Goal: Task Accomplishment & Management: Use online tool/utility

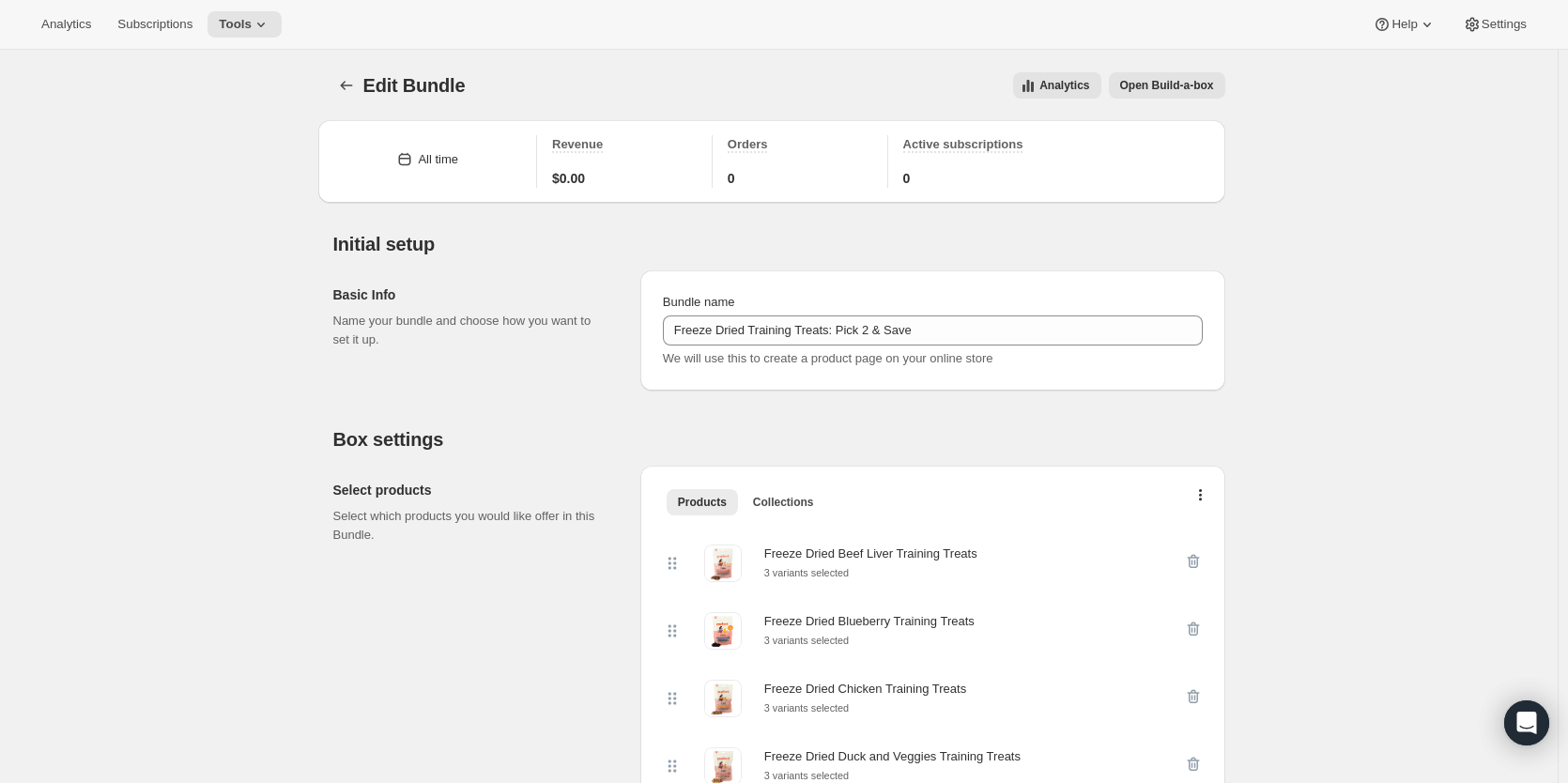
click at [1170, 86] on span "Open Build-a-box" at bounding box center [1166, 85] width 94 height 15
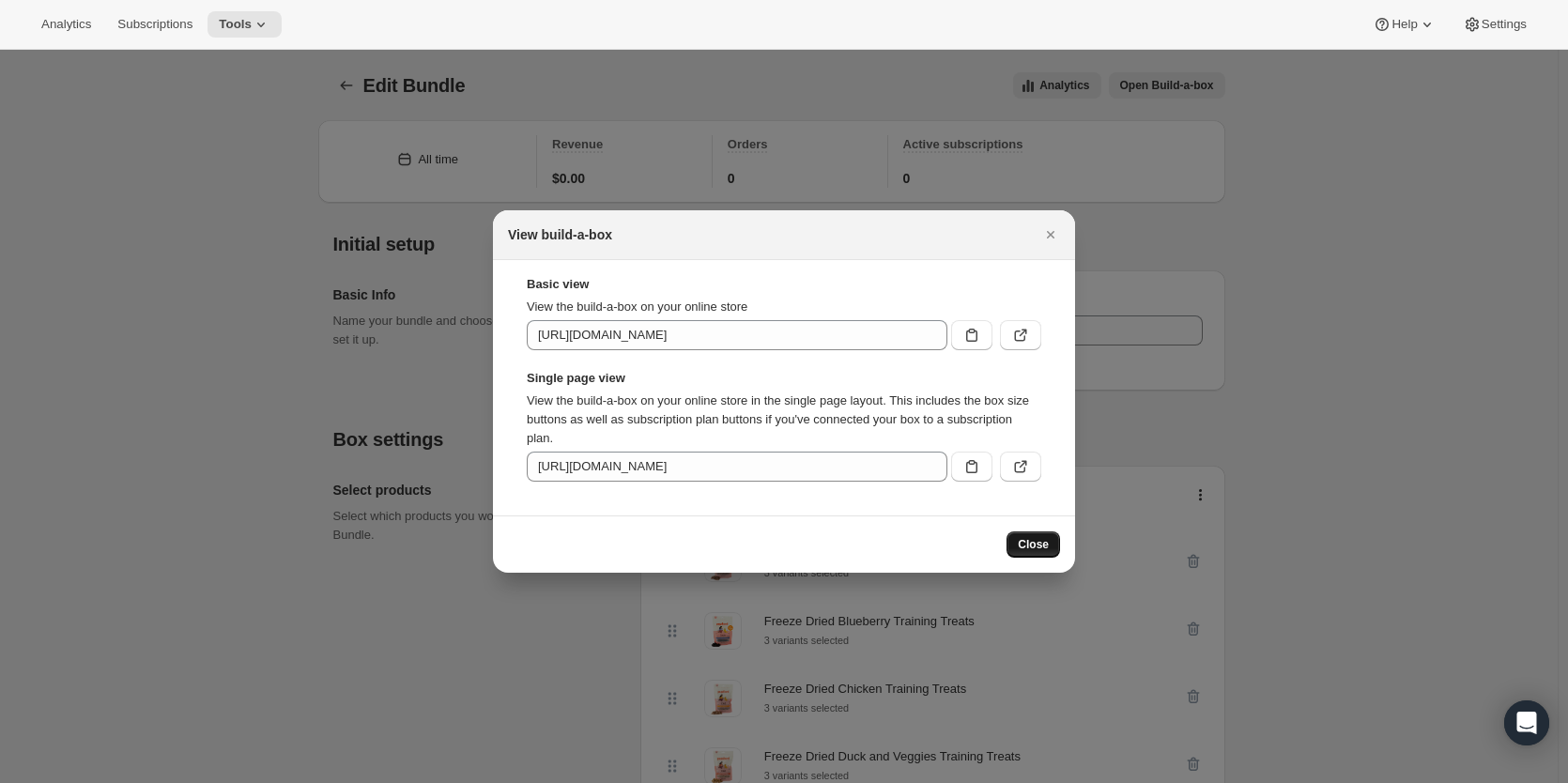
click at [1038, 546] on span "Close" at bounding box center [1032, 544] width 31 height 15
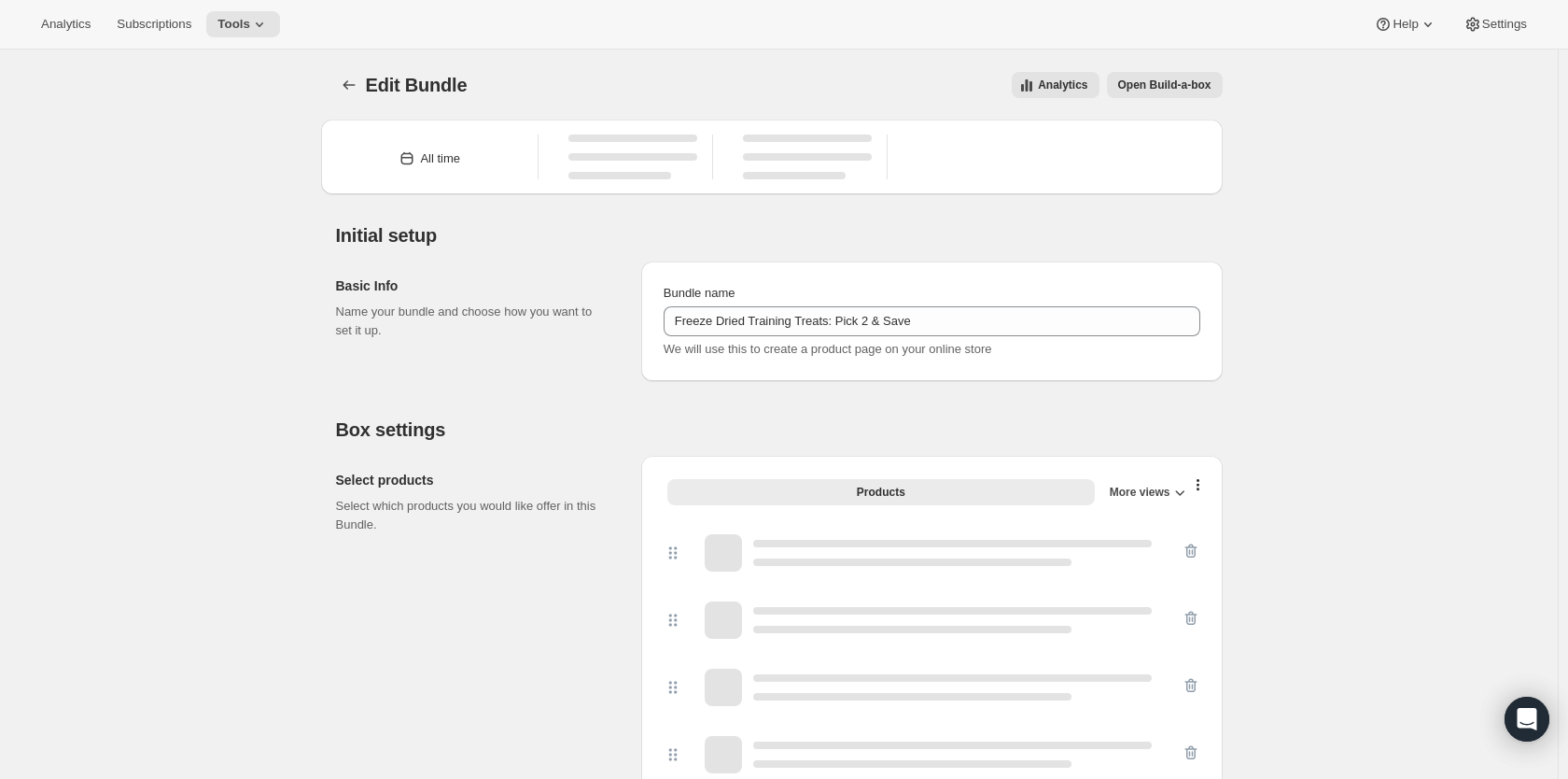
type input "Freeze Dried Training Treats: Pick 2 & Save"
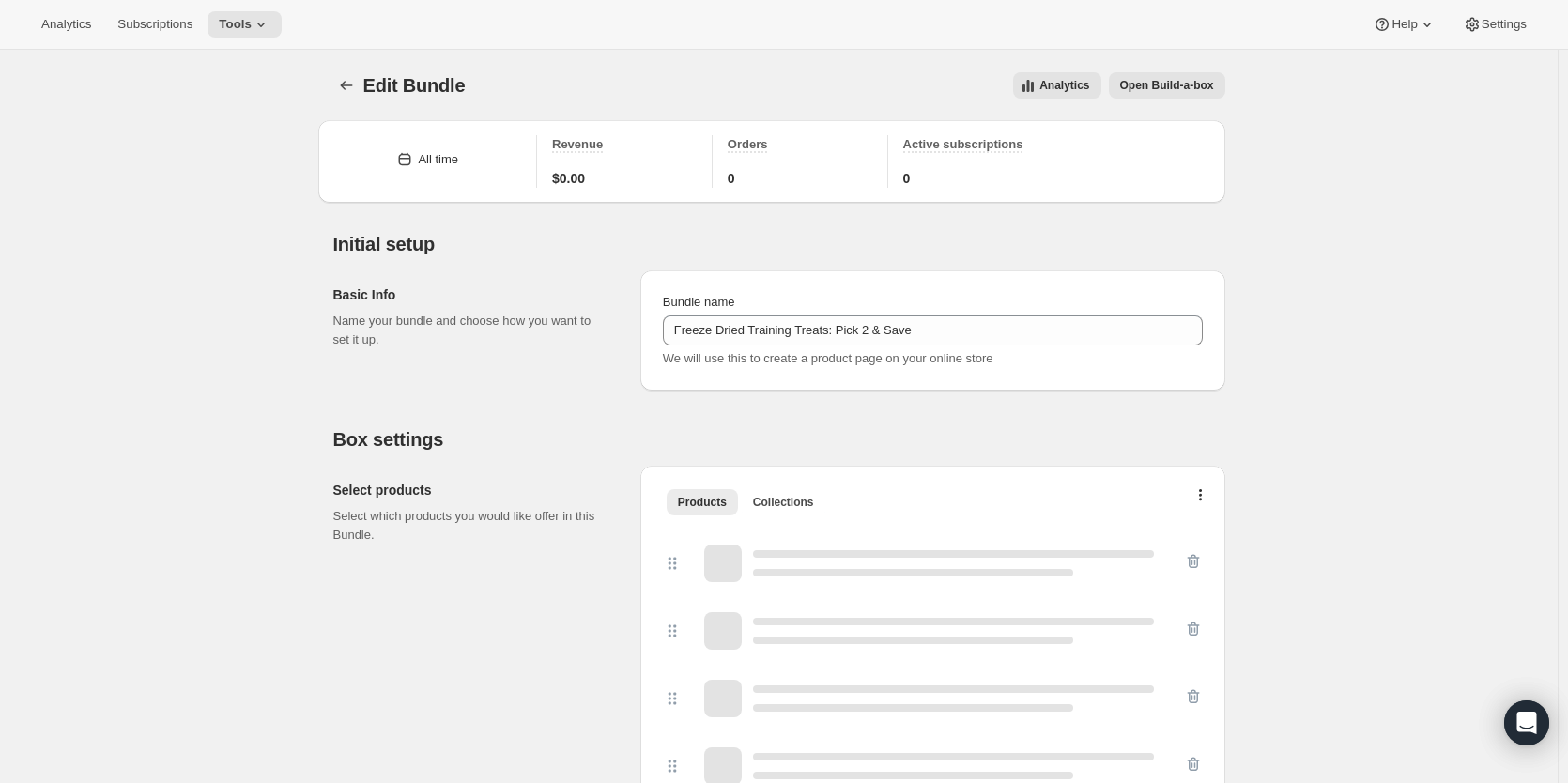
click at [1187, 91] on span "Open Build-a-box" at bounding box center [1166, 85] width 94 height 15
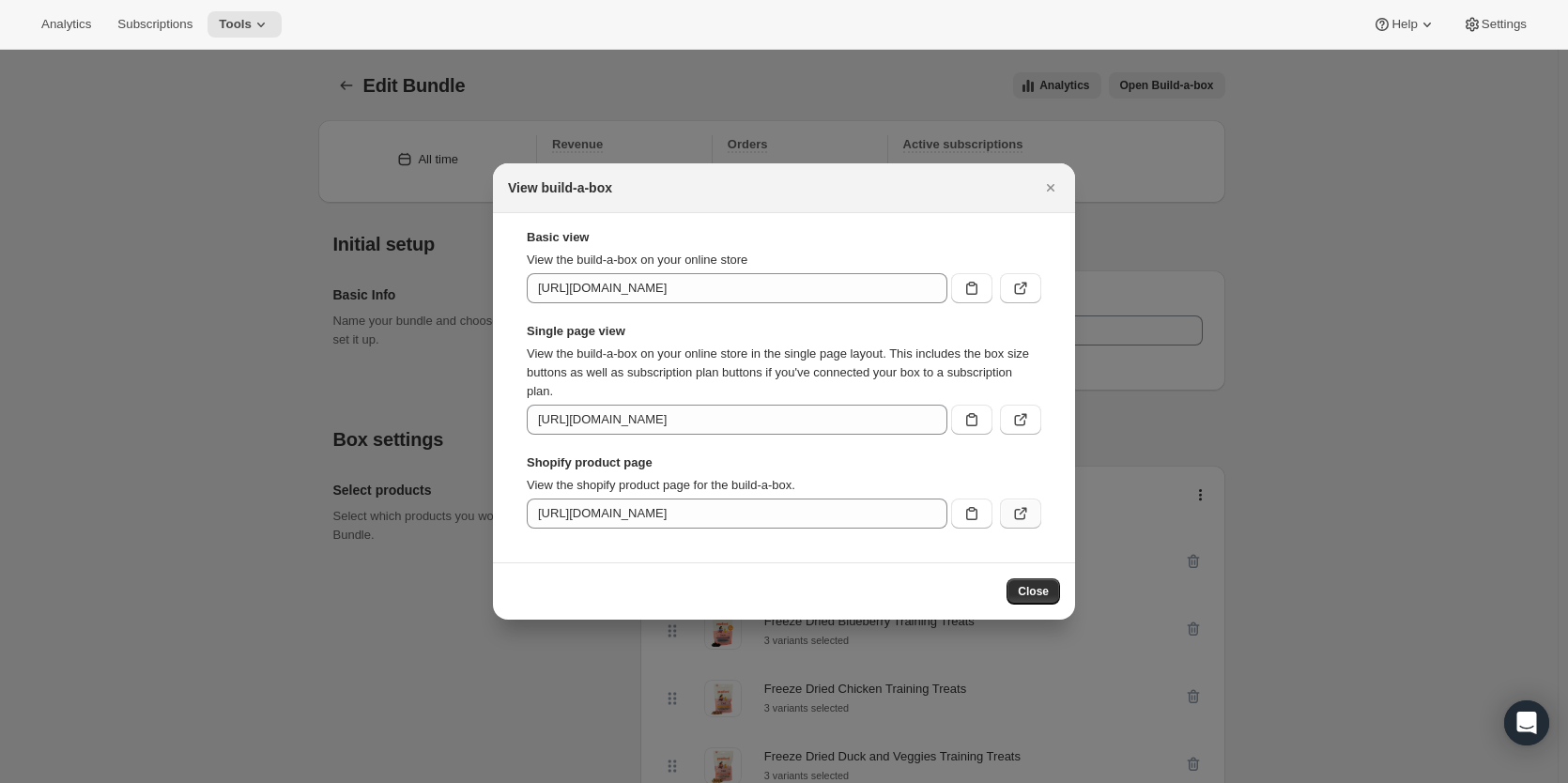
click at [1017, 512] on icon ":r2r:" at bounding box center [1020, 513] width 19 height 19
click at [1045, 190] on icon "Close" at bounding box center [1050, 187] width 19 height 19
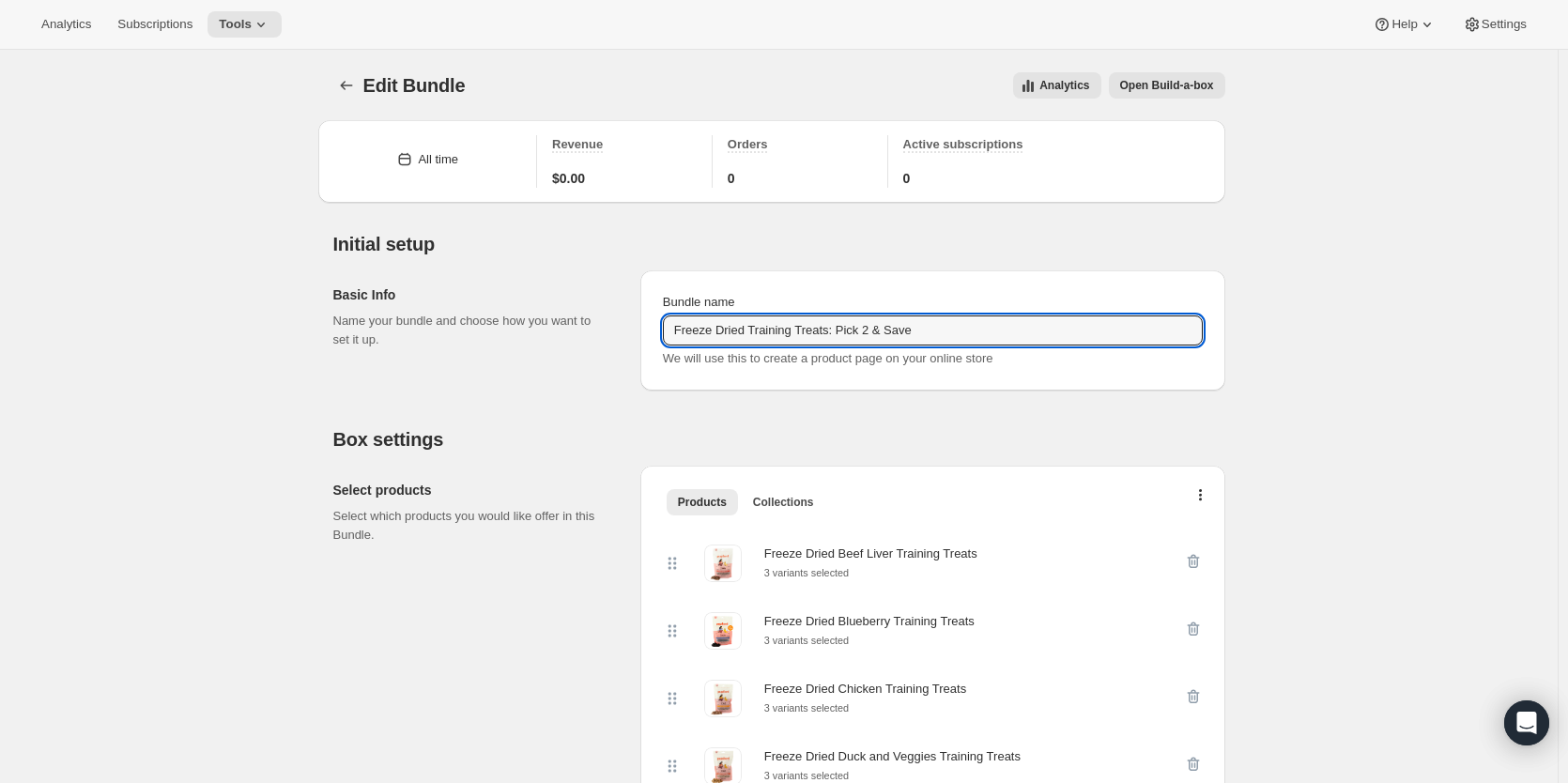
drag, startPoint x: 922, startPoint y: 330, endPoint x: 572, endPoint y: 338, distance: 350.1
click at [572, 338] on div "Basic Info Name your bundle and choose how you want to set it up. Bundle name F…" at bounding box center [779, 322] width 892 height 135
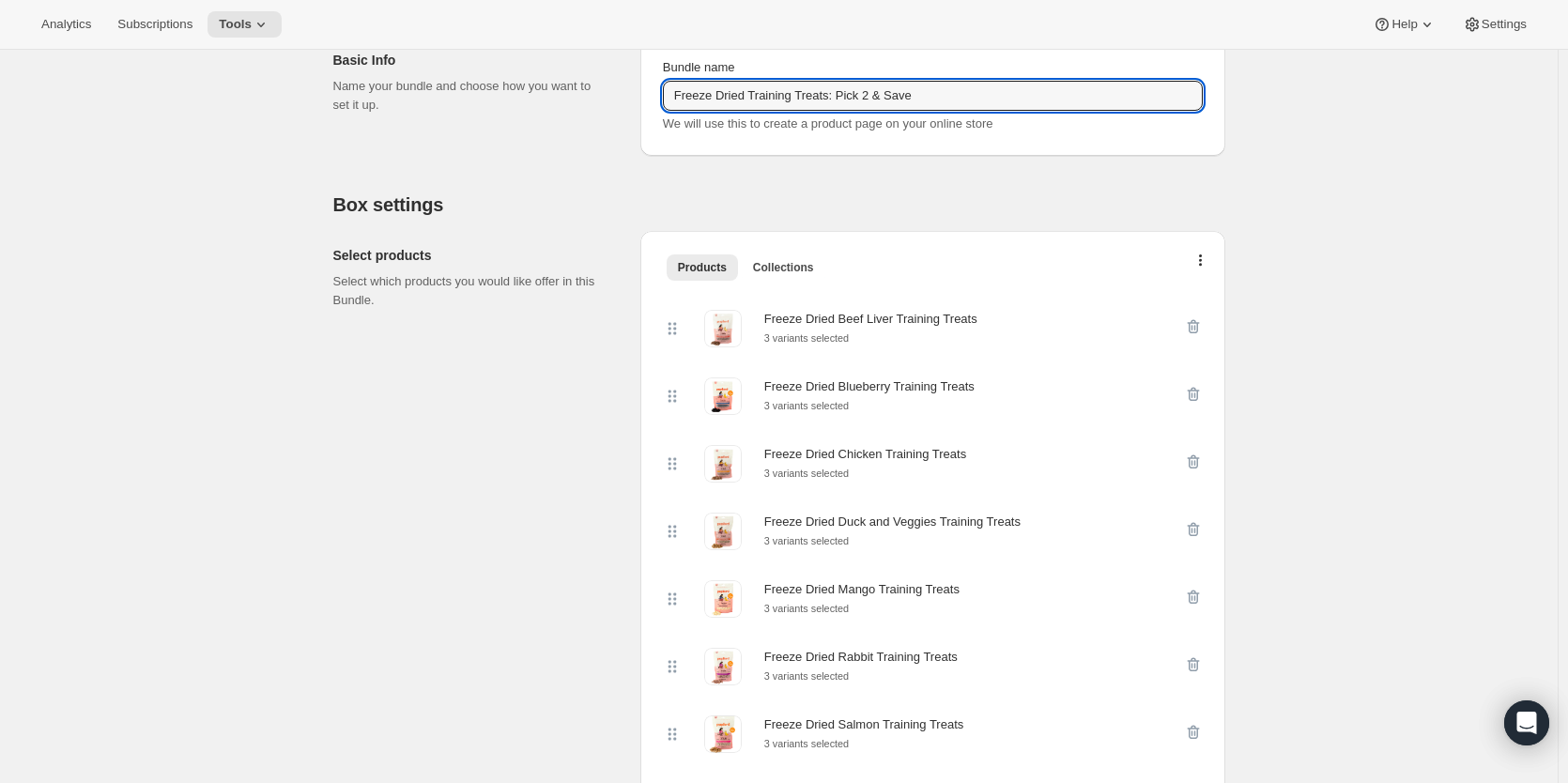
scroll to position [282, 0]
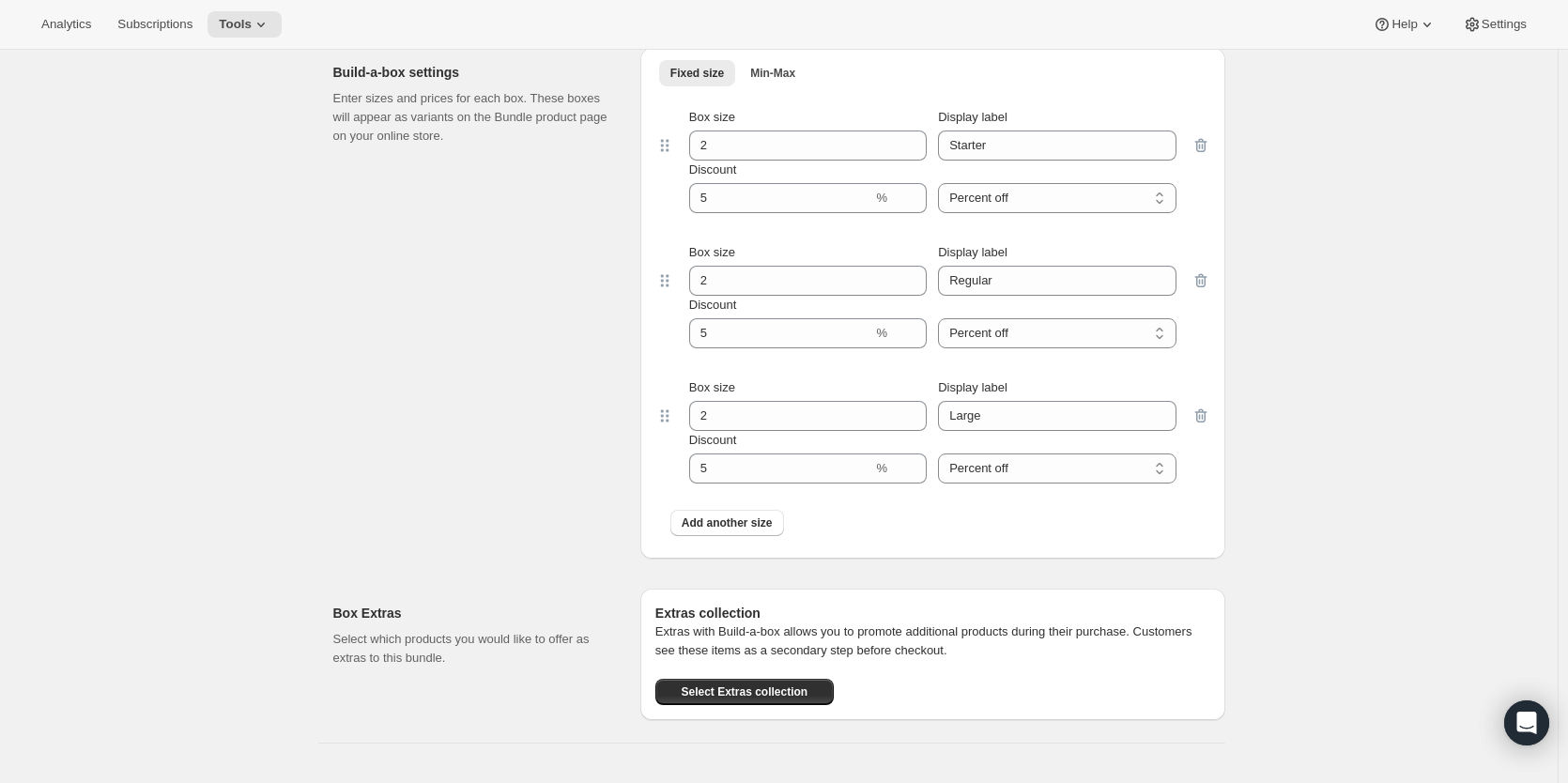
scroll to position [1502, 0]
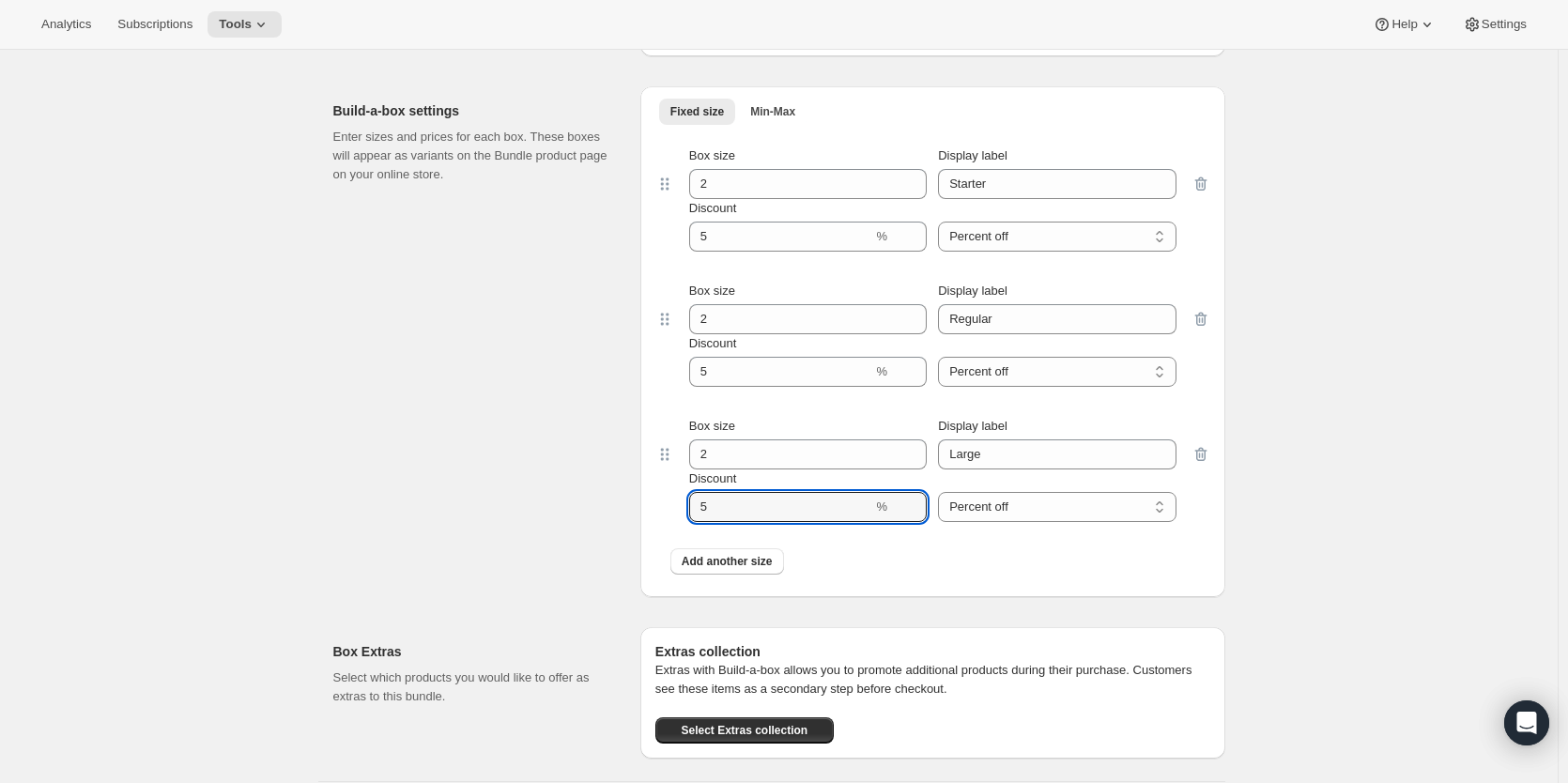
drag, startPoint x: 751, startPoint y: 512, endPoint x: 650, endPoint y: 515, distance: 101.0
click at [650, 515] on div "Fixed size Min-Max More views Fixed size Min-Max More views Box size 2 Display …" at bounding box center [933, 342] width 585 height 511
type input "0"
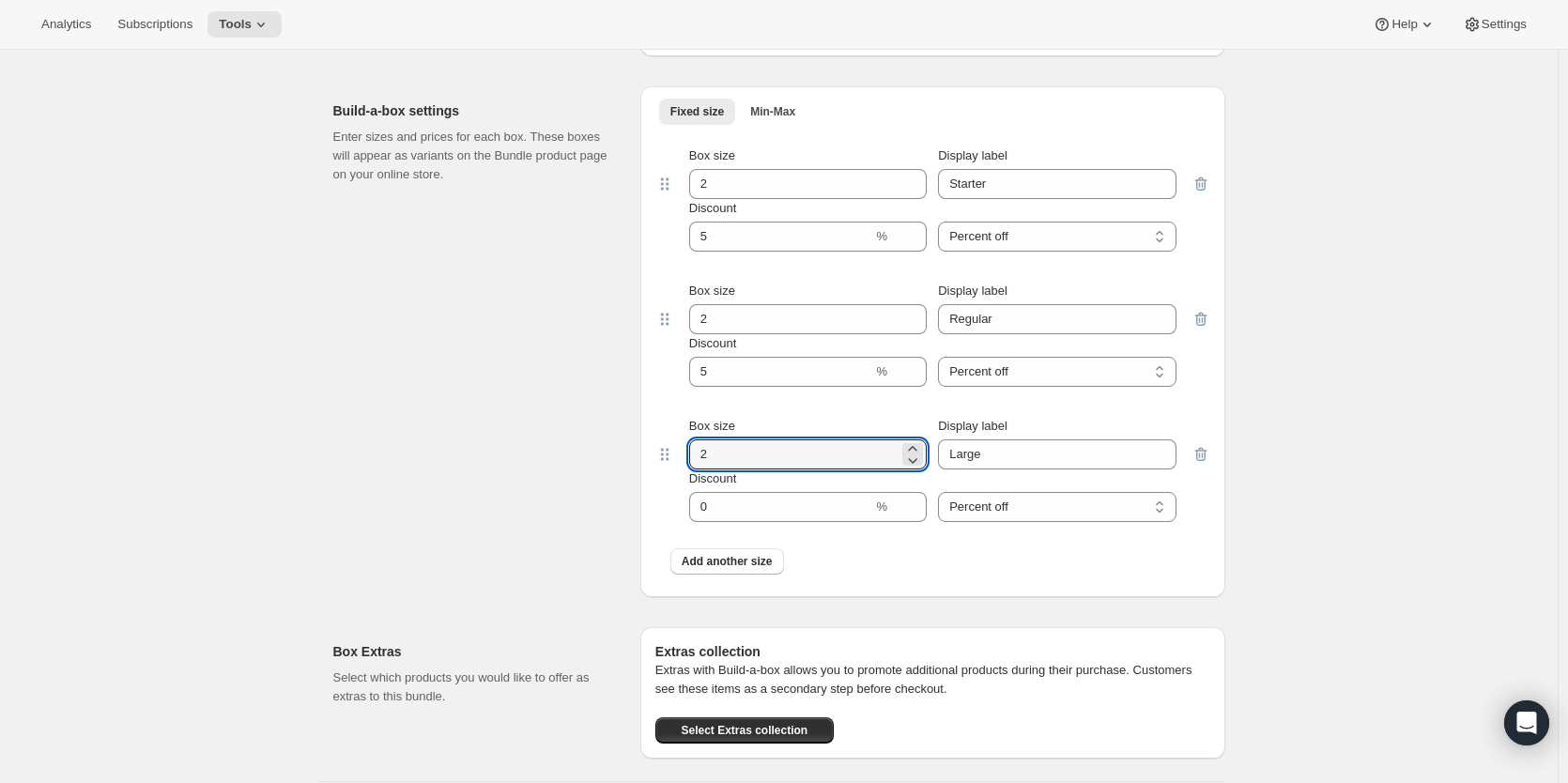
drag, startPoint x: 718, startPoint y: 467, endPoint x: 661, endPoint y: 467, distance: 57.0
click at [661, 467] on div "Box size 2 Display label Large Discount % Percent off Amount off Percent off" at bounding box center [932, 469] width 555 height 135
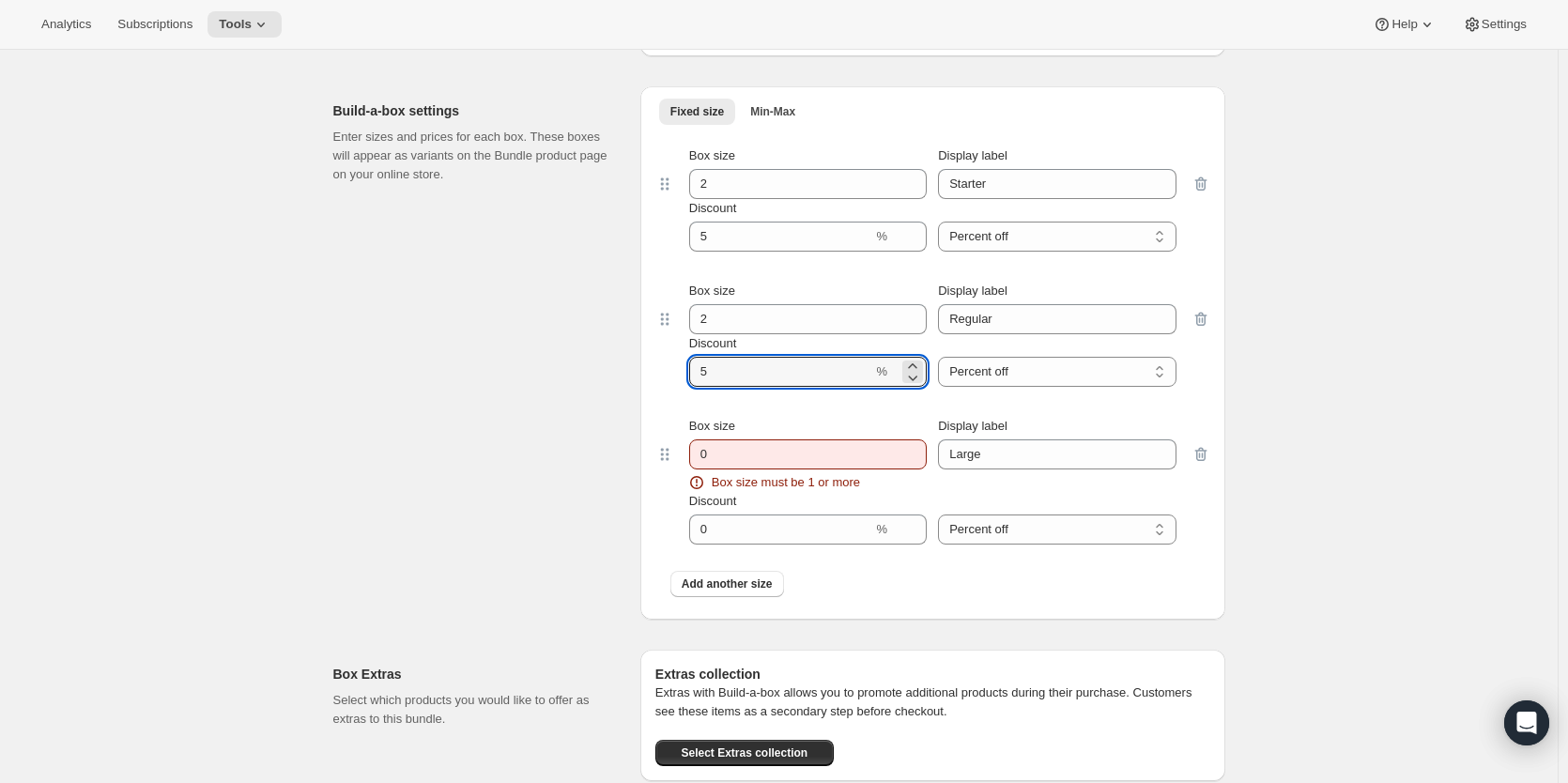
drag, startPoint x: 719, startPoint y: 392, endPoint x: 657, endPoint y: 392, distance: 62.0
click at [657, 392] on div "Fixed size Min-Max More views Fixed size Min-Max More views Box size 2 Display …" at bounding box center [933, 353] width 585 height 533
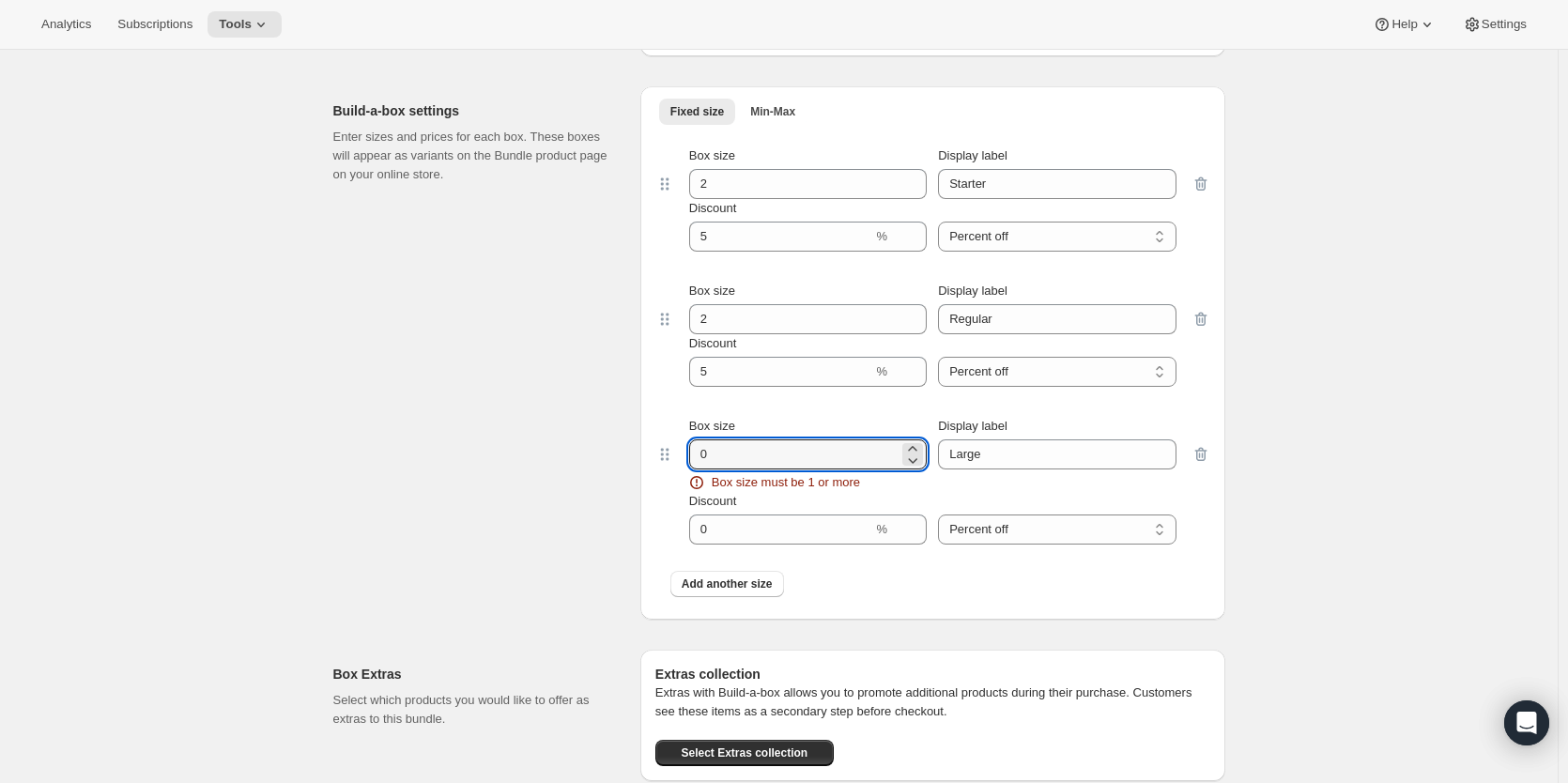
drag, startPoint x: 732, startPoint y: 462, endPoint x: 643, endPoint y: 462, distance: 89.0
click at [643, 462] on div "Build-a-box settings Enter sizes and prices for each box. These boxes will appe…" at bounding box center [779, 345] width 892 height 549
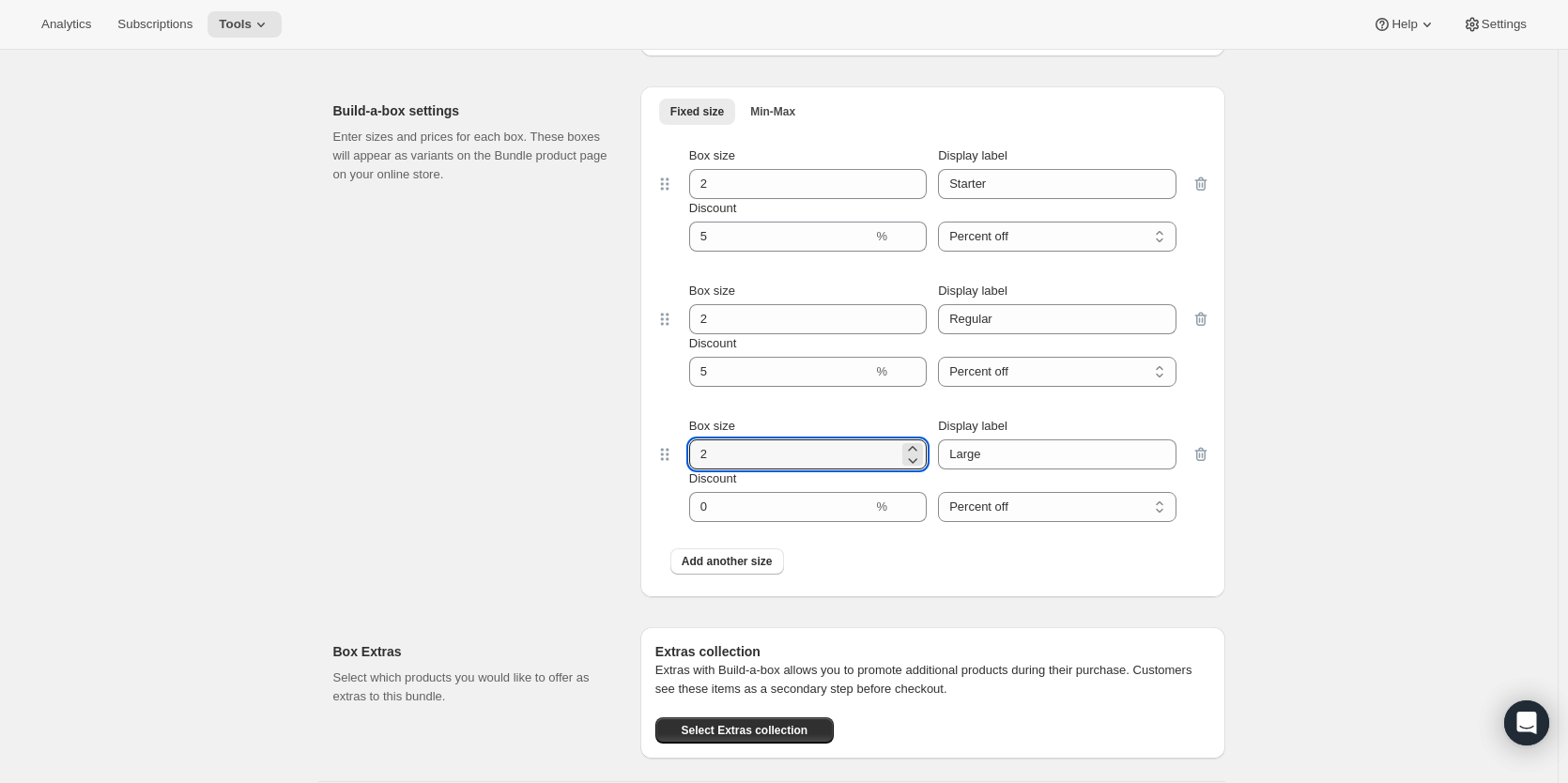
type input "2"
drag, startPoint x: 691, startPoint y: 381, endPoint x: 661, endPoint y: 381, distance: 30.0
click at [661, 381] on div "Box size 2 Display label Regular Discount % Percent off Amount off Percent off" at bounding box center [932, 334] width 555 height 135
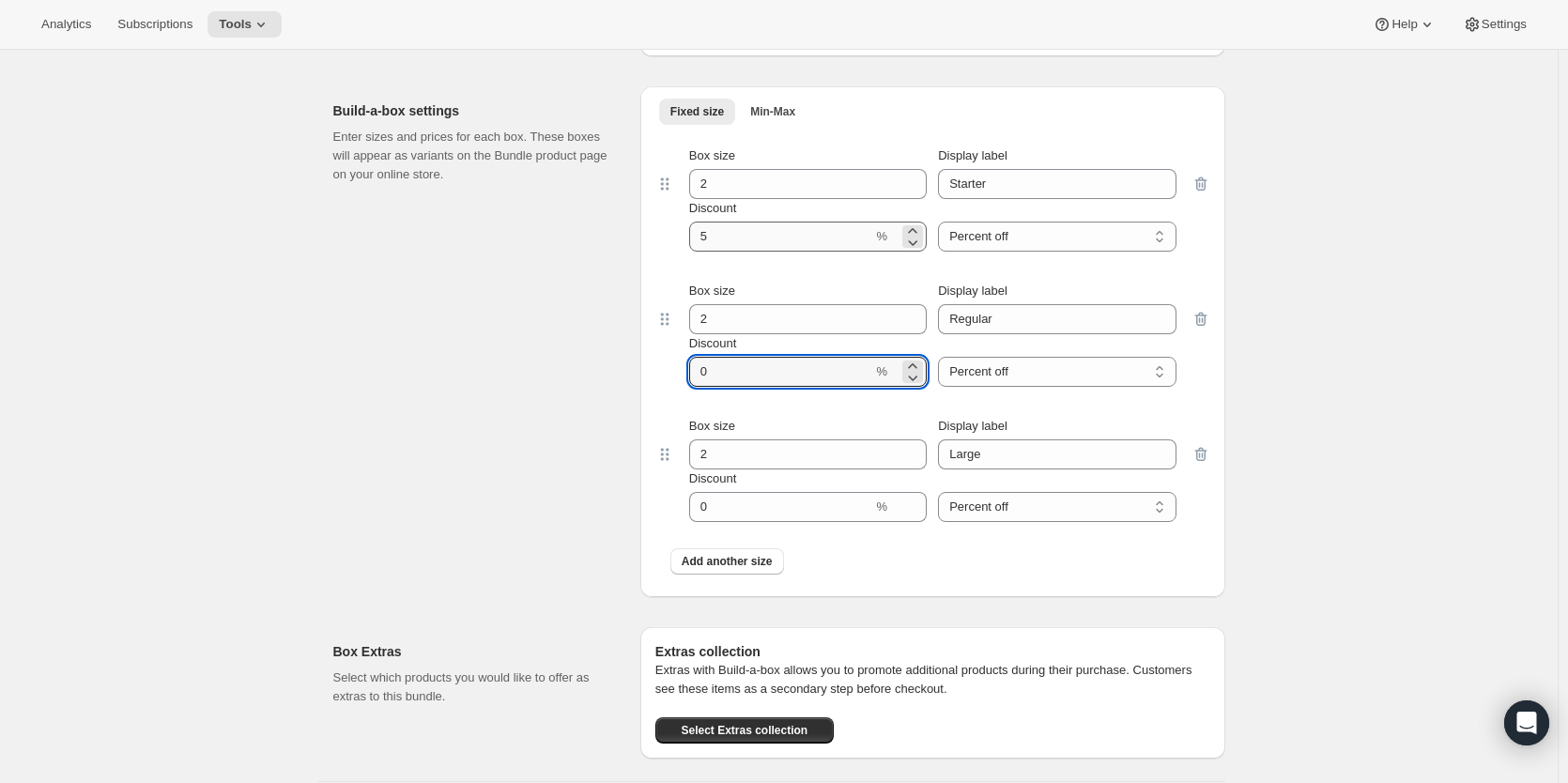
type input "0"
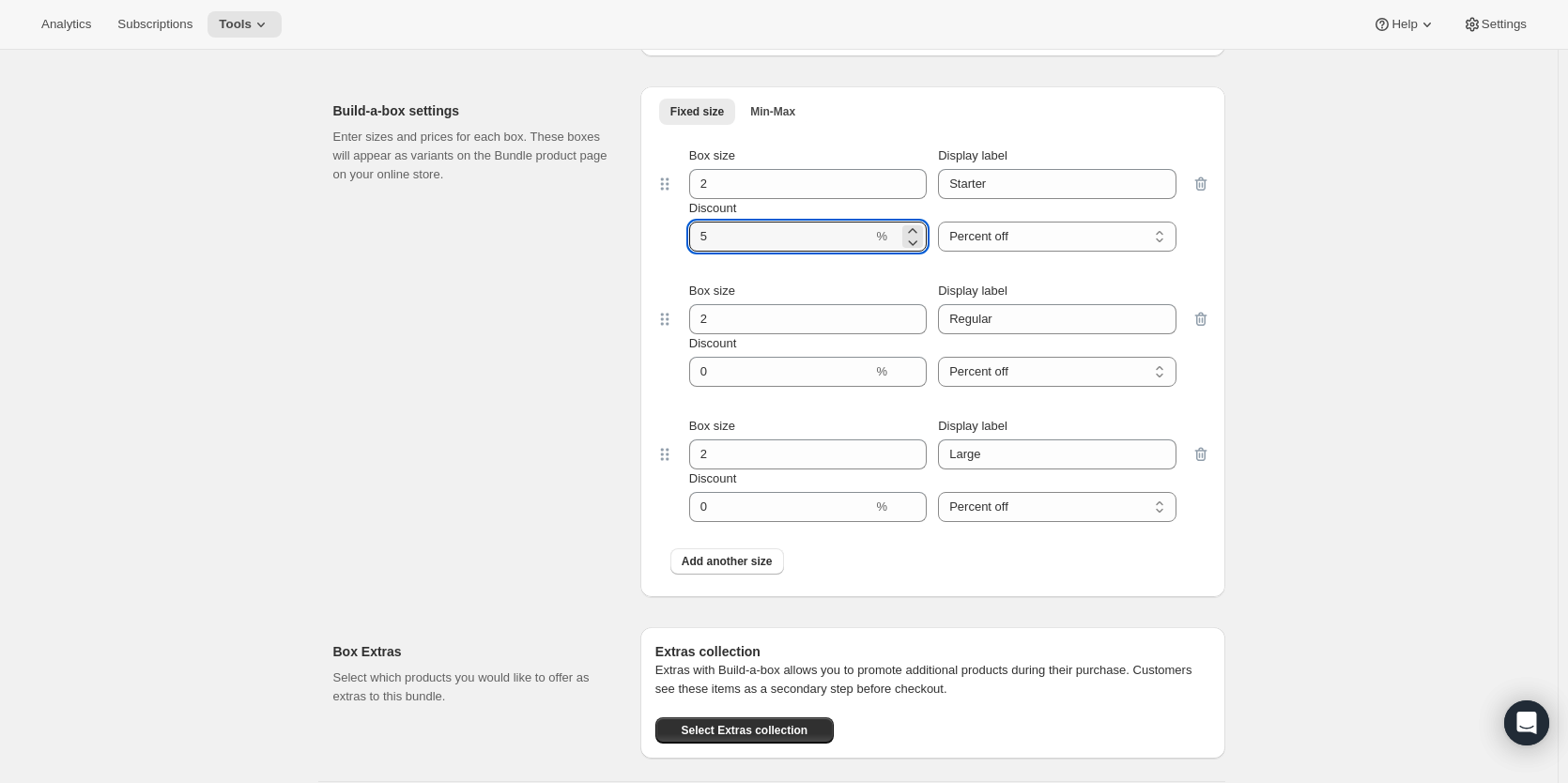
drag, startPoint x: 720, startPoint y: 247, endPoint x: 653, endPoint y: 247, distance: 67.0
click at [653, 247] on div "Fixed size Min-Max More views Fixed size Min-Max More views Box size 2 Display …" at bounding box center [933, 342] width 585 height 511
type input "0"
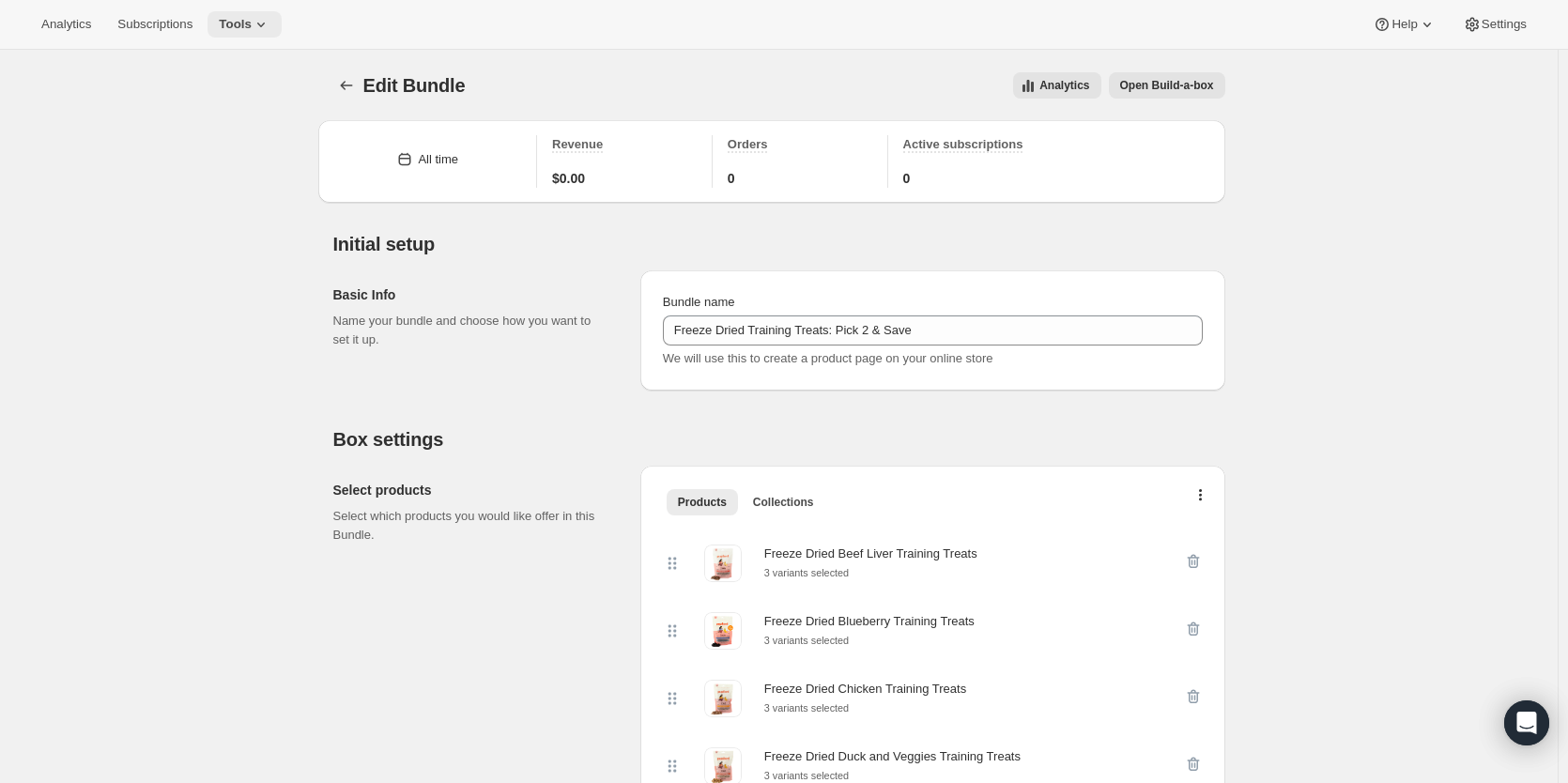
click at [229, 18] on span "Tools" at bounding box center [234, 24] width 33 height 15
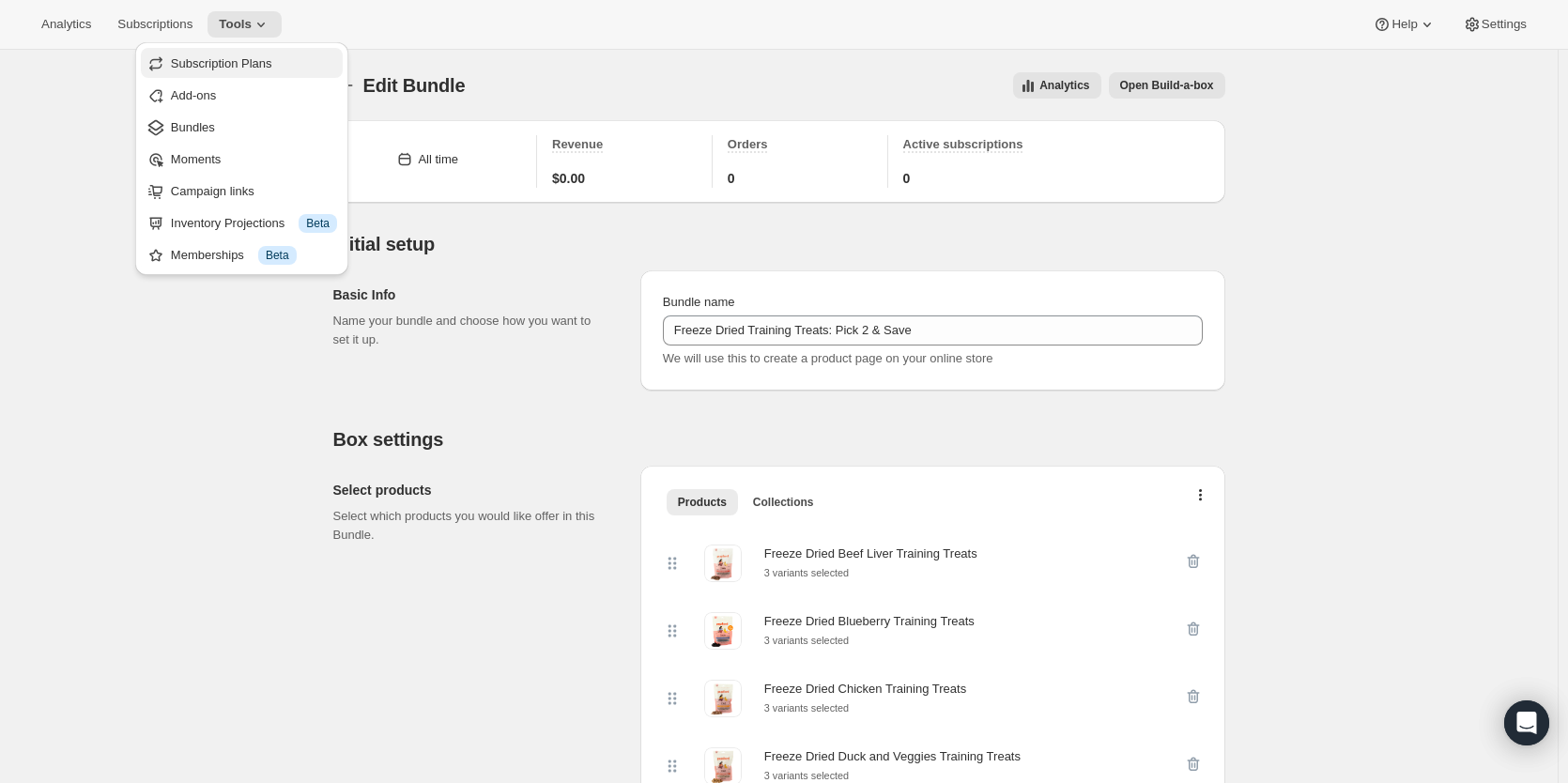
click at [230, 59] on span "Subscription Plans" at bounding box center [221, 63] width 101 height 14
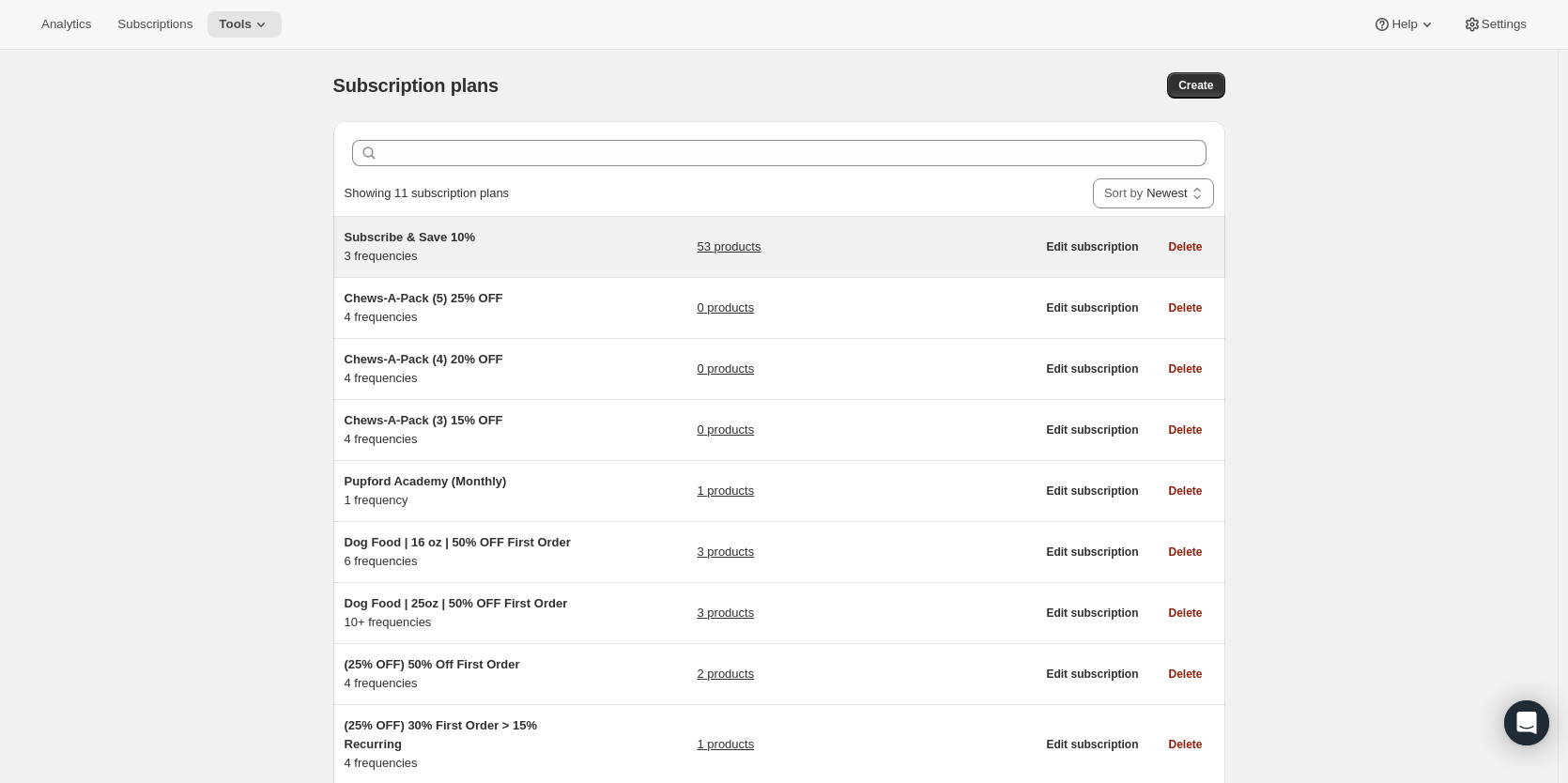
click at [448, 242] on span "Subscribe & Save 10%" at bounding box center [410, 237] width 131 height 14
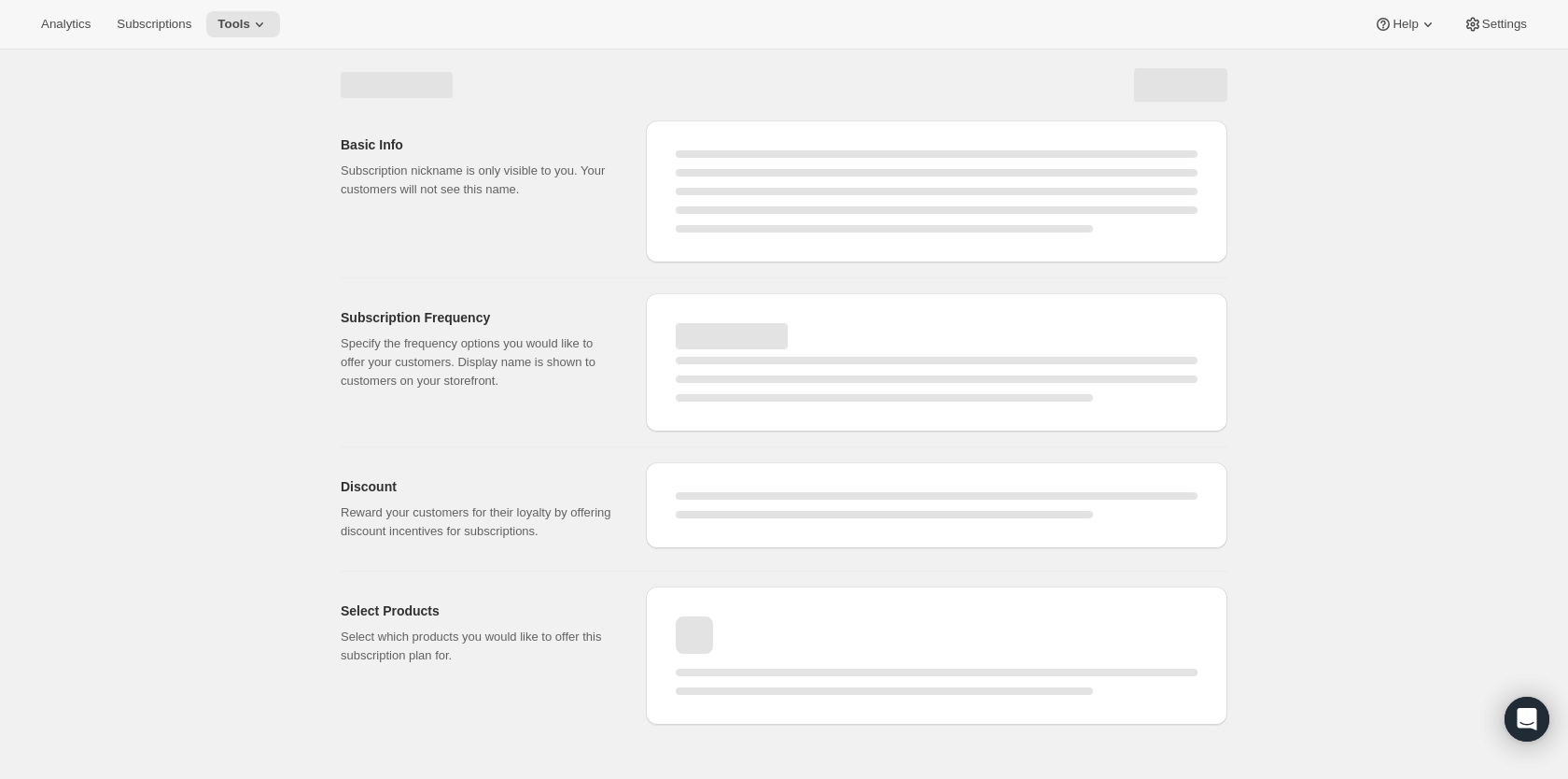
select select "WEEK"
select select "MONTH"
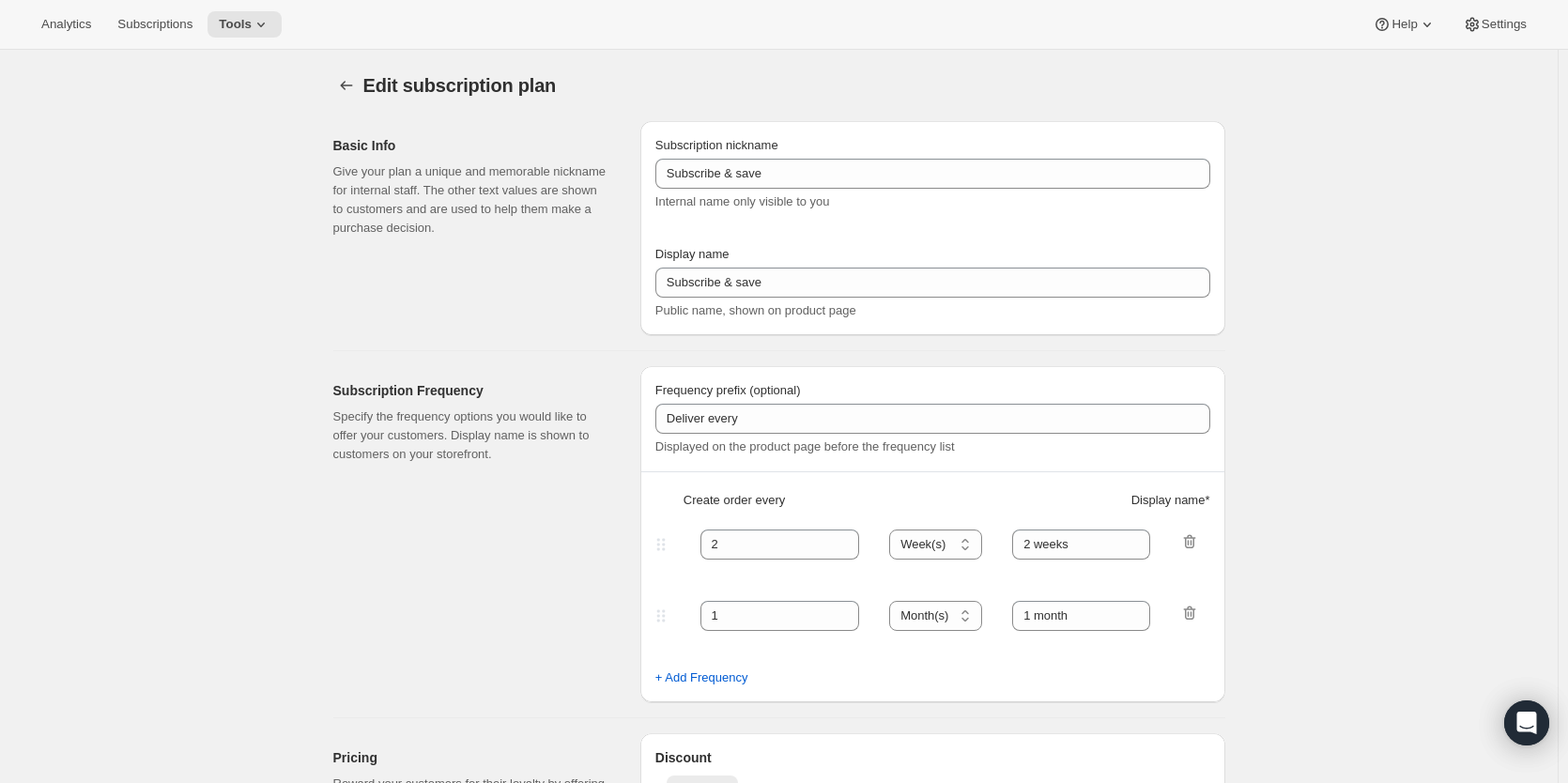
type input "Subscribe & Save 10%"
type input "Subscribe & Save"
type input "10"
select select "MONTH"
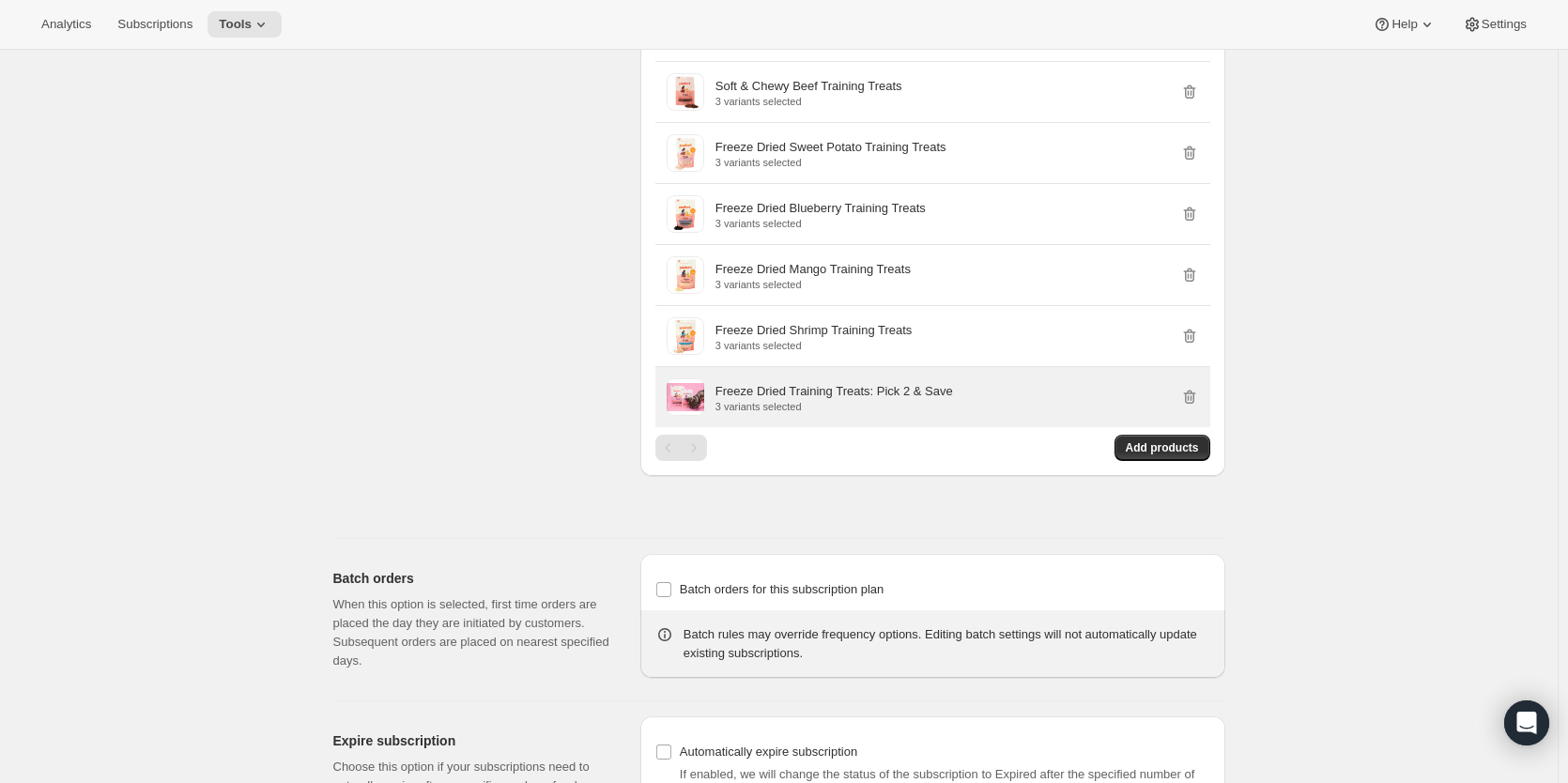
scroll to position [1972, 0]
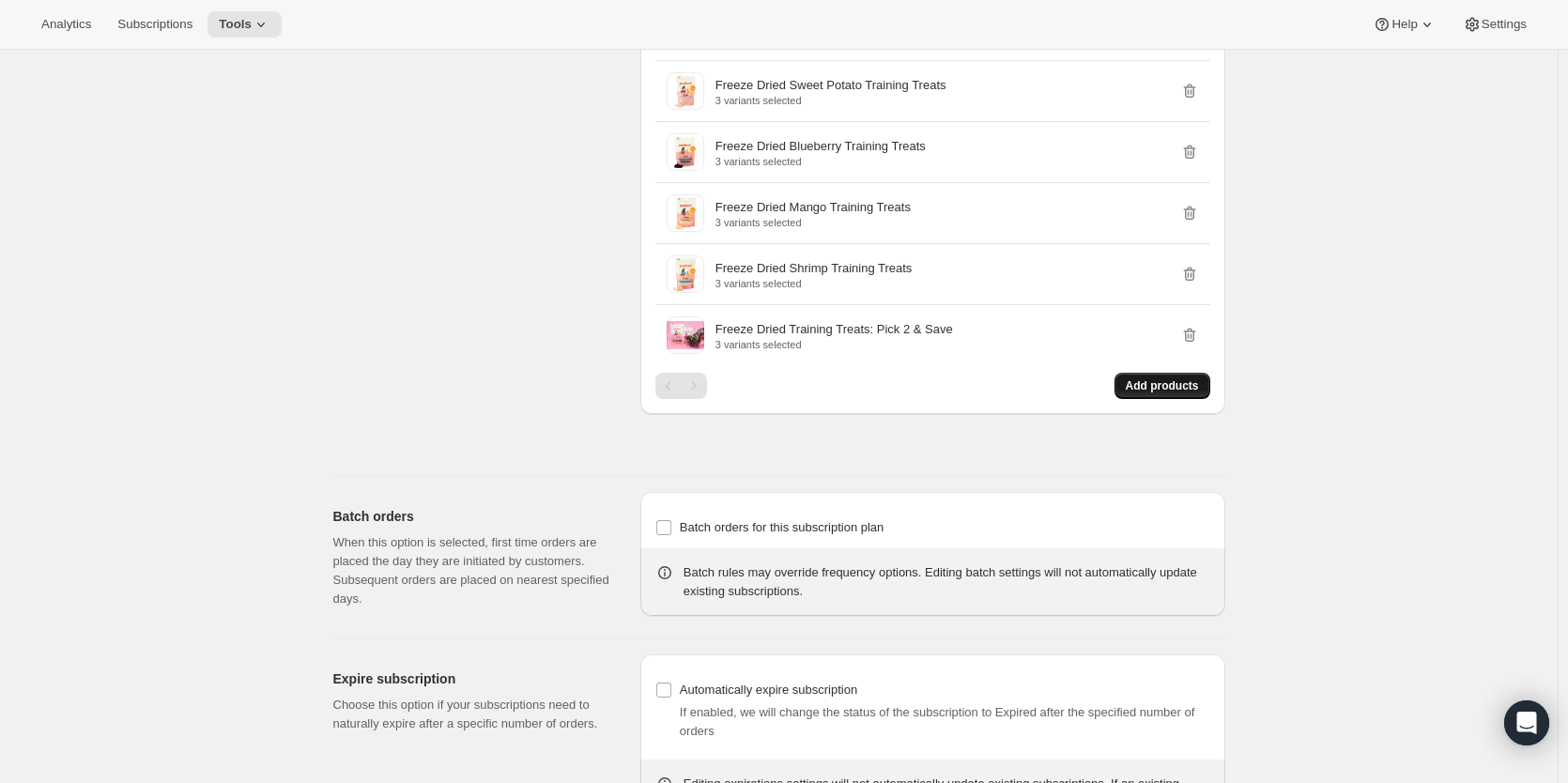
click at [1154, 392] on span "Add products" at bounding box center [1162, 385] width 73 height 15
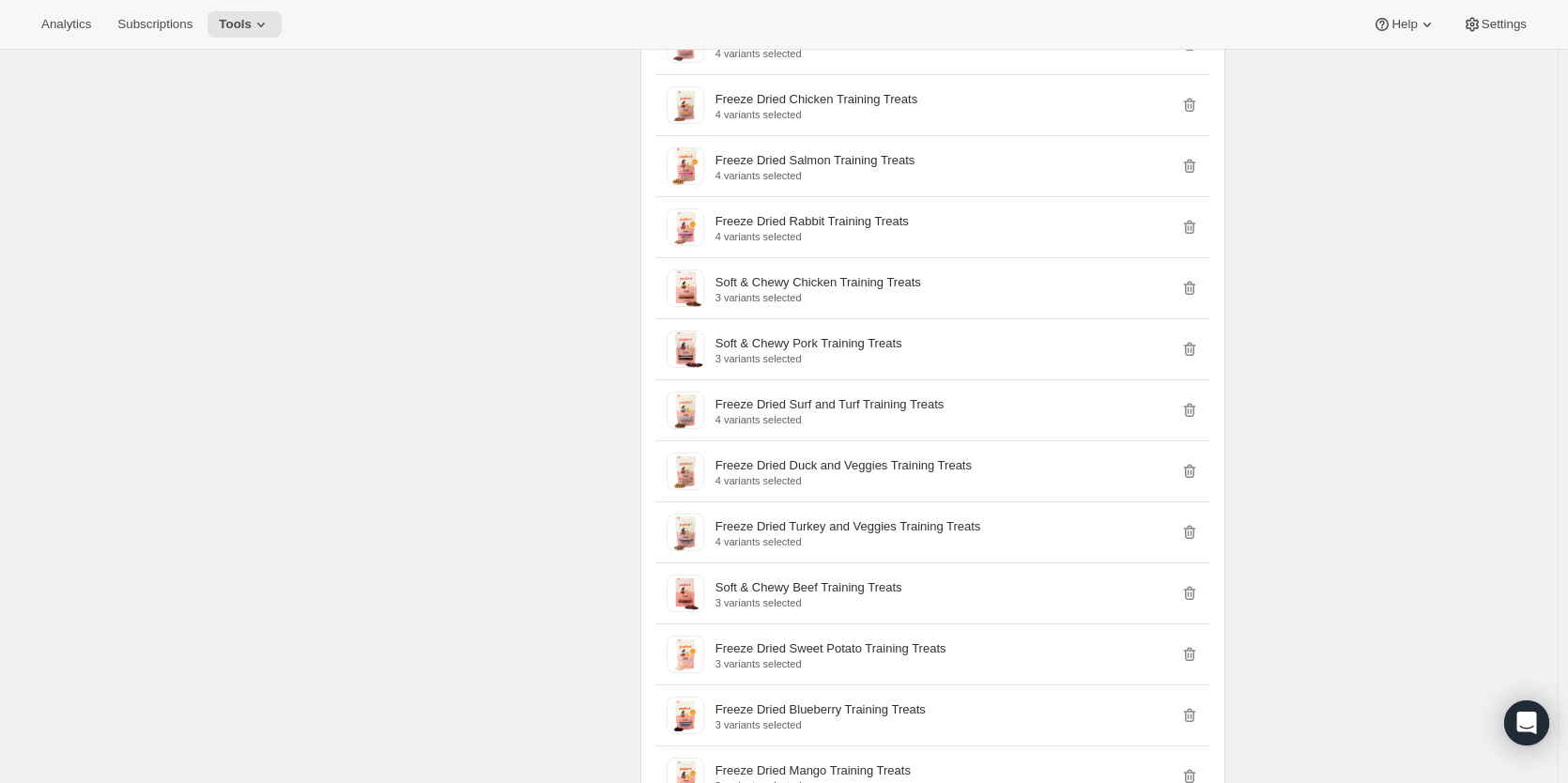
scroll to position [1877, 0]
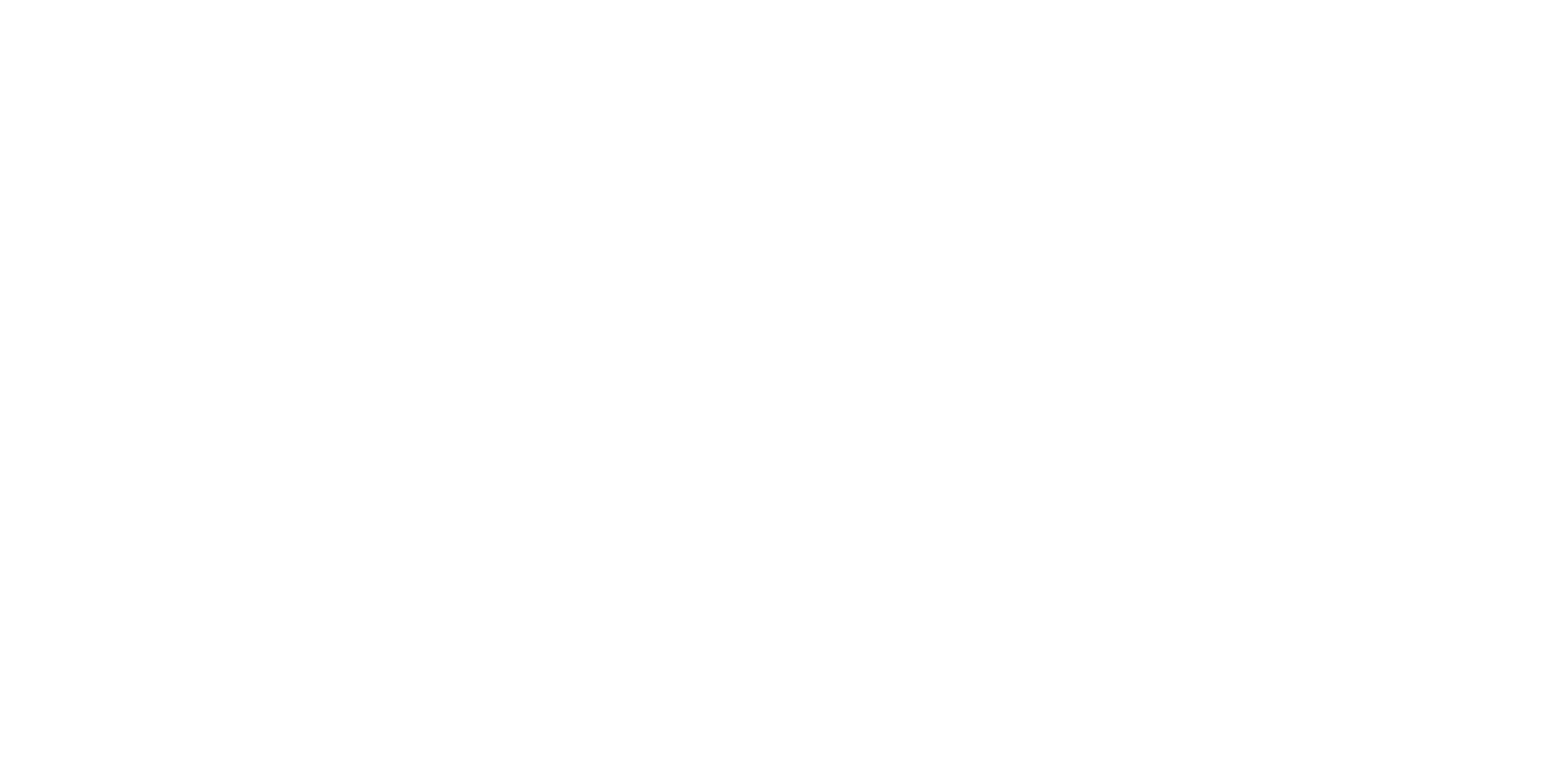
type input "Freeze Dried Training Treats: Pick 2 & Save"
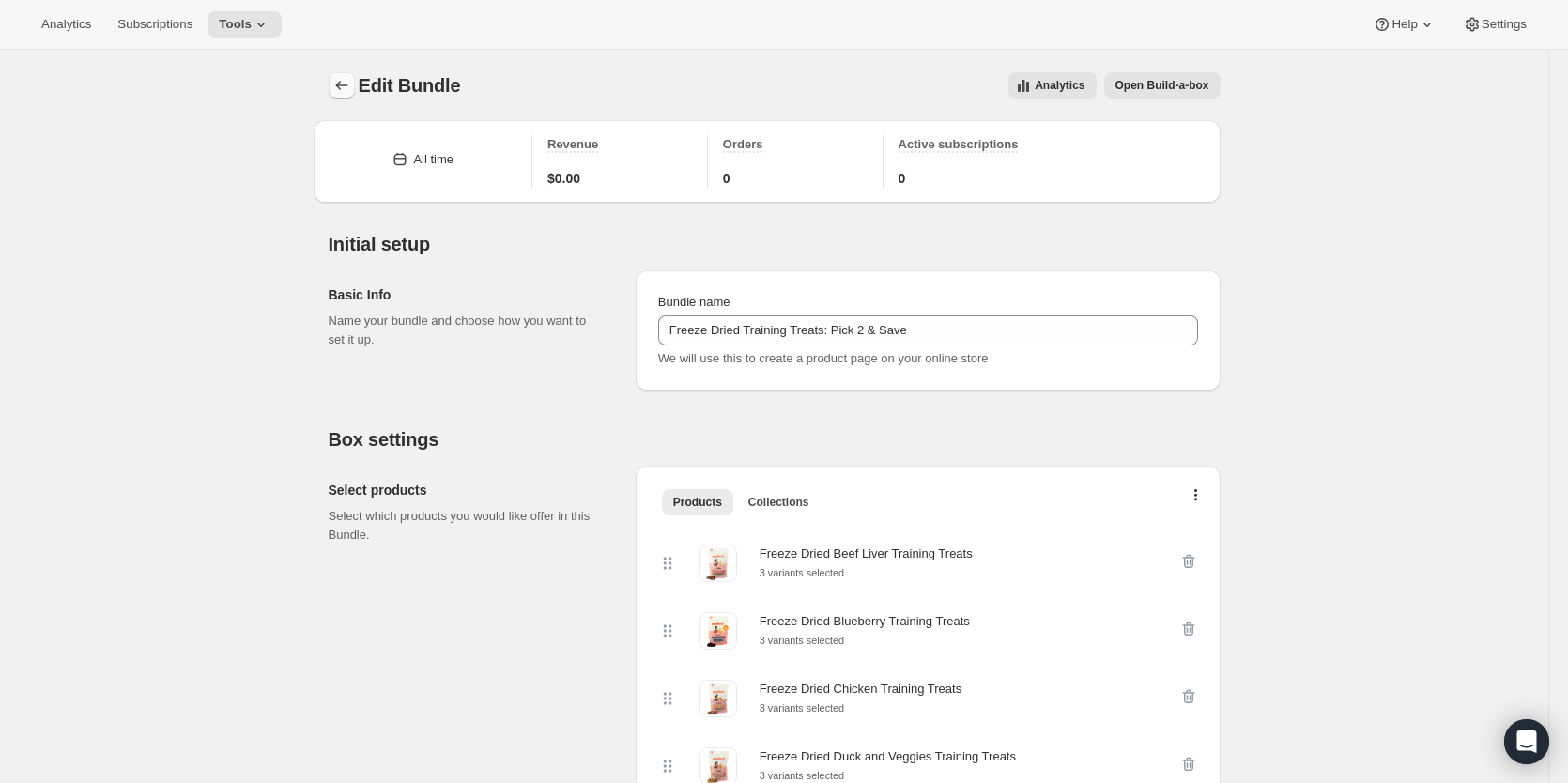
click at [339, 85] on icon "Bundles" at bounding box center [341, 85] width 19 height 19
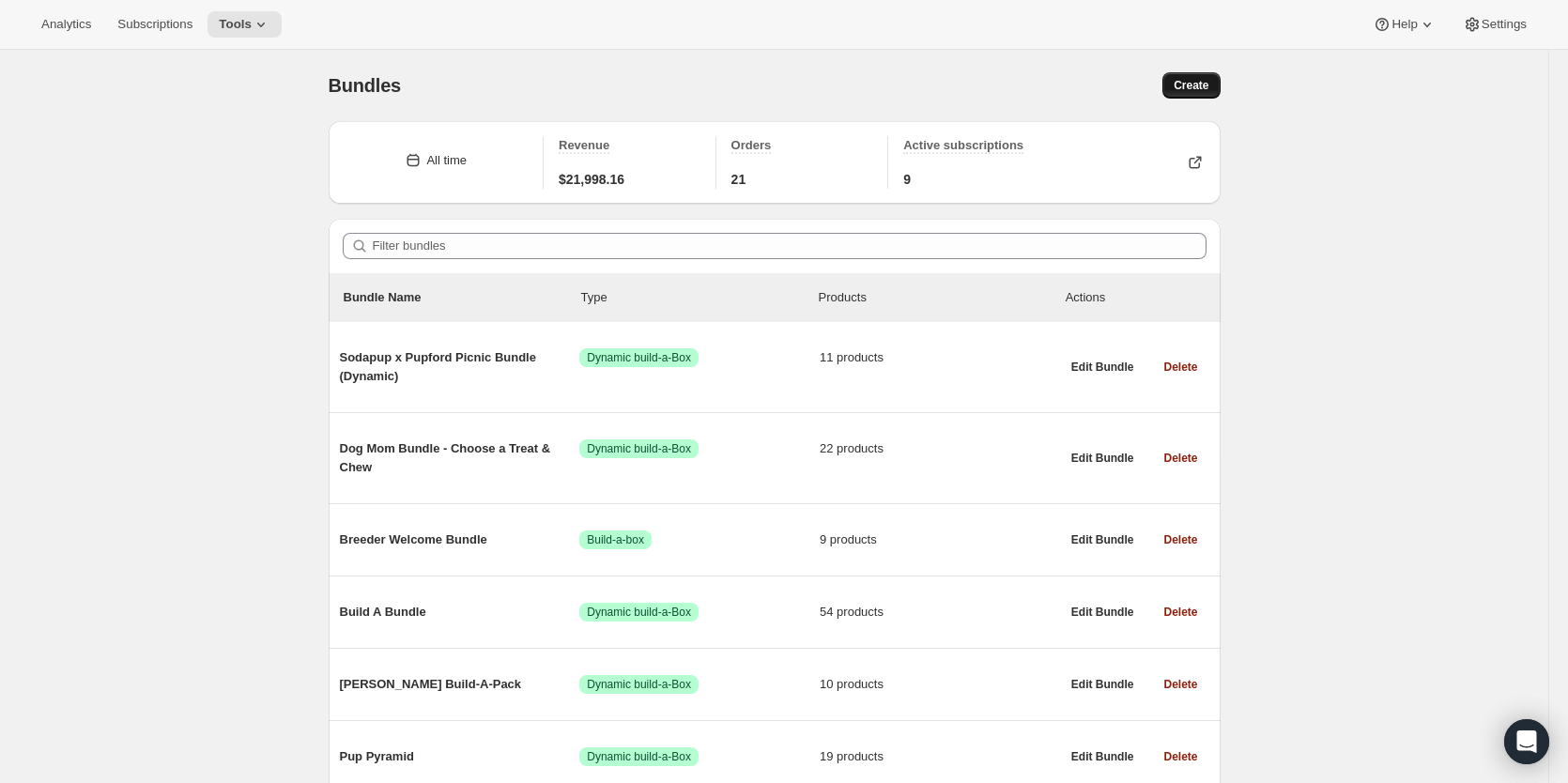
click at [1198, 80] on span "Create" at bounding box center [1191, 85] width 34 height 15
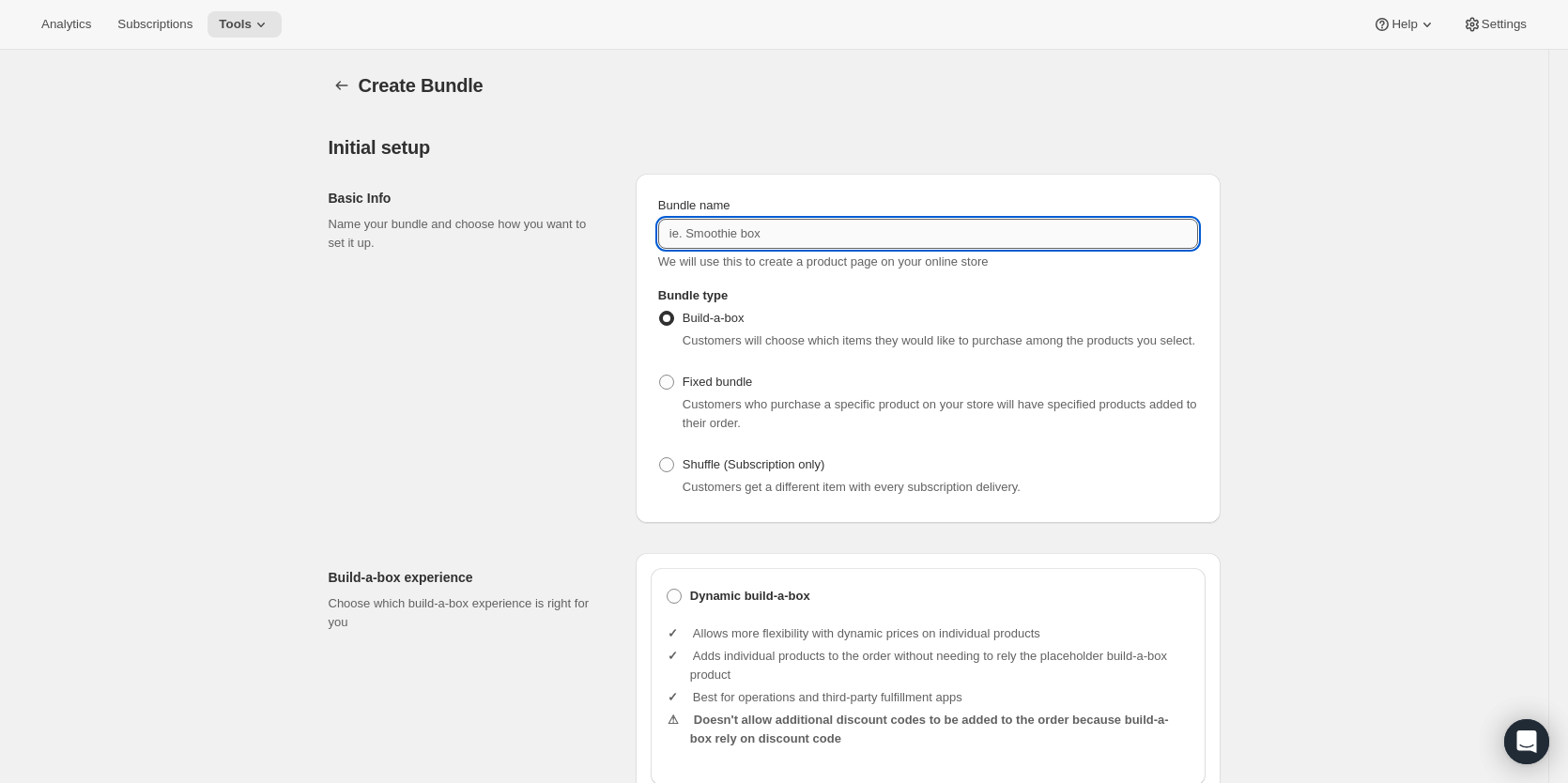
click at [756, 237] on input "Bundle name" at bounding box center [928, 233] width 540 height 31
paste input "Freeze Dried Training Treats: Pick 2 & Save"
click at [858, 233] on input "Freeze Dried Training Treats: Pick 2 & Save" at bounding box center [928, 233] width 540 height 31
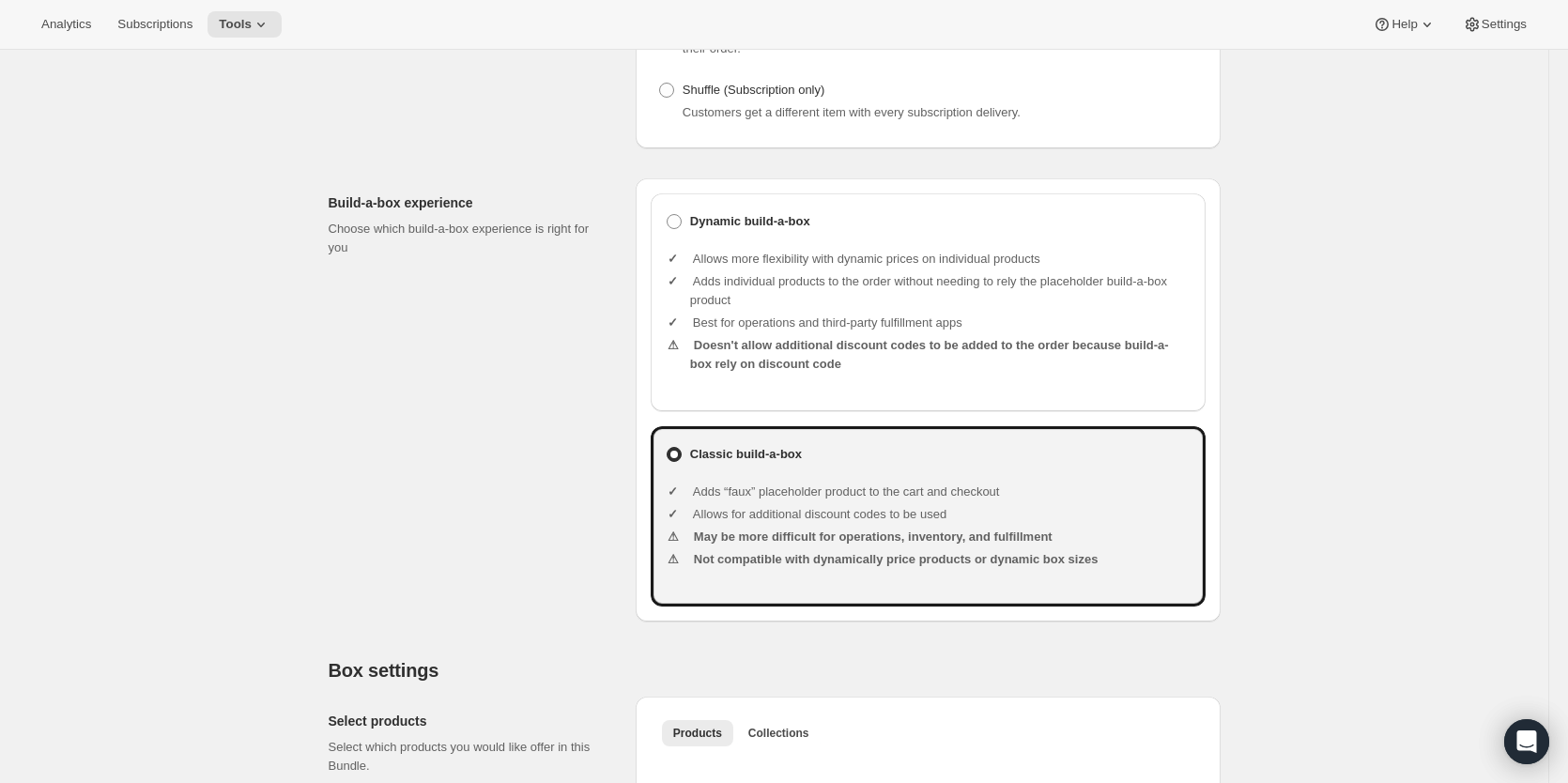
scroll to position [375, 0]
type input "Freeze Dried Training Treats: Pick 4 & Save"
click at [681, 219] on span at bounding box center [674, 220] width 15 height 15
click at [668, 214] on input "Dynamic build-a-box" at bounding box center [667, 213] width 1 height 1
radio input "true"
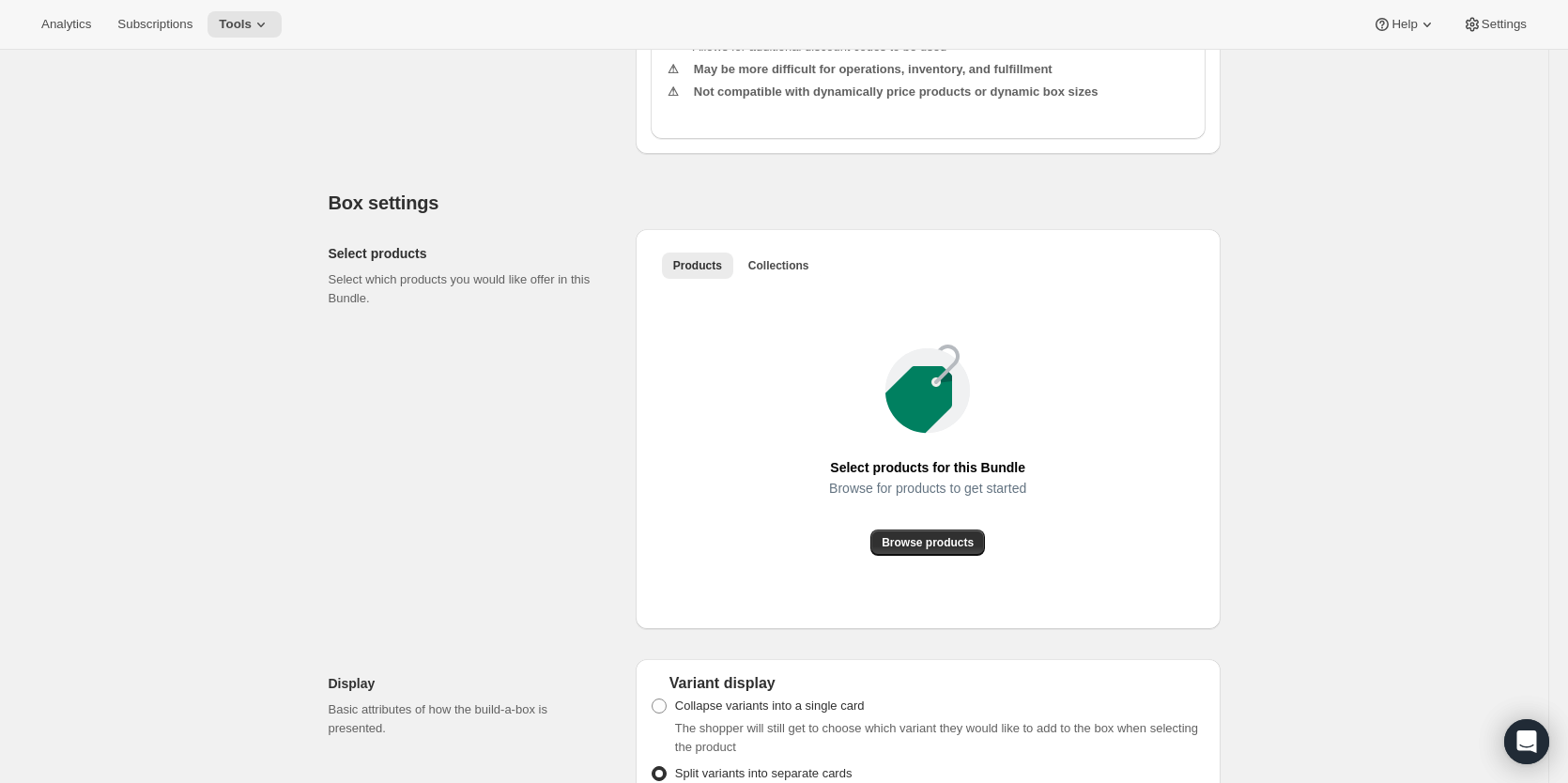
scroll to position [845, 0]
click at [935, 545] on span "Browse products" at bounding box center [927, 539] width 92 height 15
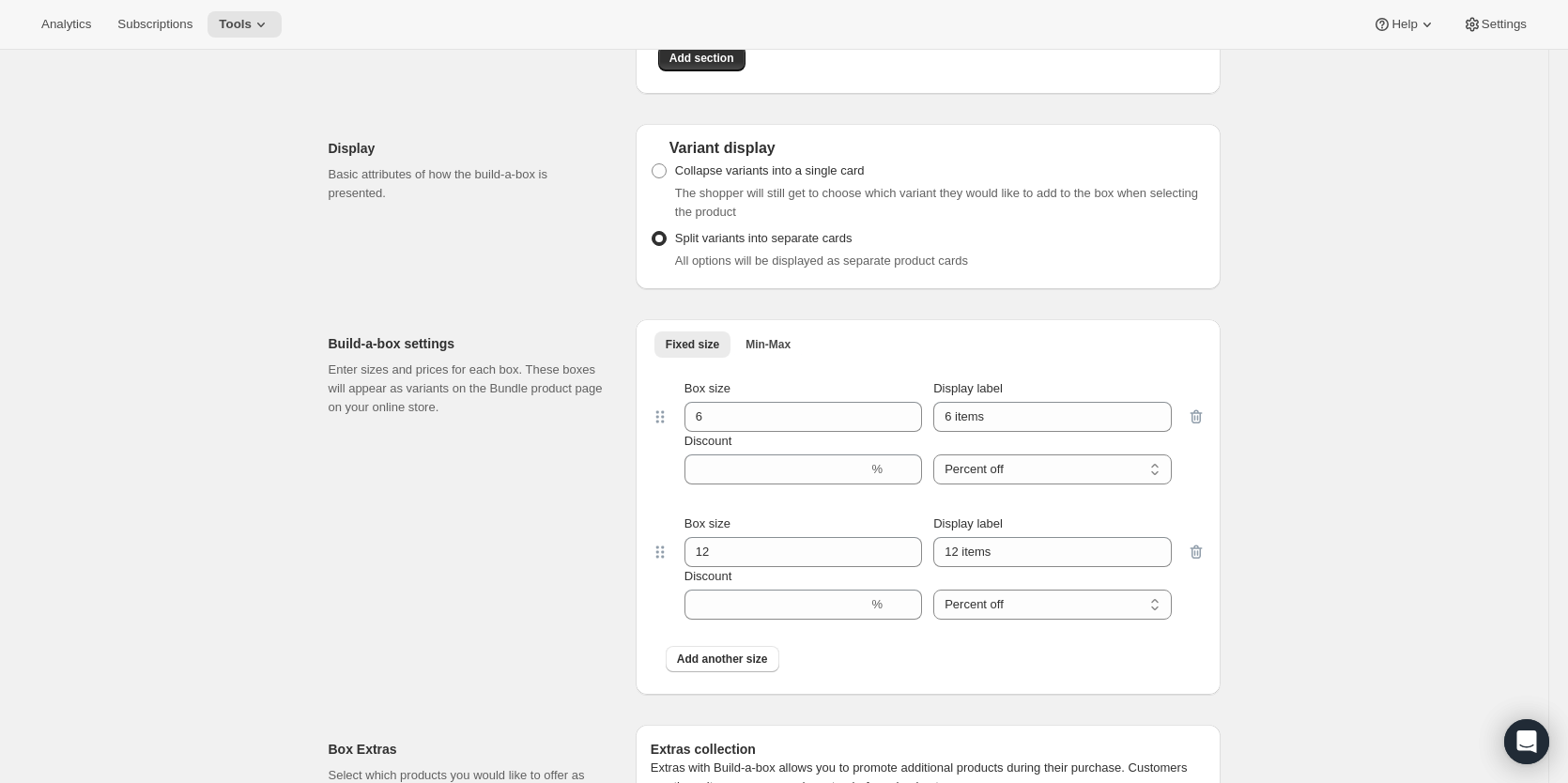
scroll to position [1877, 0]
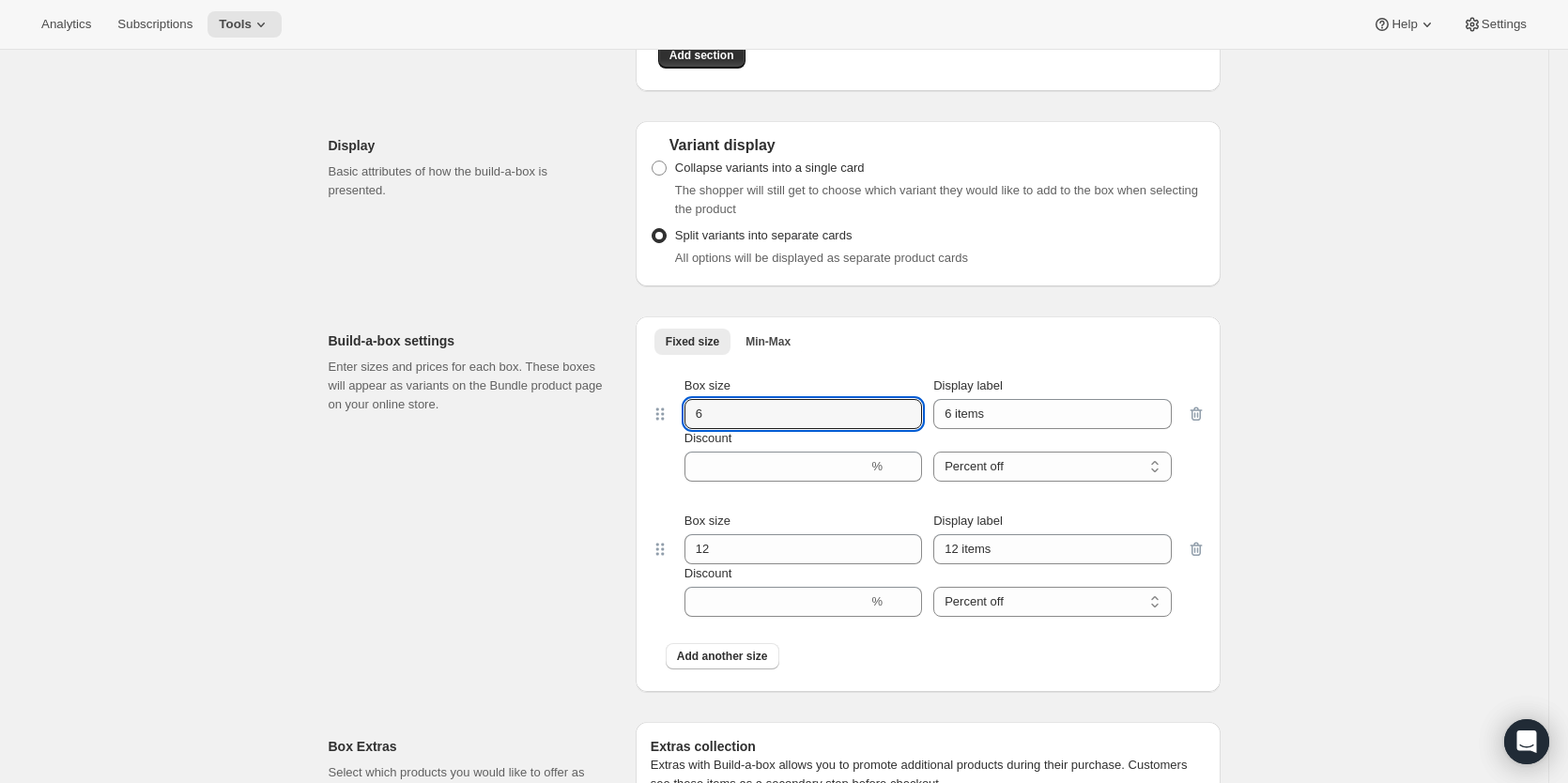
drag, startPoint x: 768, startPoint y: 426, endPoint x: 624, endPoint y: 425, distance: 144.0
click at [624, 425] on div "Build-a-box settings Enter sizes and prices for each box. These boxes will appe…" at bounding box center [775, 496] width 892 height 391
type input "4"
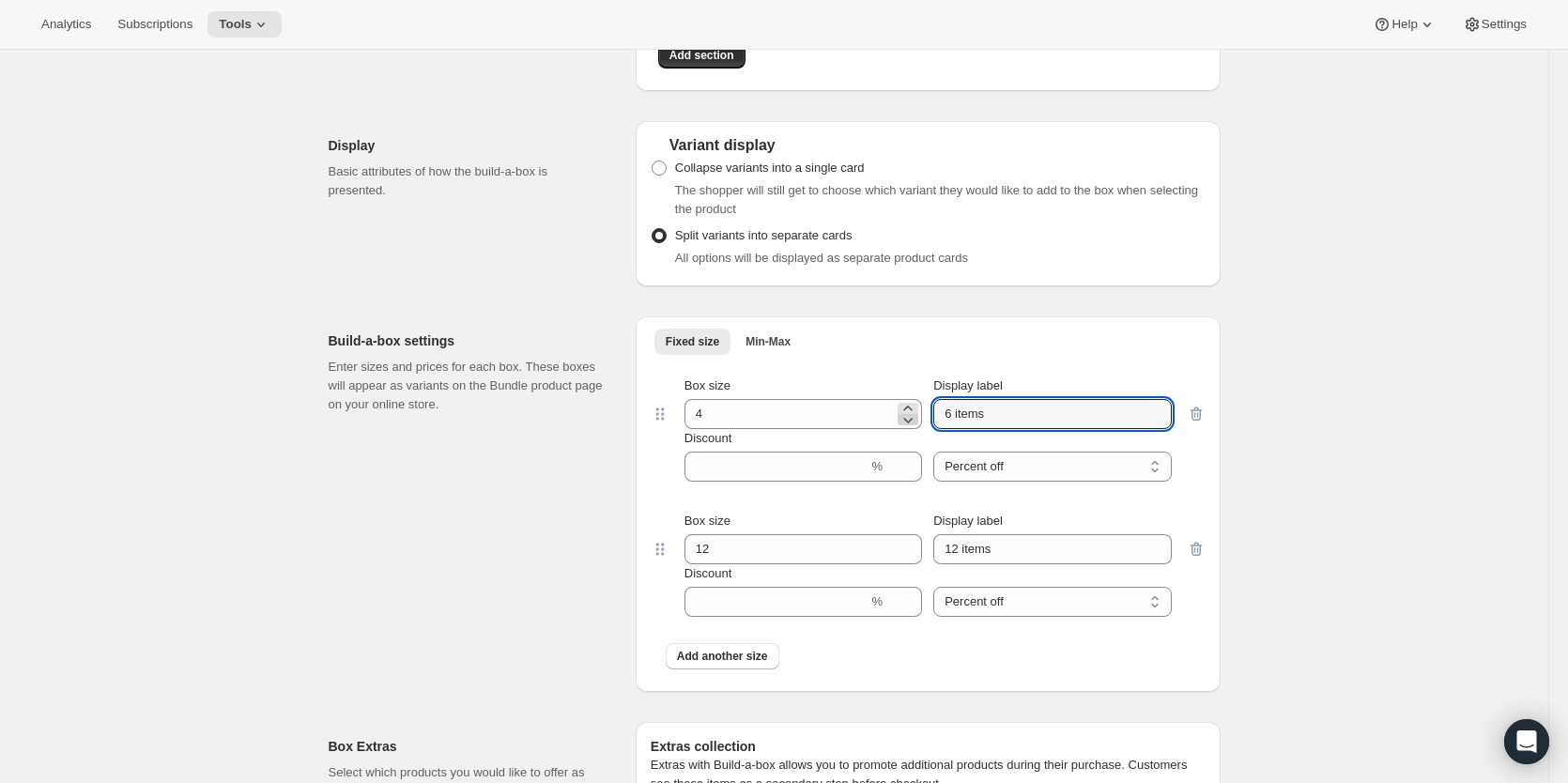
drag, startPoint x: 1020, startPoint y: 428, endPoint x: 905, endPoint y: 428, distance: 115.0
click at [905, 428] on div "Box size 4 Display label 6 items" at bounding box center [928, 402] width 488 height 52
type input "Starter"
click at [800, 482] on input "Discount" at bounding box center [776, 467] width 184 height 31
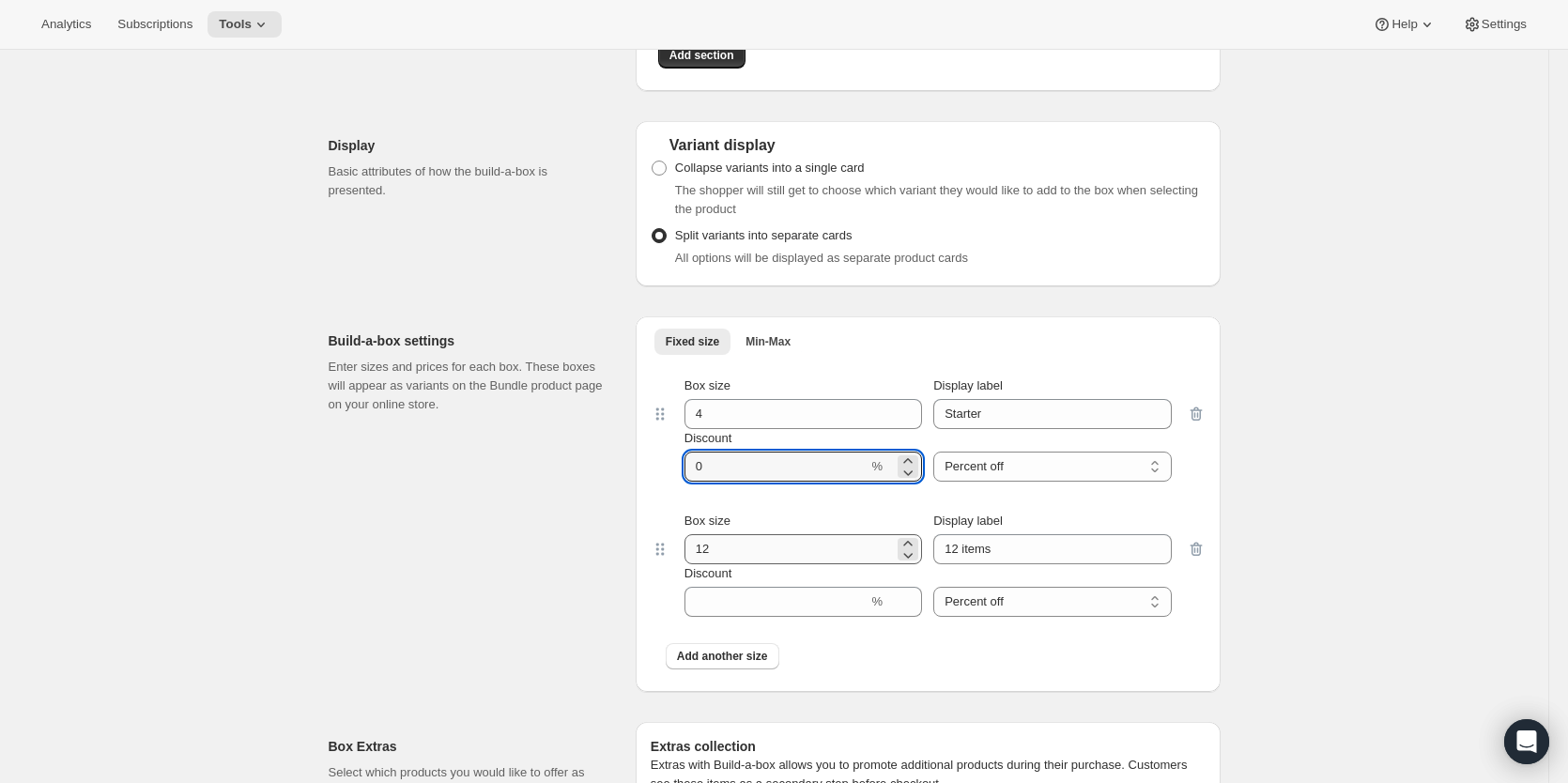
type input "0"
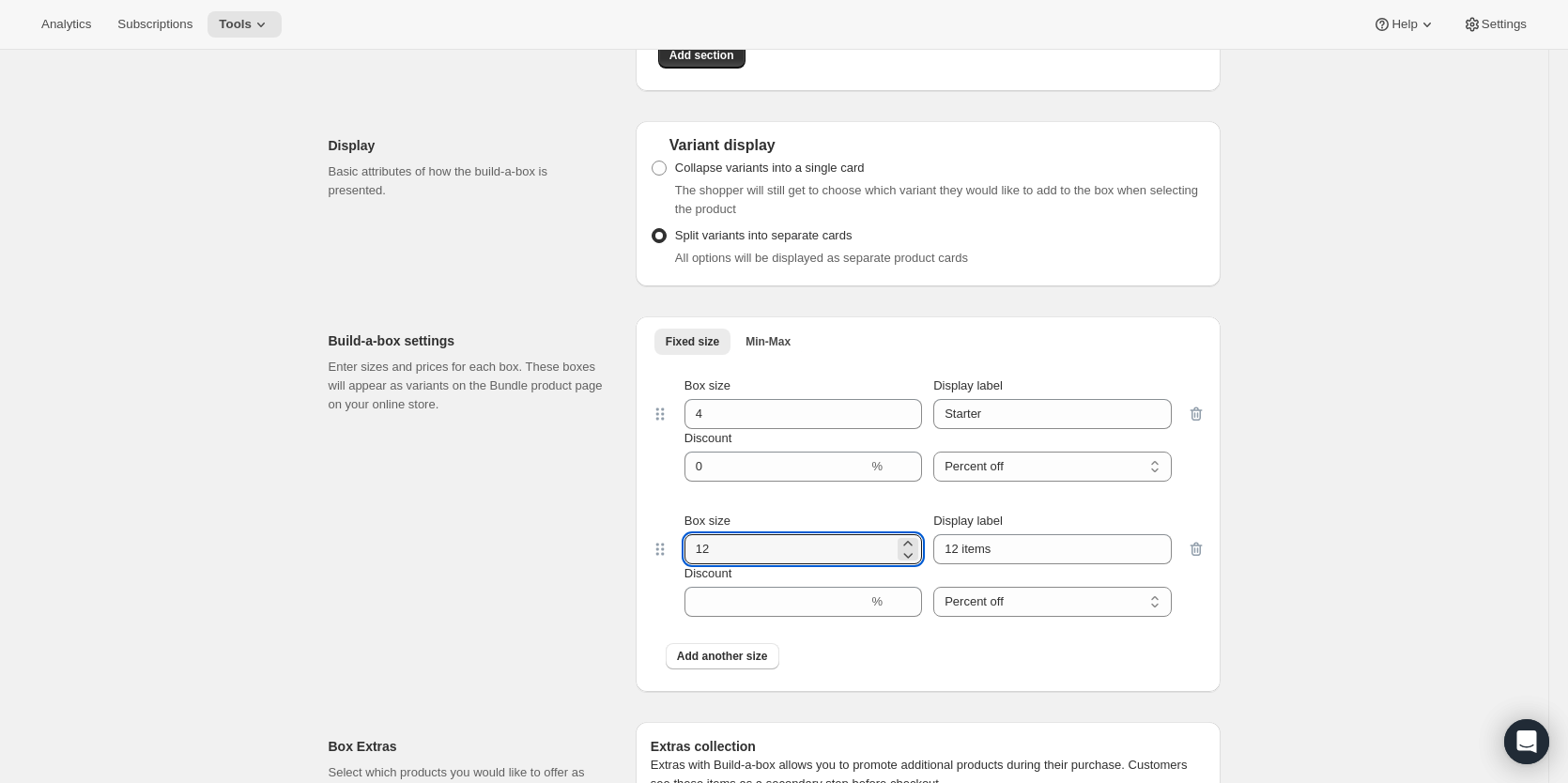
drag, startPoint x: 745, startPoint y: 553, endPoint x: 620, endPoint y: 561, distance: 125.3
click at [620, 561] on div "Build-a-box settings Enter sizes and prices for each box. These boxes will appe…" at bounding box center [775, 496] width 892 height 391
type input "4"
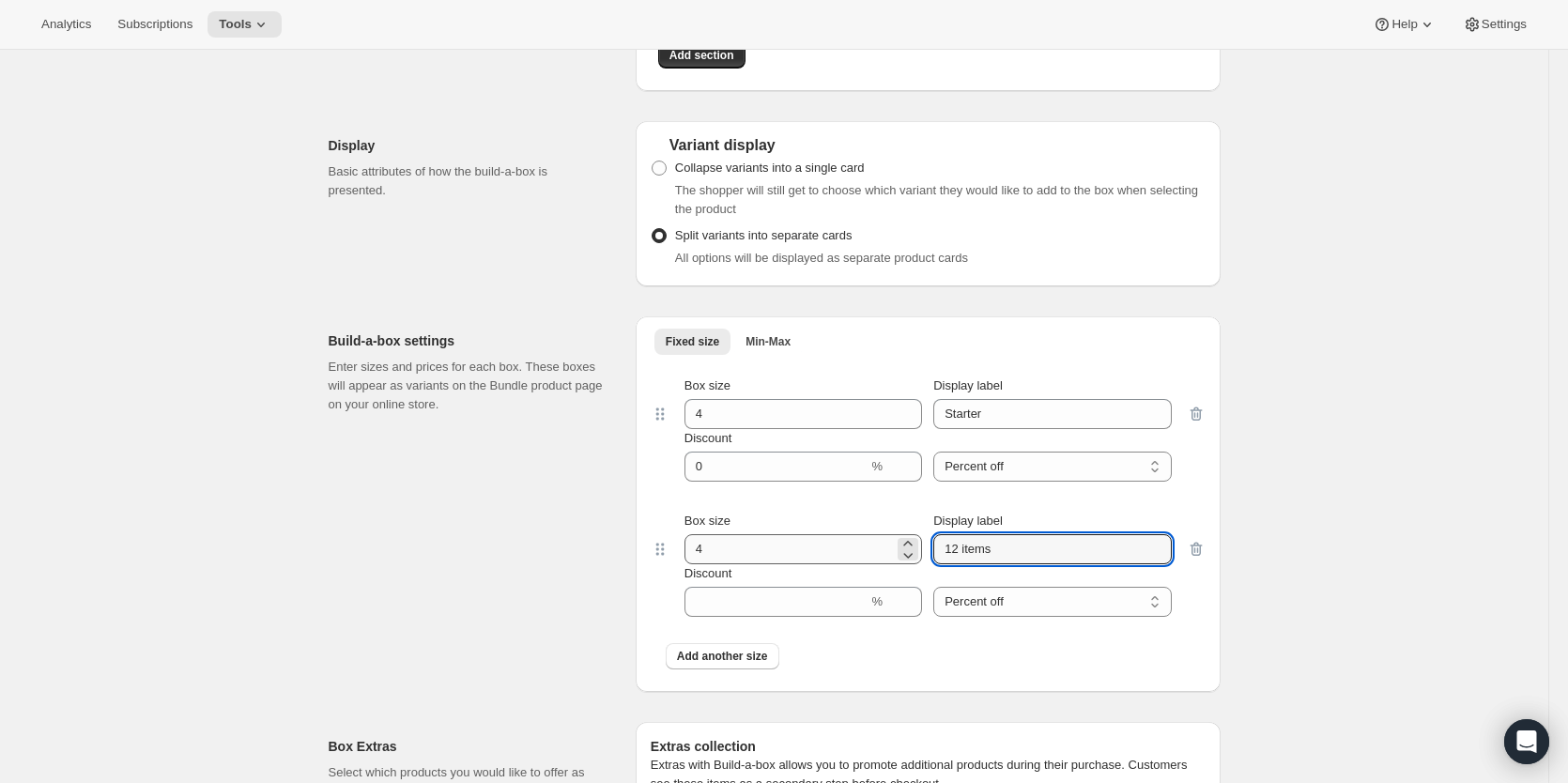
drag, startPoint x: 1049, startPoint y: 561, endPoint x: 867, endPoint y: 557, distance: 182.0
click at [867, 557] on div "Box size 4 Display label 12 items" at bounding box center [928, 538] width 488 height 52
type input "Regular"
click at [751, 611] on input "Discount" at bounding box center [776, 602] width 184 height 31
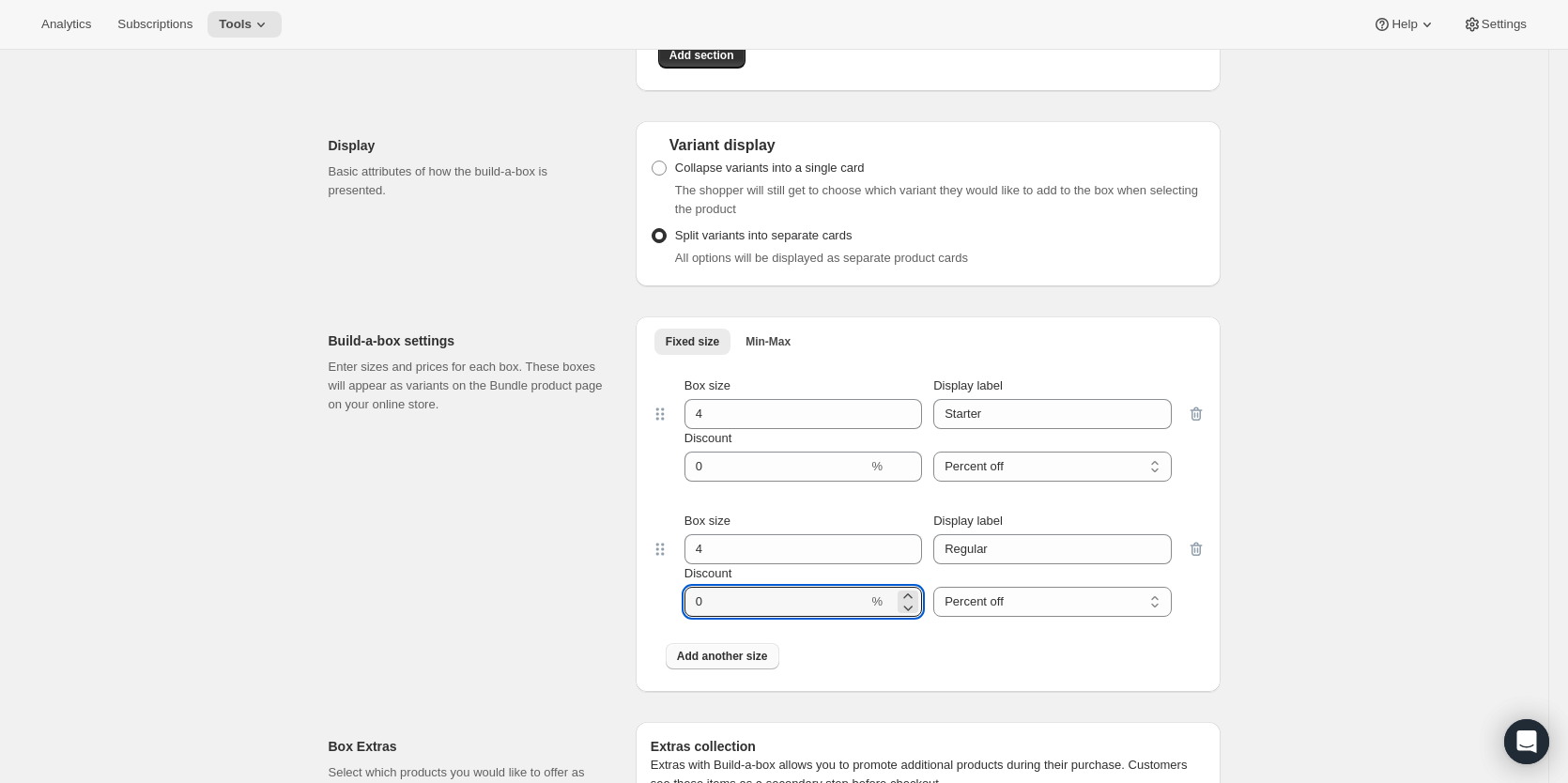
type input "0"
click at [743, 664] on span "Add another size" at bounding box center [722, 656] width 91 height 15
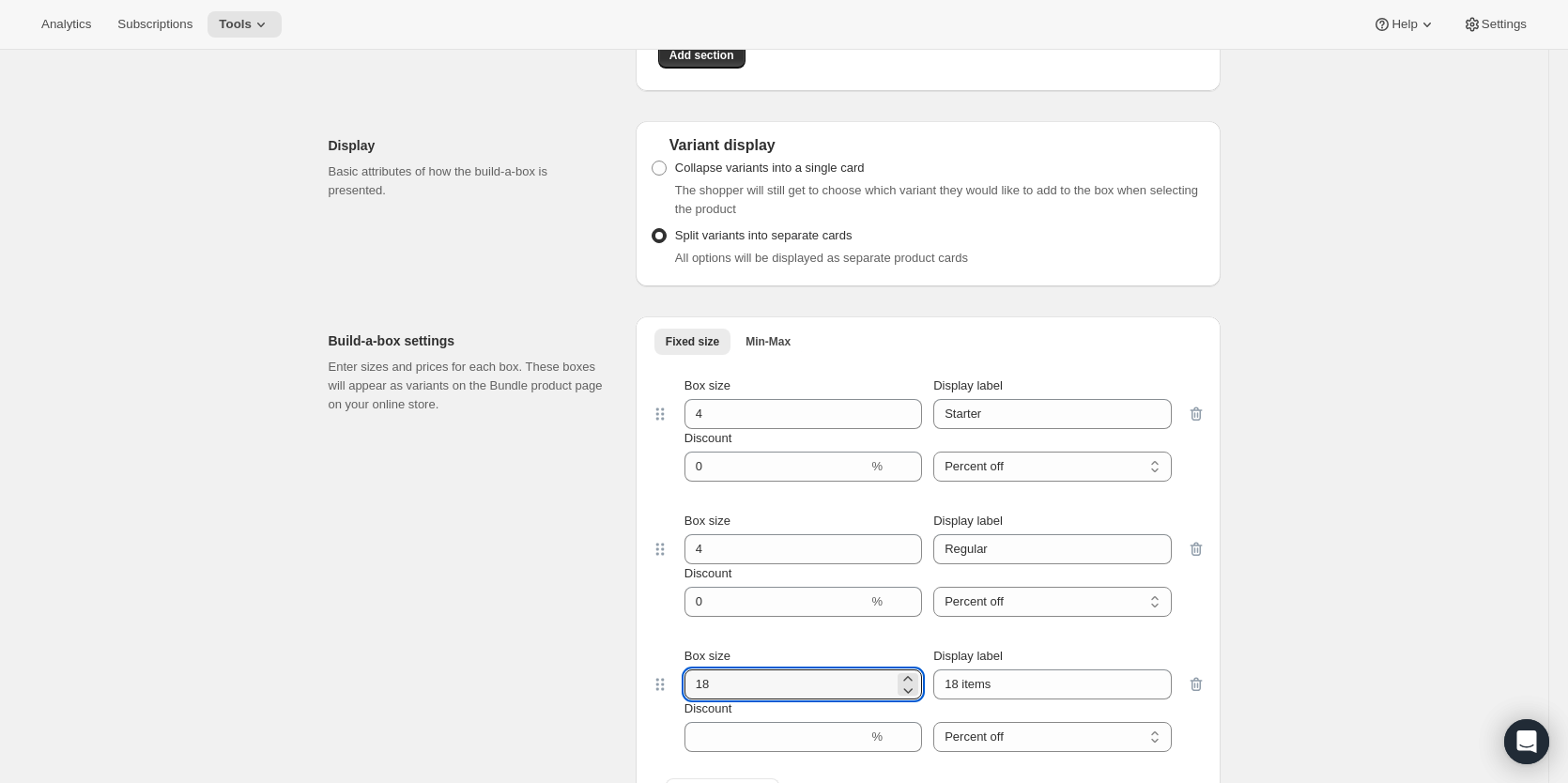
drag, startPoint x: 747, startPoint y: 691, endPoint x: 662, endPoint y: 696, distance: 85.1
click at [662, 696] on div "Box size 18 Display label 18 items Discount % Percent off Amount off Percent off" at bounding box center [928, 699] width 555 height 135
type input "4"
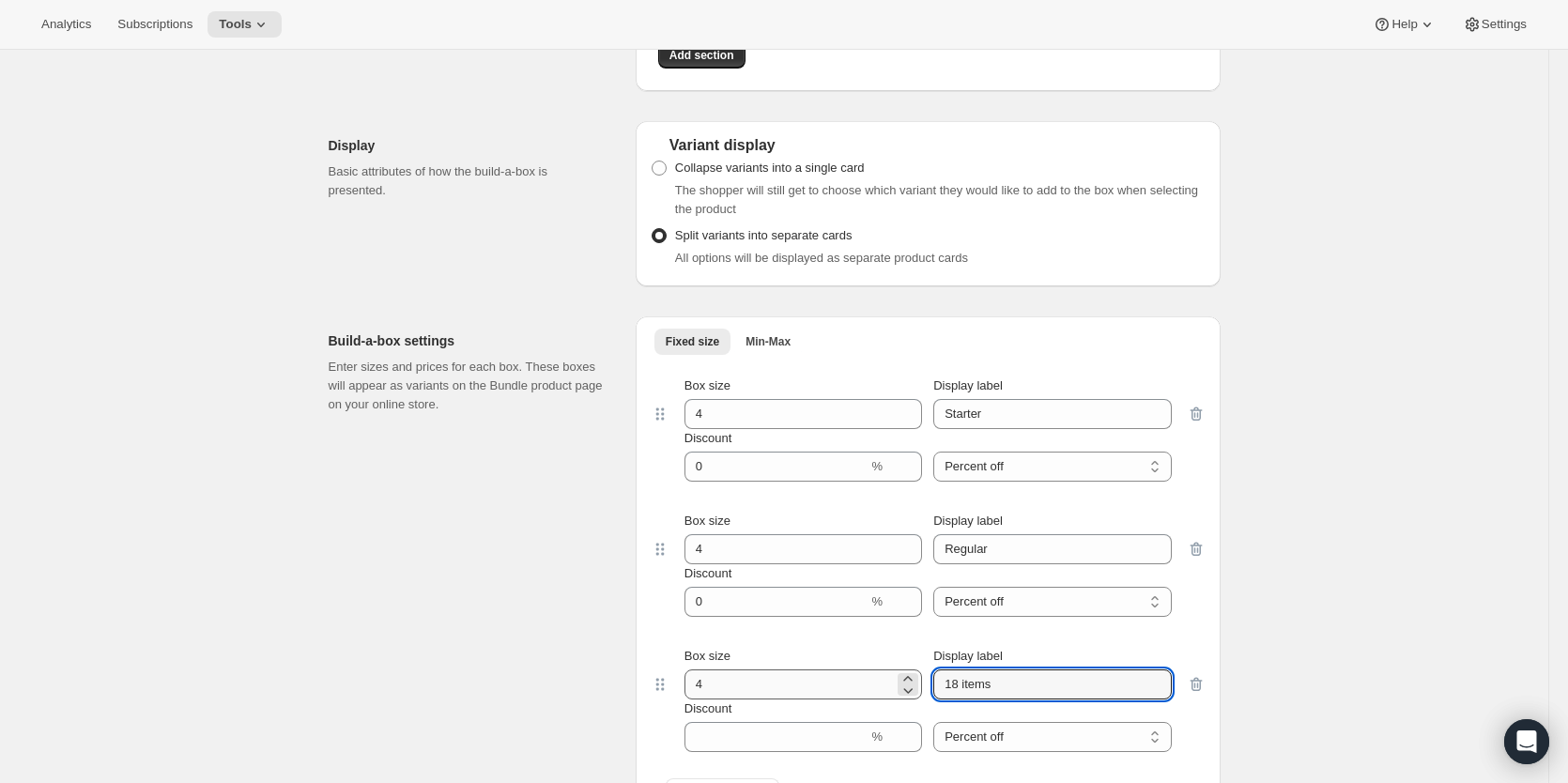
drag, startPoint x: 1040, startPoint y: 695, endPoint x: 858, endPoint y: 688, distance: 182.1
click at [860, 689] on div "Box size 4 Display label 18 items" at bounding box center [928, 673] width 488 height 52
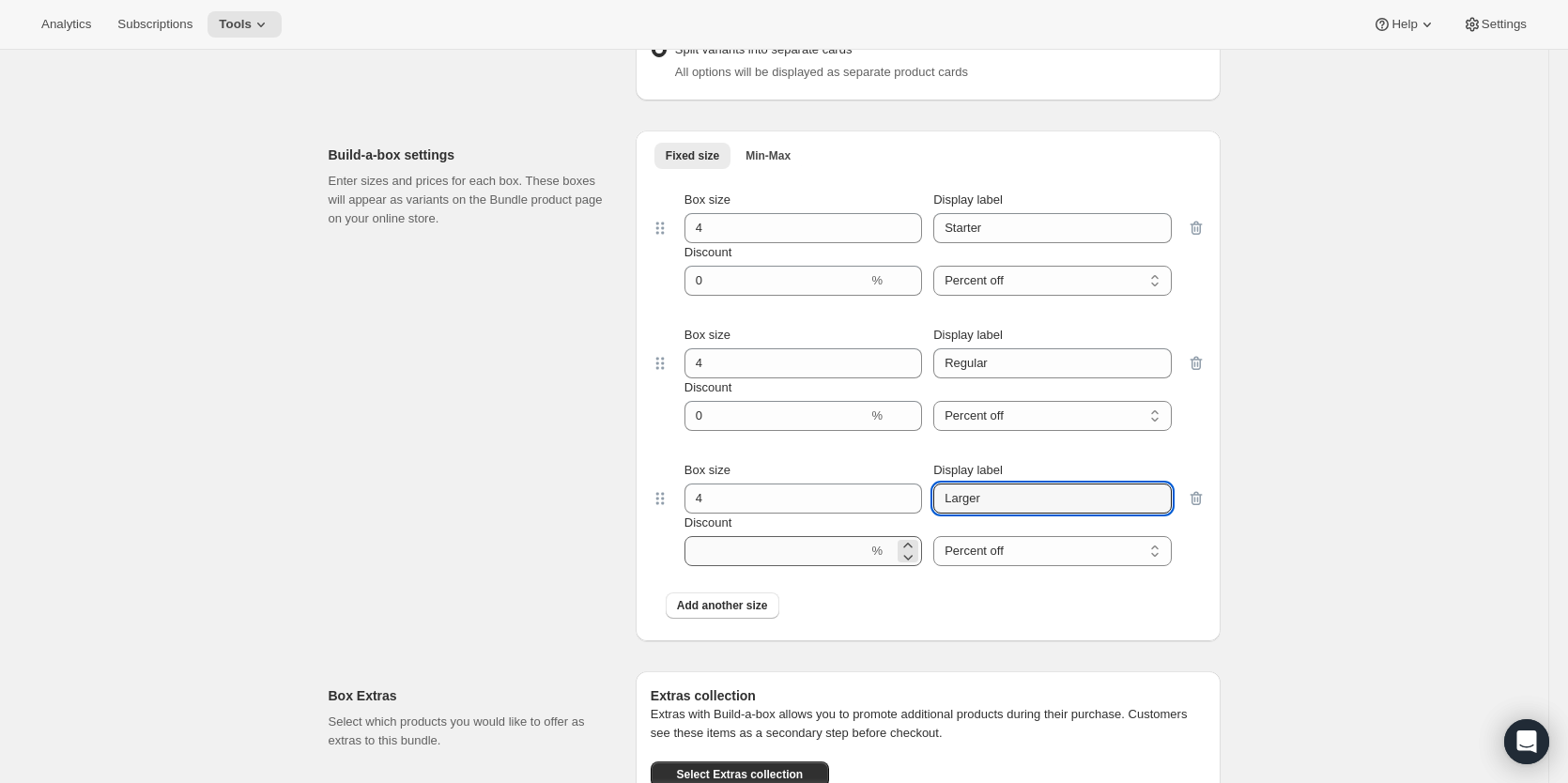
scroll to position [2065, 0]
type input "Larger"
click at [761, 559] on input "Discount" at bounding box center [776, 549] width 184 height 31
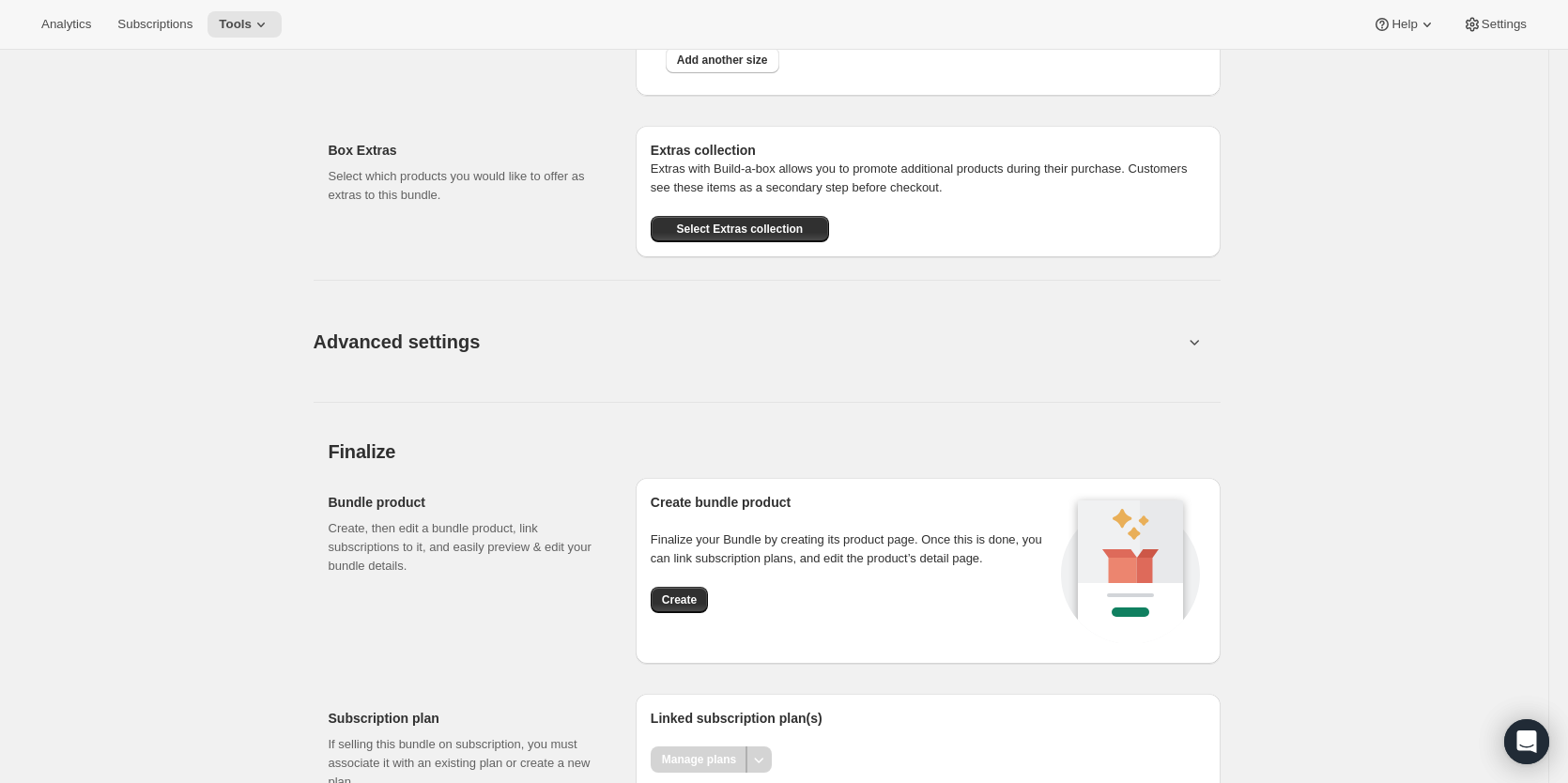
scroll to position [2724, 0]
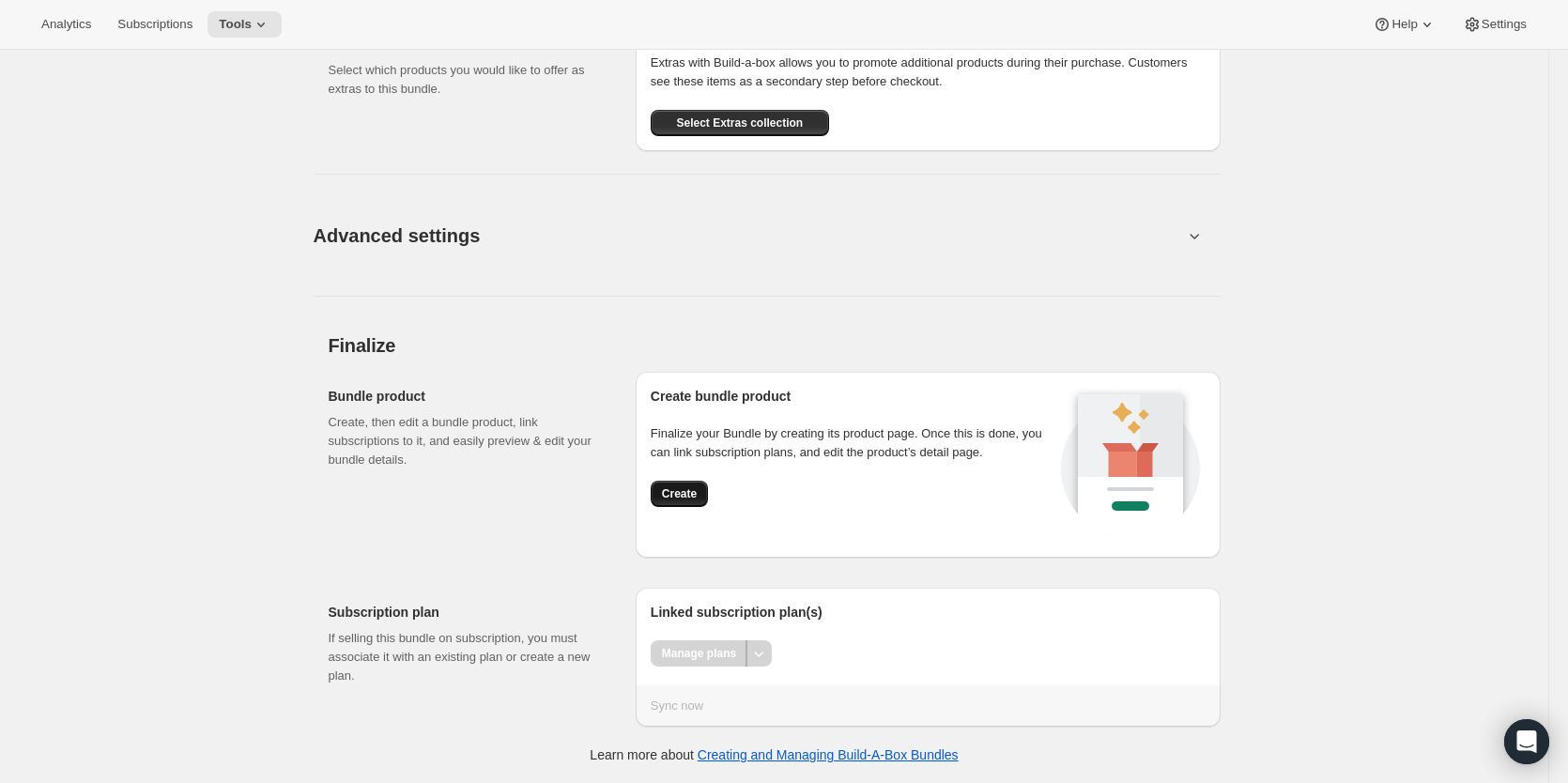
type input "0"
click at [693, 494] on span "Create" at bounding box center [679, 493] width 34 height 15
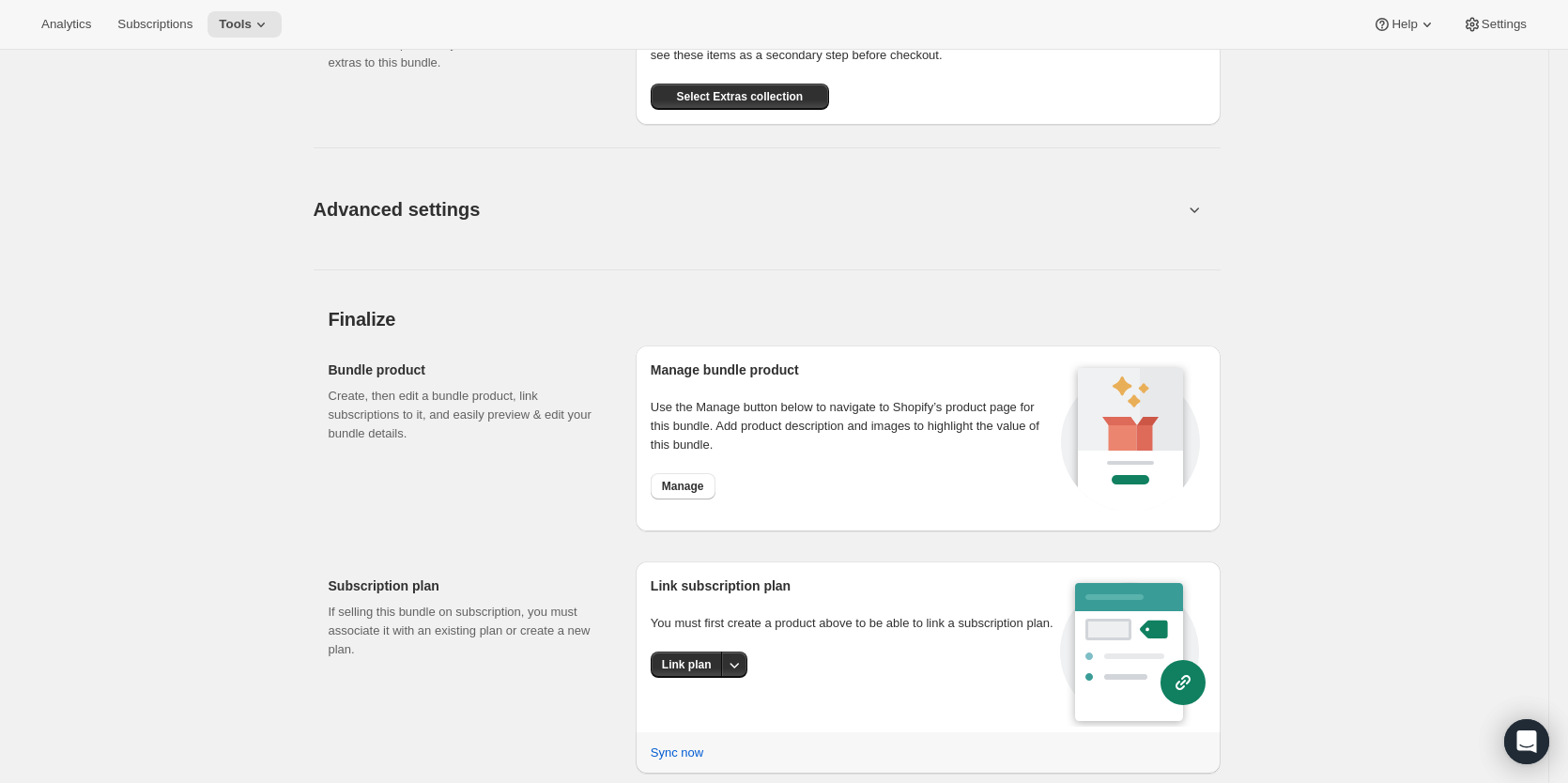
scroll to position [2191, 0]
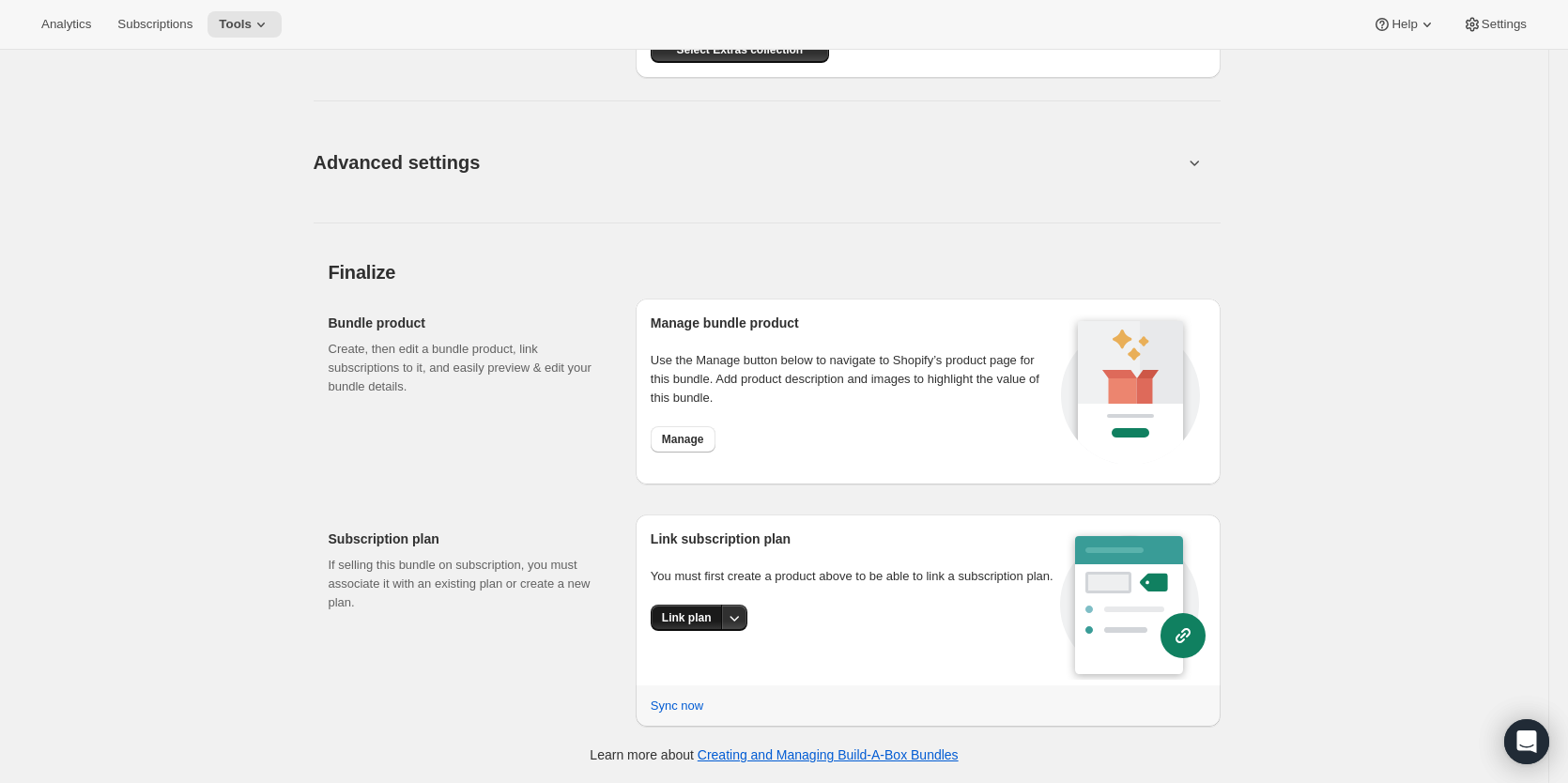
click at [691, 623] on span "Link plan" at bounding box center [686, 618] width 50 height 15
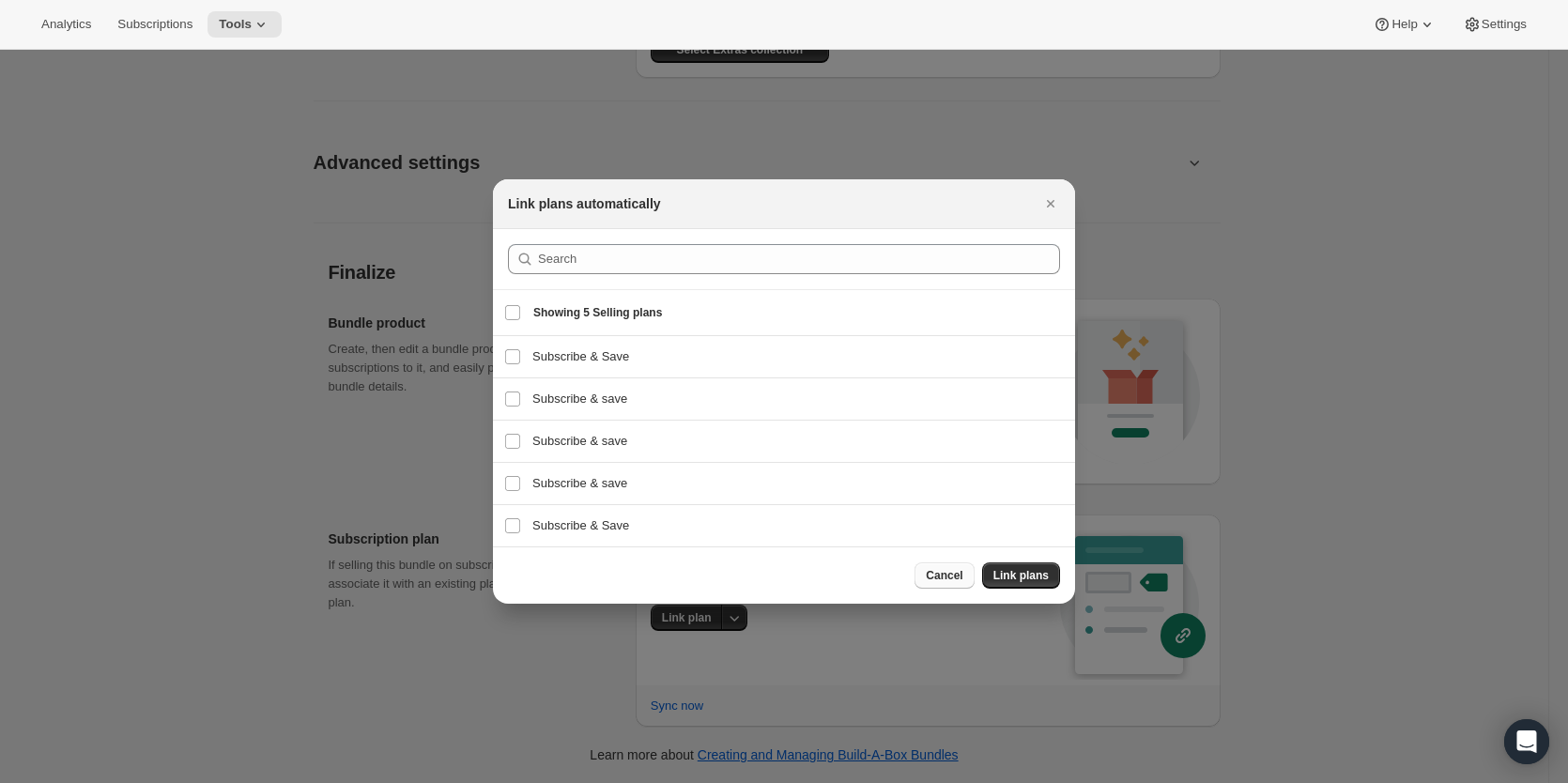
click at [956, 572] on span "Cancel" at bounding box center [944, 575] width 36 height 15
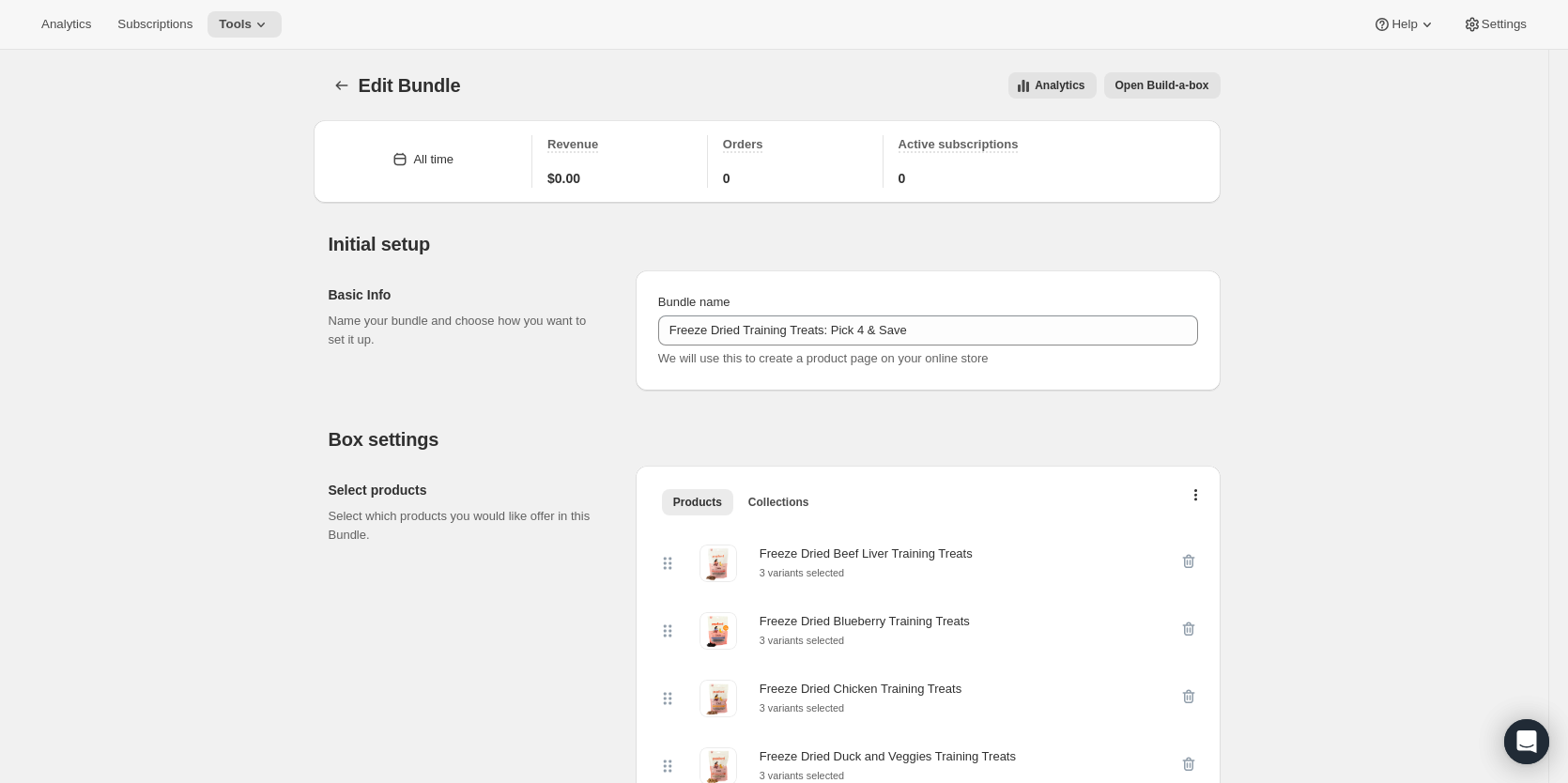
scroll to position [2191, 0]
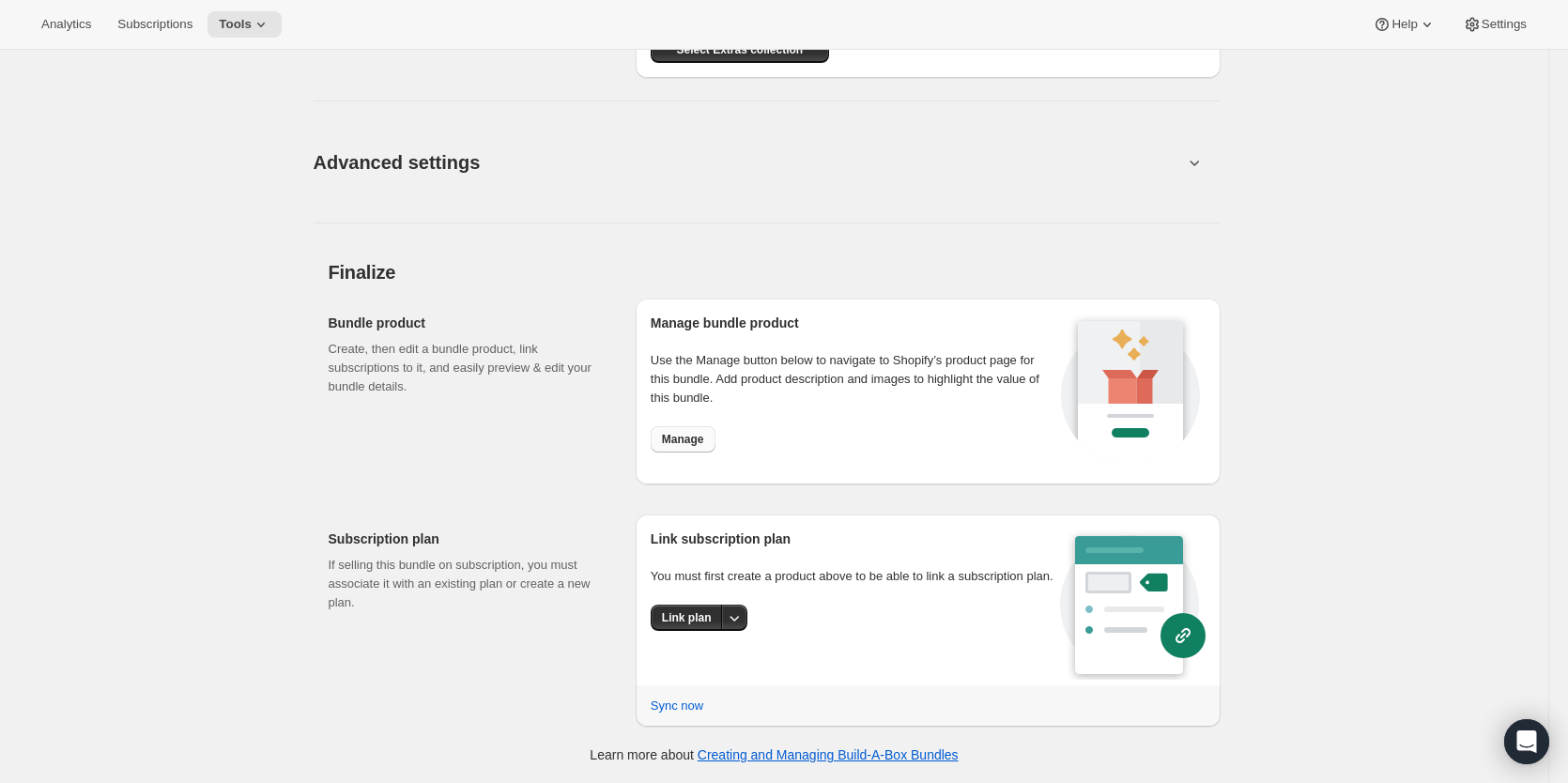
click at [698, 434] on span "Manage" at bounding box center [683, 438] width 42 height 15
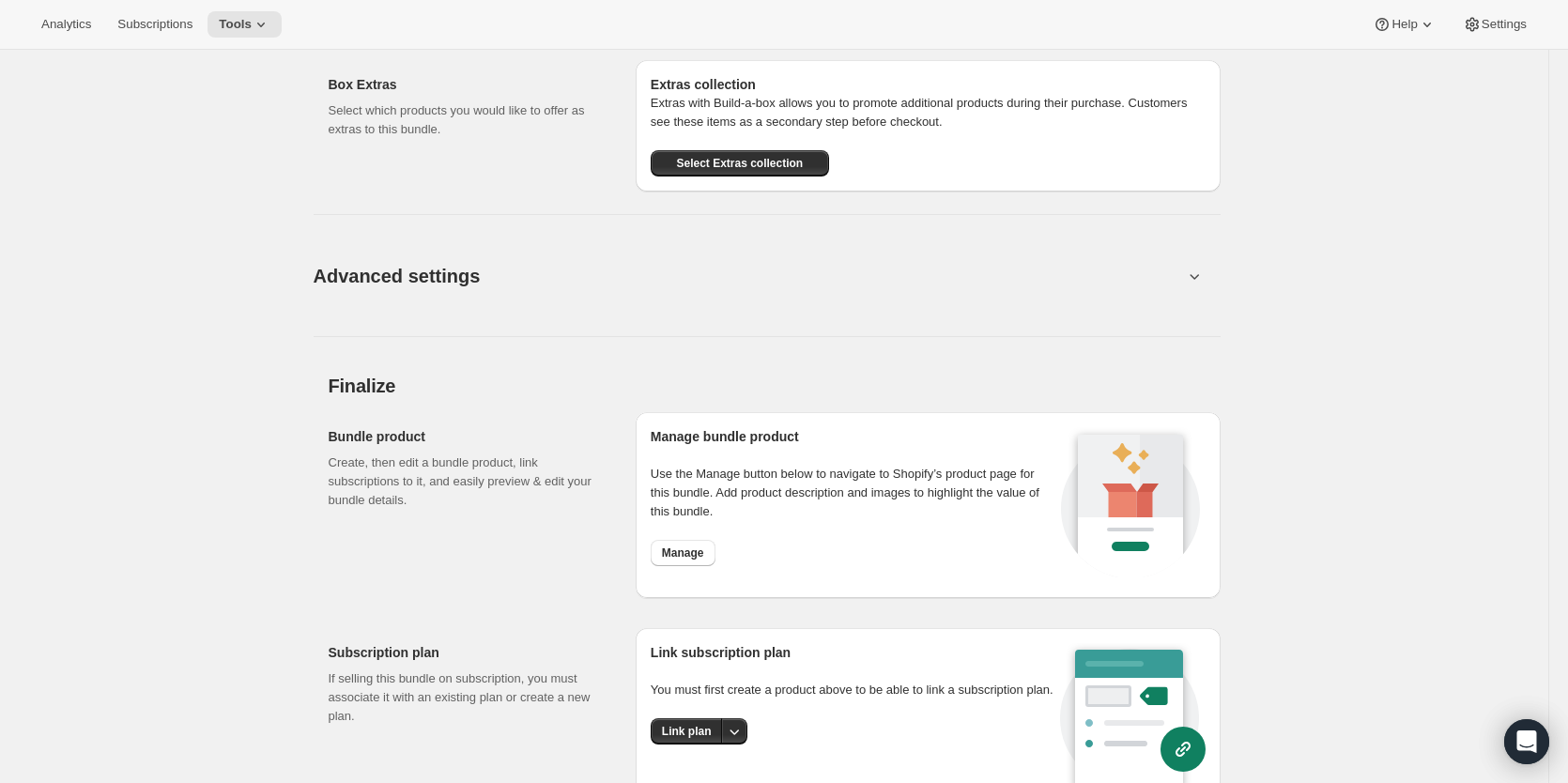
scroll to position [1722, 0]
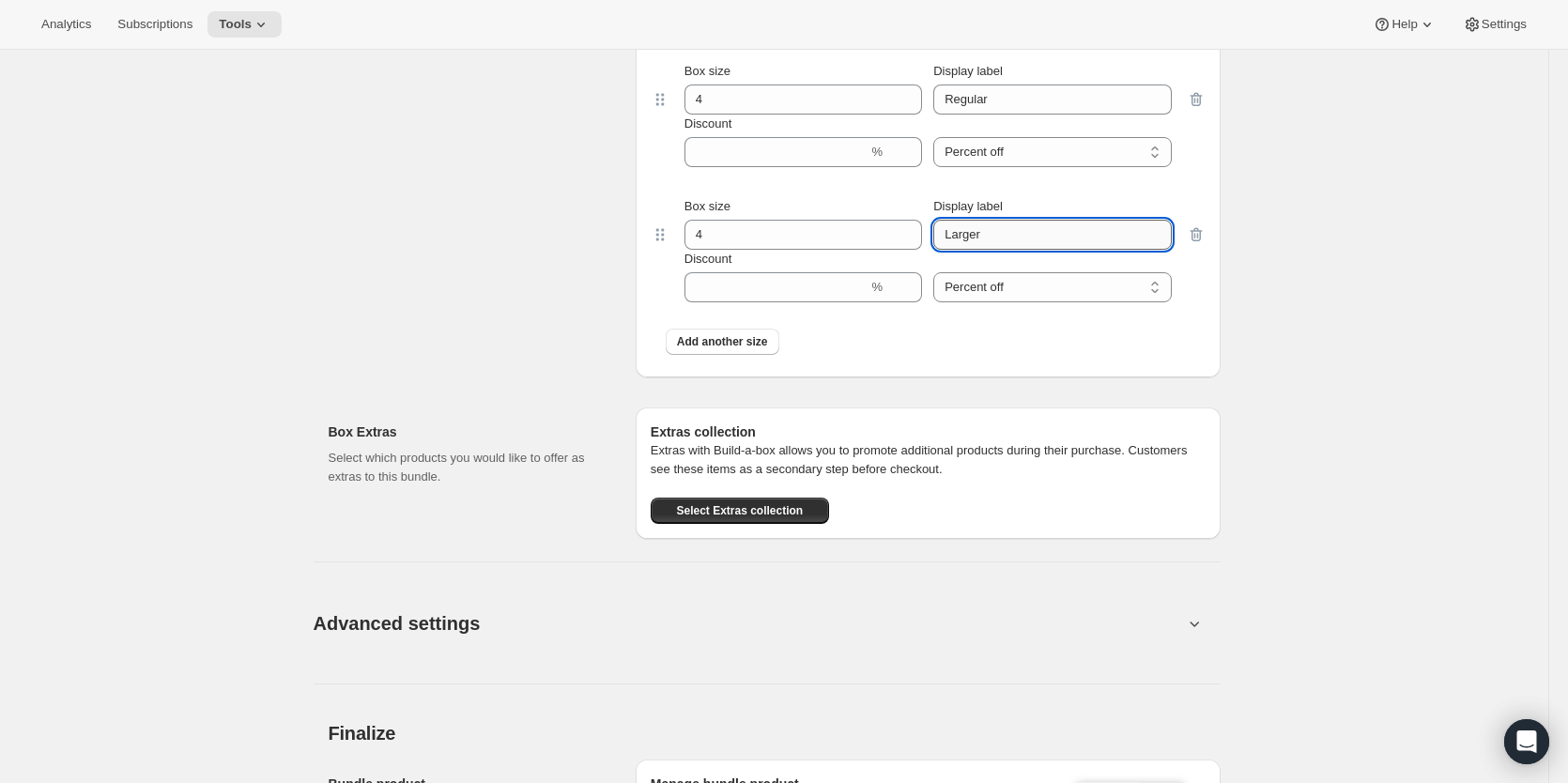
click at [1001, 250] on input "Larger" at bounding box center [1052, 234] width 237 height 31
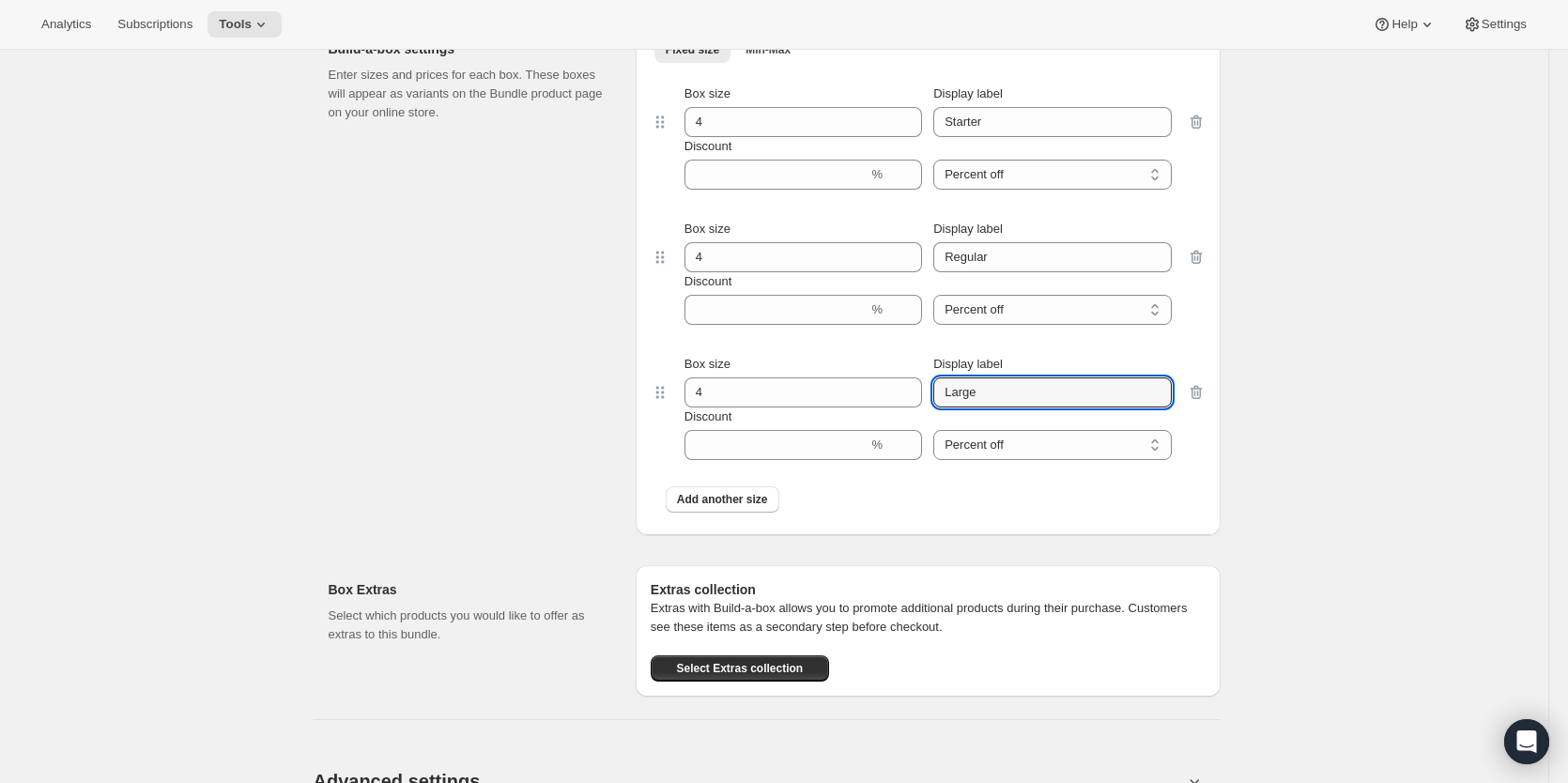
scroll to position [1534, 0]
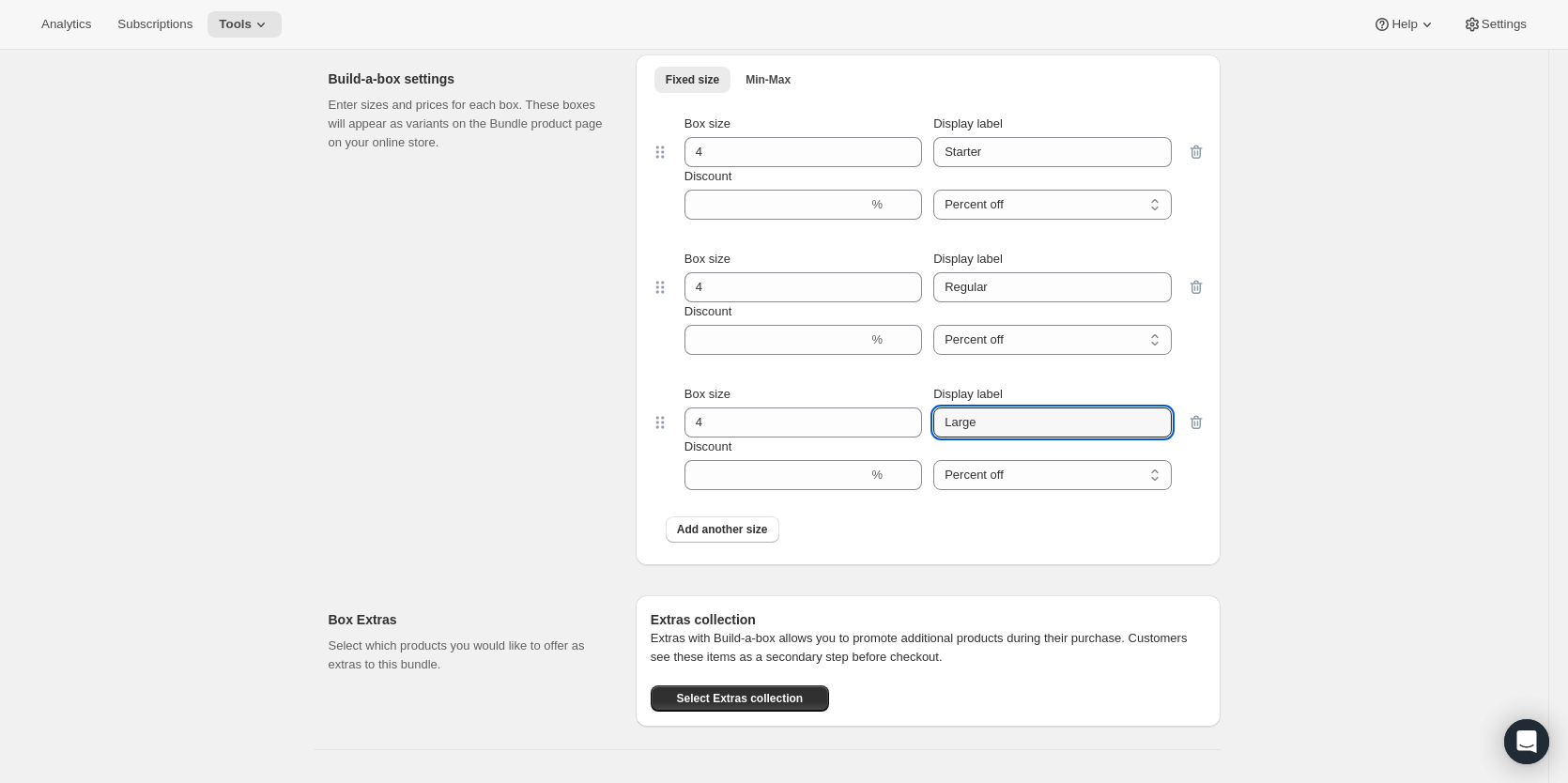
type input "Large"
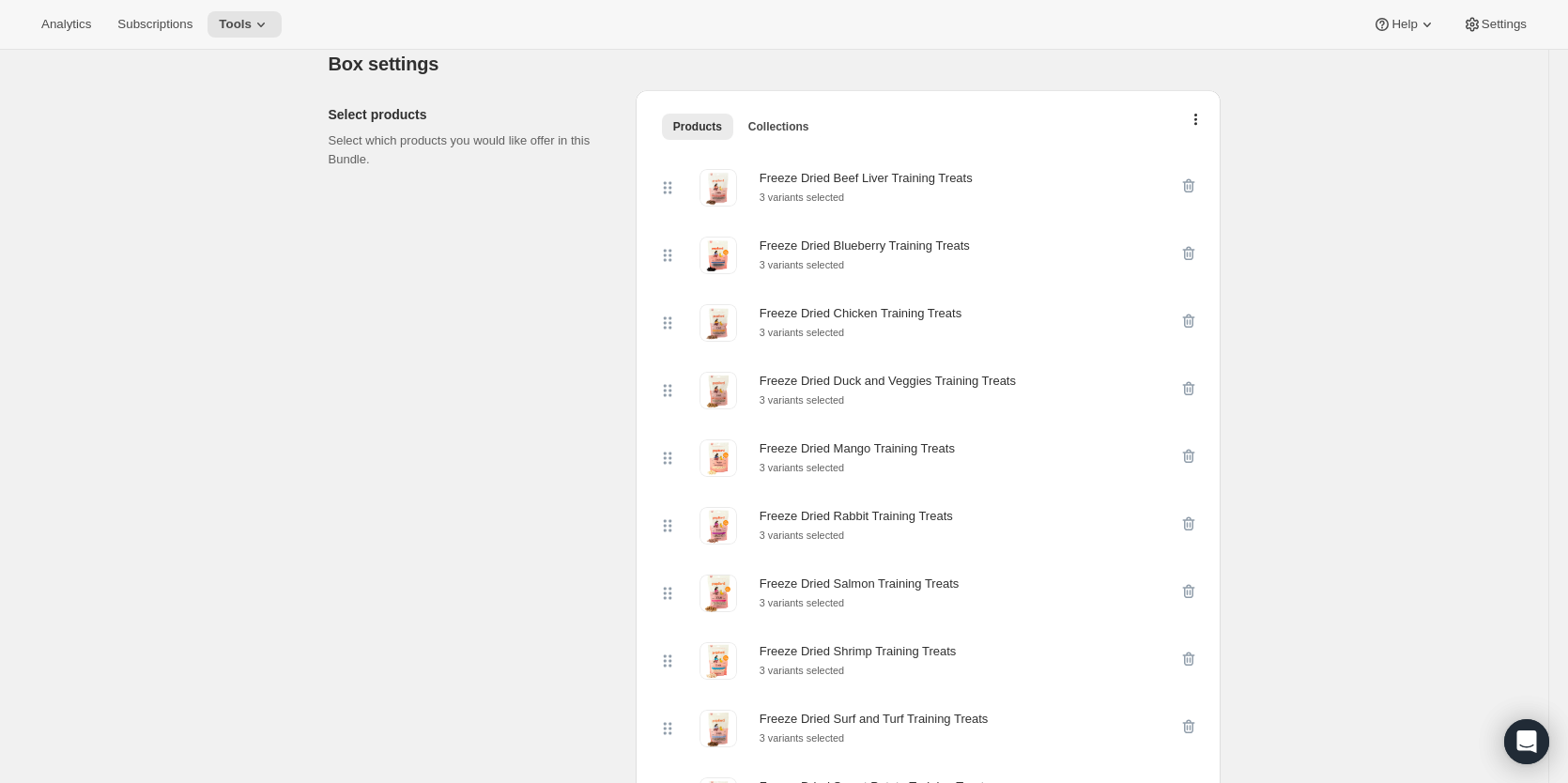
scroll to position [0, 0]
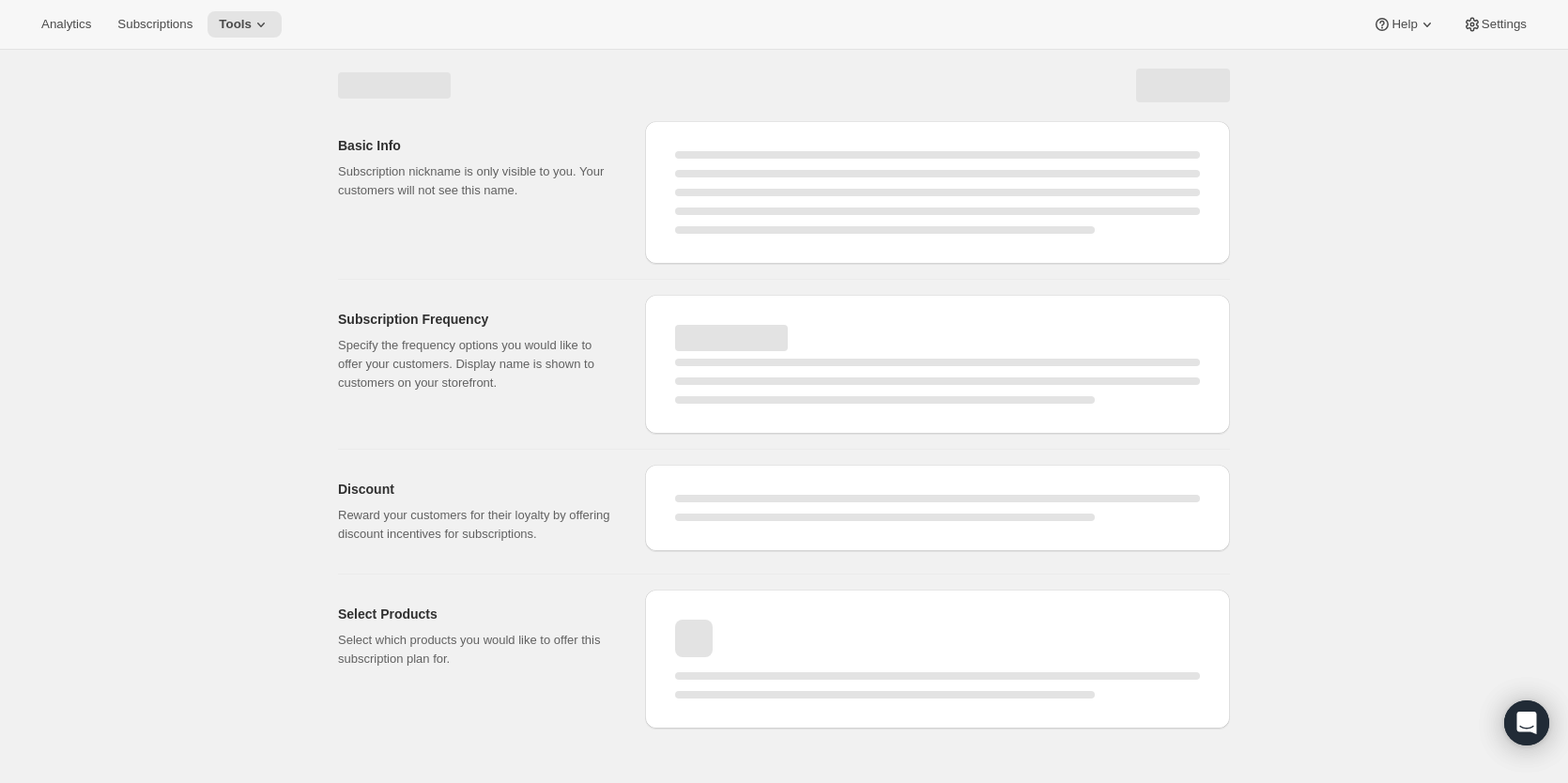
select select "WEEK"
select select "MONTH"
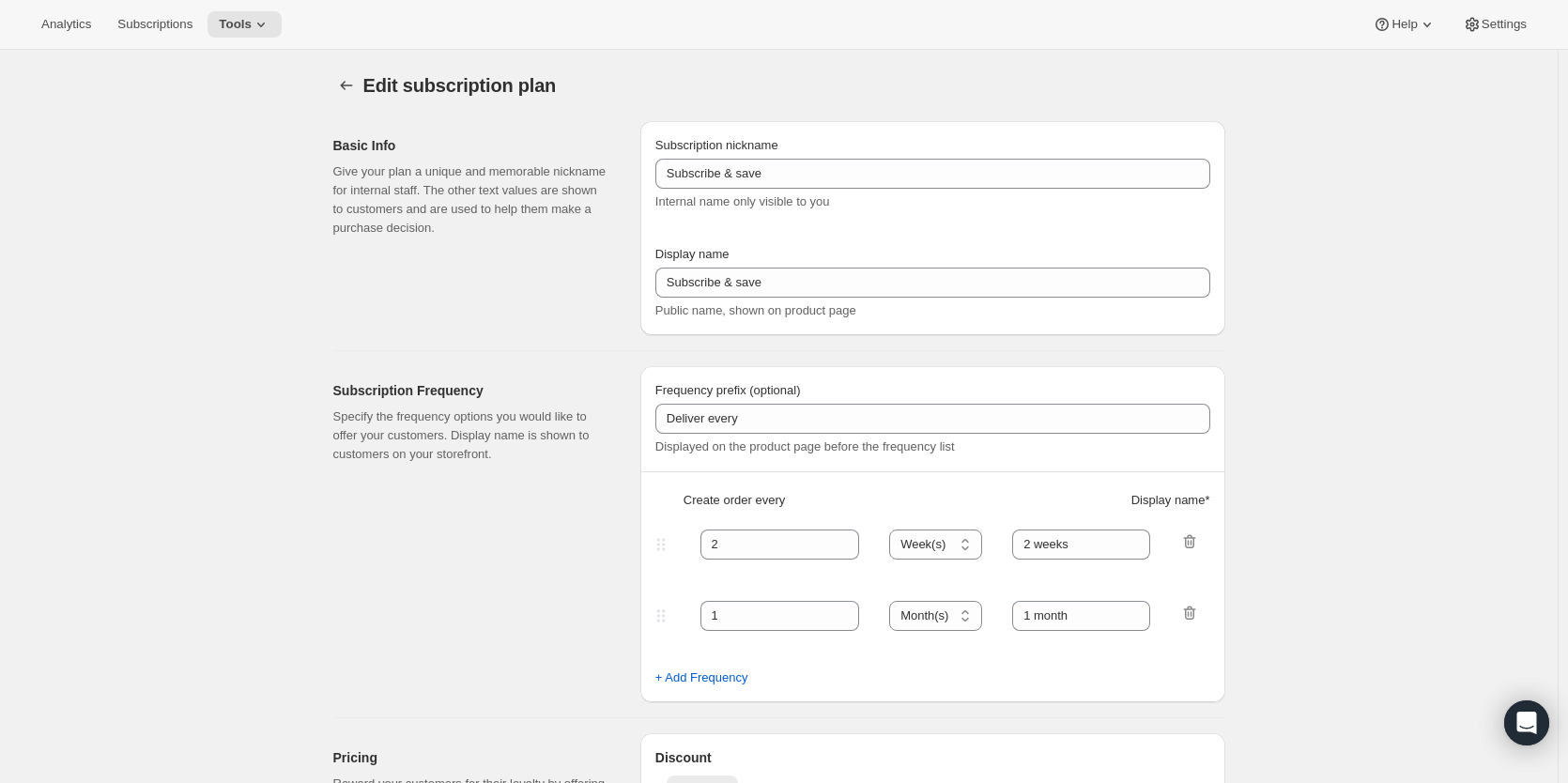
type input "Subscribe & Save 10%"
type input "Subscribe & Save"
type input "10"
select select "MONTH"
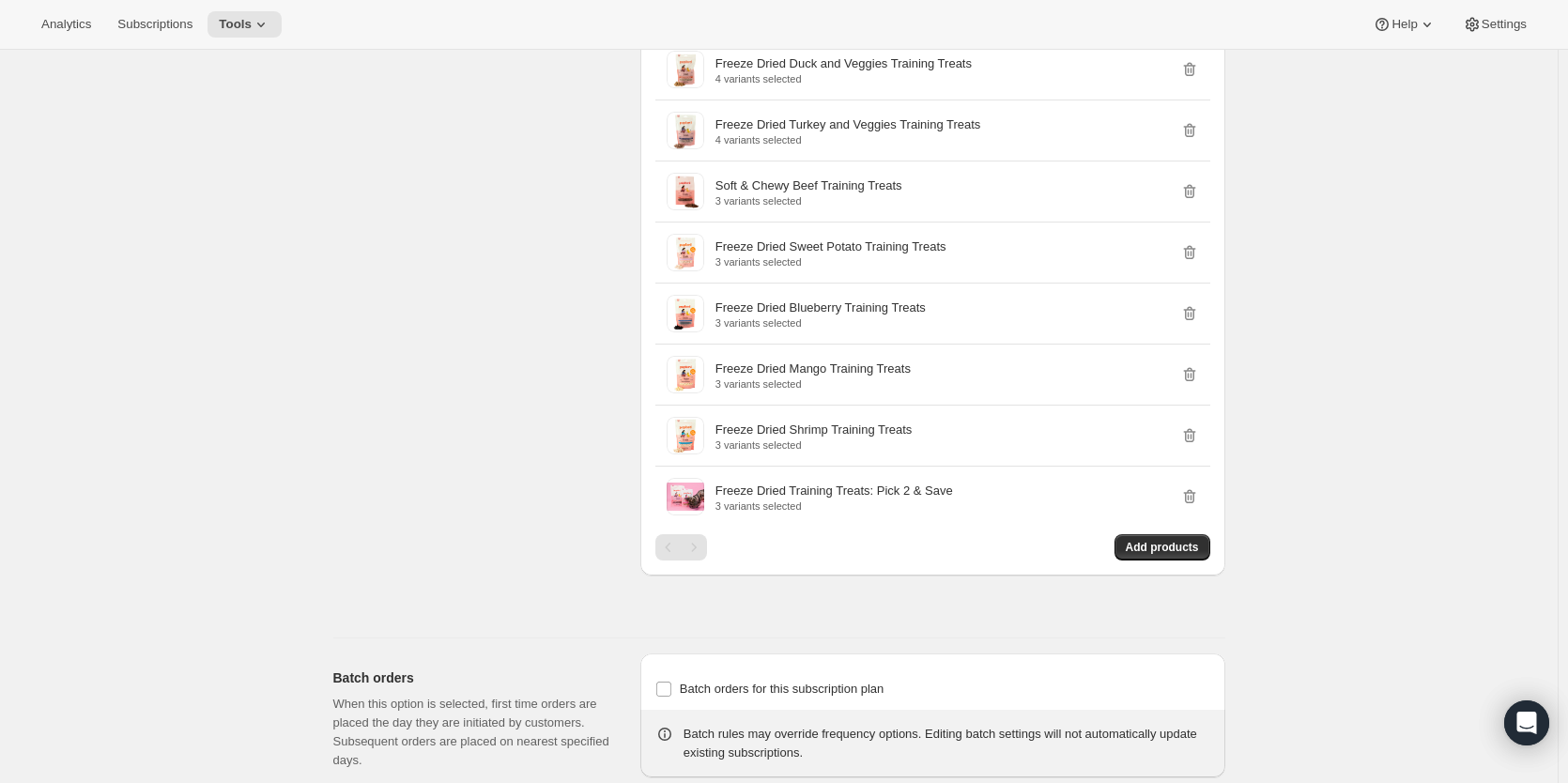
scroll to position [1809, 0]
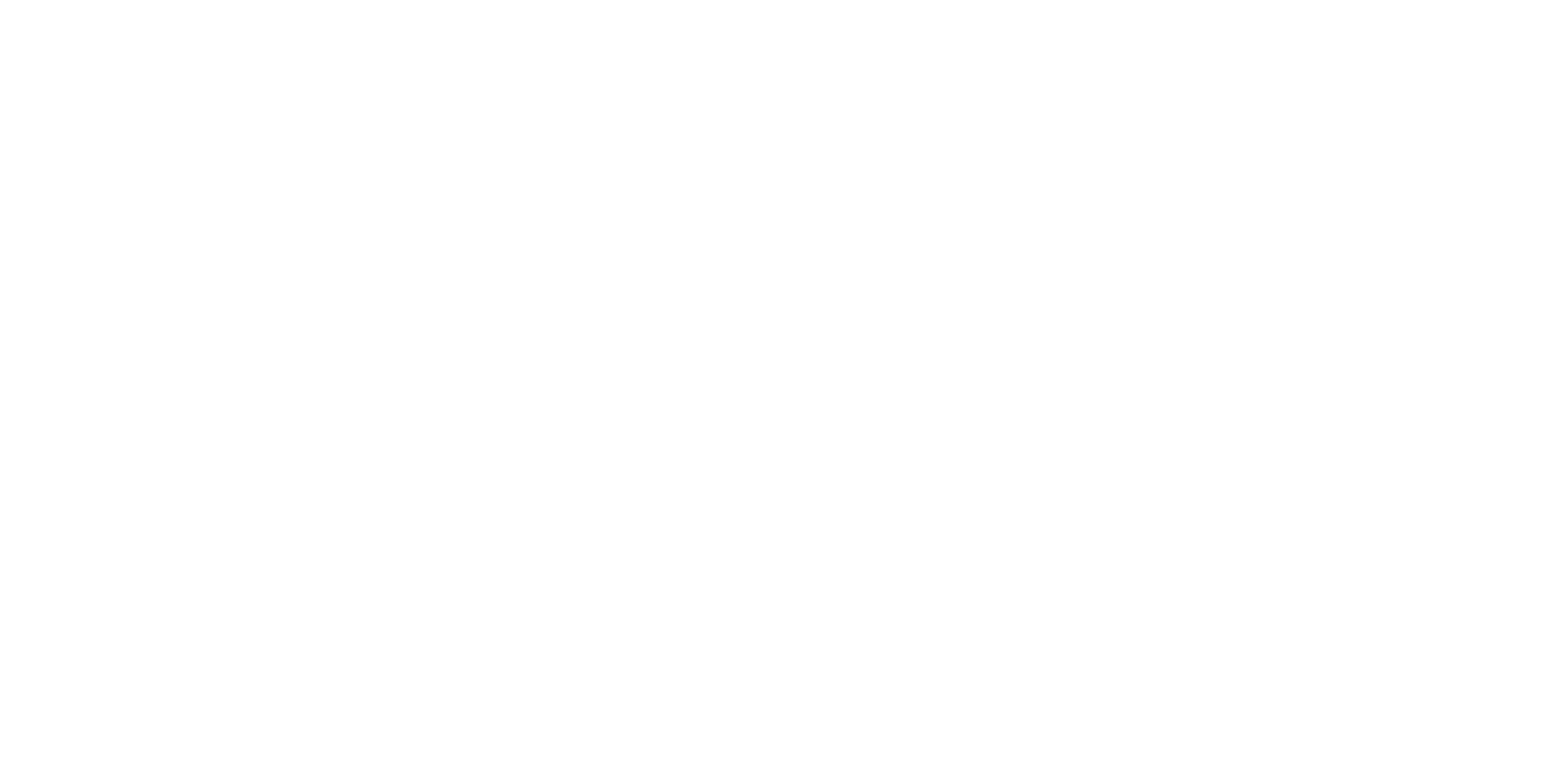
type input "Freeze Dried Training Treats: Pick 4 & Save"
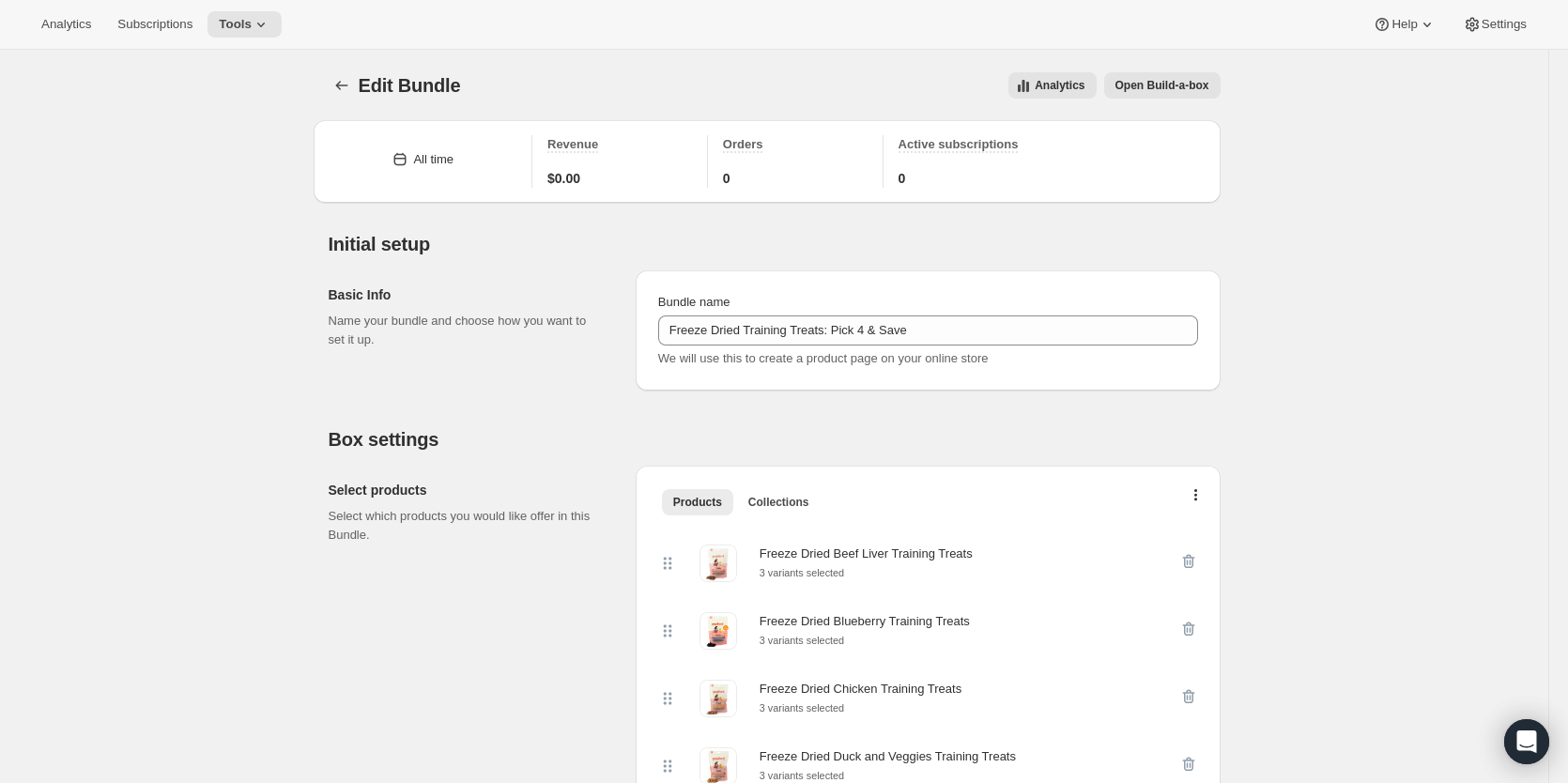
click at [371, 86] on span "Edit Bundle" at bounding box center [410, 85] width 102 height 21
click at [352, 87] on icon "Bundles" at bounding box center [341, 85] width 19 height 19
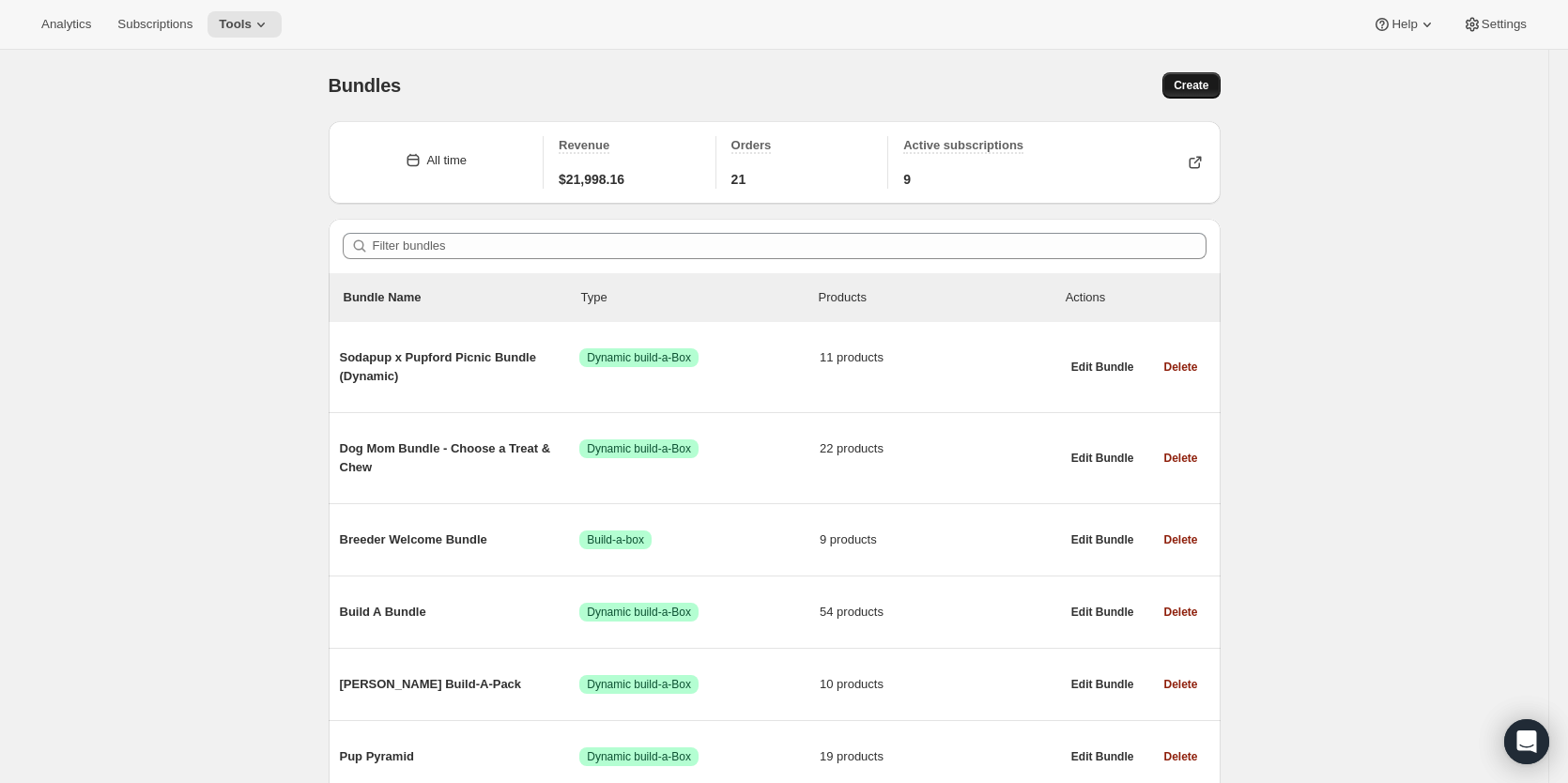
click at [1197, 85] on span "Create" at bounding box center [1191, 85] width 34 height 15
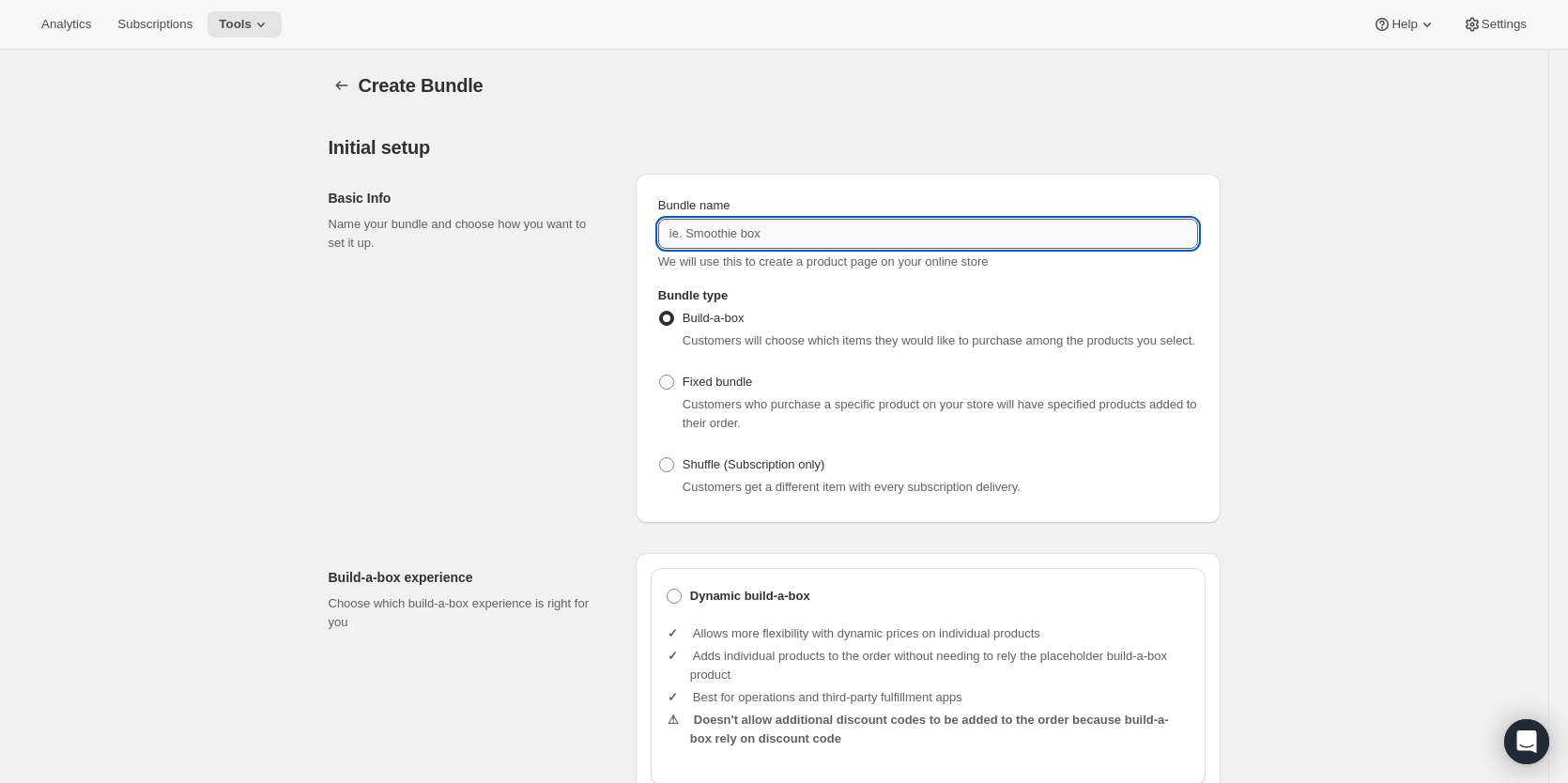
click at [787, 236] on input "Bundle name" at bounding box center [928, 233] width 540 height 31
drag, startPoint x: 897, startPoint y: 228, endPoint x: 882, endPoint y: 228, distance: 15.0
click at [882, 228] on input "Soft and Chewy Training Treats: Pick 2 and Save" at bounding box center [928, 233] width 540 height 31
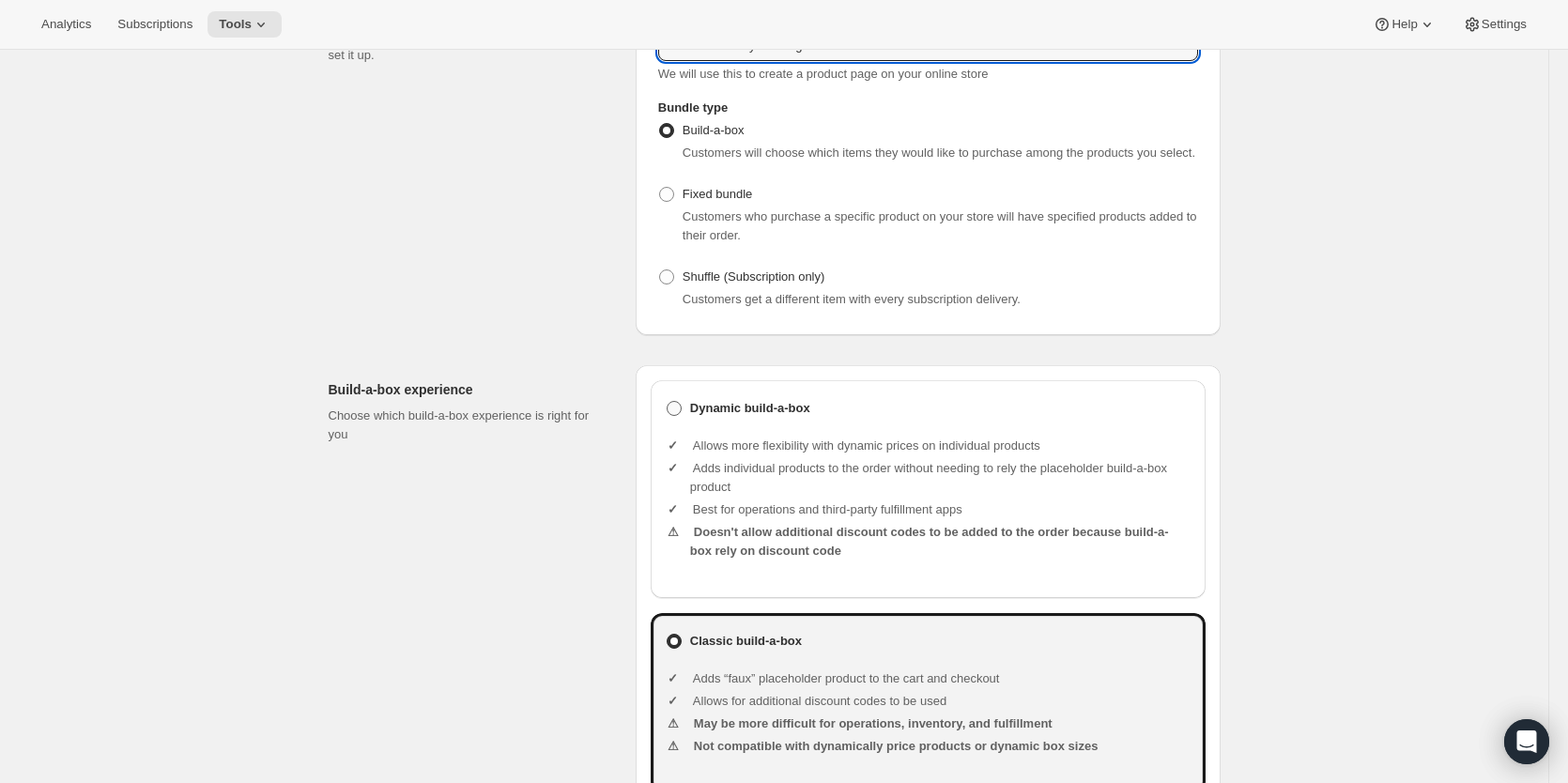
type input "Soft and Chewy Training Treats: Pick 2 & Save"
click at [674, 412] on span at bounding box center [674, 408] width 15 height 15
click at [668, 402] on input "Dynamic build-a-box" at bounding box center [667, 401] width 1 height 1
radio input "true"
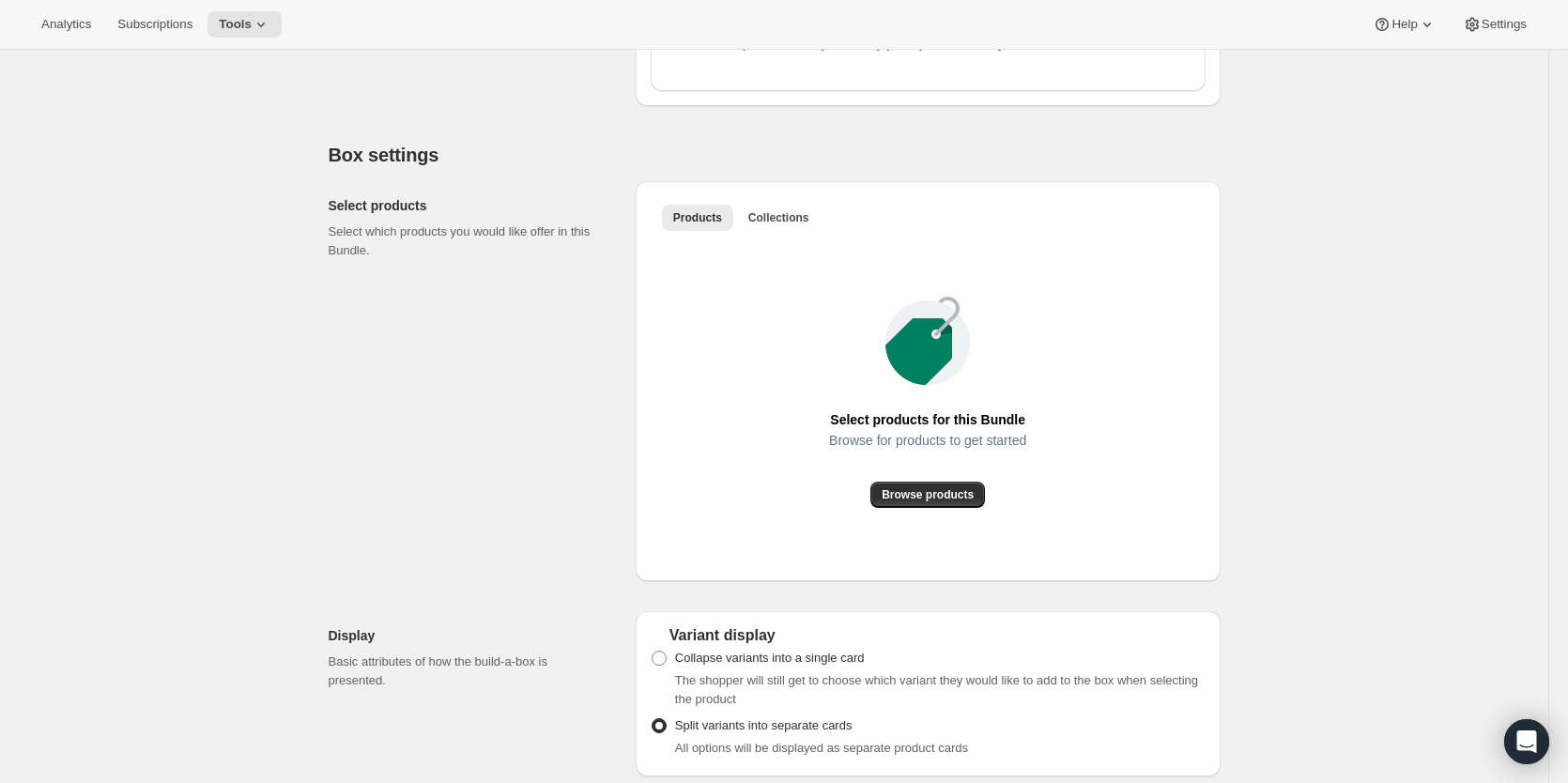
scroll to position [939, 0]
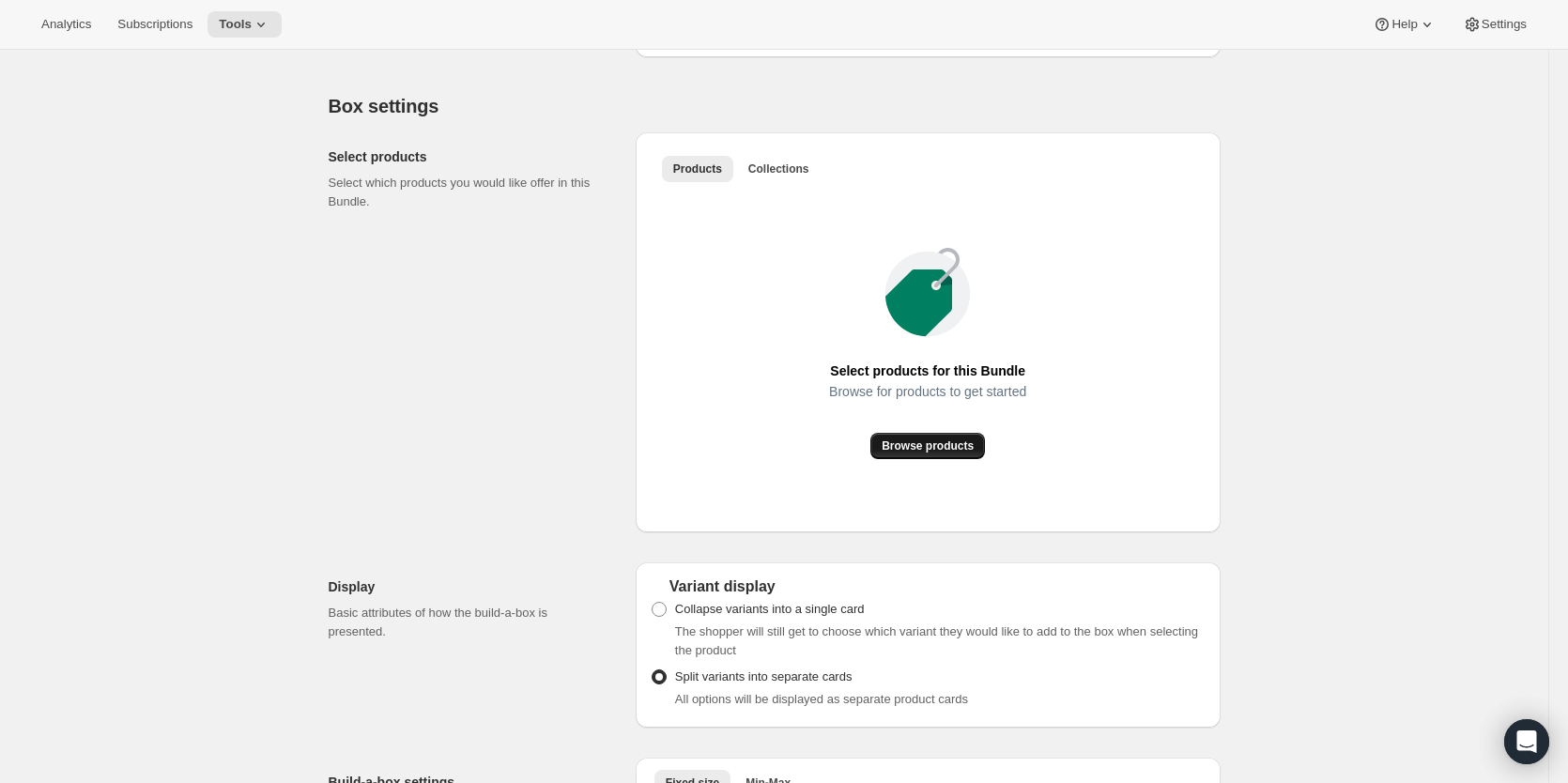
click at [947, 452] on span "Browse products" at bounding box center [927, 445] width 92 height 15
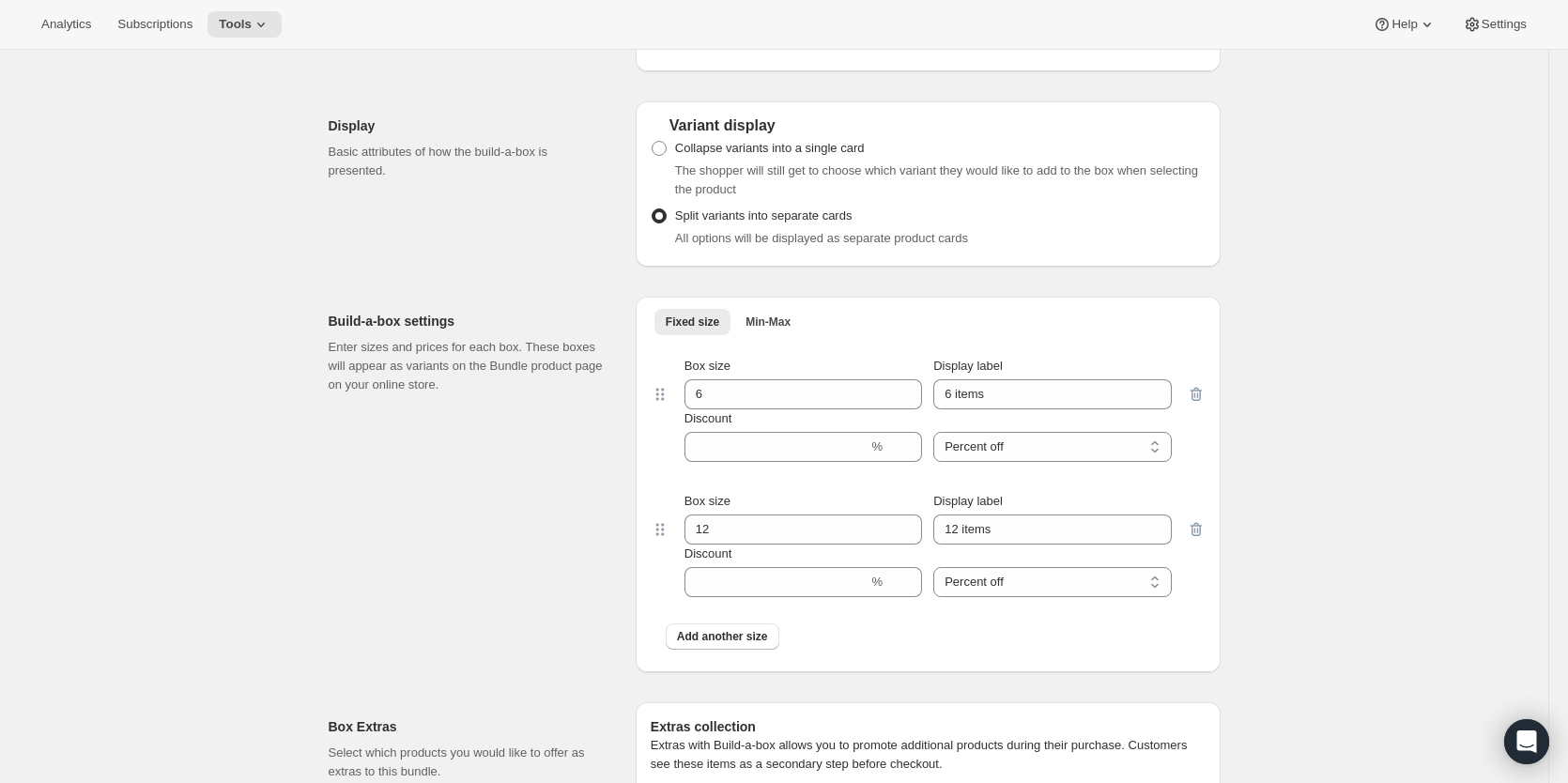
scroll to position [1408, 0]
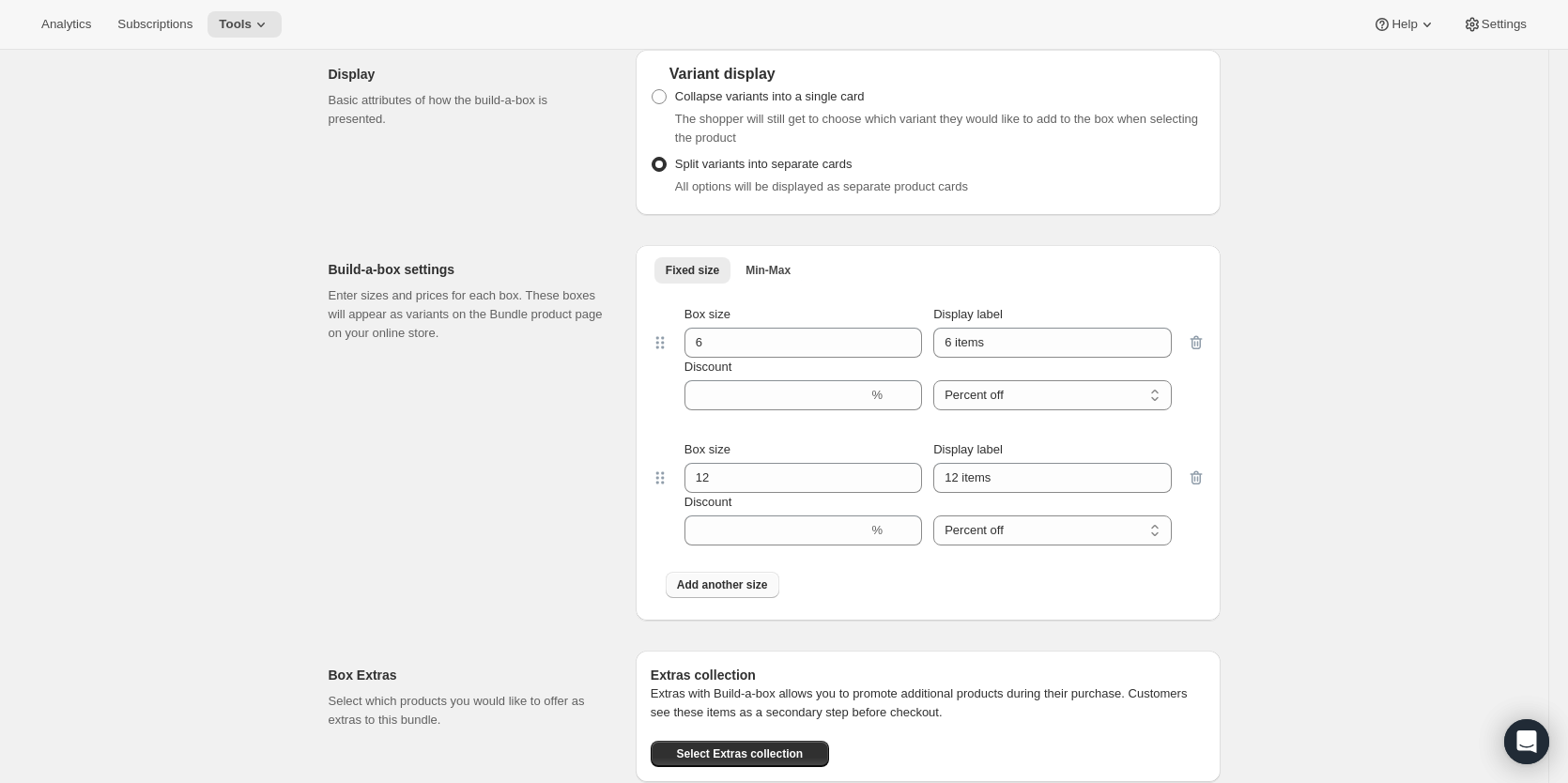
click at [741, 592] on span "Add another size" at bounding box center [722, 584] width 91 height 15
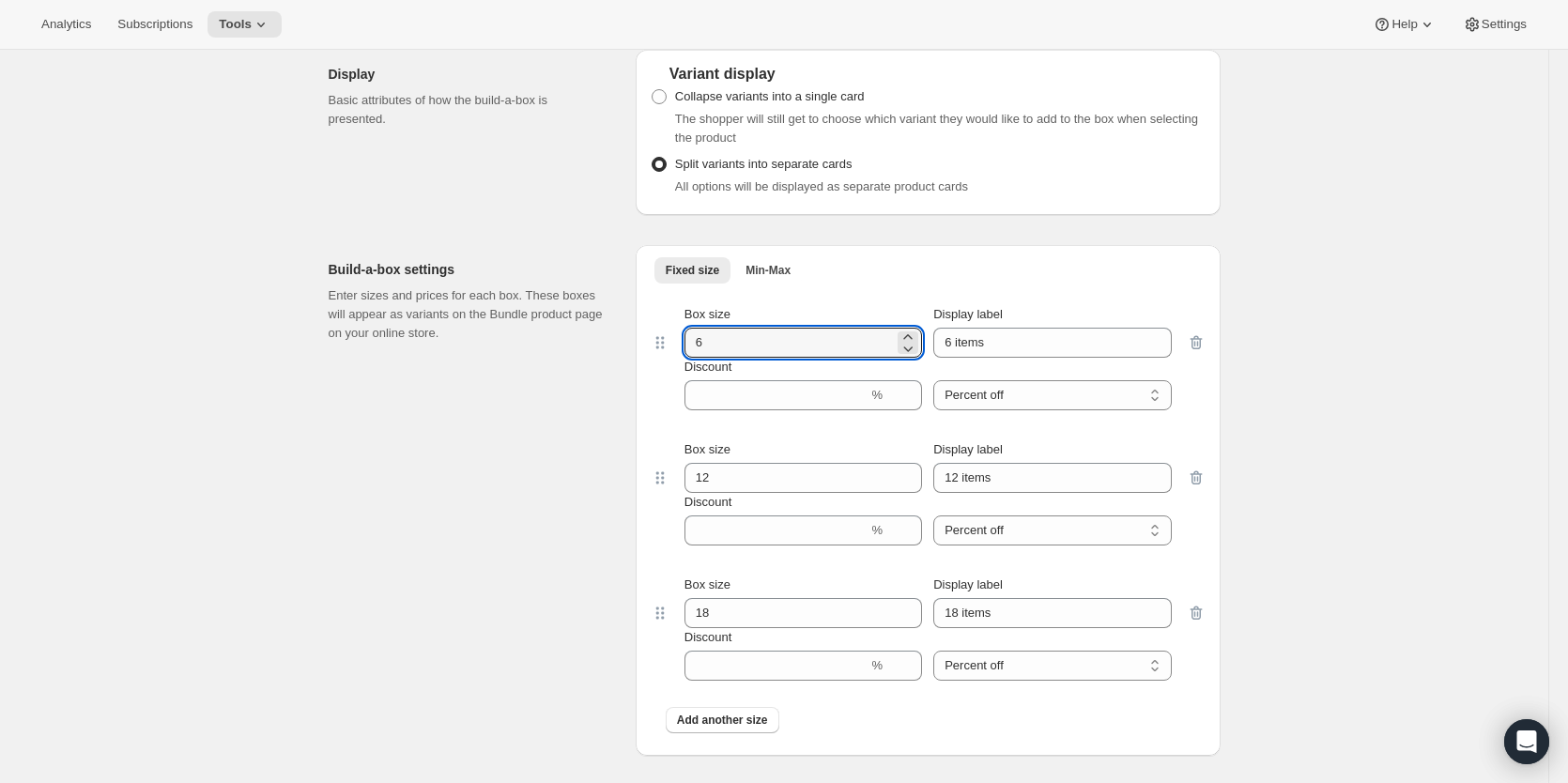
drag, startPoint x: 725, startPoint y: 345, endPoint x: 656, endPoint y: 346, distance: 69.0
click at [656, 346] on div "Box size 6 Display label 6 items Discount % Percent off Amount off Percent off" at bounding box center [928, 358] width 555 height 135
type input "2"
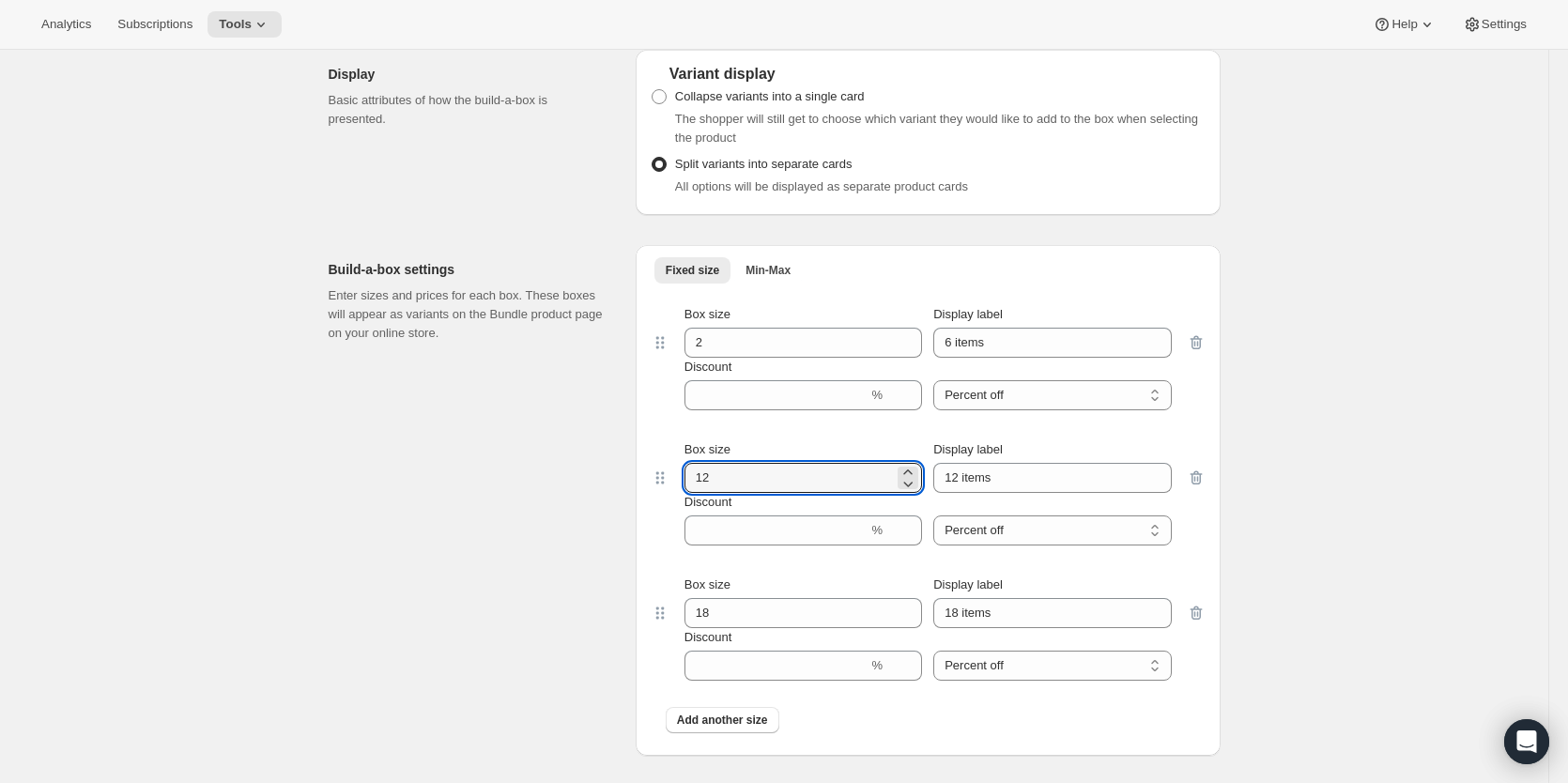
drag, startPoint x: 745, startPoint y: 481, endPoint x: 672, endPoint y: 480, distance: 73.0
click at [672, 480] on div "Box size 12 Display label 12 items Discount % Percent off Amount off Percent off" at bounding box center [928, 492] width 555 height 135
type input "2"
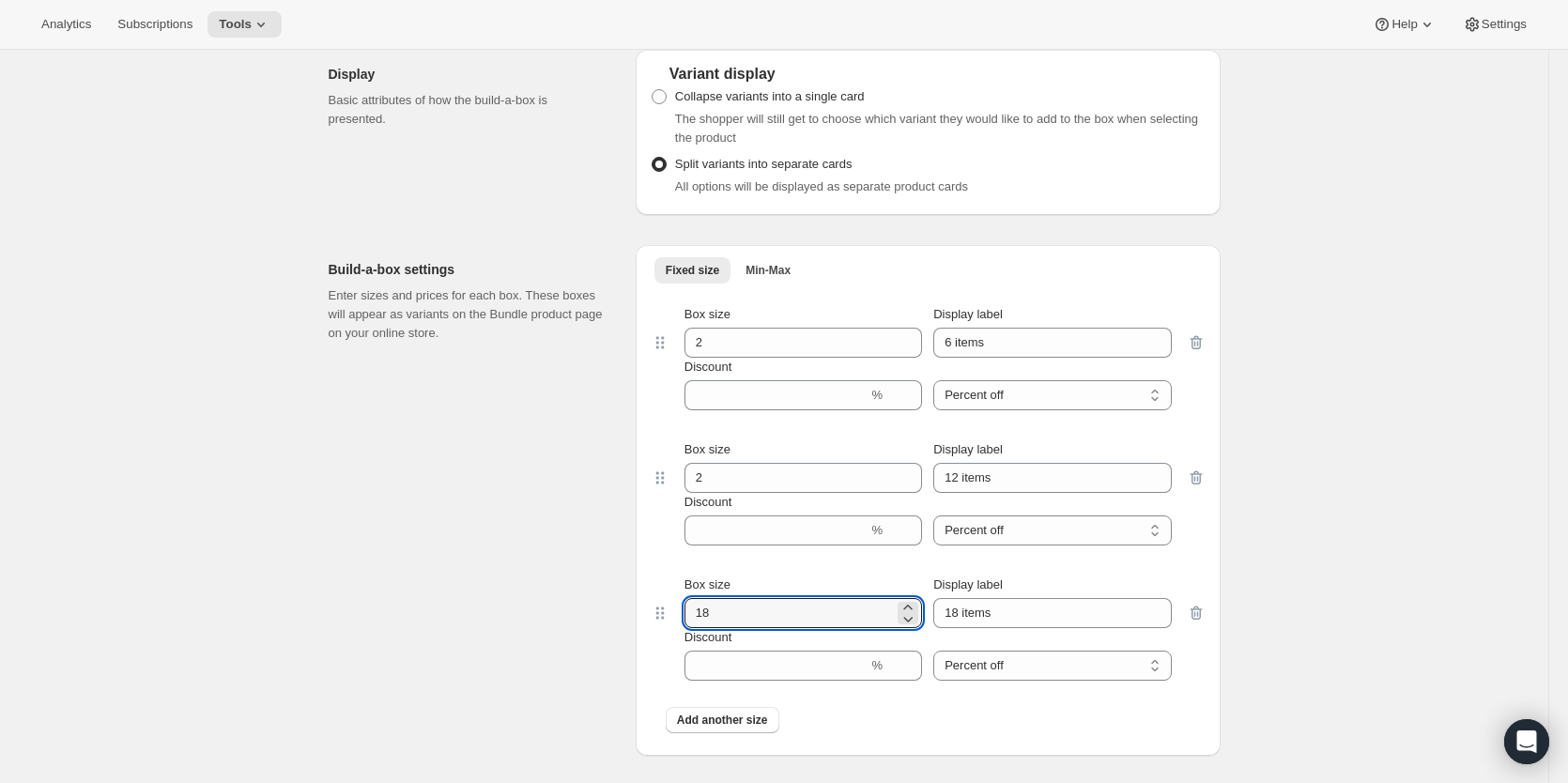
drag, startPoint x: 711, startPoint y: 607, endPoint x: 677, endPoint y: 607, distance: 34.0
click at [677, 607] on div "Box size 18 Display label 18 items Discount % Percent off Amount off Percent off" at bounding box center [928, 627] width 517 height 105
type input "2"
click at [761, 401] on input "Discount" at bounding box center [776, 395] width 184 height 31
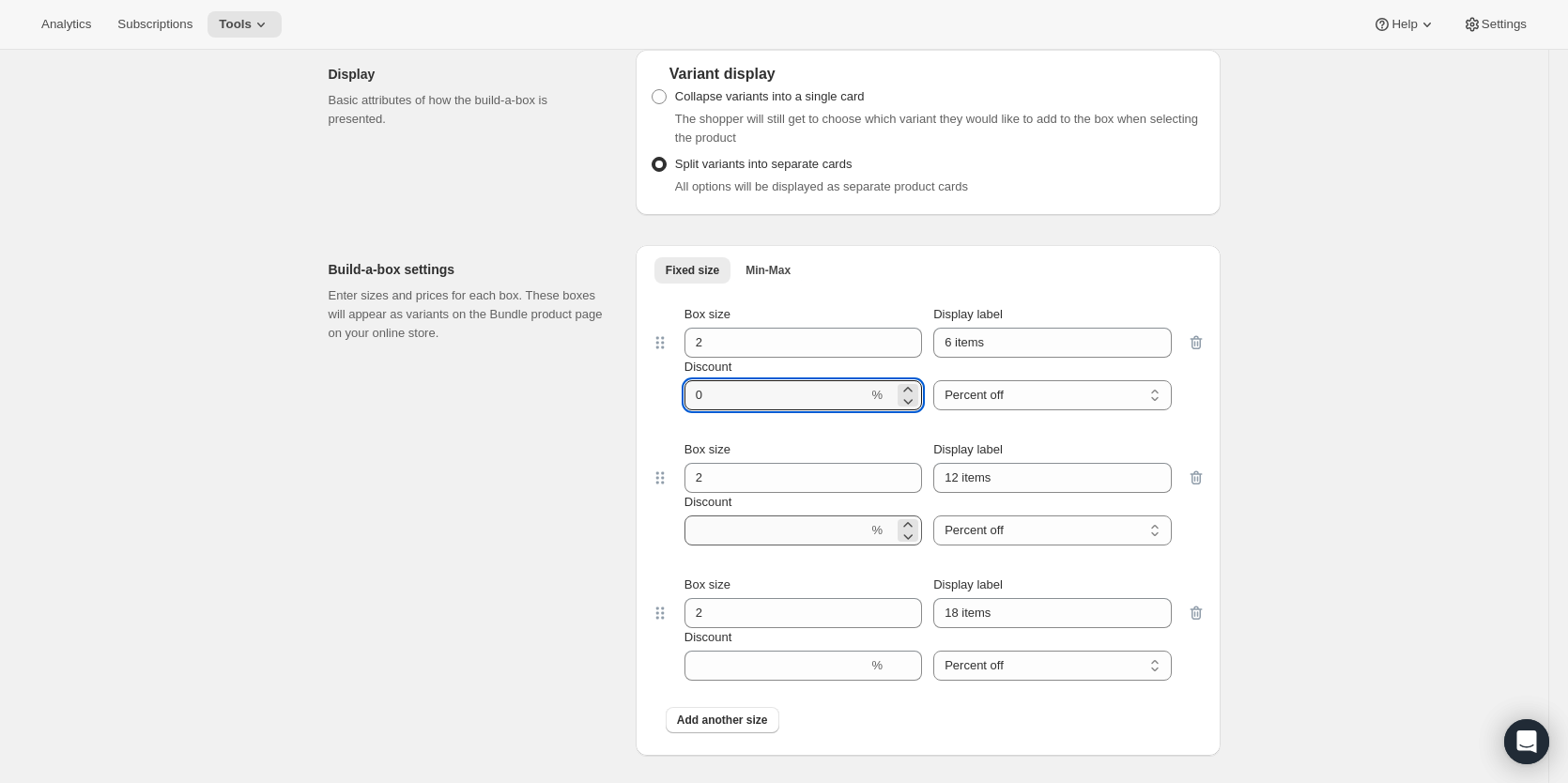
type input "0"
click at [733, 534] on input "Discount" at bounding box center [776, 530] width 184 height 31
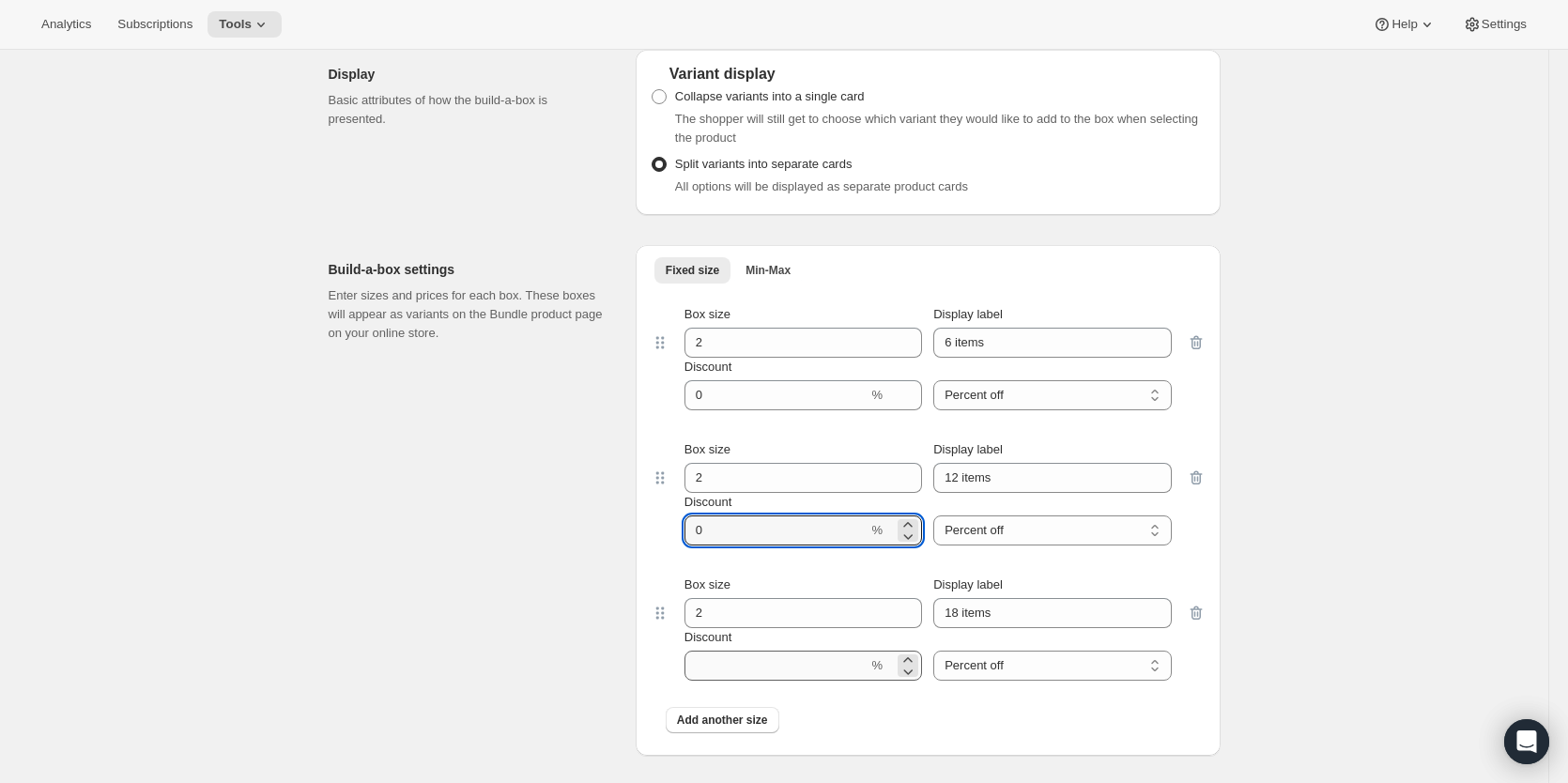
type input "0"
click at [720, 664] on input "Discount" at bounding box center [776, 666] width 184 height 31
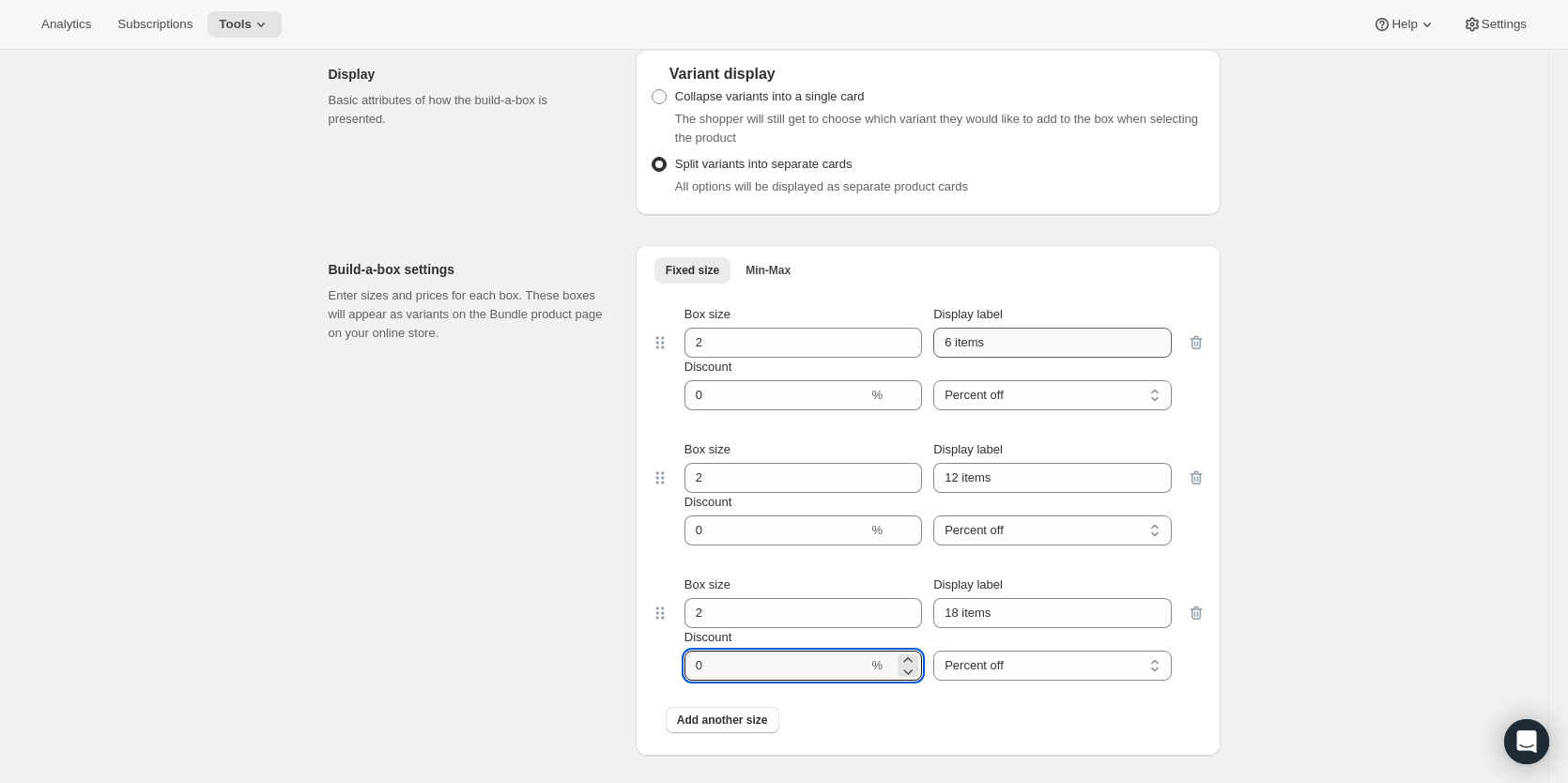
type input "0"
drag, startPoint x: 1011, startPoint y: 339, endPoint x: 878, endPoint y: 338, distance: 133.0
click at [880, 339] on div "Box size 2 Display label 6 items" at bounding box center [928, 331] width 488 height 52
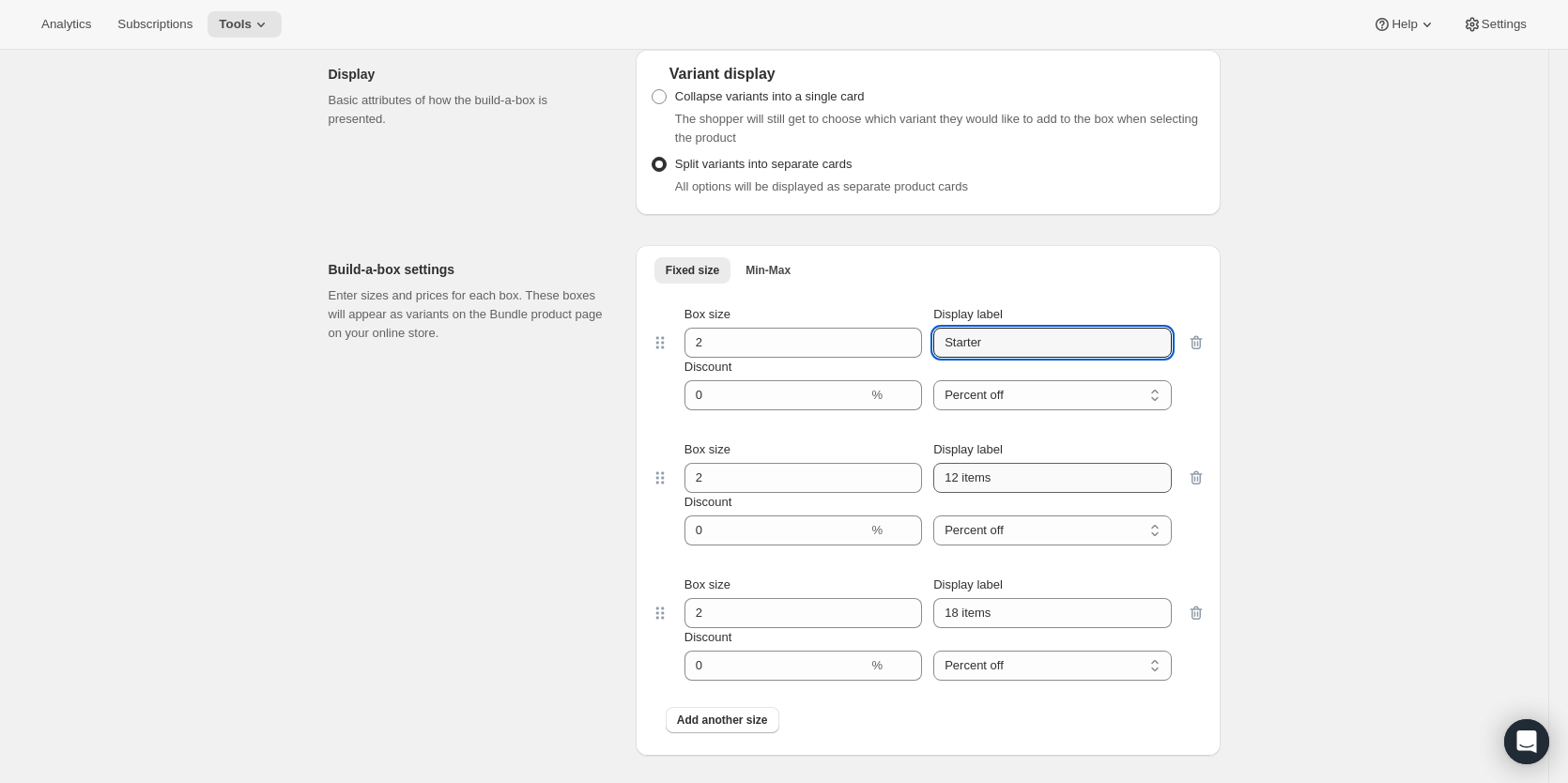
type input "Starter"
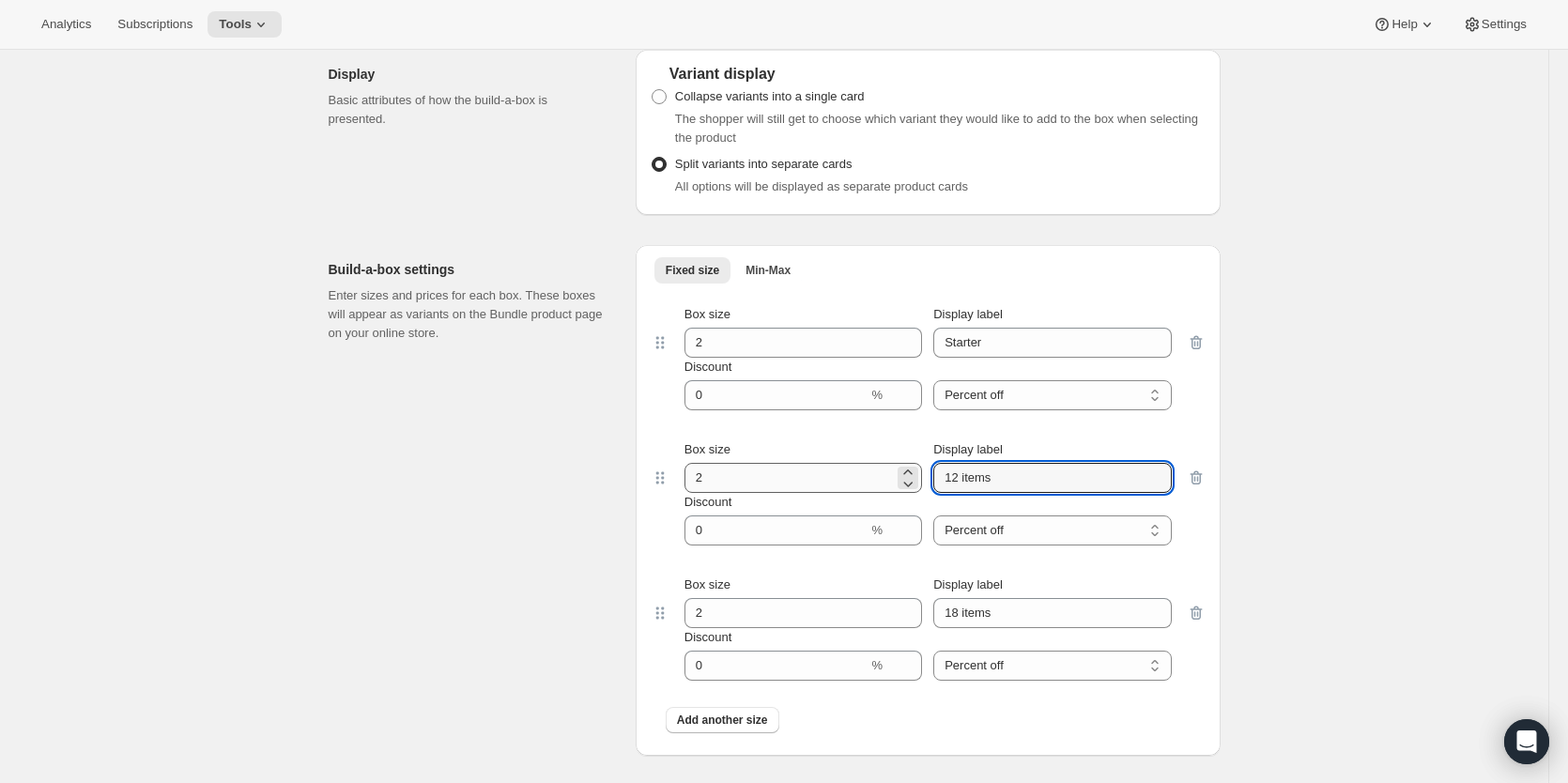
drag, startPoint x: 1027, startPoint y: 489, endPoint x: 872, endPoint y: 487, distance: 155.0
click at [872, 488] on div "Box size 2 Display label 12 items" at bounding box center [928, 466] width 488 height 52
type input "Regular"
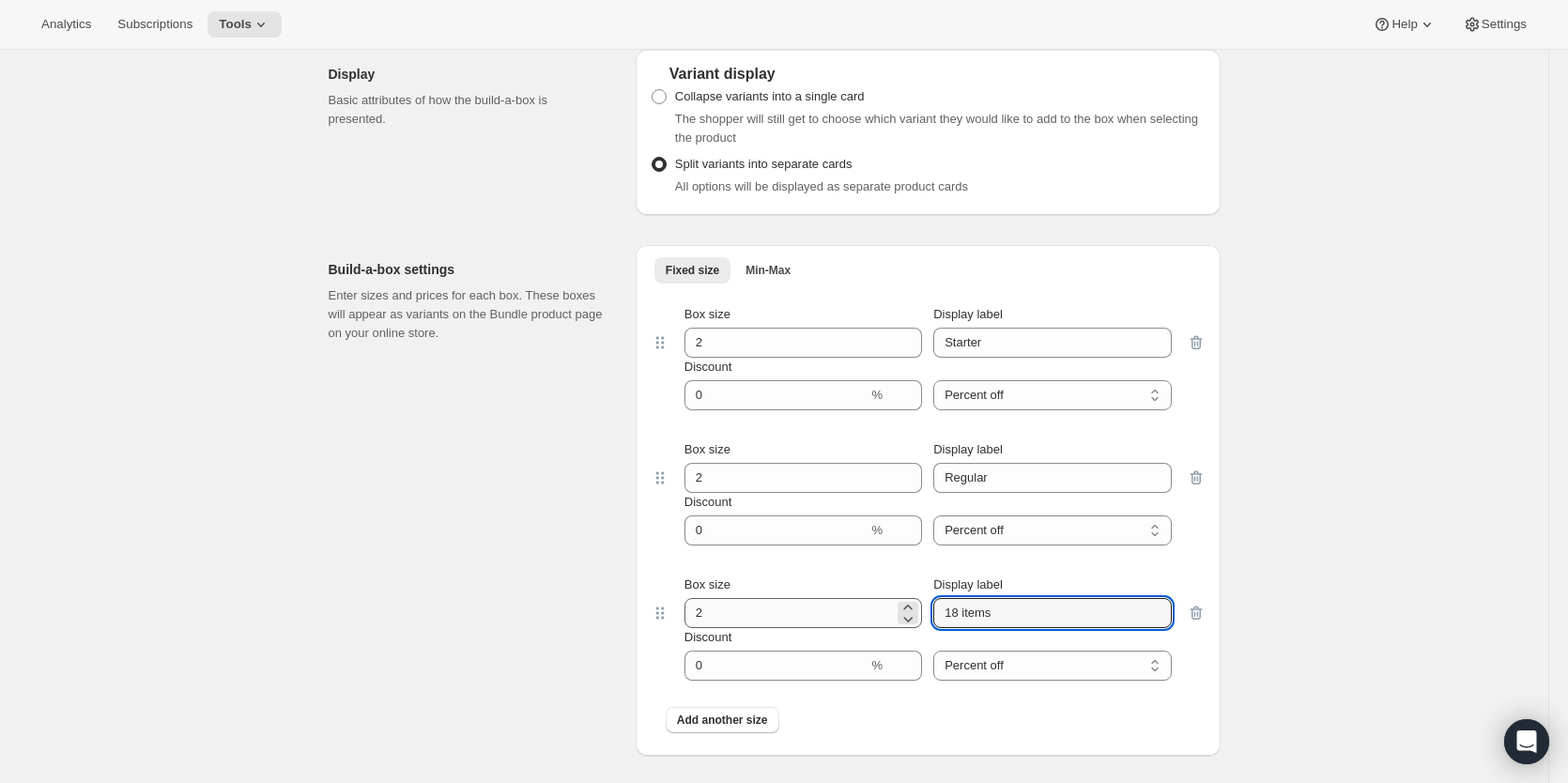
drag, startPoint x: 1021, startPoint y: 613, endPoint x: 893, endPoint y: 608, distance: 128.1
click at [895, 608] on div "Box size 2 Display label 18 items" at bounding box center [928, 601] width 488 height 52
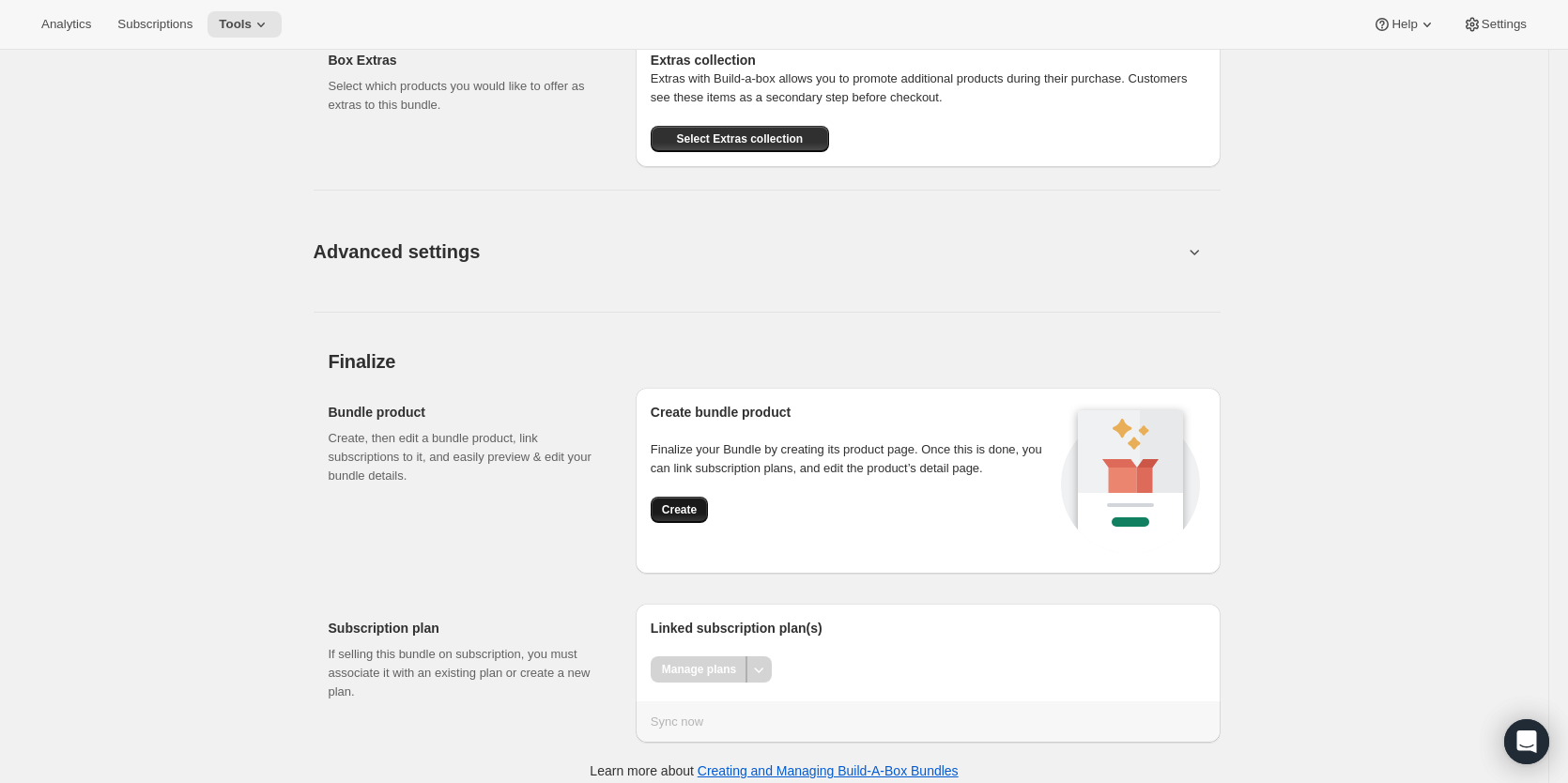
scroll to position [2159, 0]
type input "Large"
click at [687, 510] on span "Create" at bounding box center [679, 508] width 34 height 15
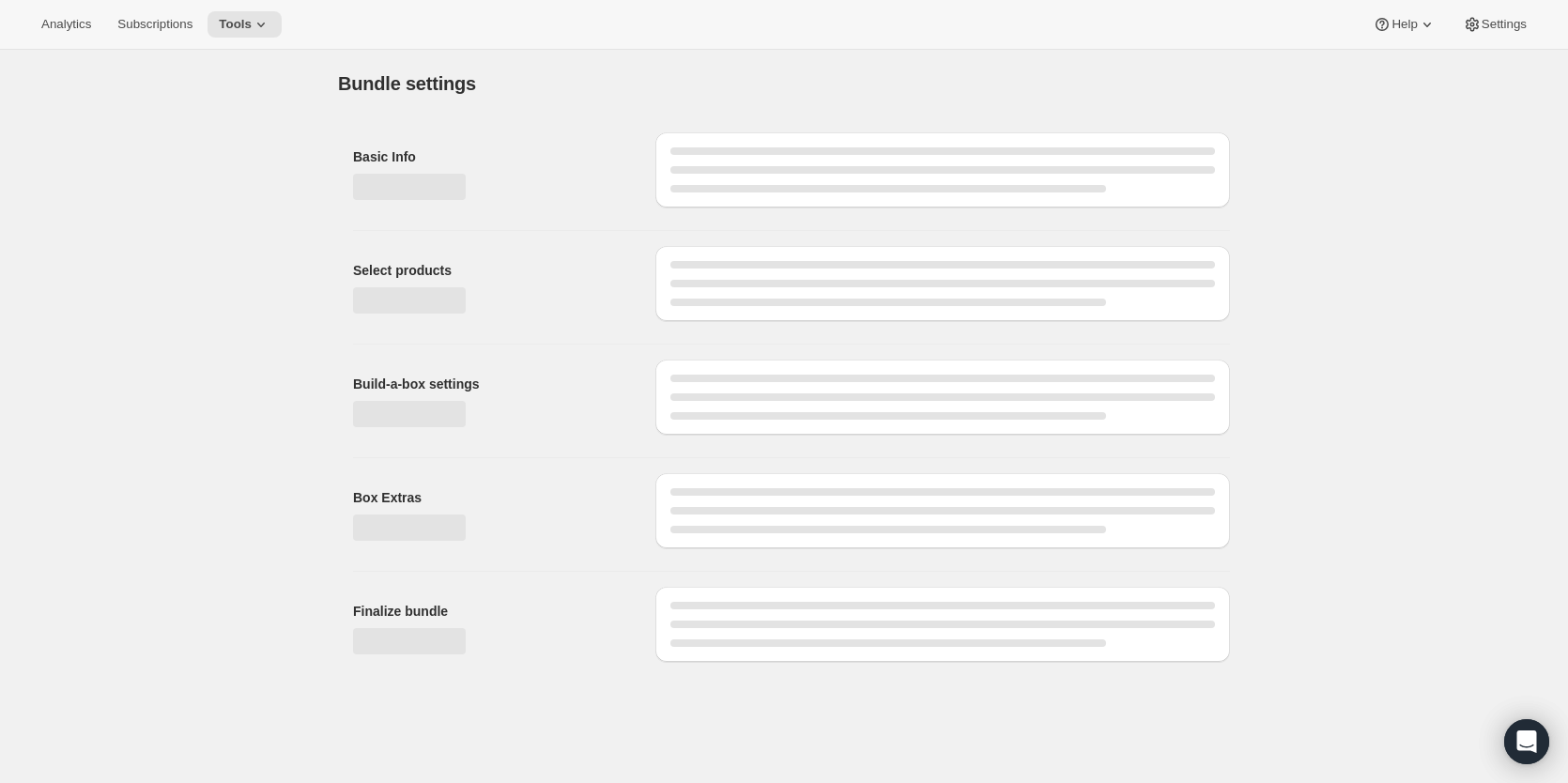
scroll to position [0, 0]
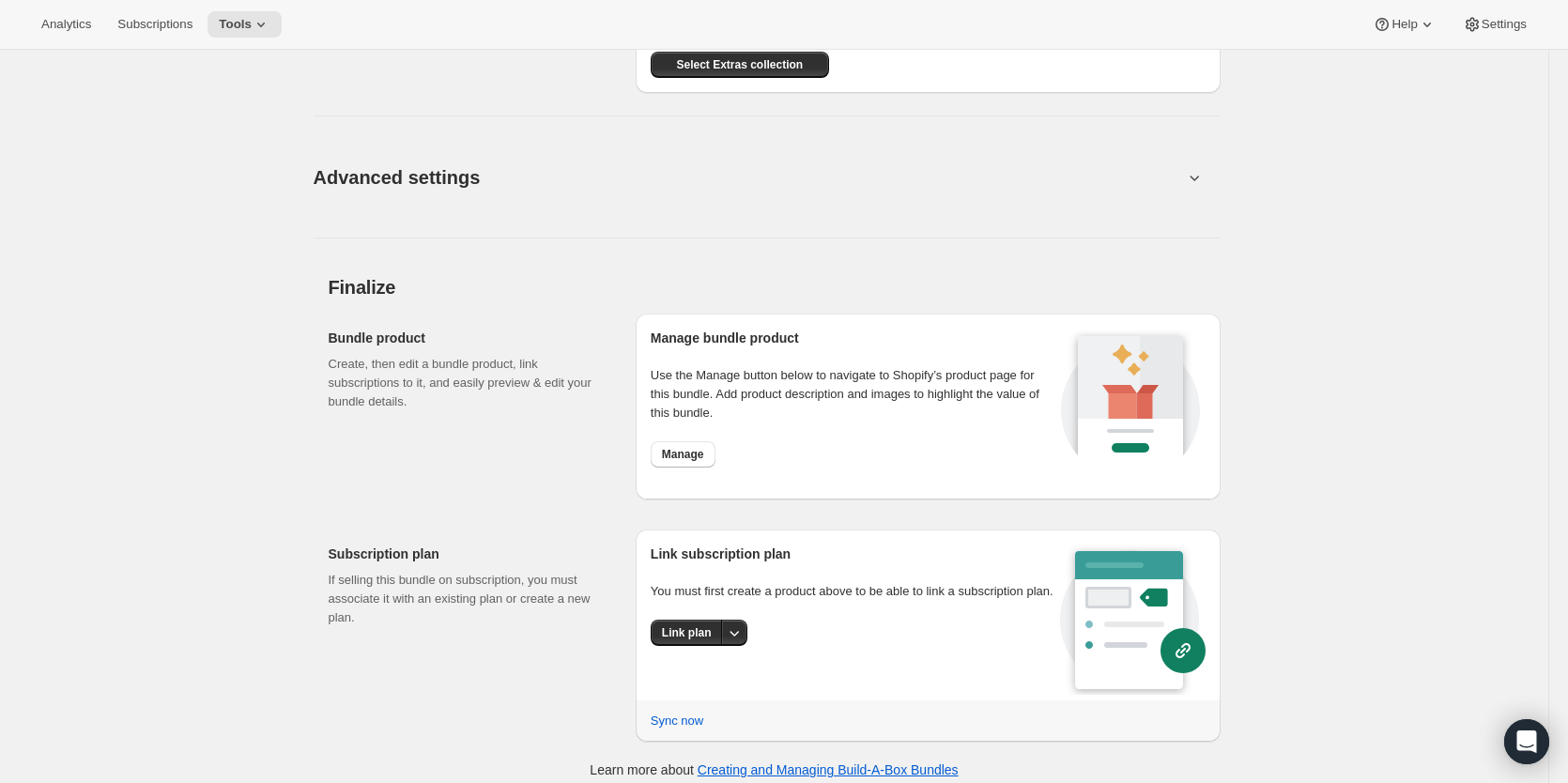
scroll to position [1643, 0]
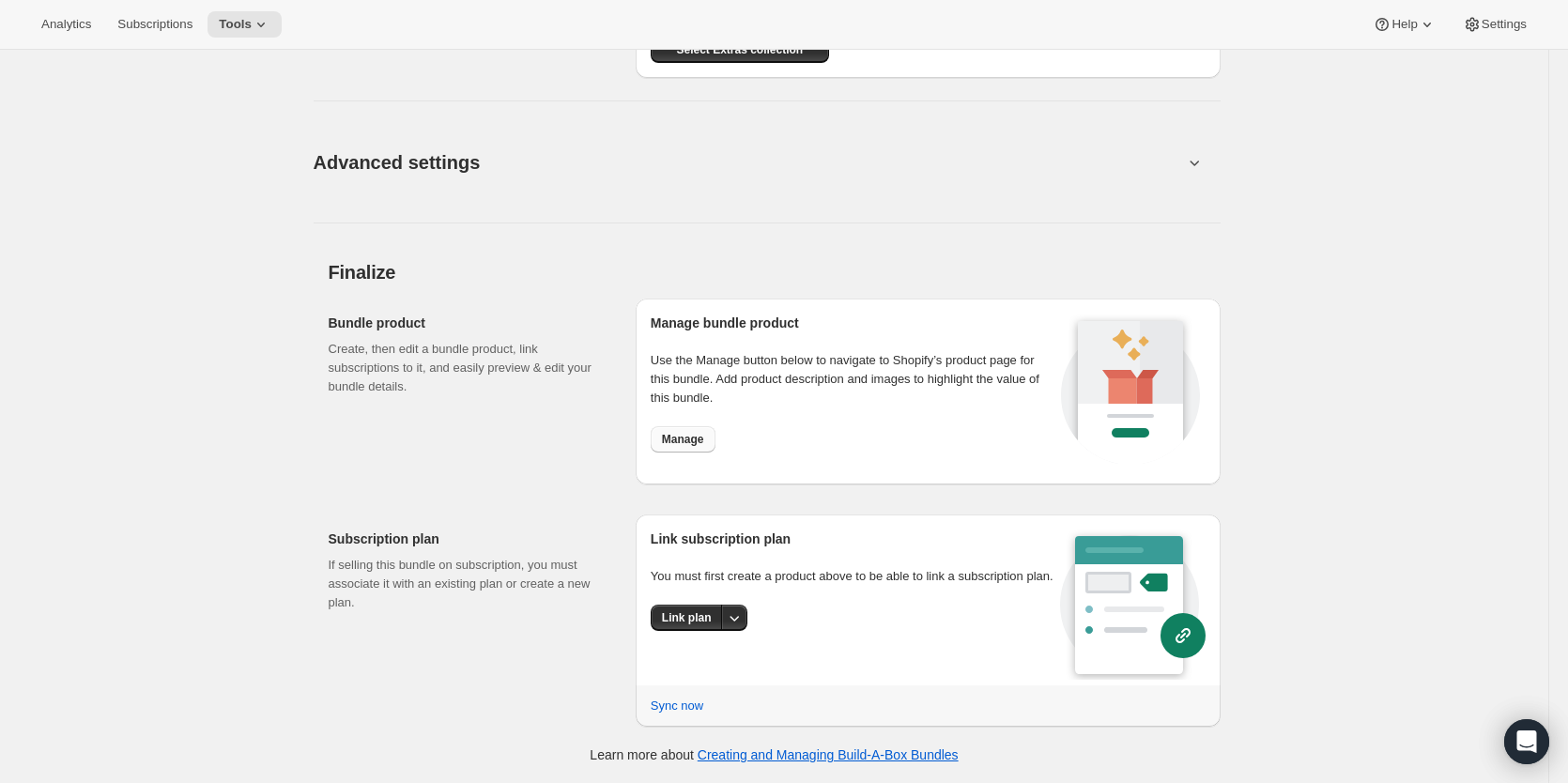
click at [686, 445] on span "Manage" at bounding box center [683, 438] width 42 height 15
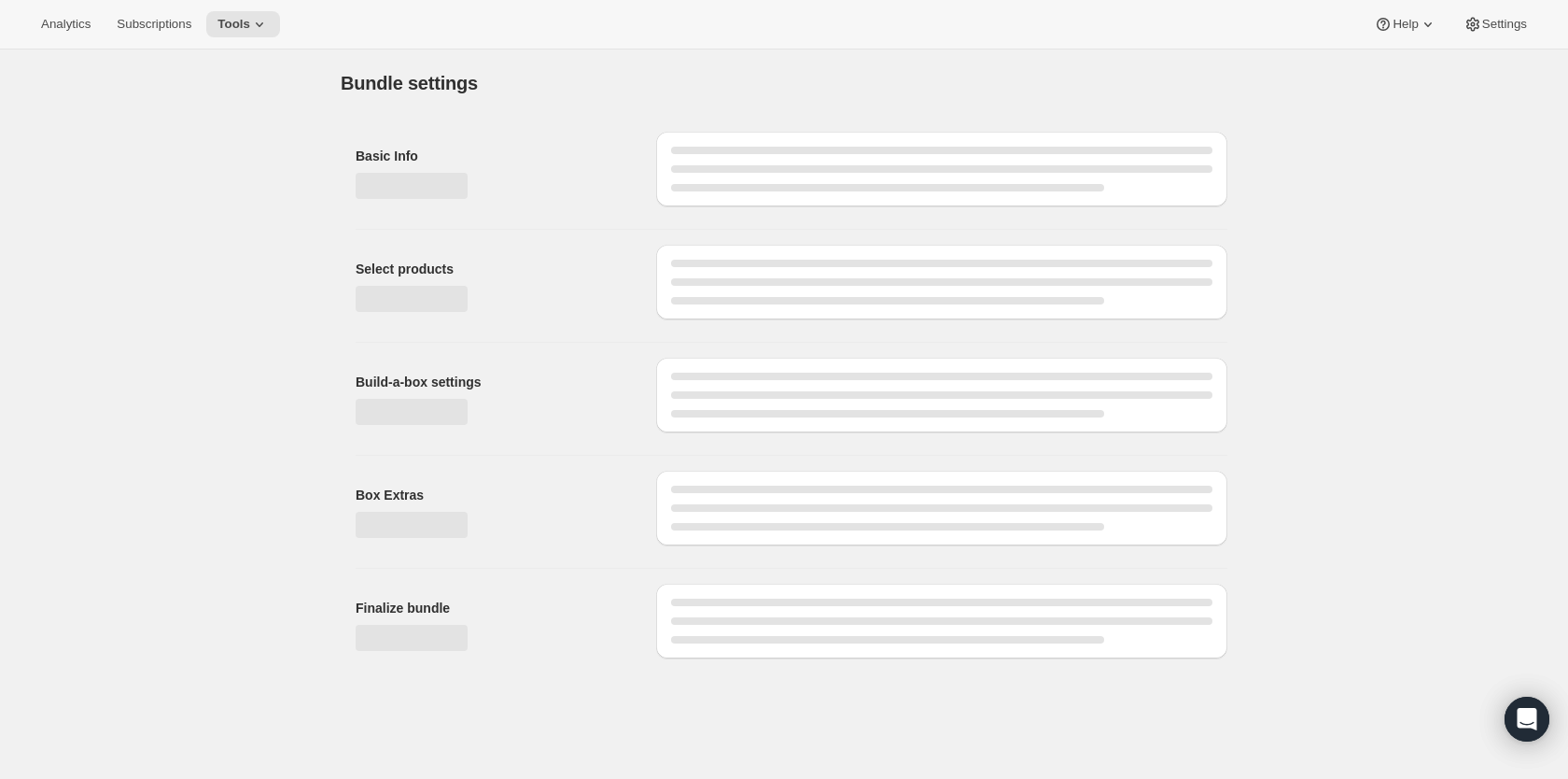
type input "Soft and Chewy Training Treats: Pick 2 & Save"
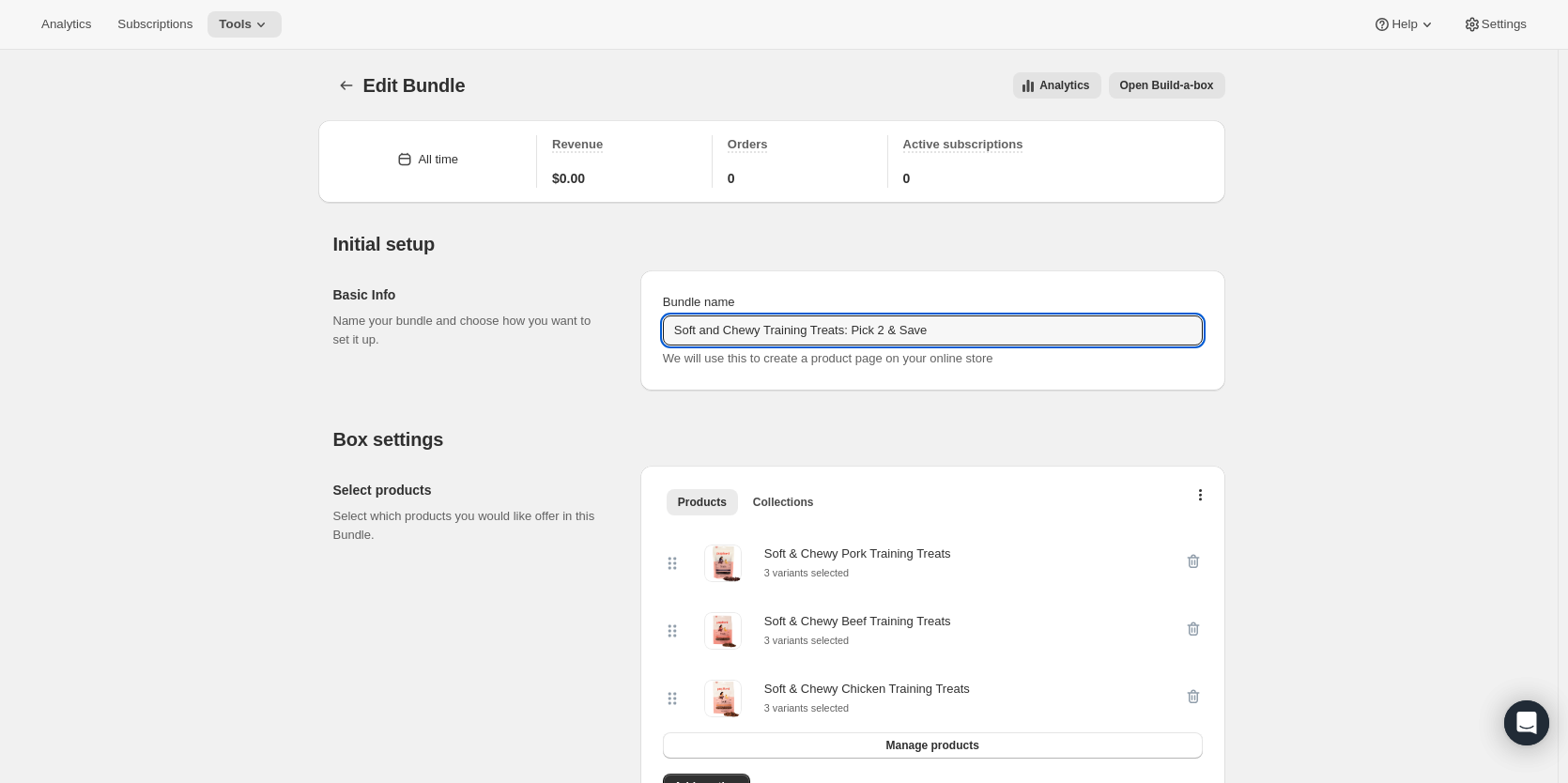
drag, startPoint x: 964, startPoint y: 330, endPoint x: 568, endPoint y: 321, distance: 396.1
click at [569, 321] on div "Basic Info Name your bundle and choose how you want to set it up. Bundle name S…" at bounding box center [779, 322] width 892 height 135
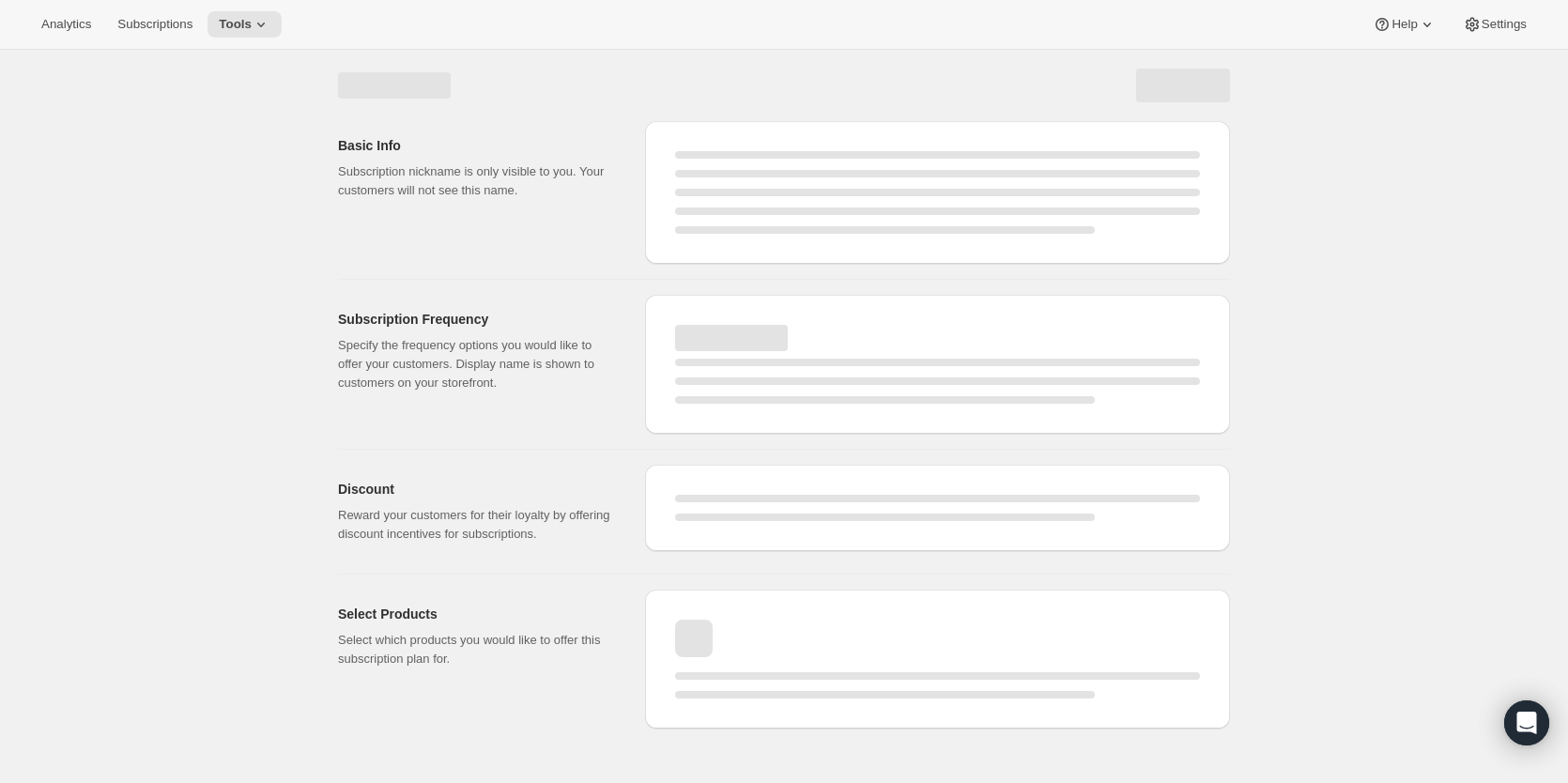
select select "WEEK"
select select "MONTH"
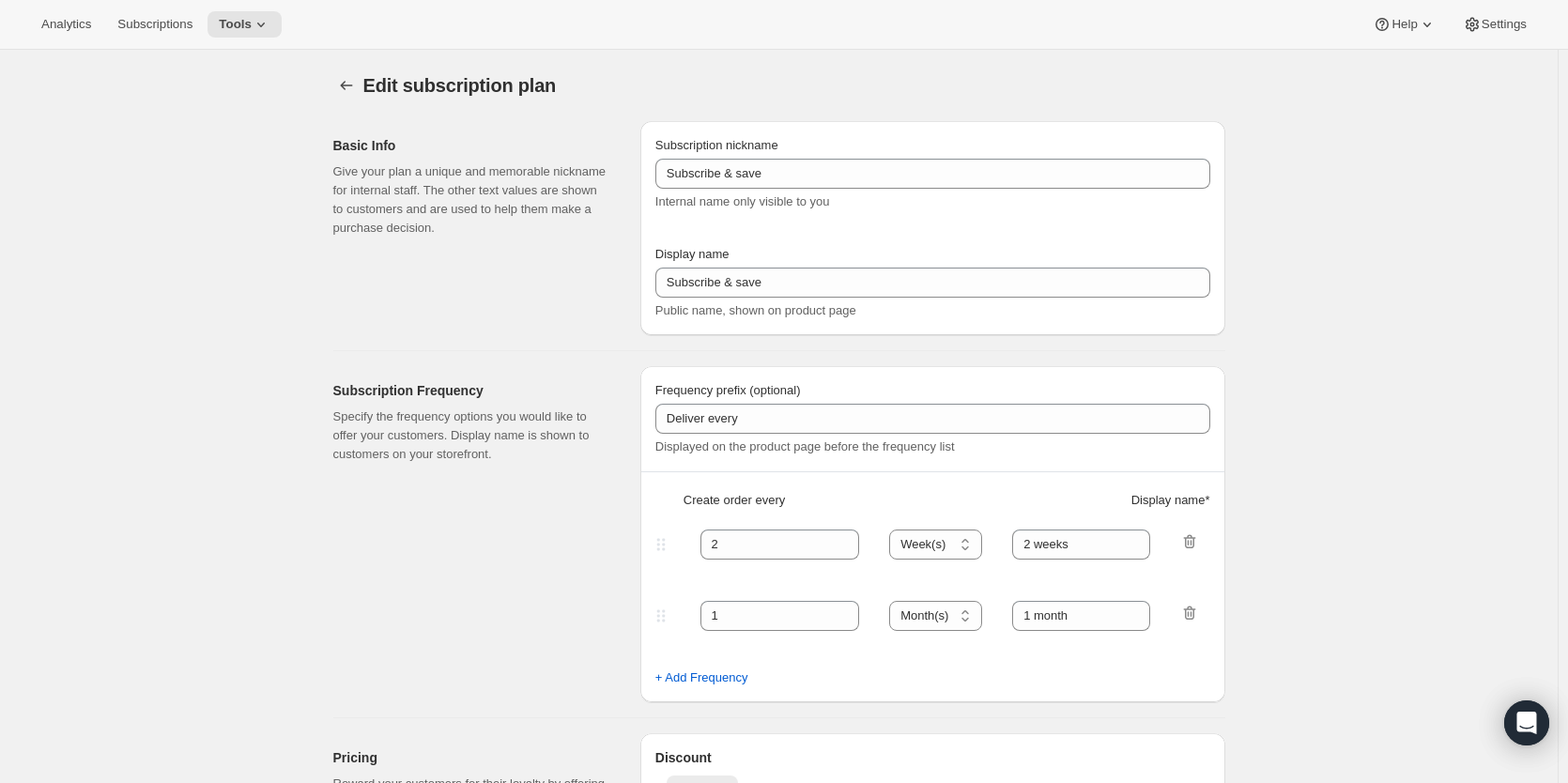
type input "Subscribe & Save 10%"
type input "Subscribe & Save"
type input "10"
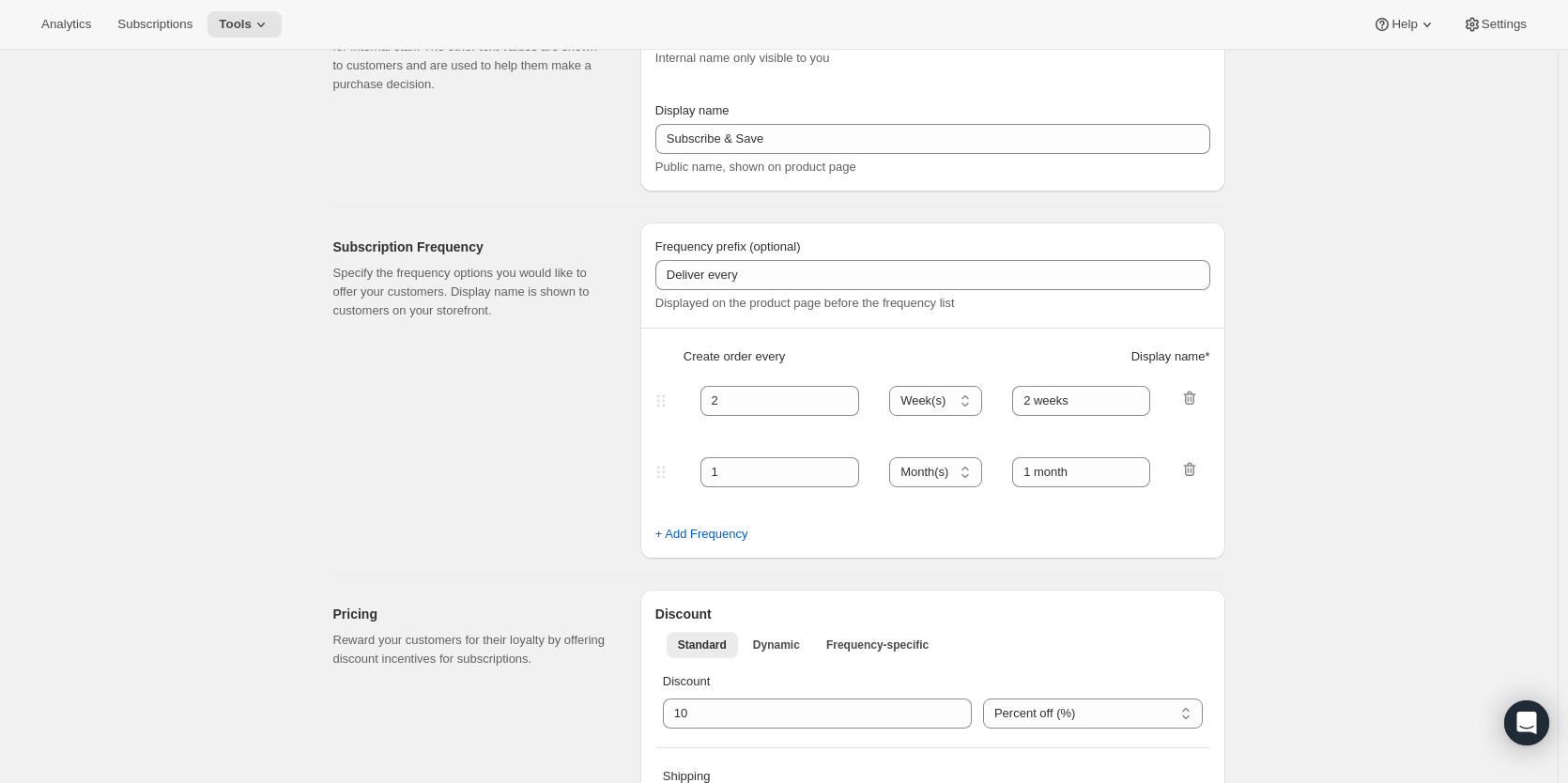
select select "MONTH"
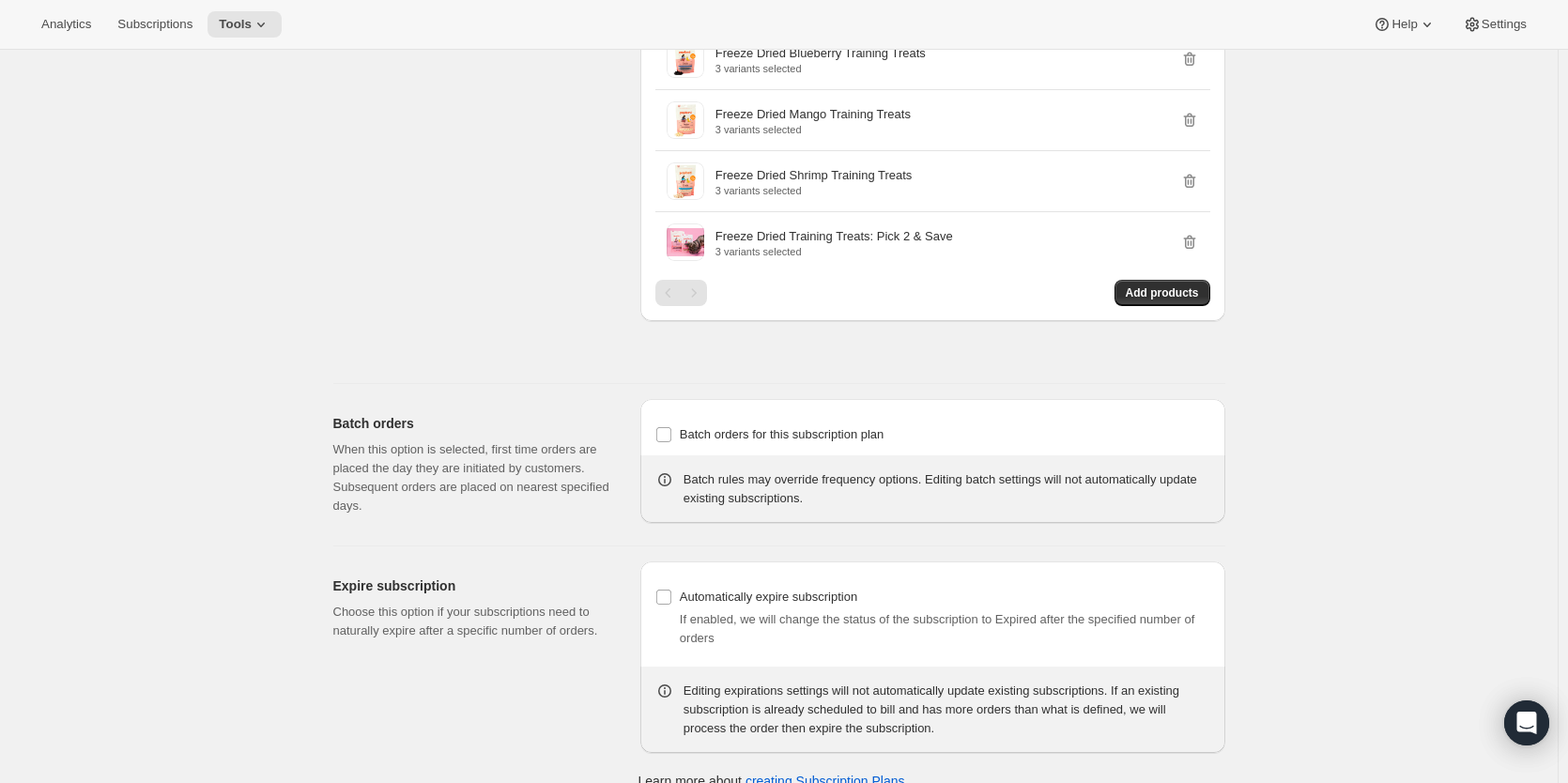
scroll to position [2091, 0]
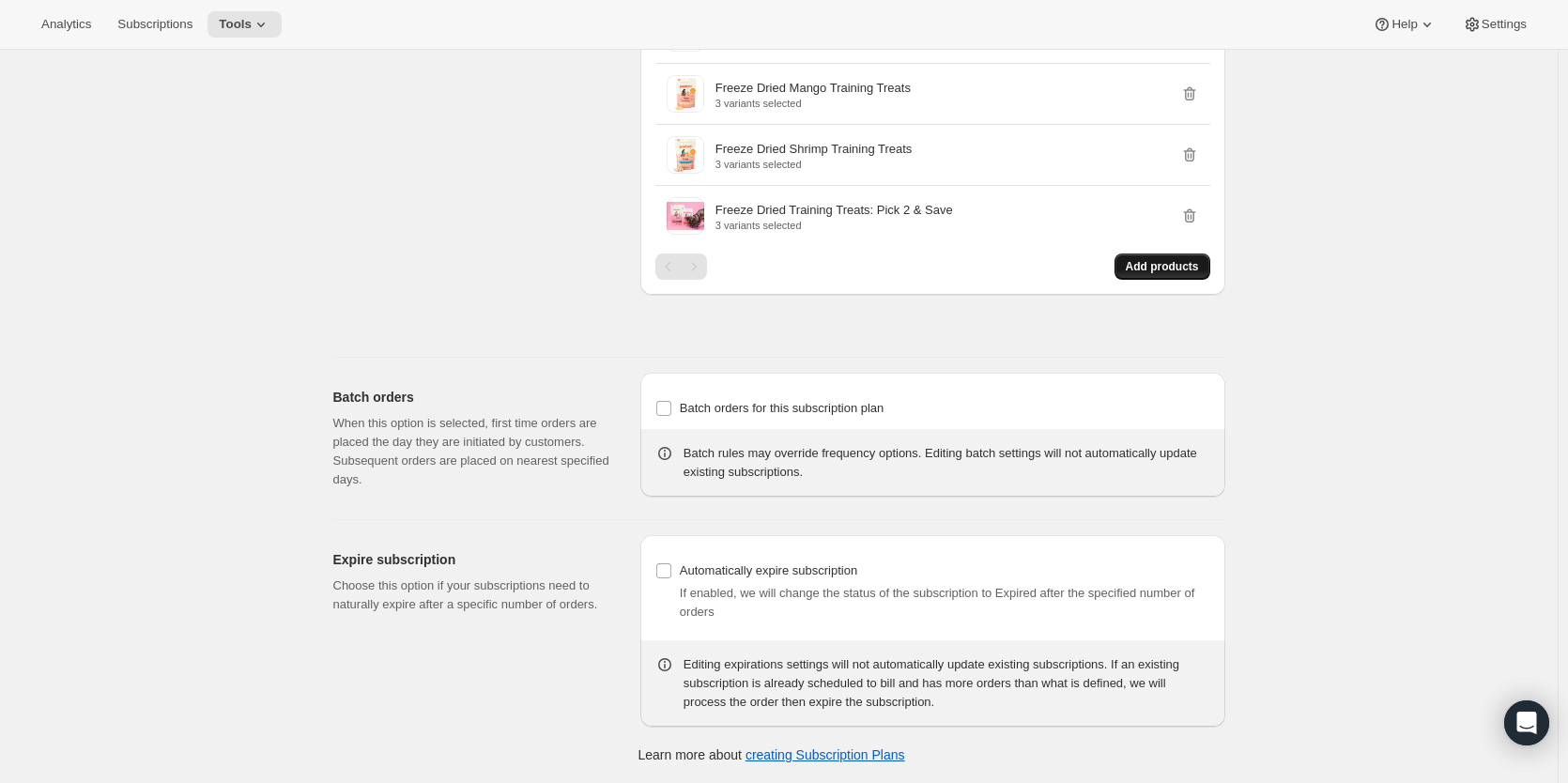
click at [1152, 262] on span "Add products" at bounding box center [1162, 266] width 73 height 15
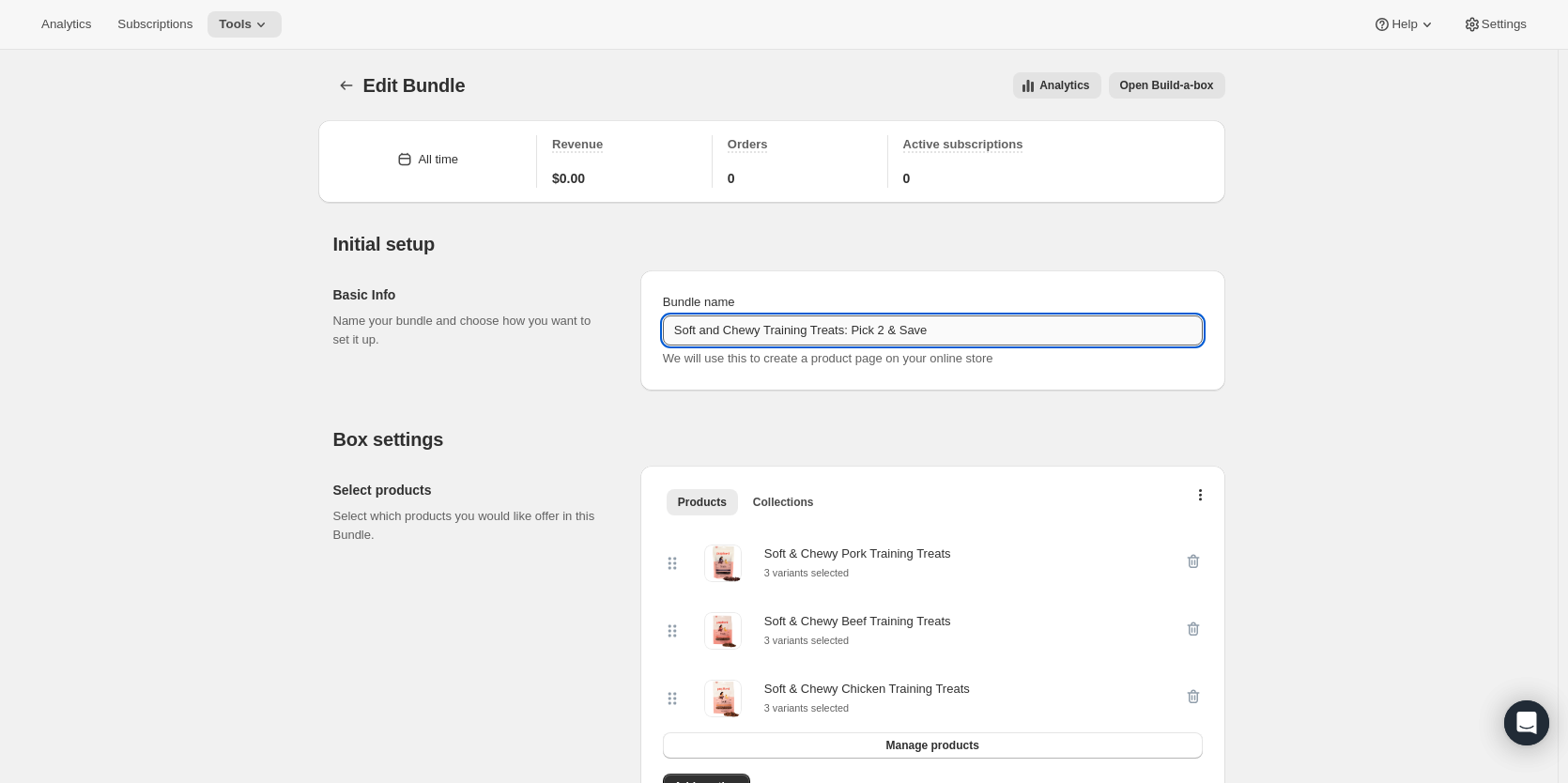
click at [880, 329] on input "Soft and Chewy Training Treats: Pick 2 & Save" at bounding box center [933, 330] width 540 height 31
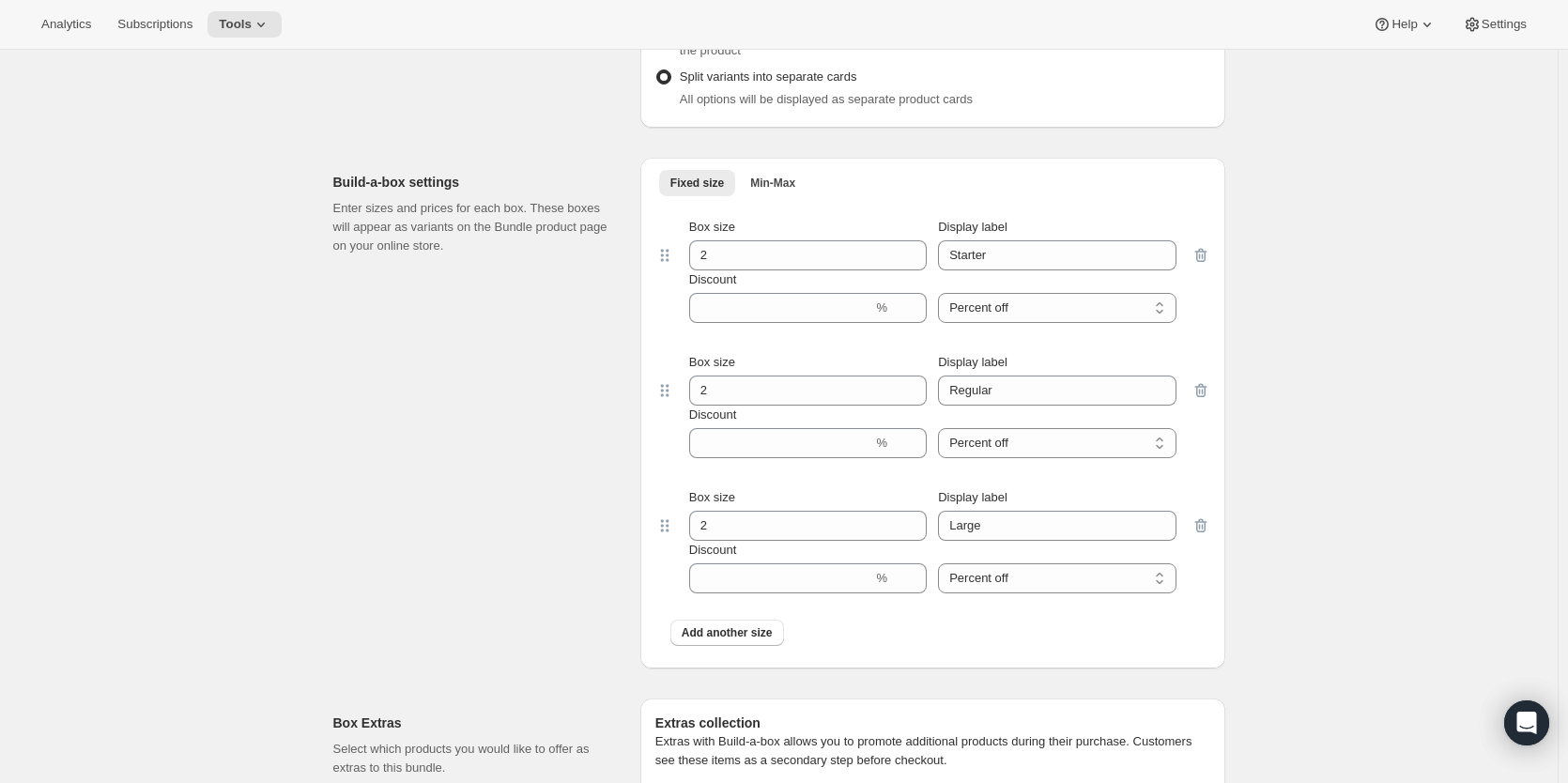
scroll to position [939, 0]
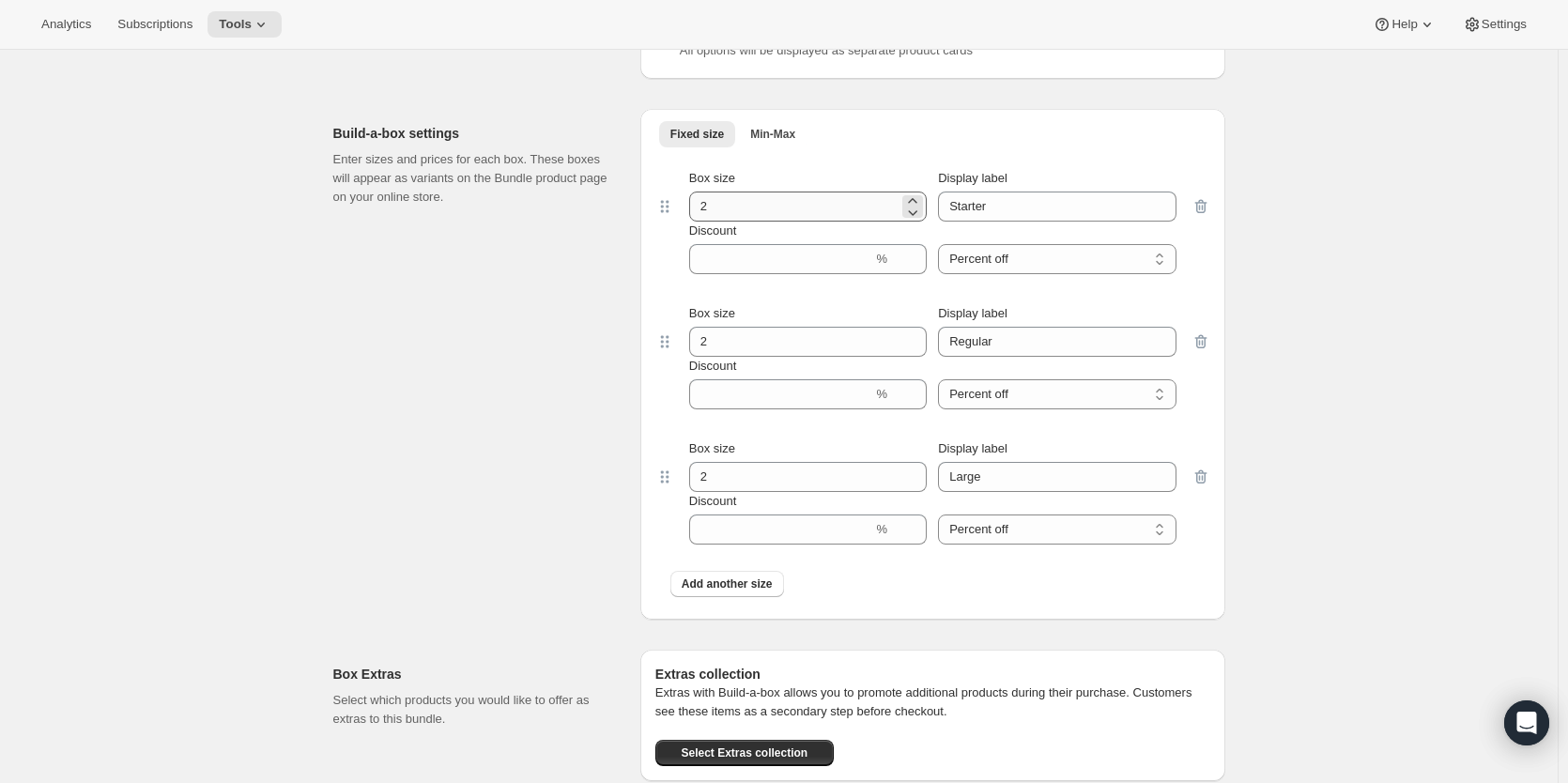
type input "Soft and Chewy Training Treats: Pick 4 & Save"
drag, startPoint x: 729, startPoint y: 215, endPoint x: 679, endPoint y: 214, distance: 50.0
click at [679, 214] on div "Box size 2 Display label Starter Discount % Percent off Amount off Percent off" at bounding box center [932, 222] width 517 height 105
type input "4"
drag, startPoint x: 710, startPoint y: 338, endPoint x: 672, endPoint y: 364, distance: 46.0
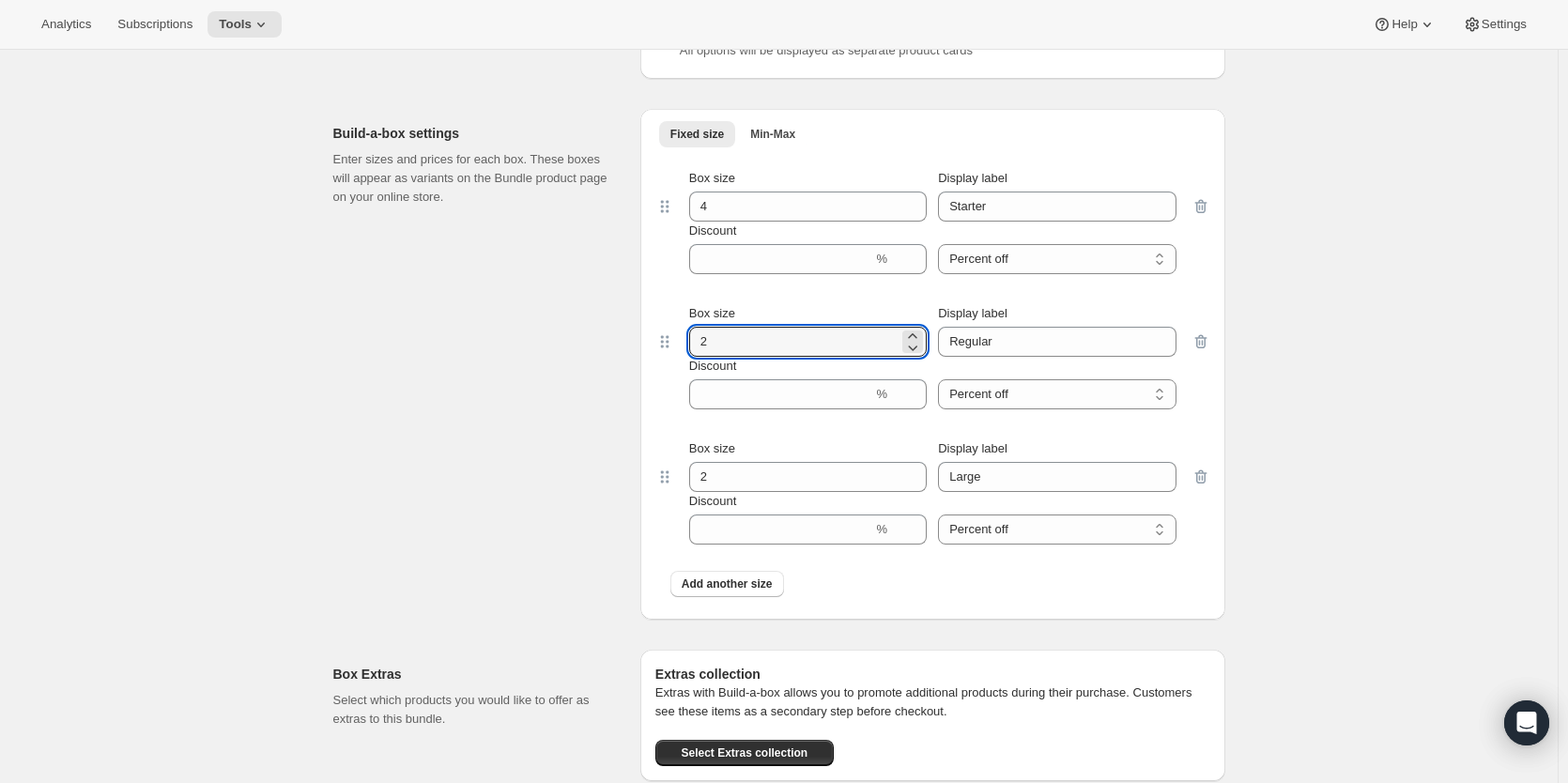
click at [660, 338] on div "Box size 2 Display label Regular Discount % Percent off Amount off Percent off" at bounding box center [932, 357] width 555 height 135
type input "4"
drag, startPoint x: 720, startPoint y: 475, endPoint x: 679, endPoint y: 475, distance: 41.0
click at [679, 475] on div "Box size 2 Display label Large Discount % Percent off Amount off Percent off" at bounding box center [932, 491] width 517 height 105
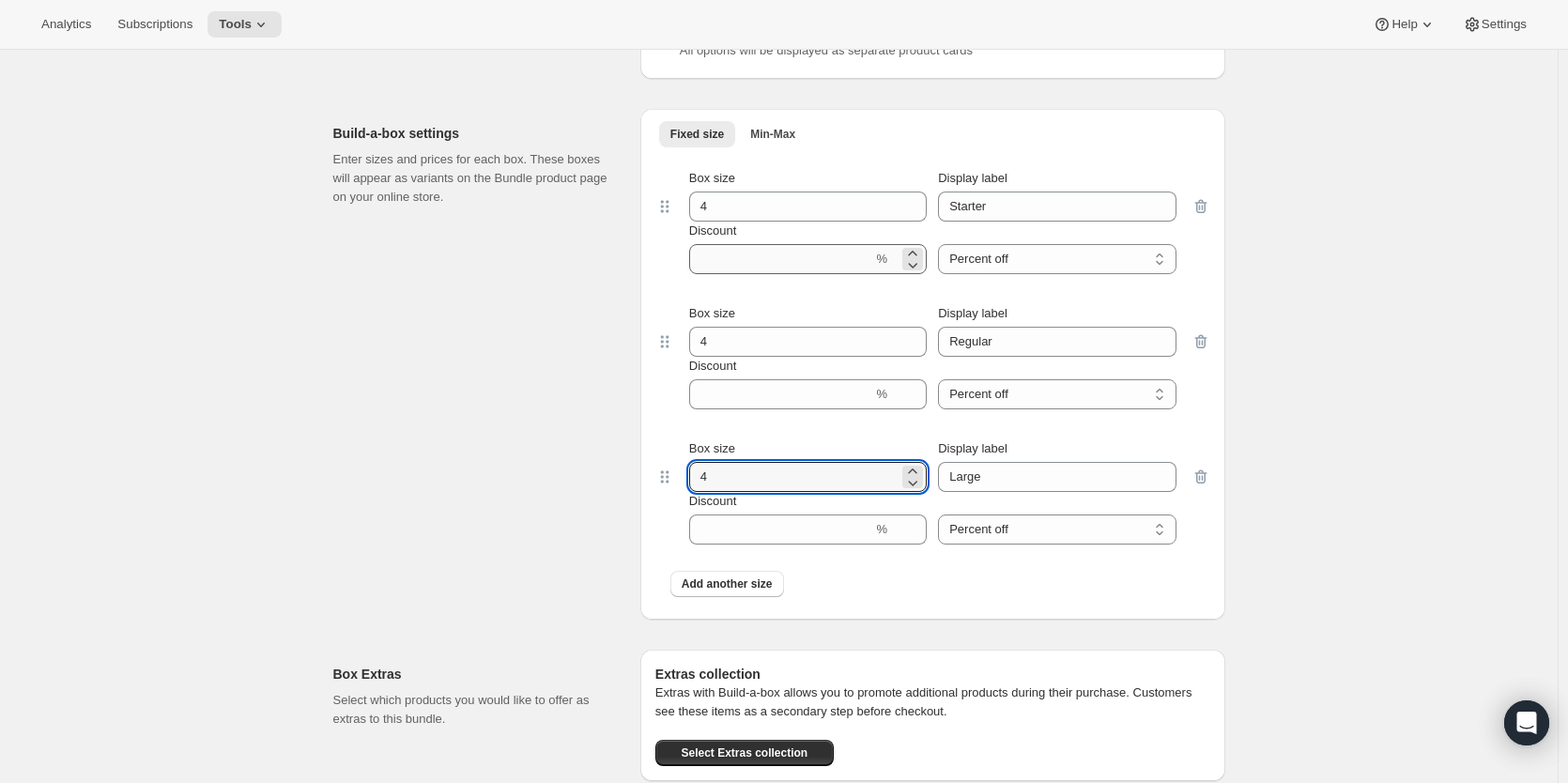
type input "4"
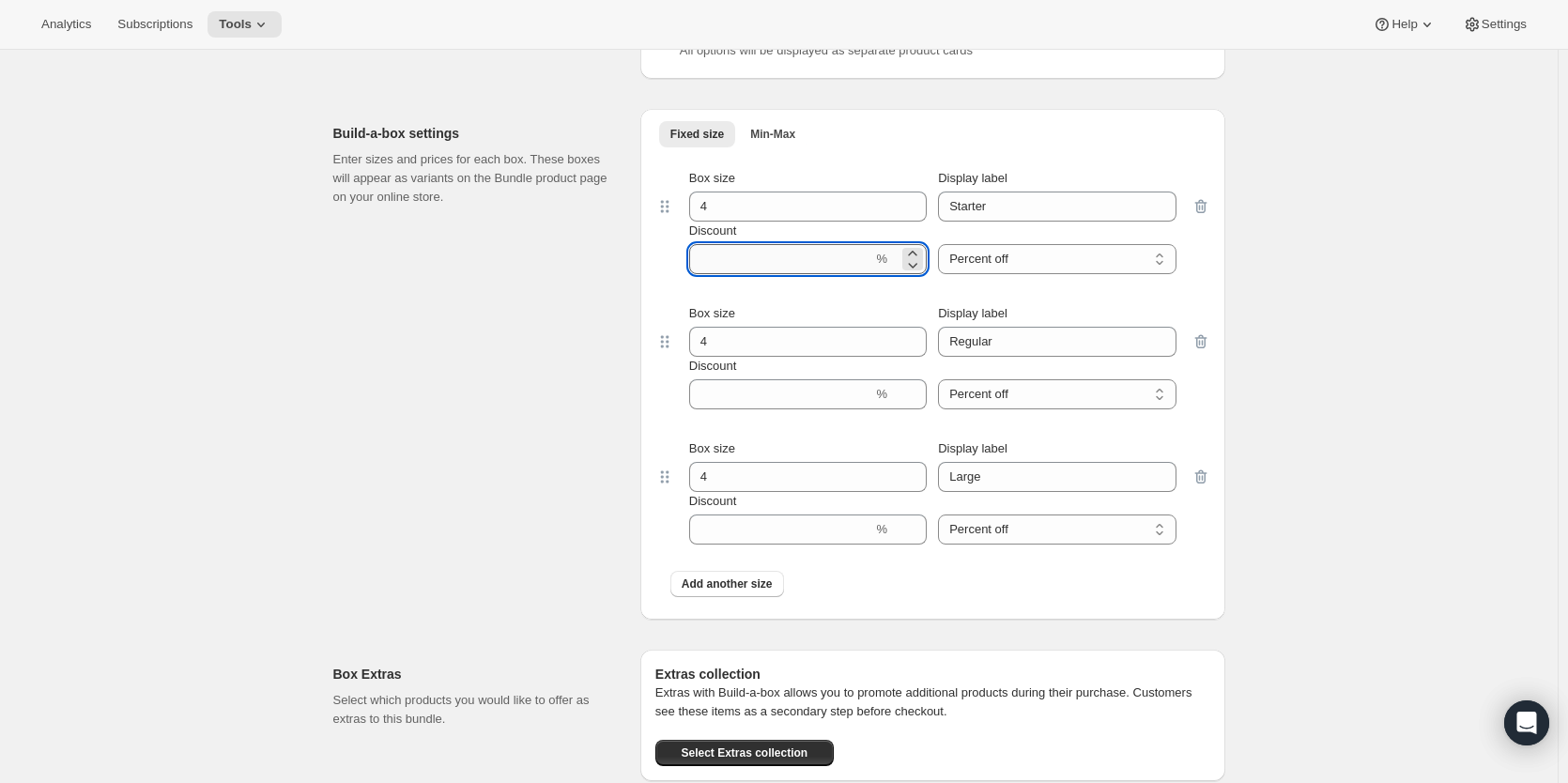
click at [809, 266] on input "Discount" at bounding box center [781, 259] width 184 height 31
type input "0"
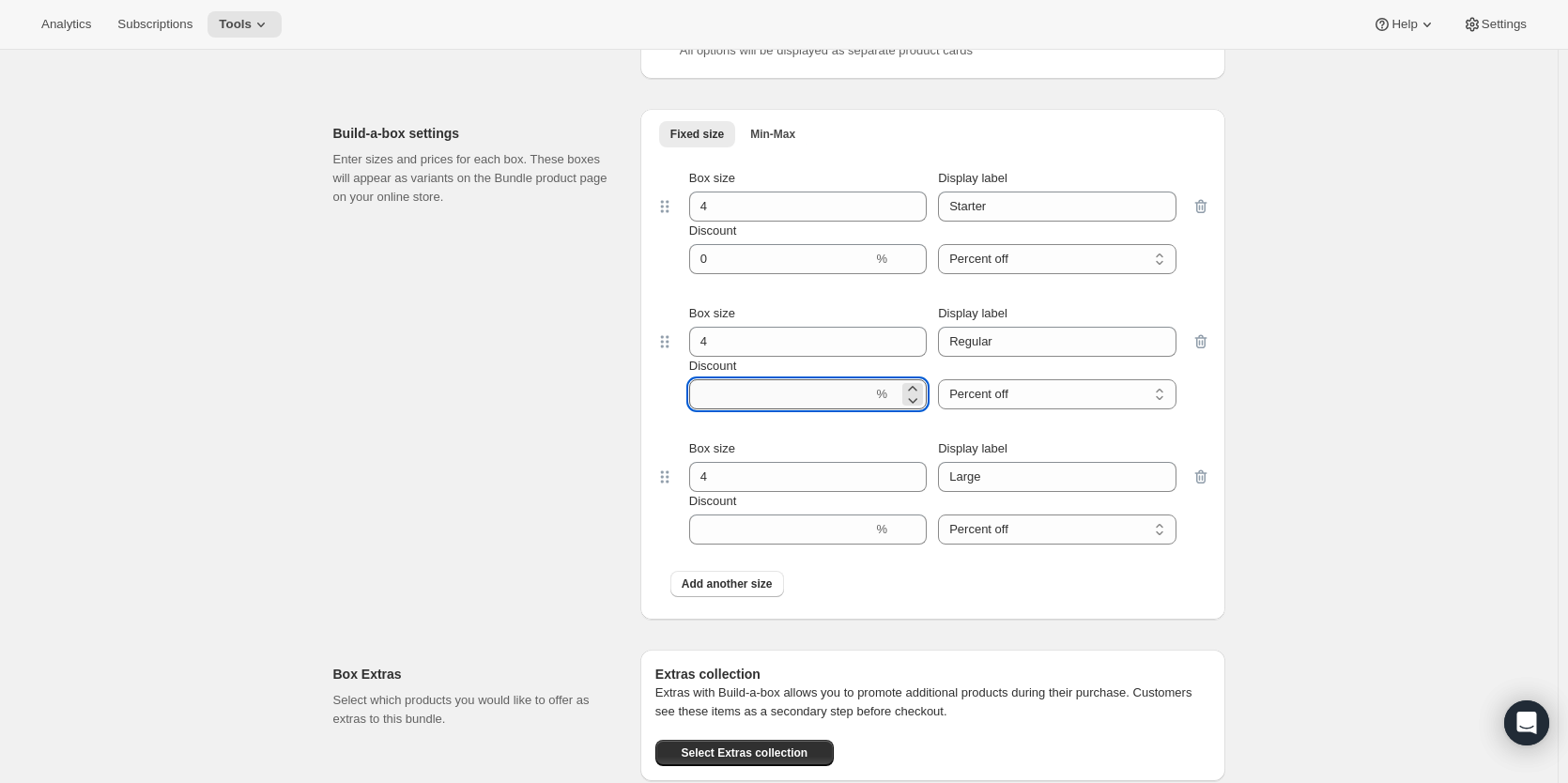
click at [718, 396] on input "Discount" at bounding box center [781, 394] width 184 height 31
type input "0"
click at [728, 535] on input "Discount" at bounding box center [781, 529] width 184 height 31
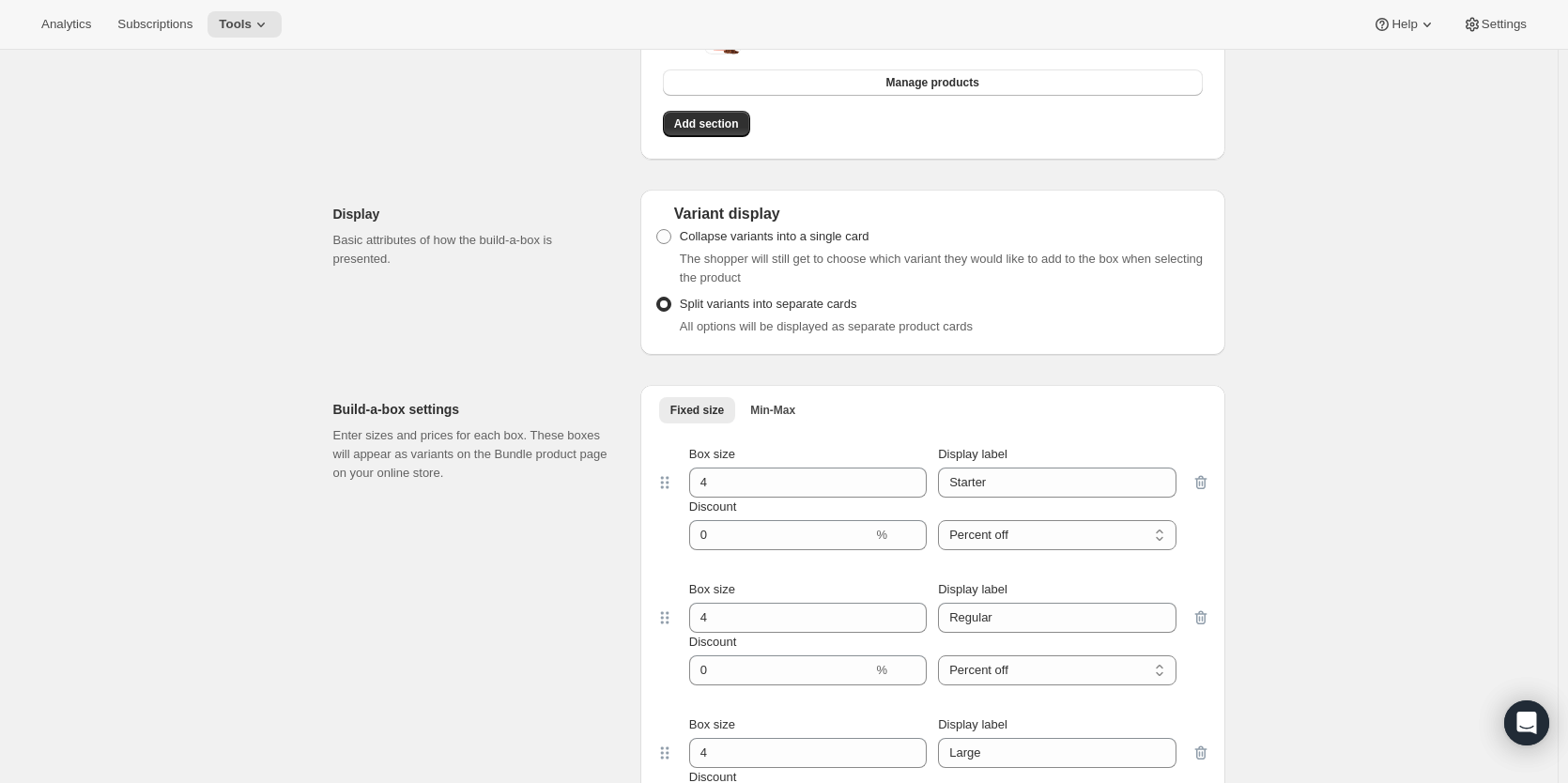
scroll to position [375, 0]
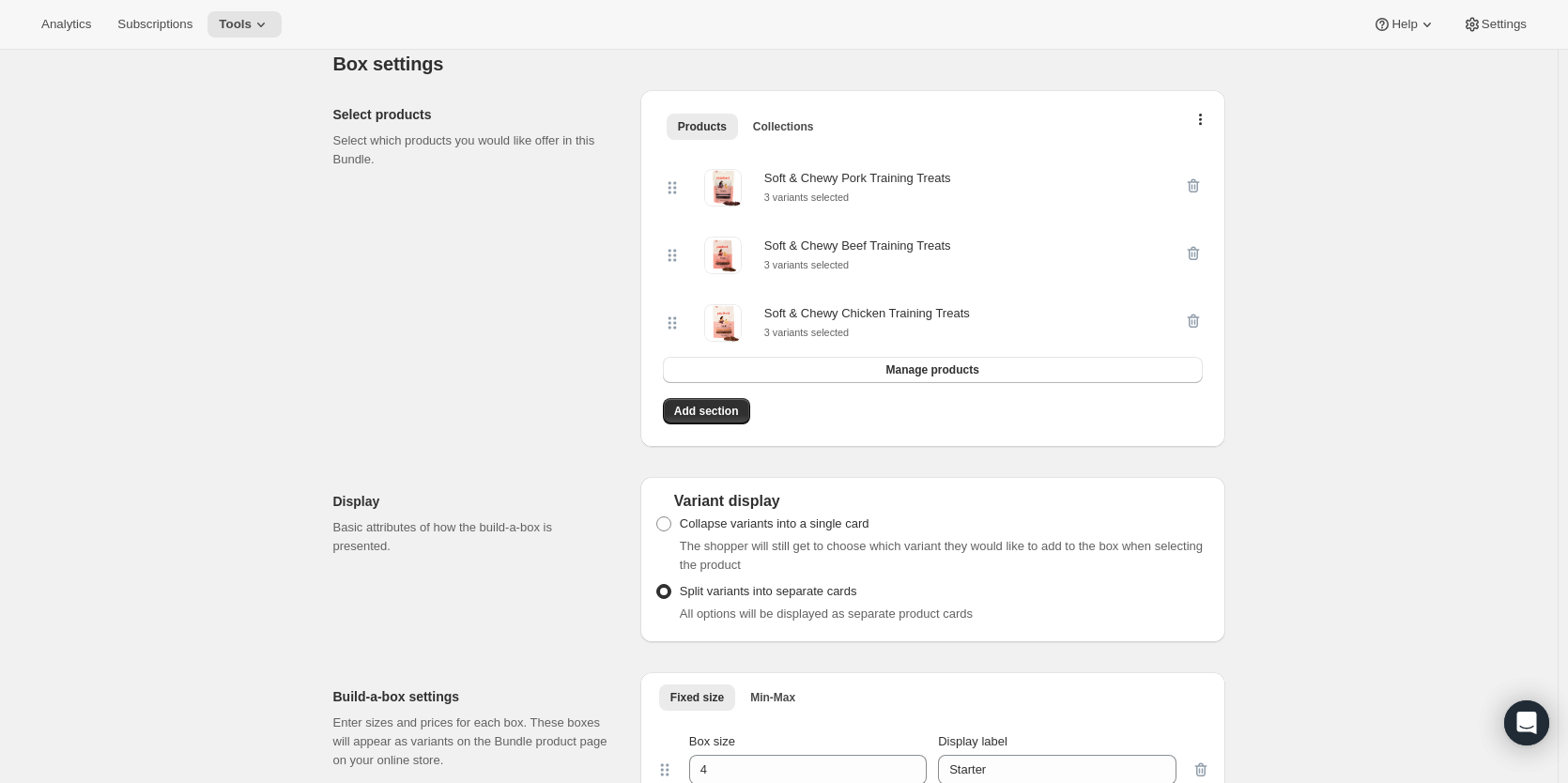
type input "0"
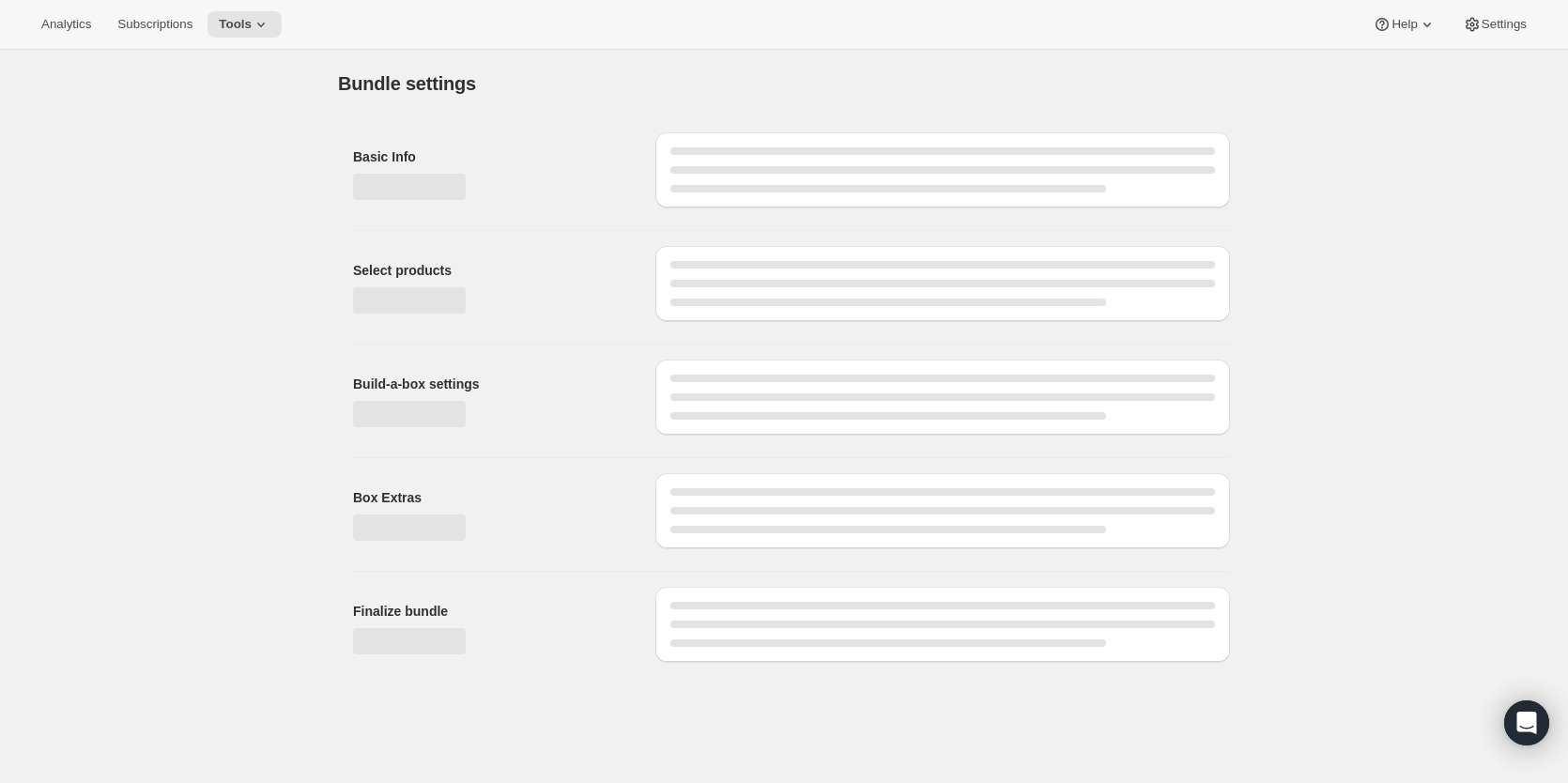
scroll to position [0, 0]
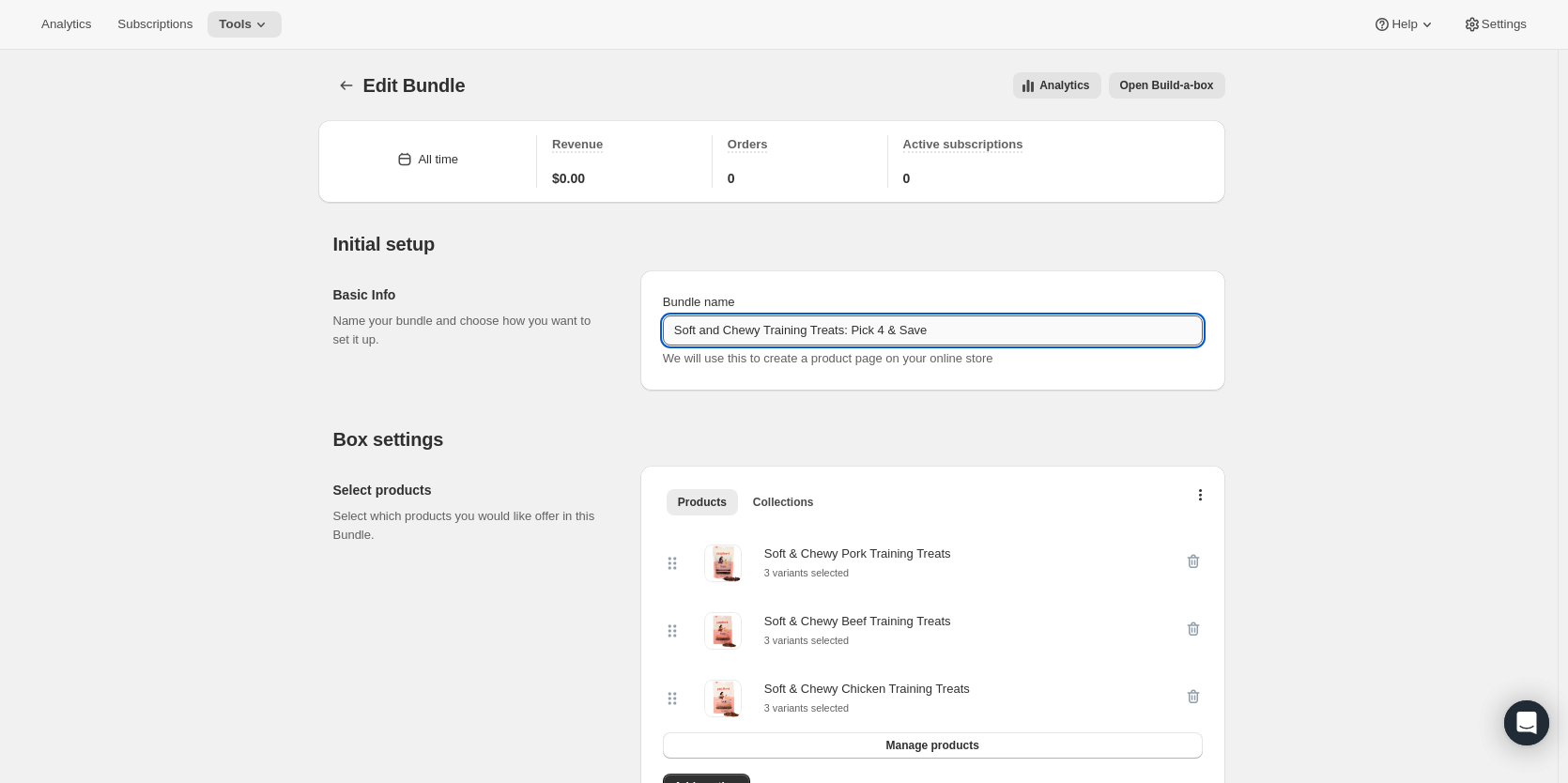
click at [874, 328] on input "Soft and Chewy Training Treats: Pick 4 & Save" at bounding box center [933, 330] width 540 height 31
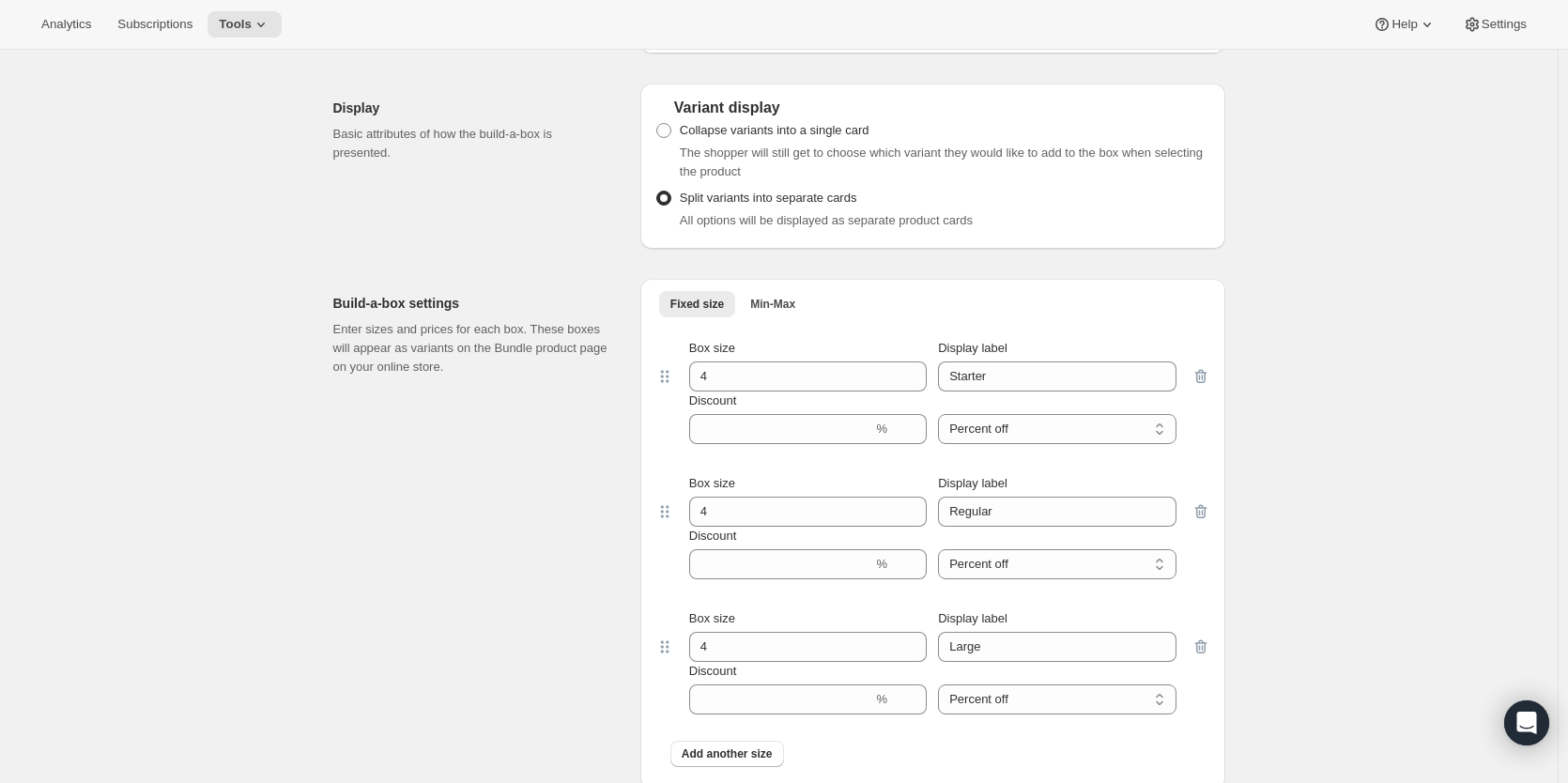
scroll to position [845, 0]
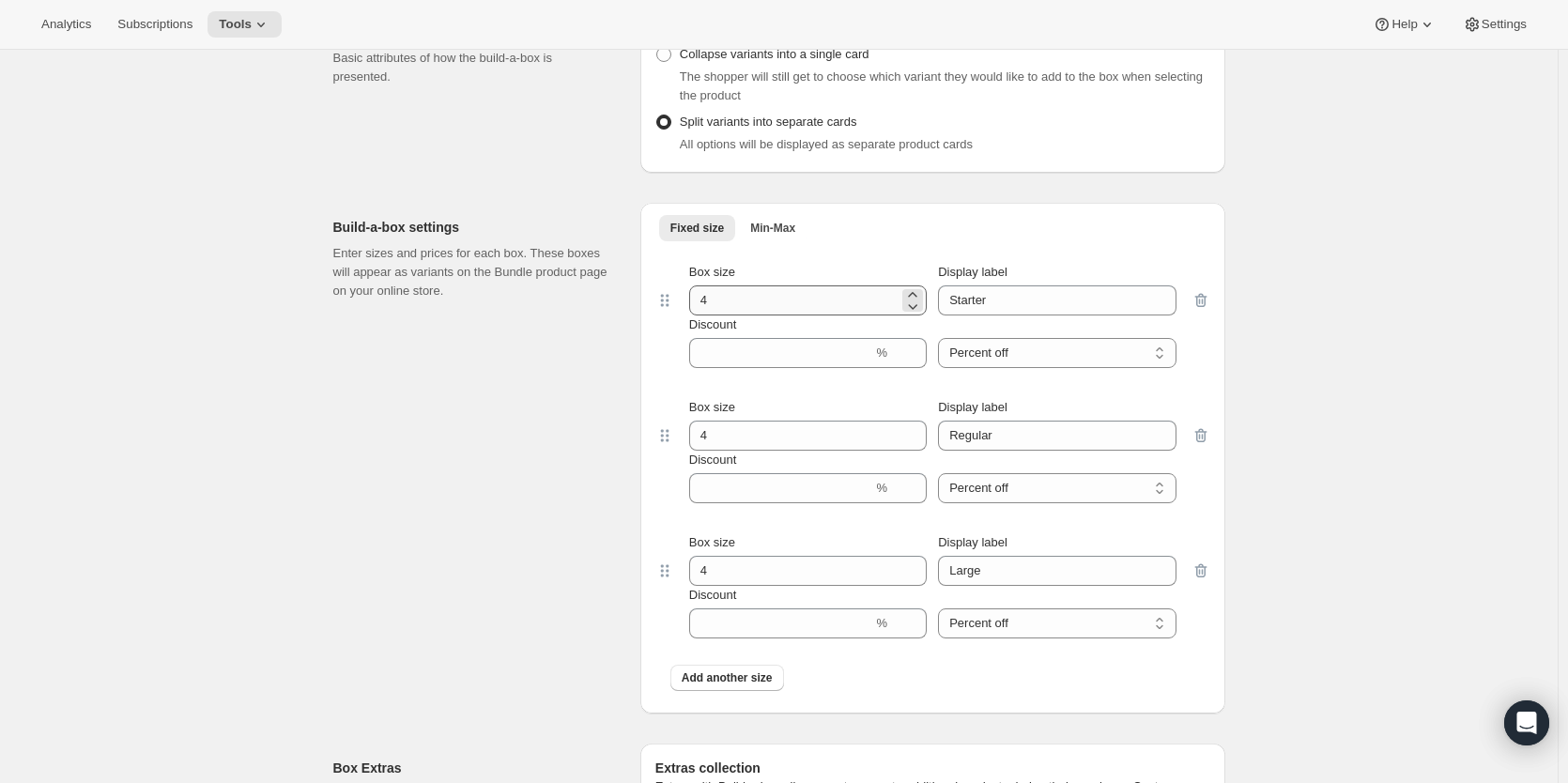
type input "Soft and Chewy Training Treats: Pick 2 & Save"
drag, startPoint x: 716, startPoint y: 310, endPoint x: 671, endPoint y: 307, distance: 45.1
click at [671, 307] on div "Box size 4 Display label Starter Discount % Percent off Amount off Percent off" at bounding box center [932, 315] width 555 height 135
type input "2"
drag, startPoint x: 693, startPoint y: 440, endPoint x: 684, endPoint y: 451, distance: 14.2
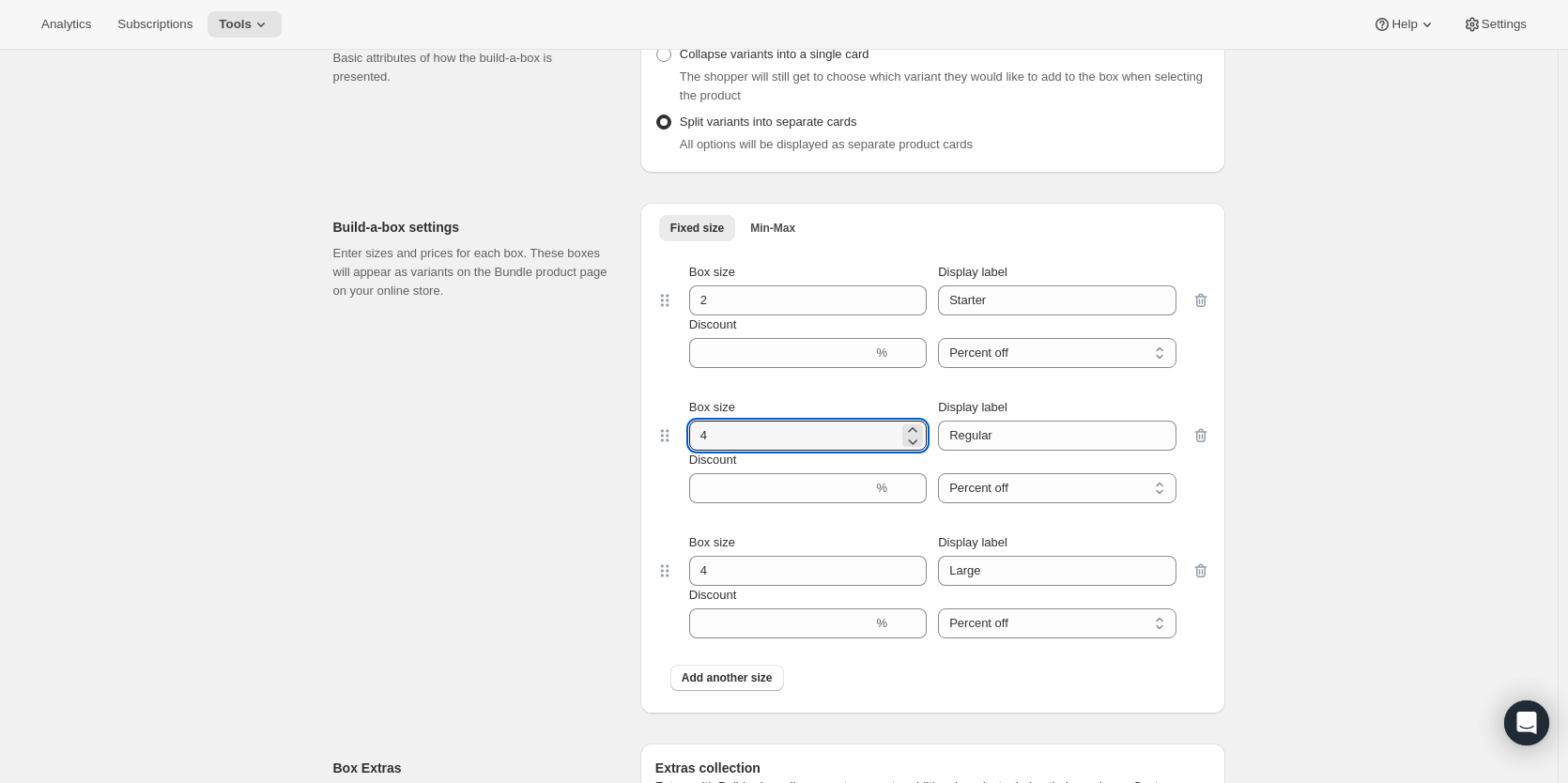
click at [675, 440] on div "Box size 4 Display label Regular Discount % Percent off Amount off Percent off" at bounding box center [932, 450] width 555 height 135
type input "2"
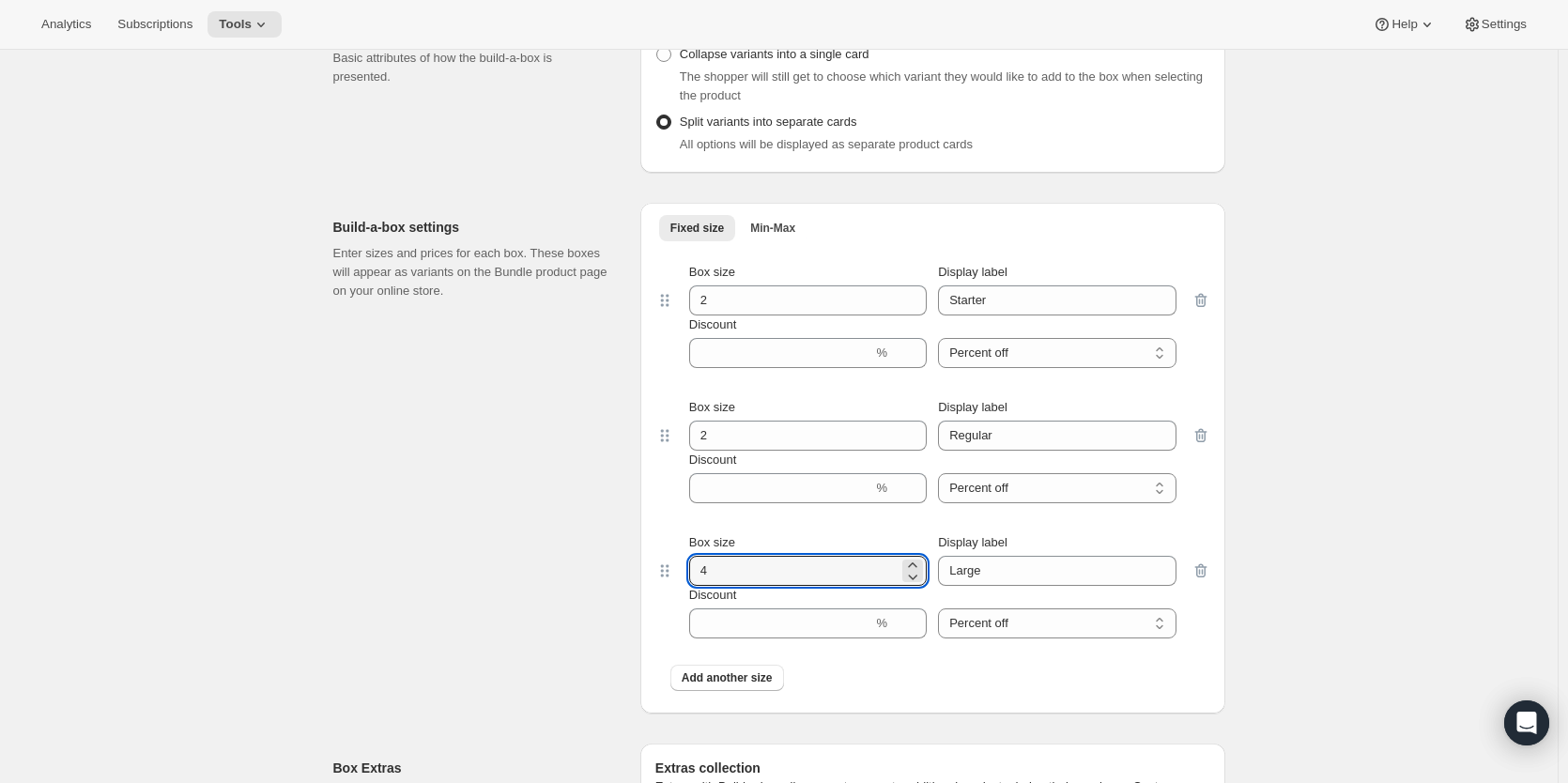
drag, startPoint x: 696, startPoint y: 573, endPoint x: 657, endPoint y: 566, distance: 39.6
click at [658, 566] on div "Fixed size Min-Max More views Fixed size Min-Max More views Box size 2 Display …" at bounding box center [933, 458] width 585 height 511
type input "2"
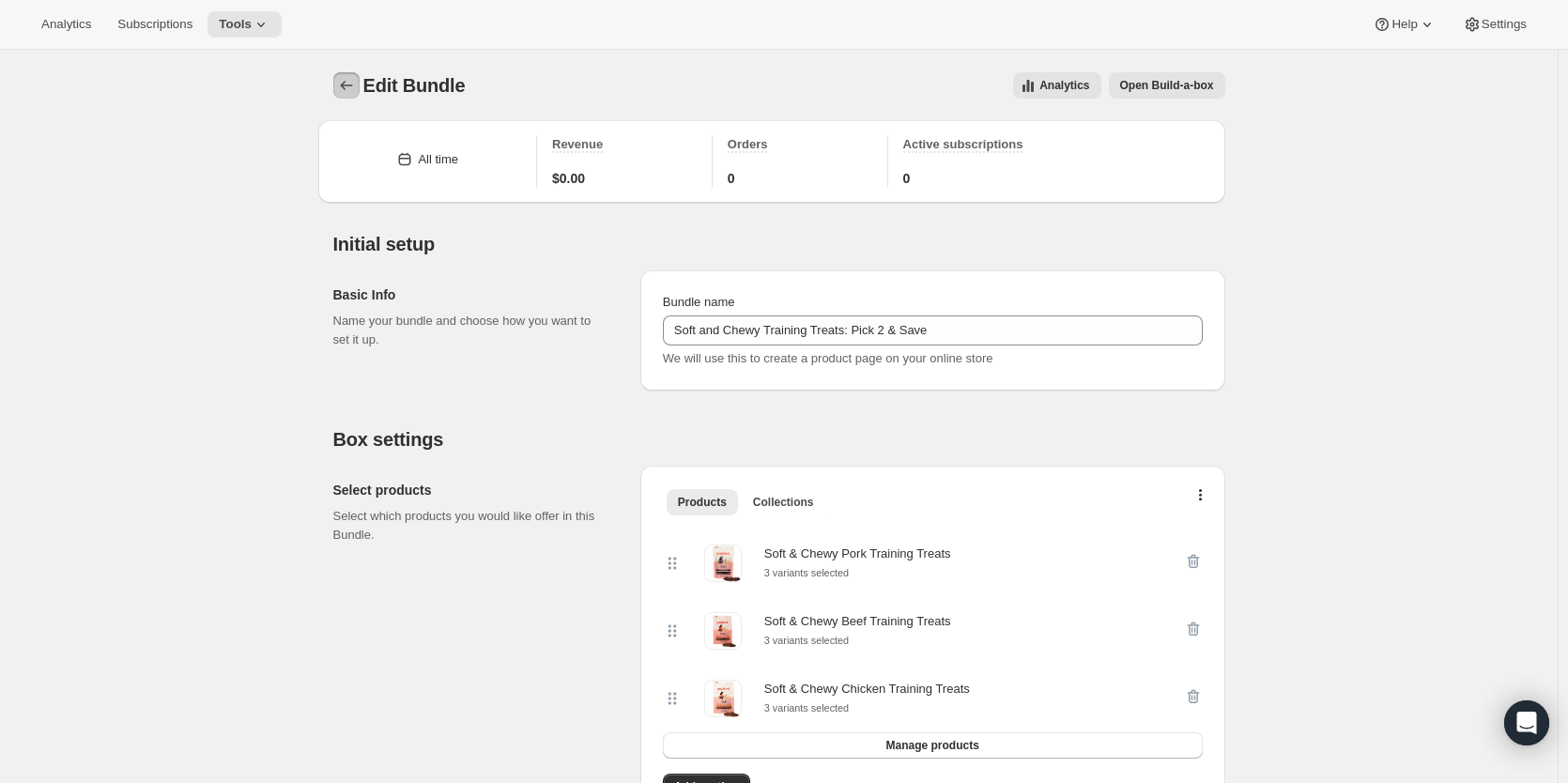
click at [349, 88] on icon "Bundles" at bounding box center [346, 85] width 19 height 19
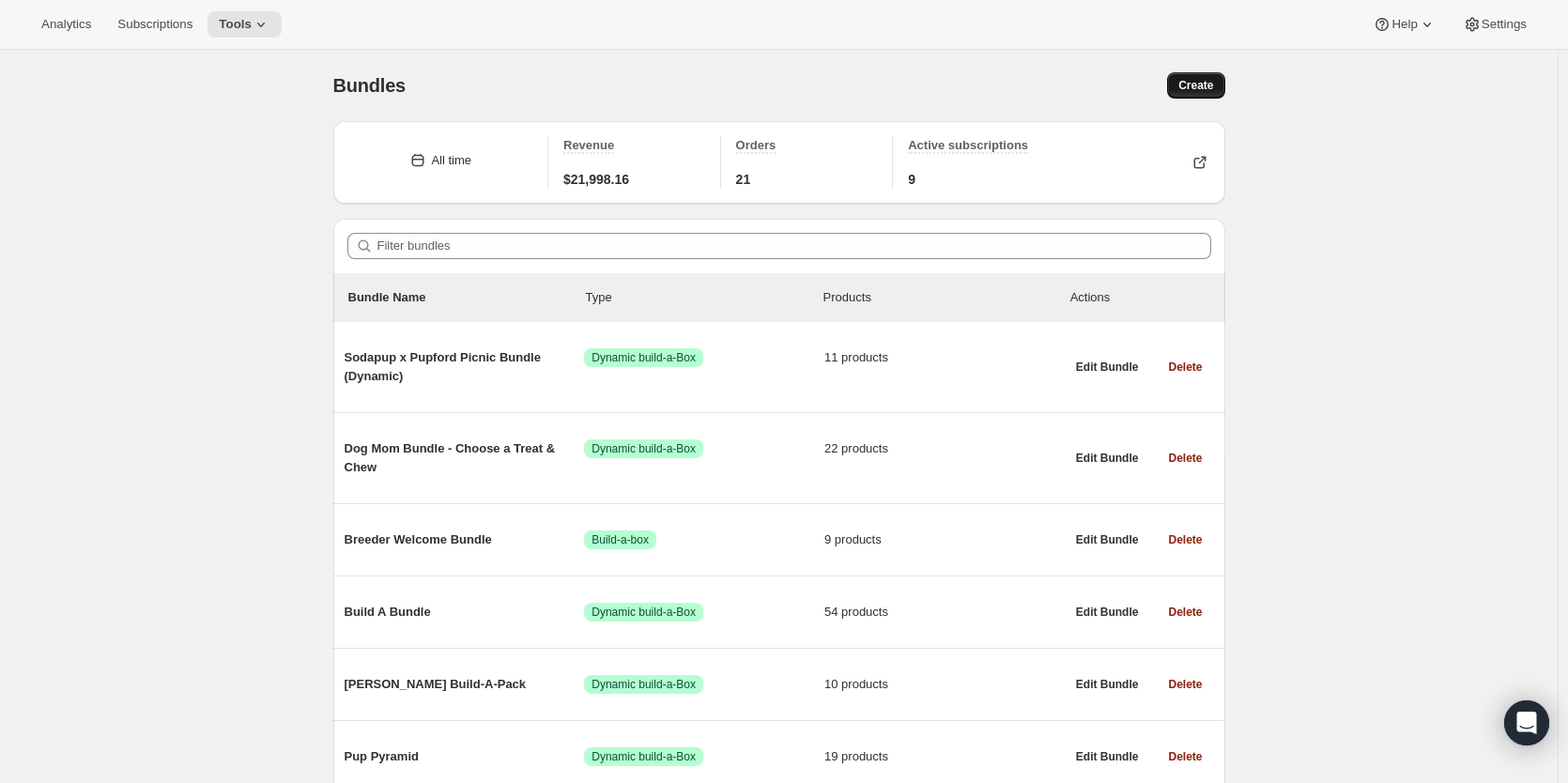
click at [1196, 91] on span "Create" at bounding box center [1195, 85] width 34 height 15
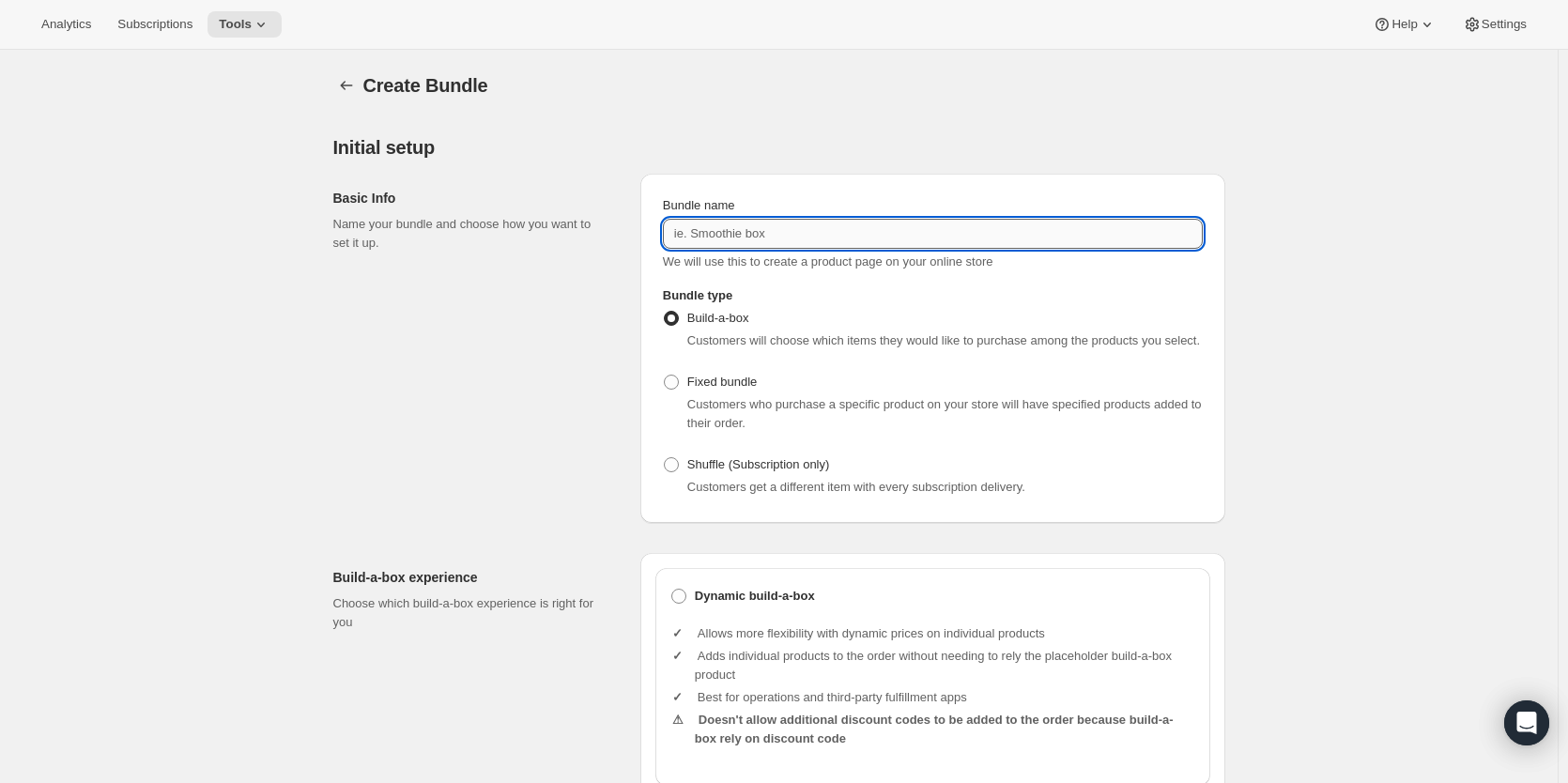
click at [825, 238] on input "Bundle name" at bounding box center [933, 233] width 540 height 31
paste input "Soft and Chewy Training Treats: Pick 2 & Save"
click at [881, 230] on input "Soft and Chewy Training Treats: Pick 2 & Save" at bounding box center [933, 233] width 540 height 31
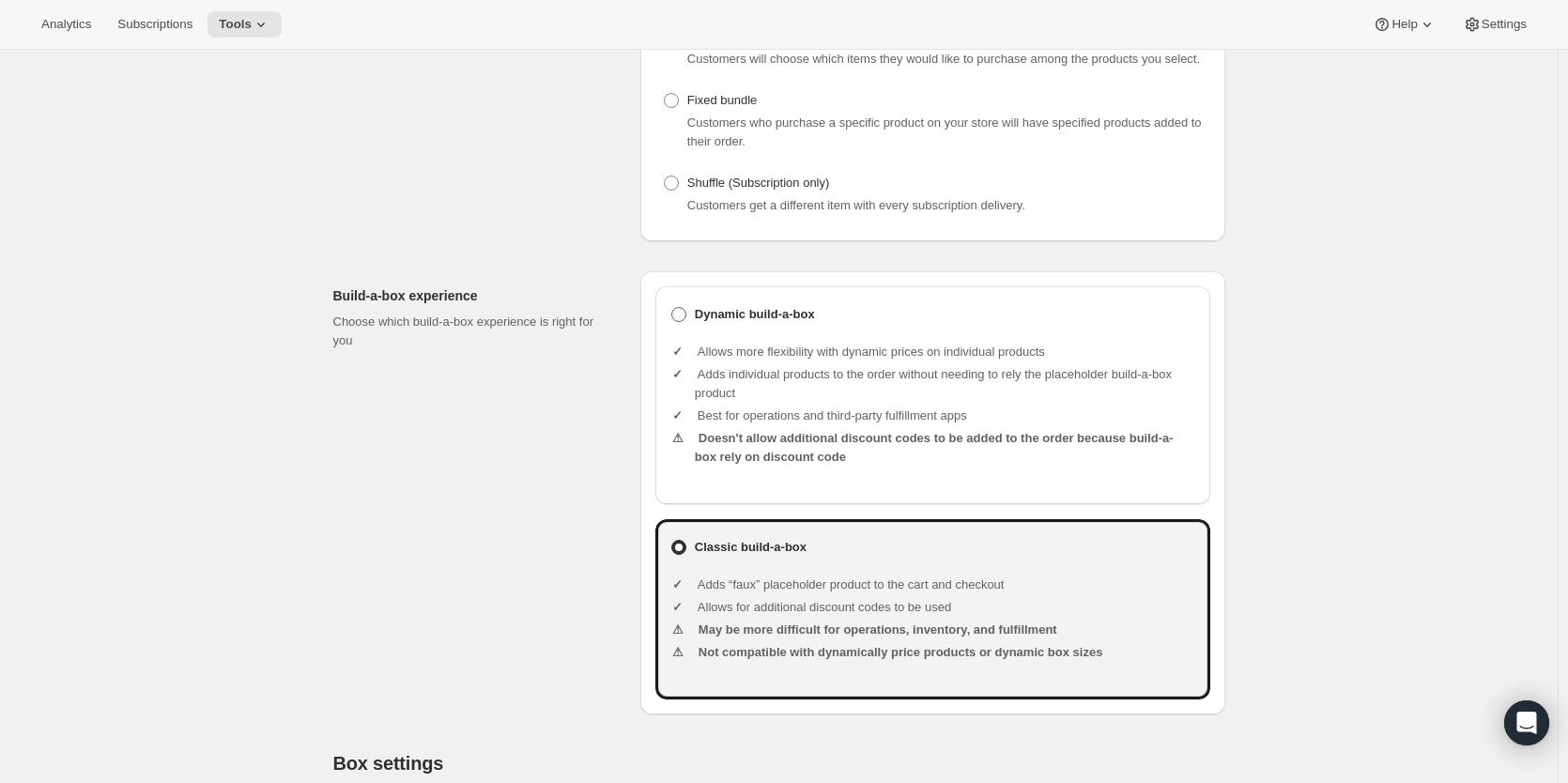
type input "Soft and Chewy Training Treats: Pick 4 & Save"
click at [683, 315] on span at bounding box center [679, 314] width 15 height 15
click at [673, 308] on input "Dynamic build-a-box" at bounding box center [672, 307] width 1 height 1
radio input "true"
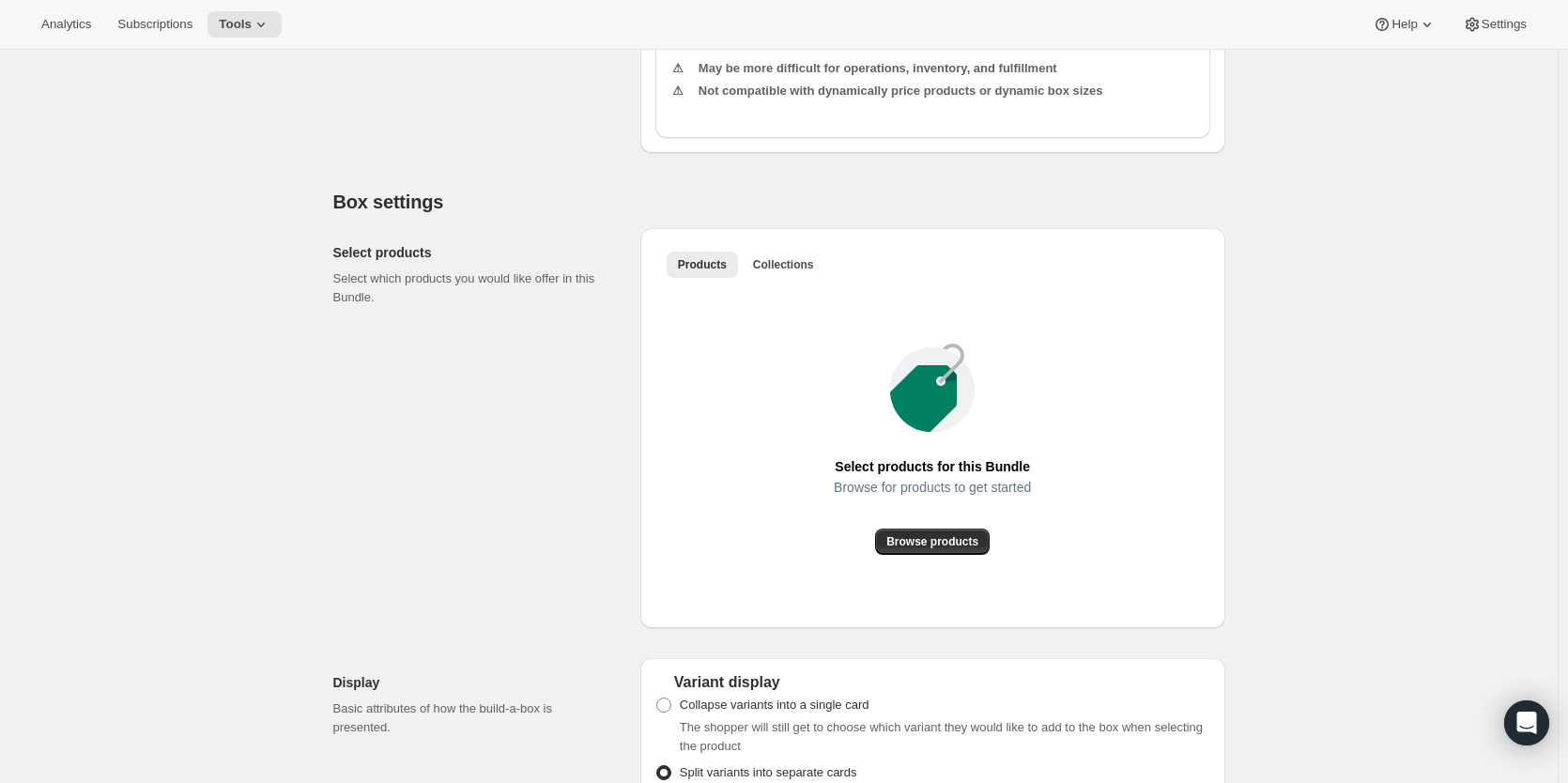
scroll to position [845, 0]
click at [950, 541] on span "Browse products" at bounding box center [932, 539] width 92 height 15
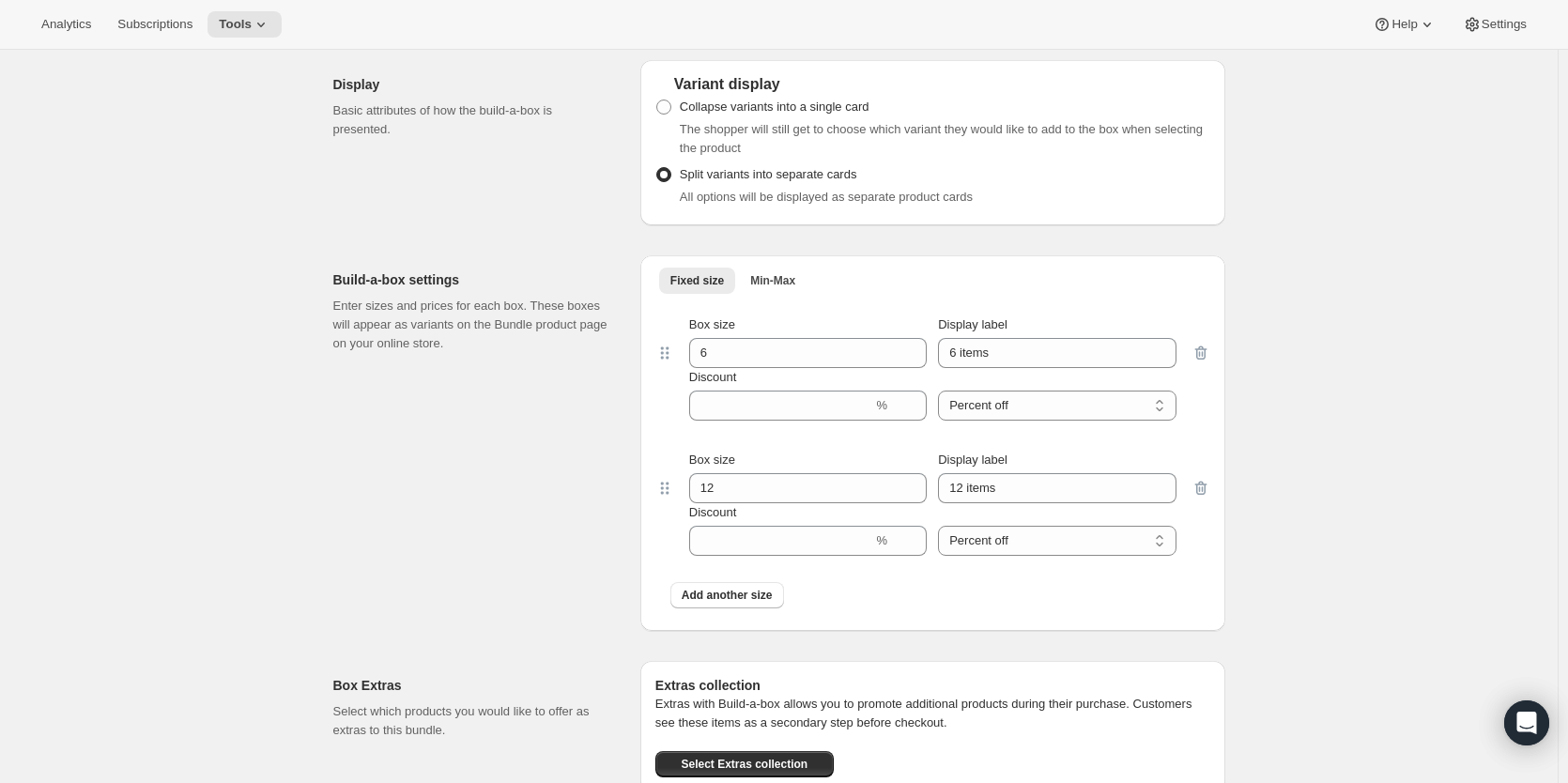
scroll to position [1408, 0]
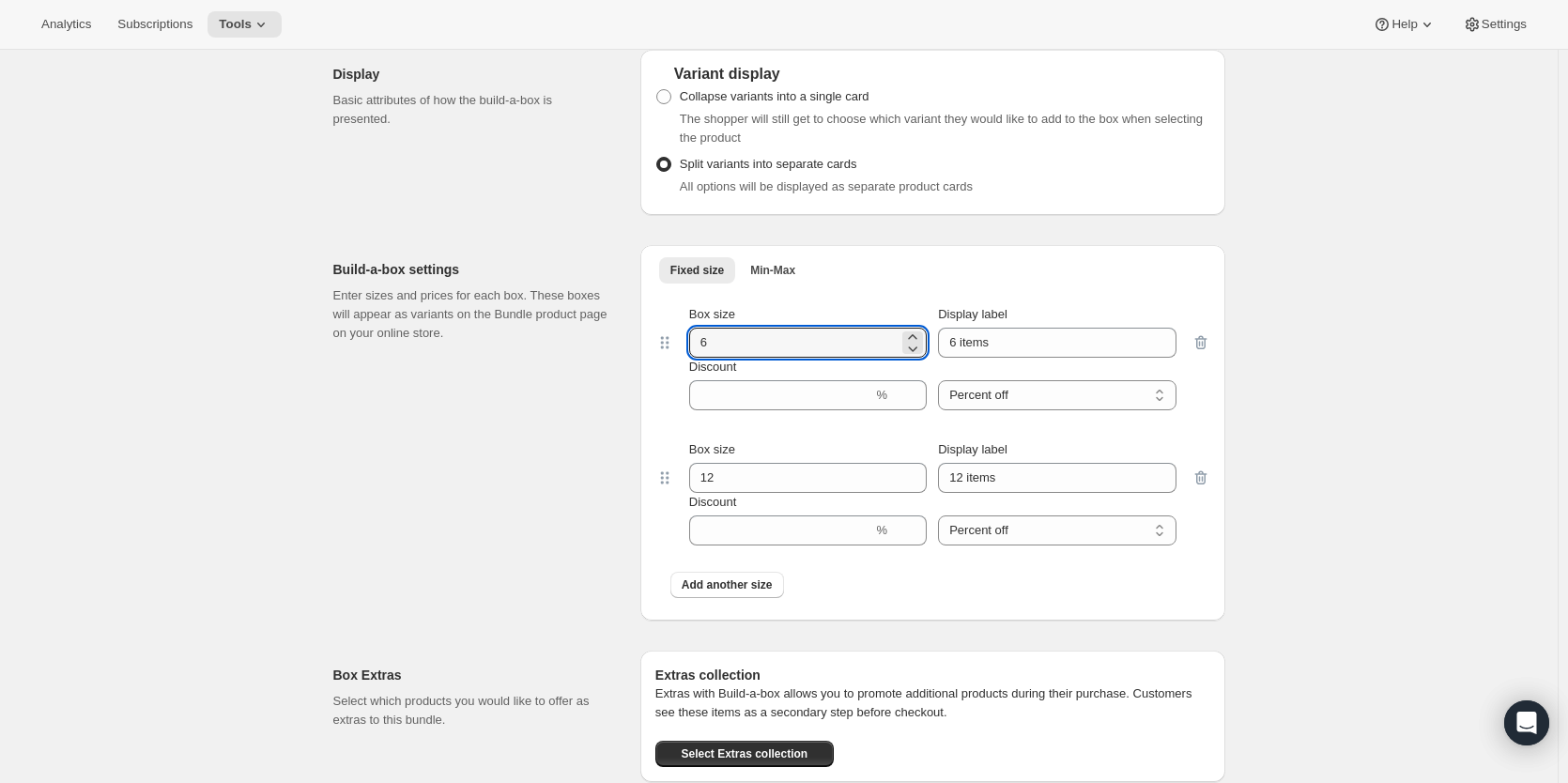
drag, startPoint x: 753, startPoint y: 343, endPoint x: 609, endPoint y: 344, distance: 144.0
click at [617, 344] on div "Build-a-box settings Enter sizes and prices for each box. These boxes will appe…" at bounding box center [779, 425] width 892 height 391
type input "4"
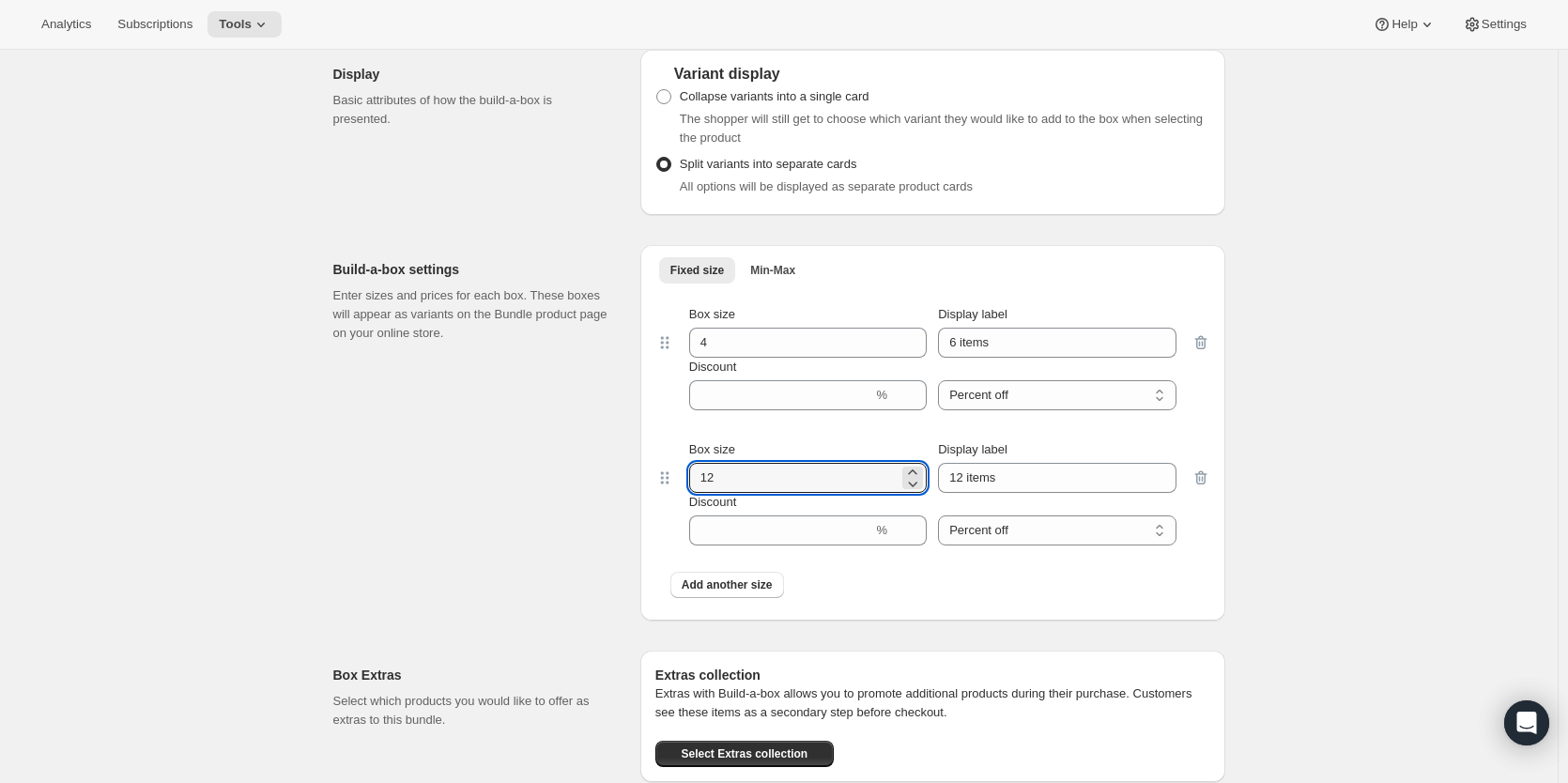
drag, startPoint x: 737, startPoint y: 485, endPoint x: 601, endPoint y: 474, distance: 136.4
click at [601, 474] on div "Build-a-box settings Enter sizes and prices for each box. These boxes will appe…" at bounding box center [779, 425] width 892 height 391
type input "4"
click at [746, 582] on span "Add another size" at bounding box center [727, 584] width 91 height 15
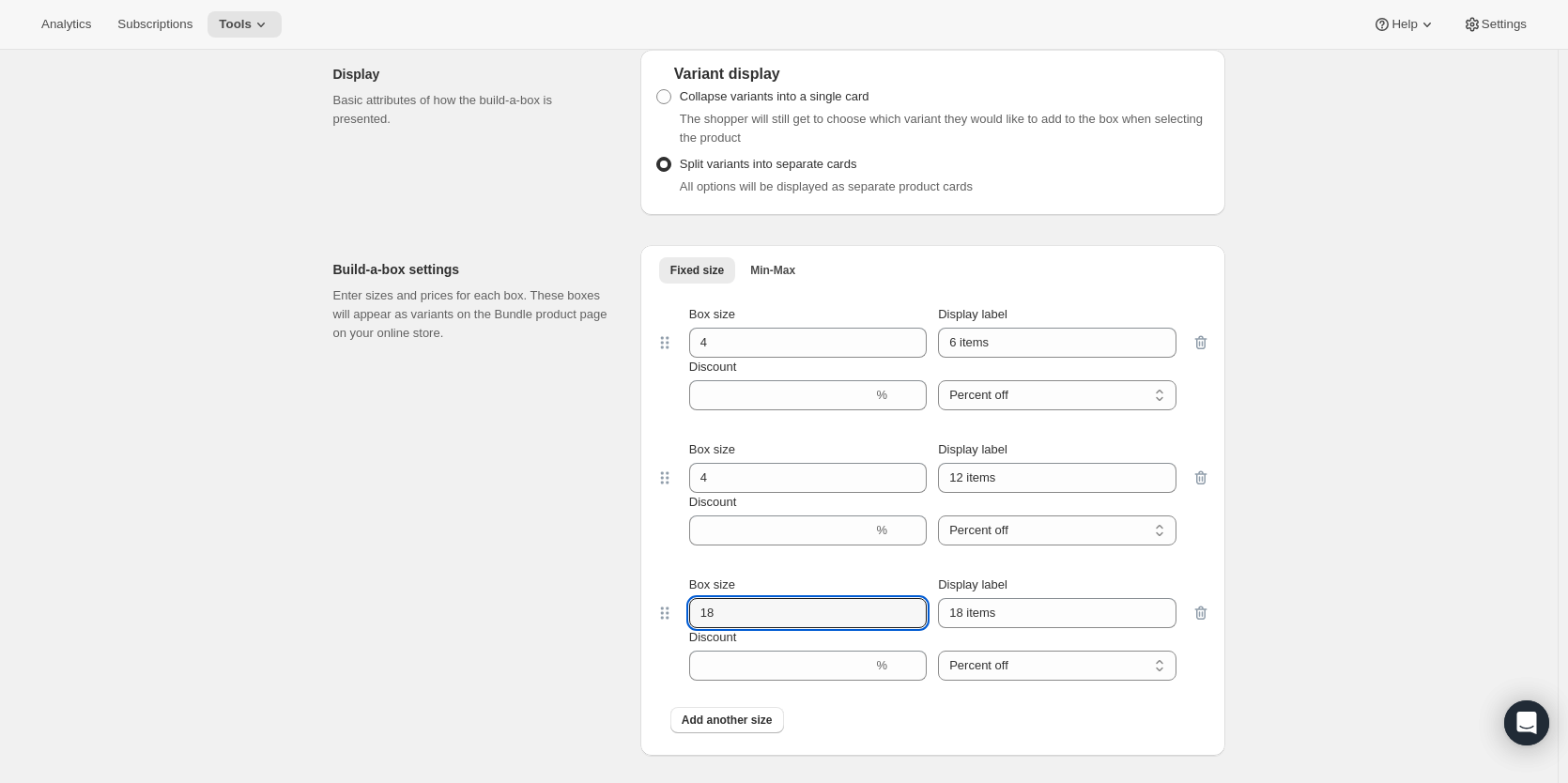
drag, startPoint x: 739, startPoint y: 609, endPoint x: 654, endPoint y: 607, distance: 85.0
click at [658, 608] on div "Fixed size Min-Max More views Fixed size Min-Max More views Box size 4 Display …" at bounding box center [933, 500] width 585 height 511
type input "4"
drag, startPoint x: 893, startPoint y: 353, endPoint x: 841, endPoint y: 346, distance: 52.5
click at [855, 348] on div "Box size 4 Display label 6 items" at bounding box center [933, 331] width 488 height 52
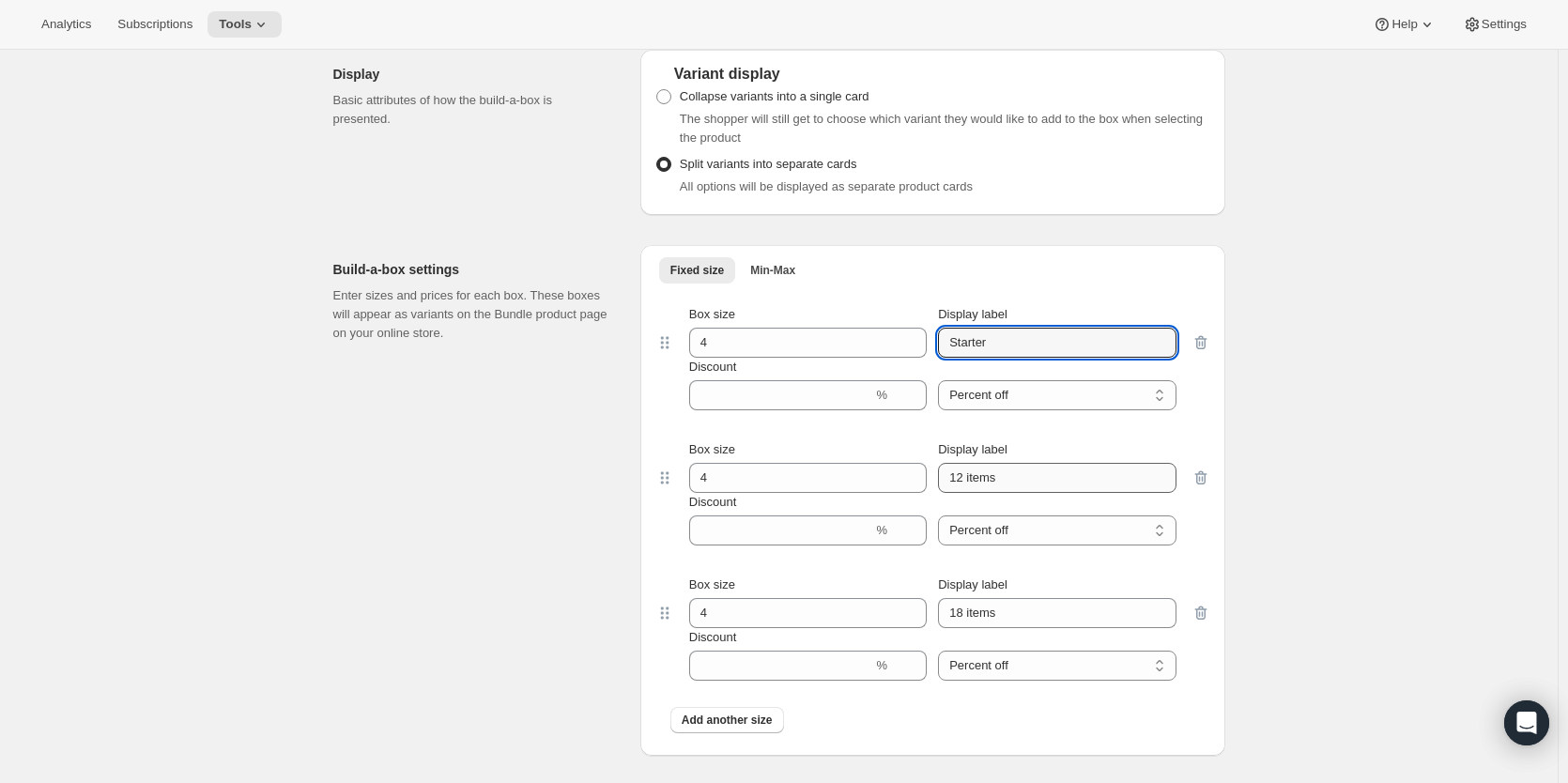
type input "Starter"
drag, startPoint x: 1025, startPoint y: 480, endPoint x: 883, endPoint y: 483, distance: 142.0
click at [883, 483] on div "Box size 4 Display label 12 items" at bounding box center [933, 466] width 488 height 52
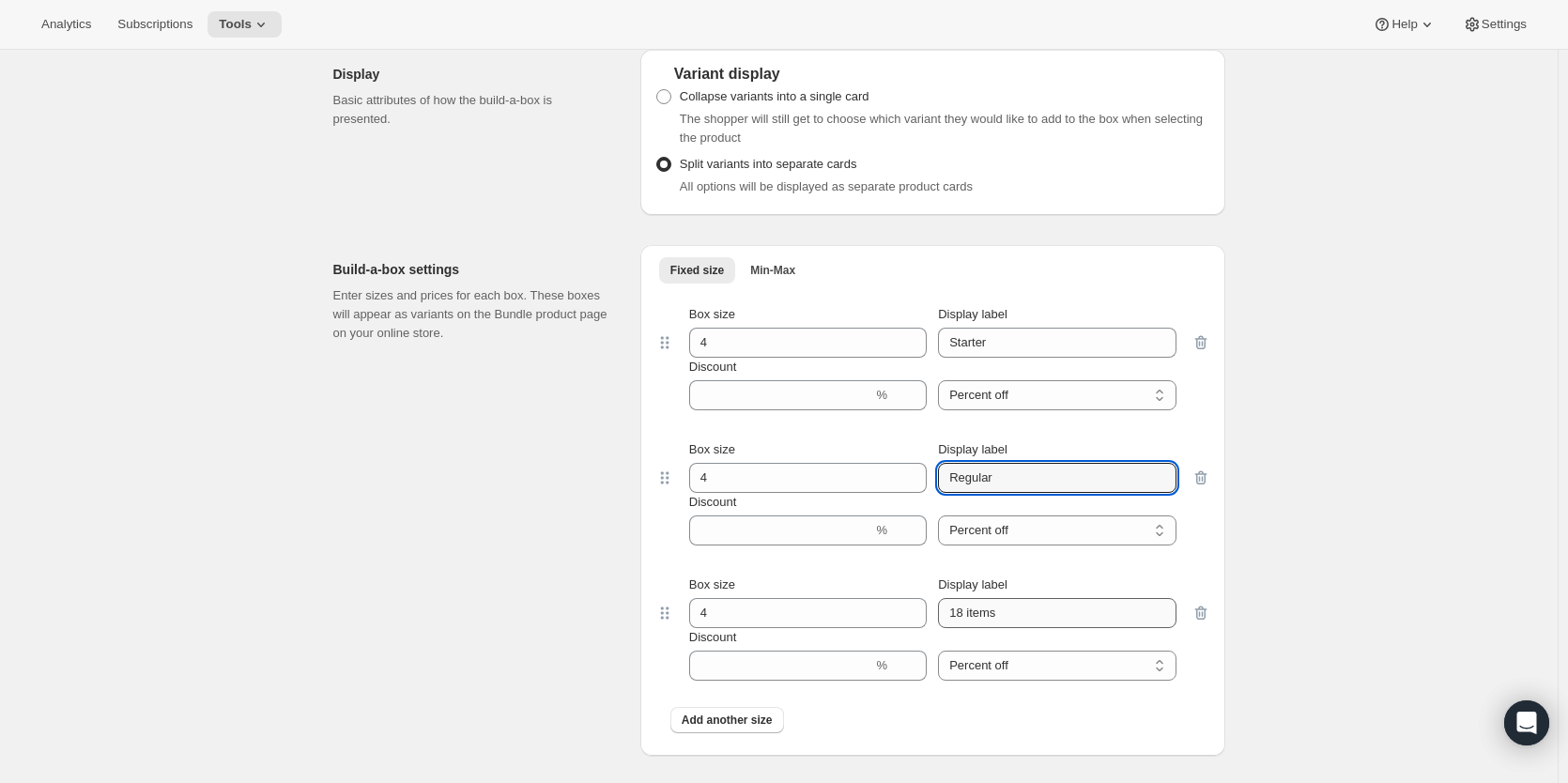
type input "Regular"
drag, startPoint x: 1026, startPoint y: 612, endPoint x: 781, endPoint y: 582, distance: 246.8
click at [815, 591] on div "Box size 4 Display label 18 items" at bounding box center [933, 601] width 488 height 52
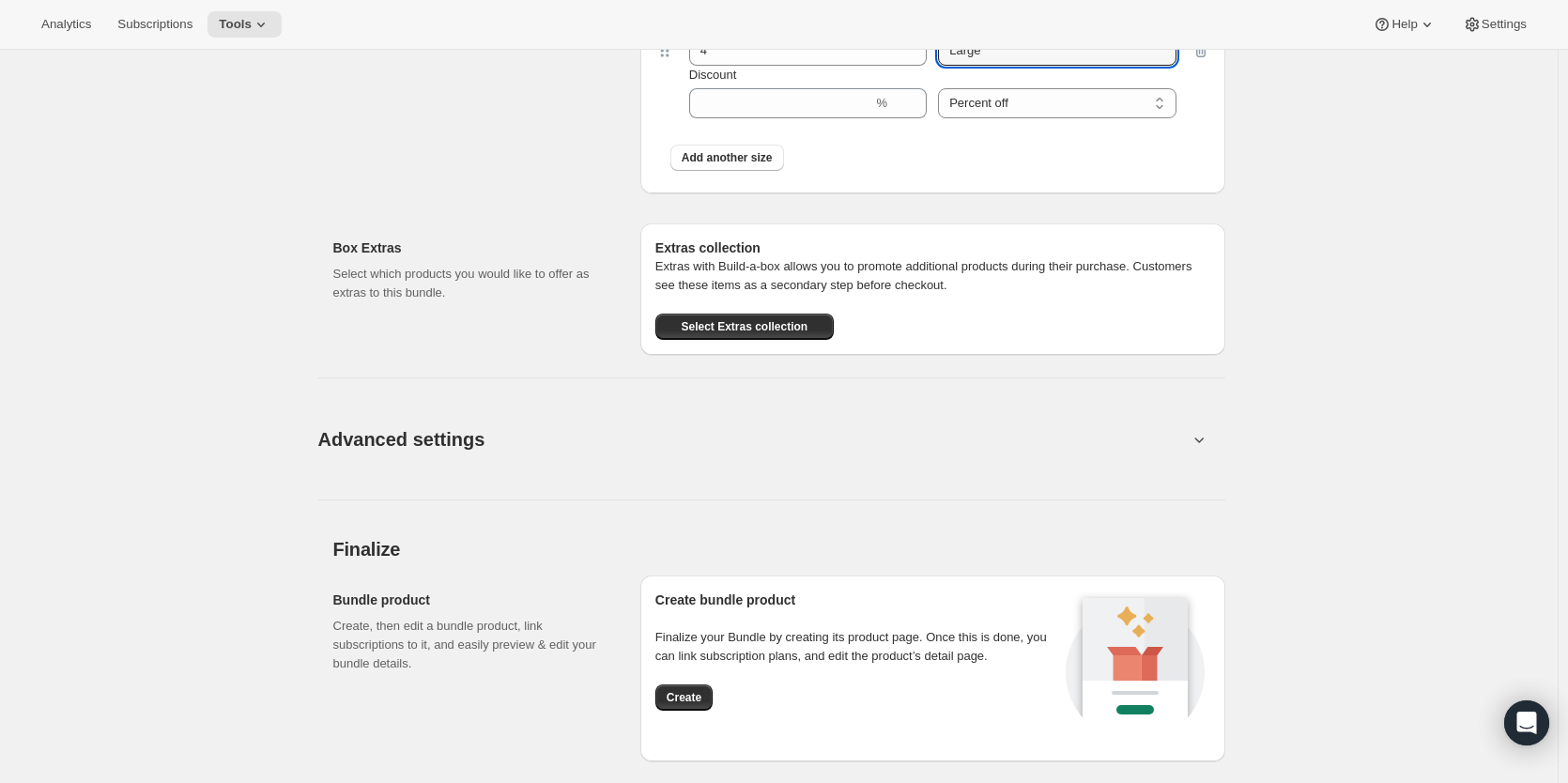
scroll to position [1972, 0]
type input "Large"
click at [741, 449] on button "Advanced settings" at bounding box center [753, 437] width 892 height 72
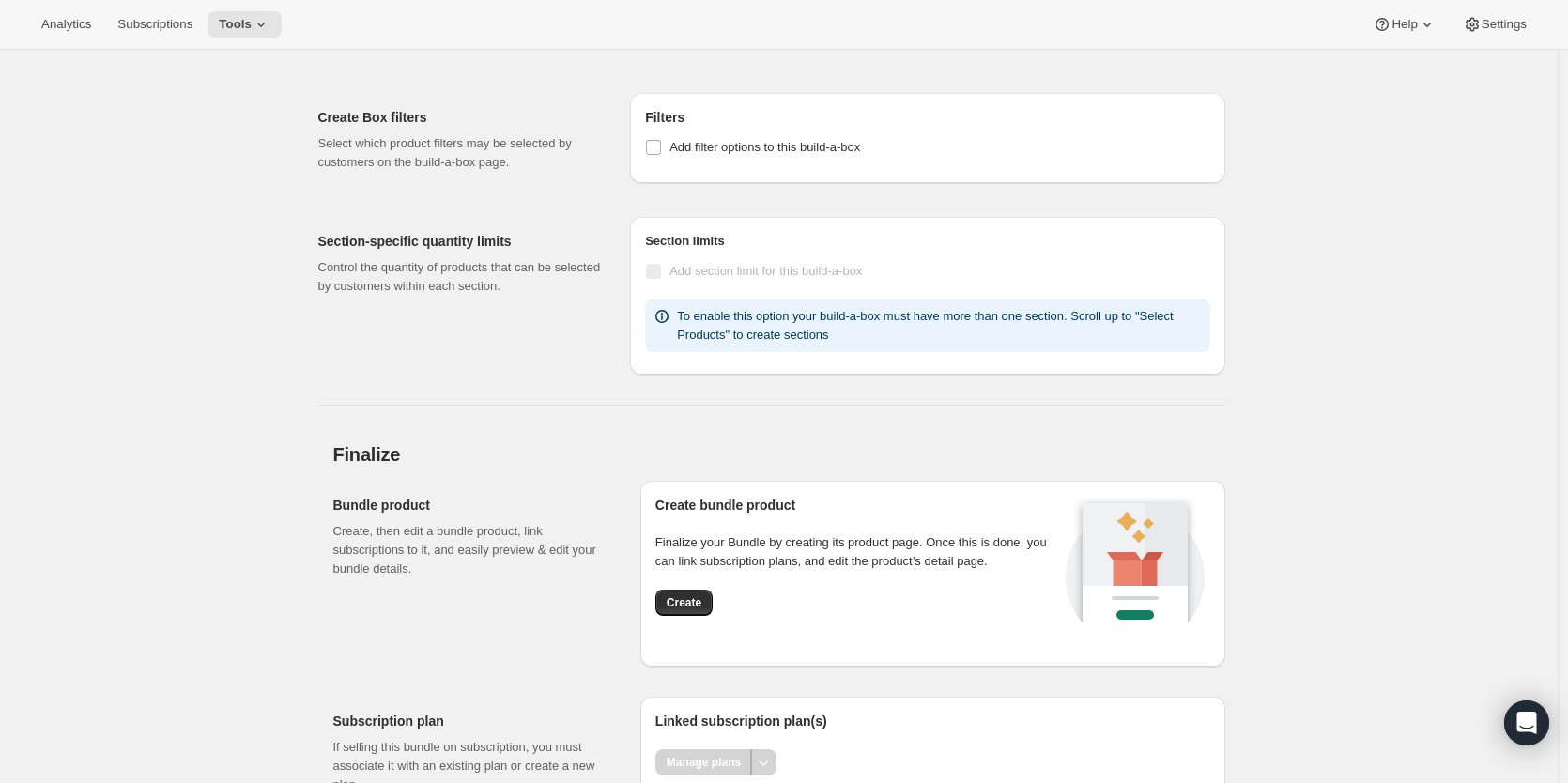
scroll to position [2503, 0]
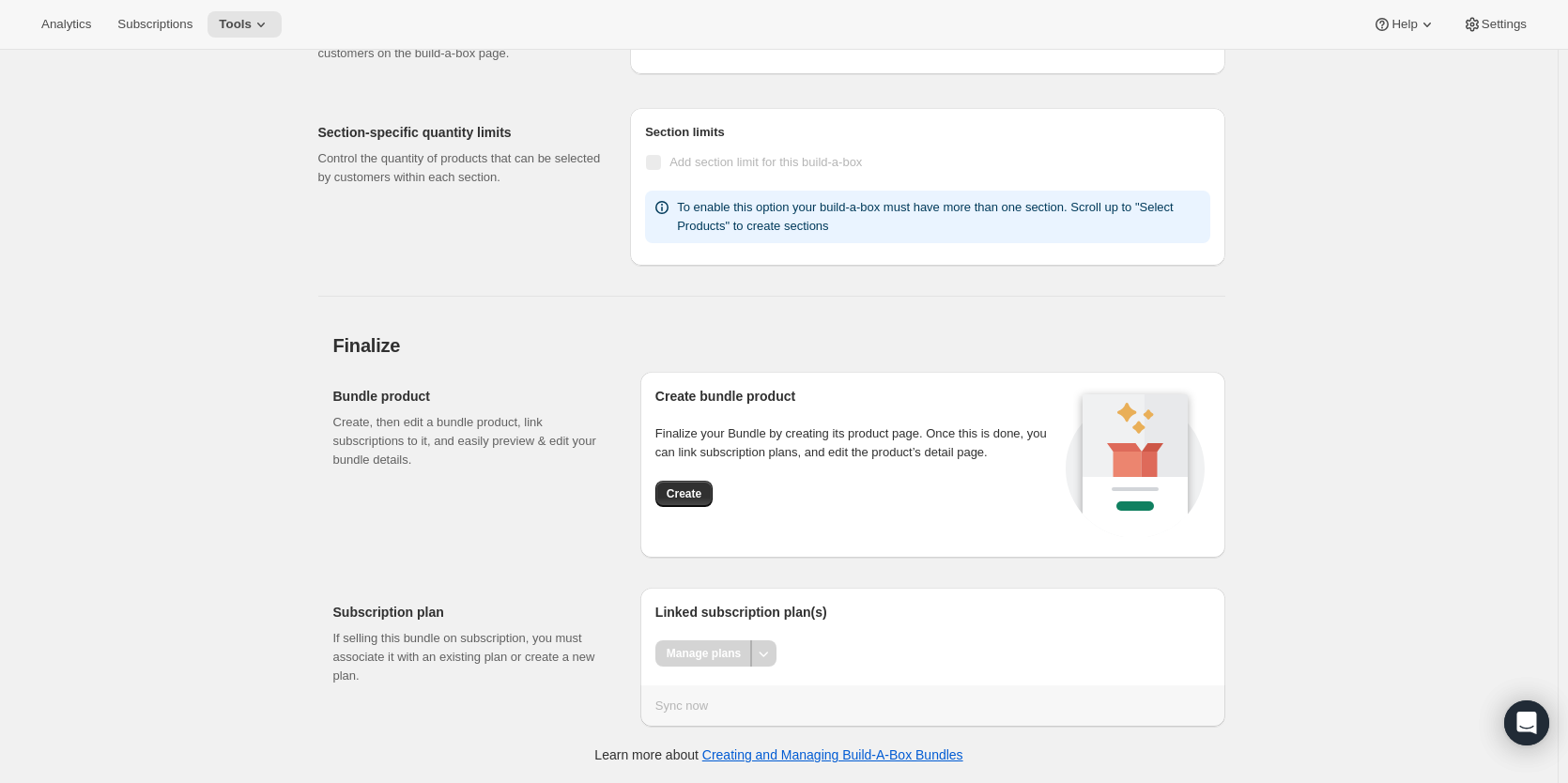
click at [698, 495] on span "Create" at bounding box center [684, 493] width 34 height 15
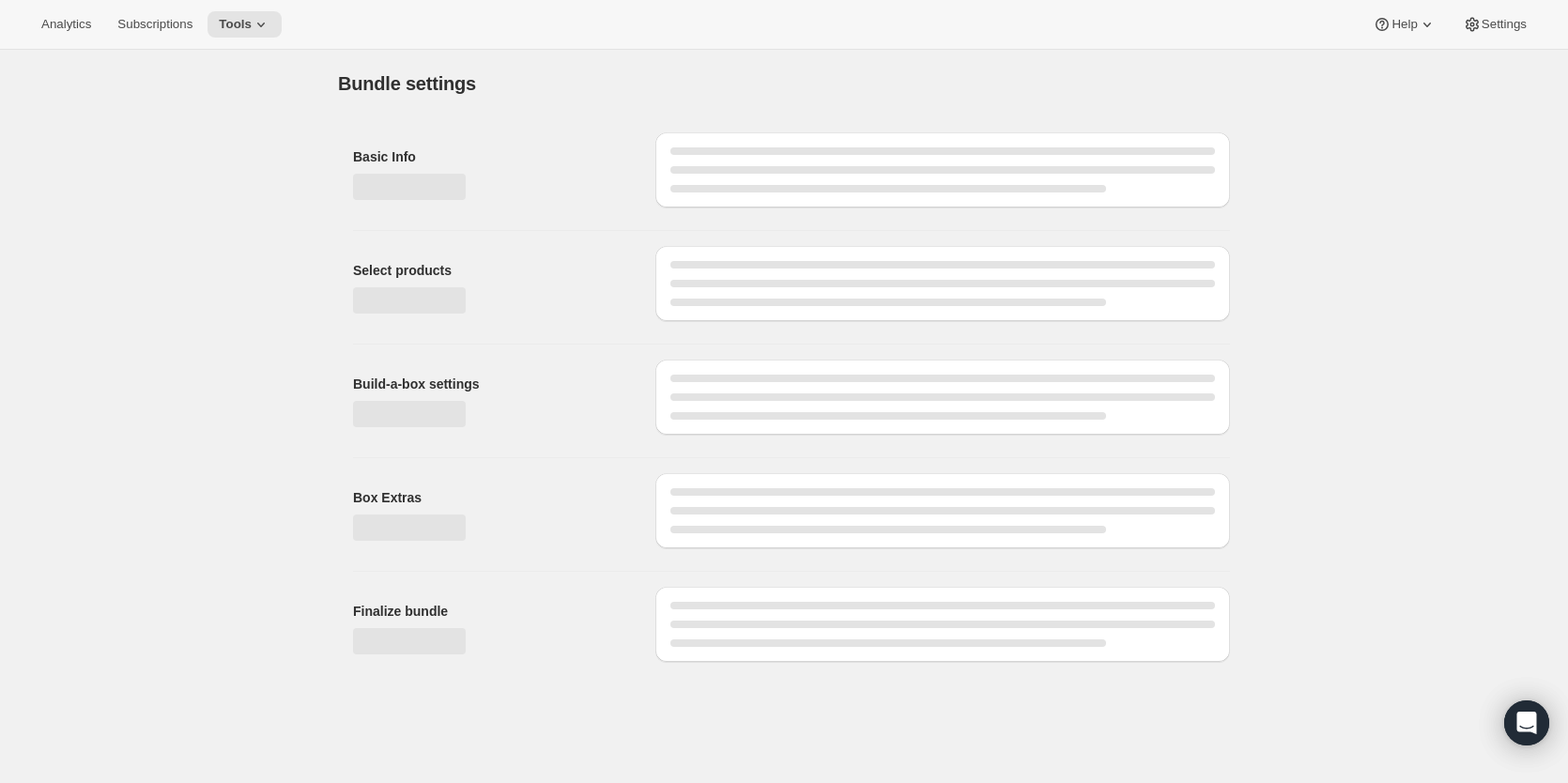
scroll to position [0, 0]
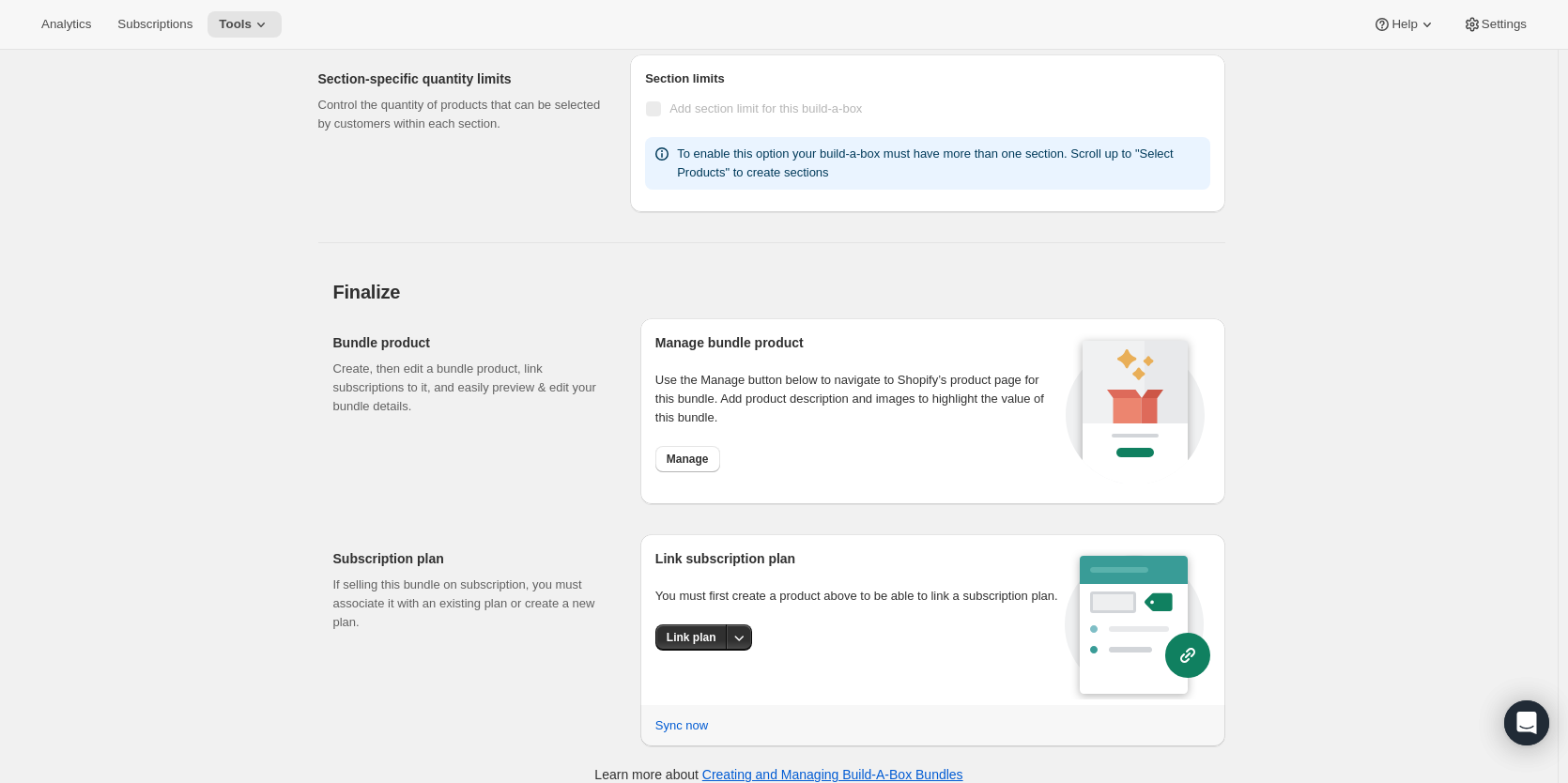
scroll to position [1970, 0]
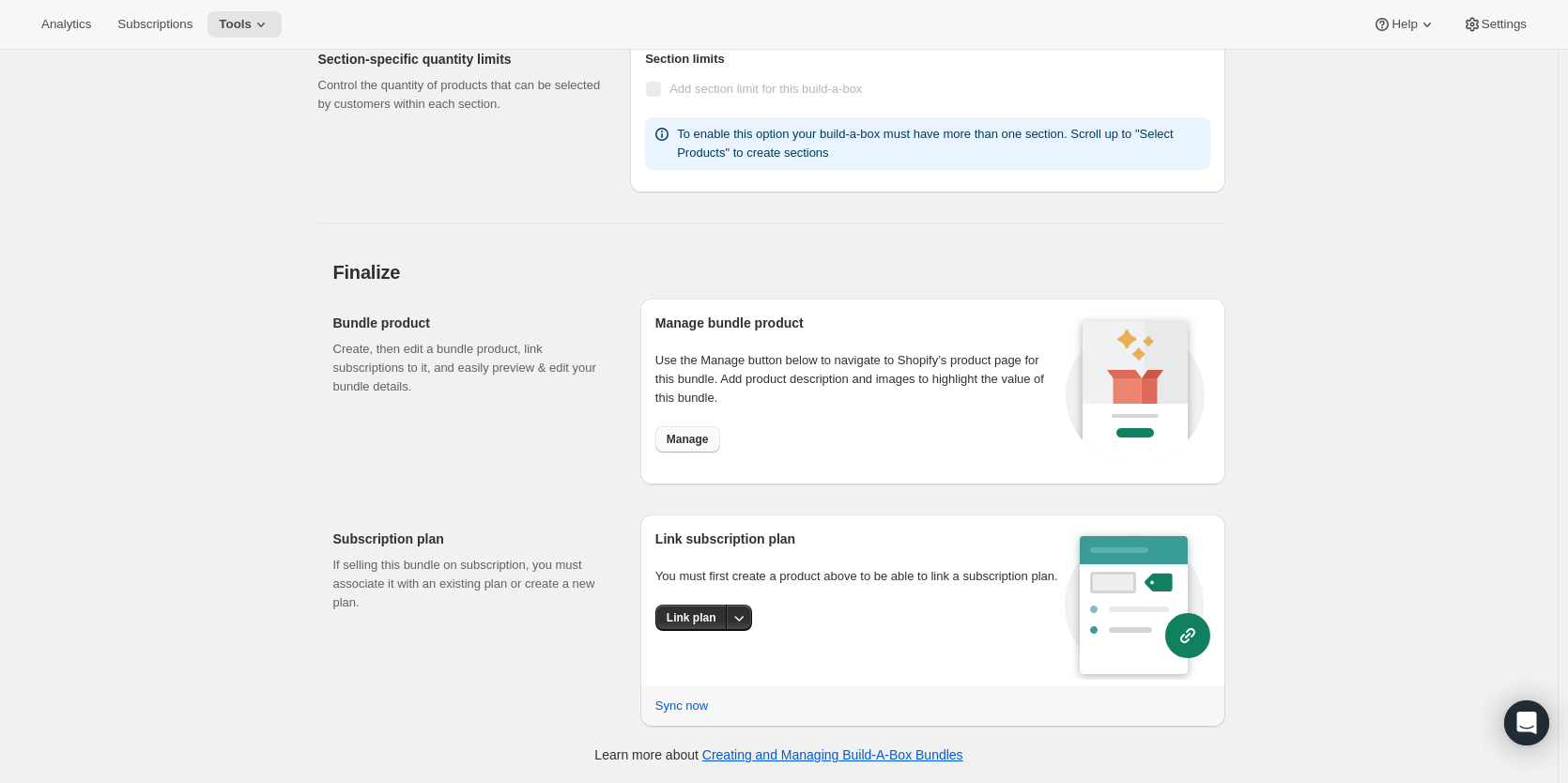
click at [708, 443] on span "Manage" at bounding box center [687, 438] width 42 height 15
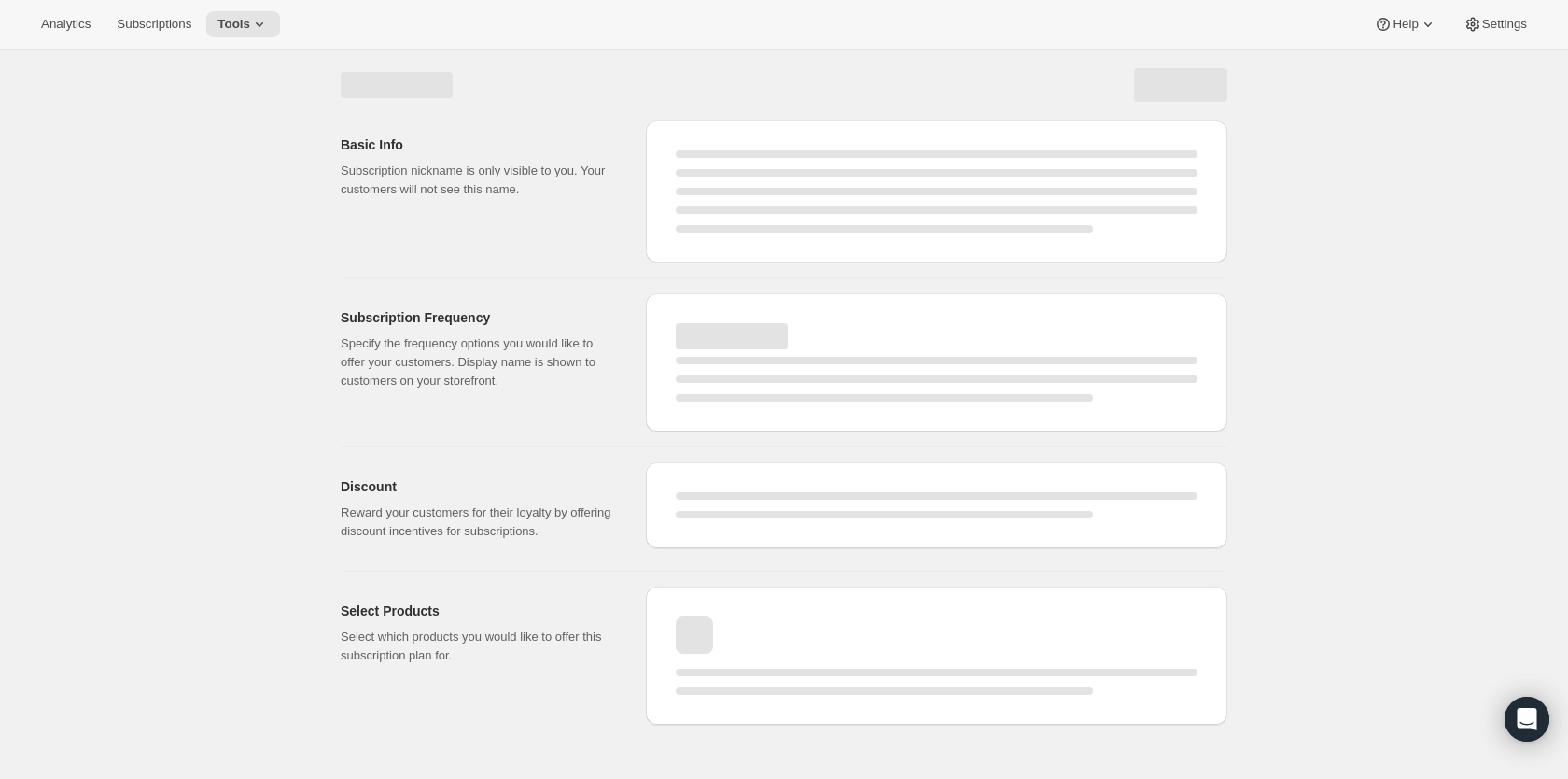
select select "WEEK"
select select "MONTH"
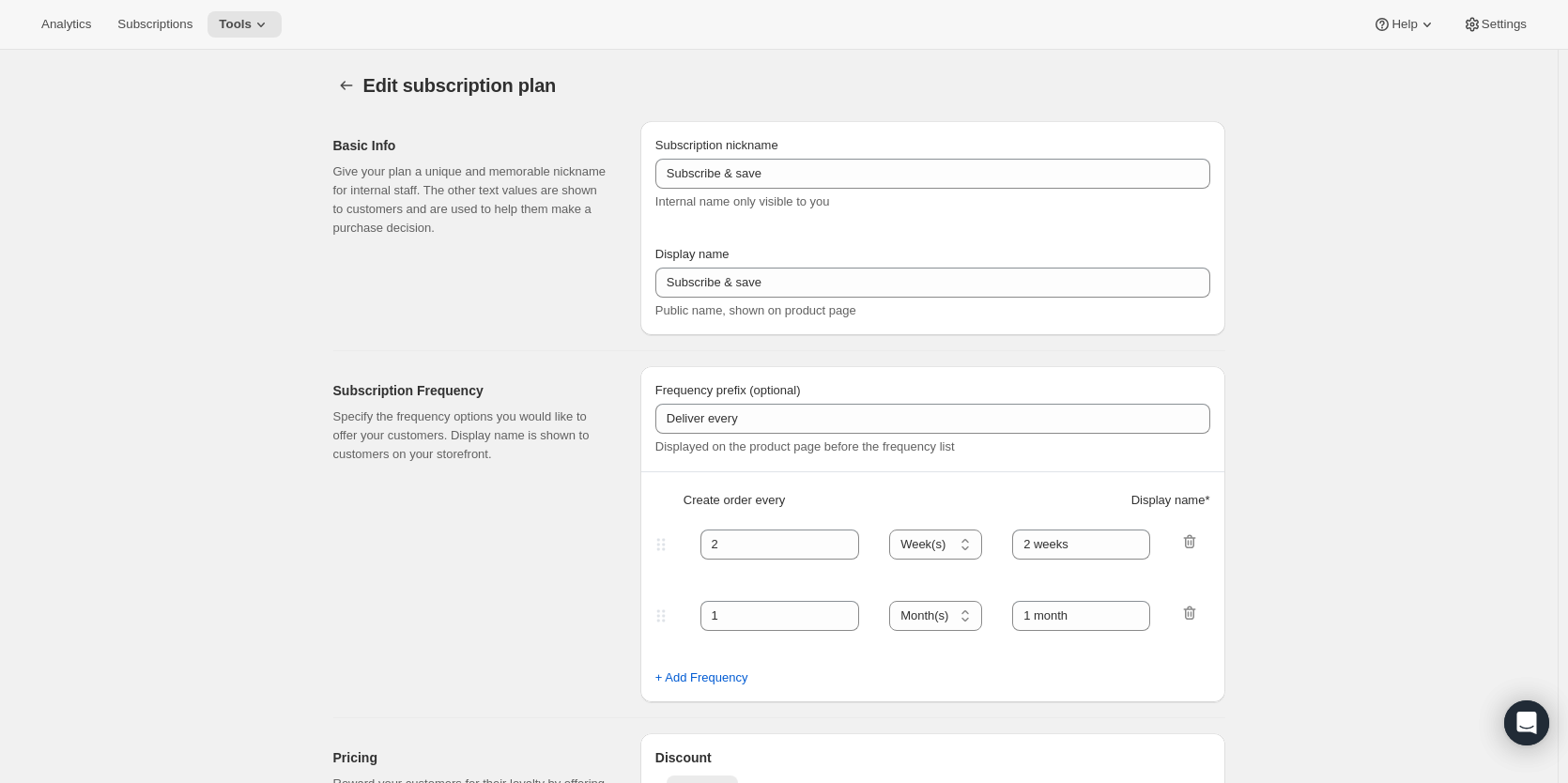
type input "Subscribe & Save 10%"
type input "Subscribe & Save"
type input "10"
select select "MONTH"
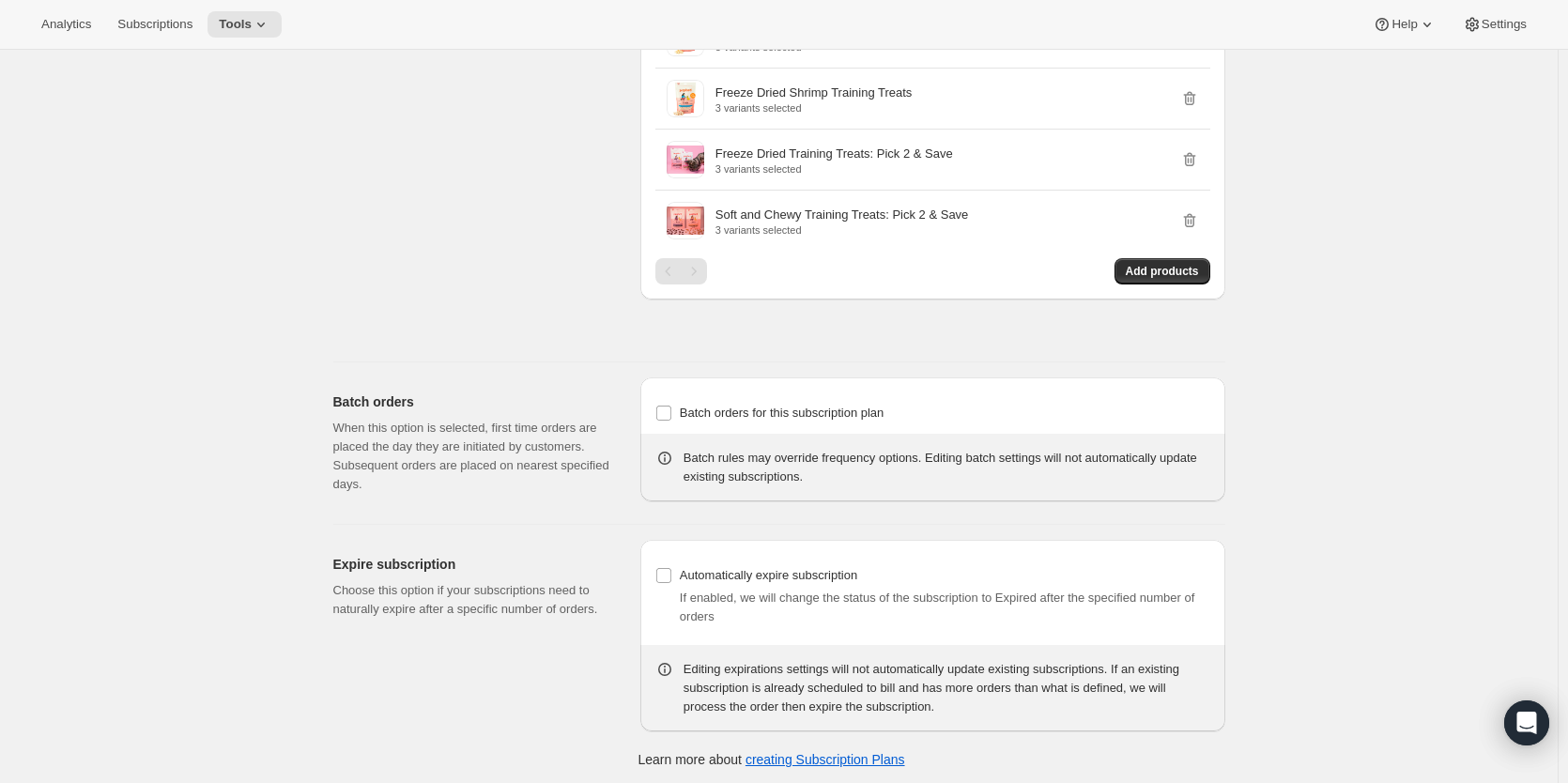
scroll to position [2152, 0]
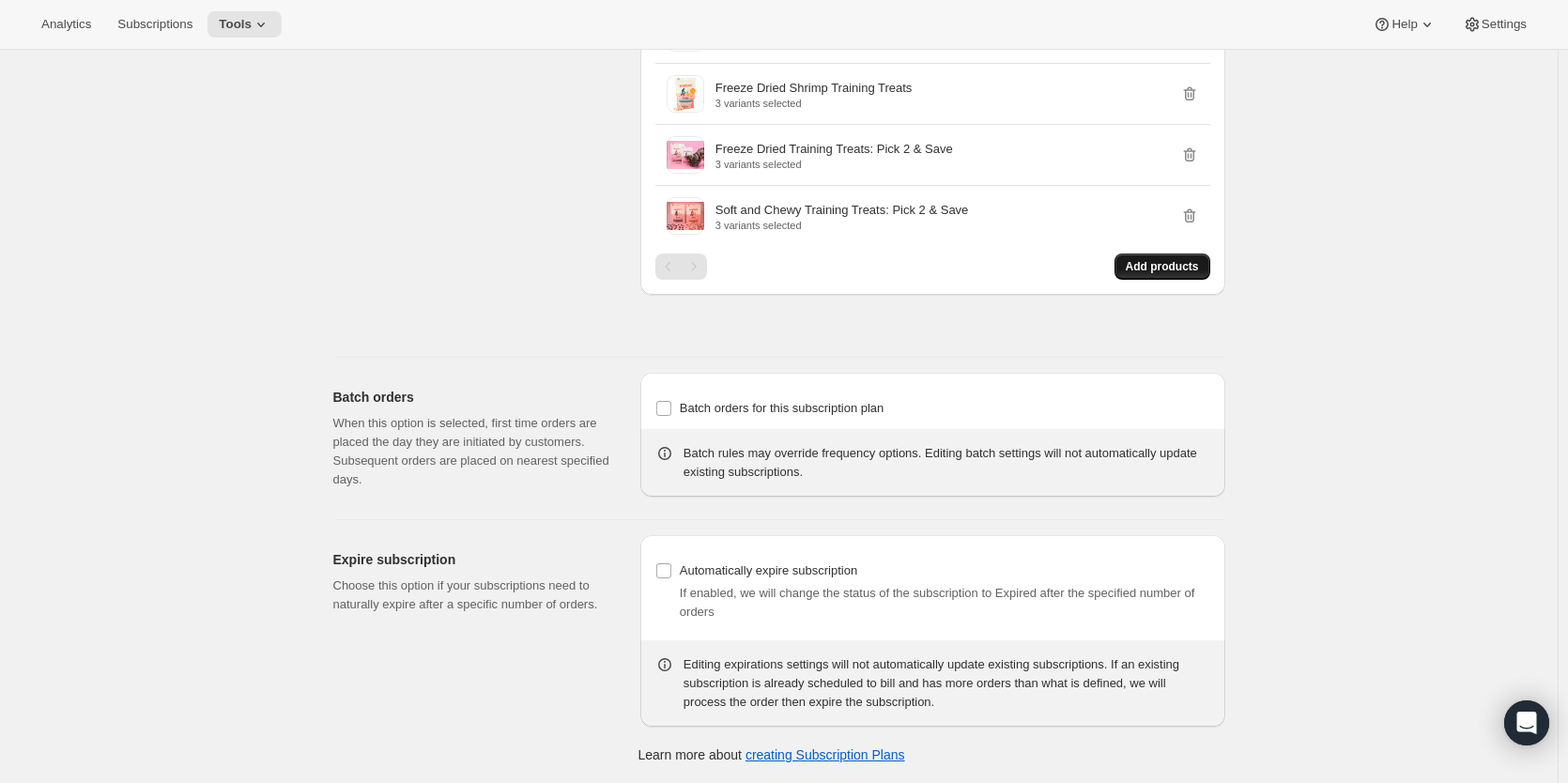
click at [1162, 263] on span "Add products" at bounding box center [1162, 266] width 73 height 15
